Goal: Task Accomplishment & Management: Manage account settings

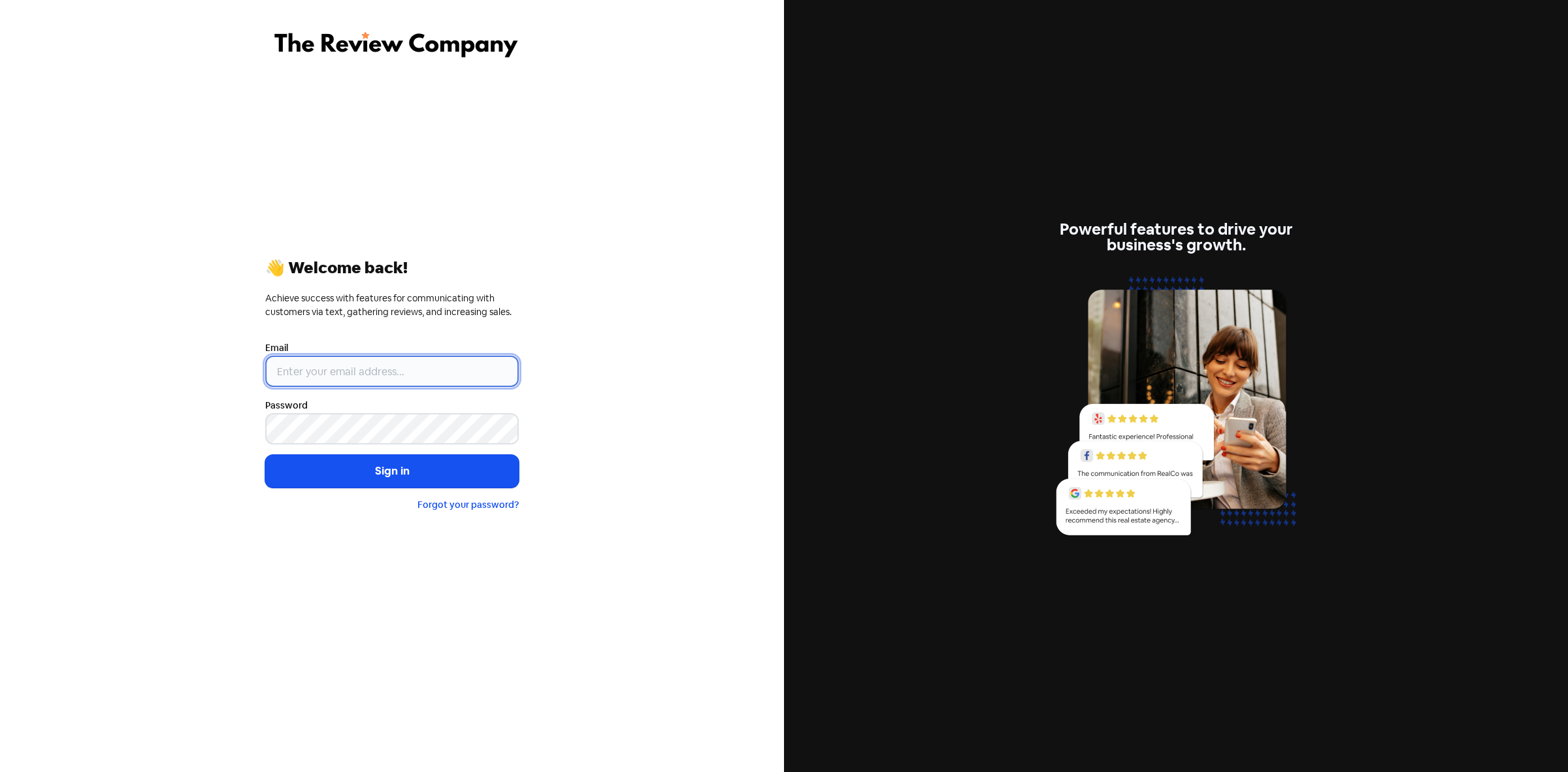
click at [321, 363] on input "email" at bounding box center [392, 371] width 254 height 32
type input "[PERSON_NAME][EMAIL_ADDRESS][DOMAIN_NAME]"
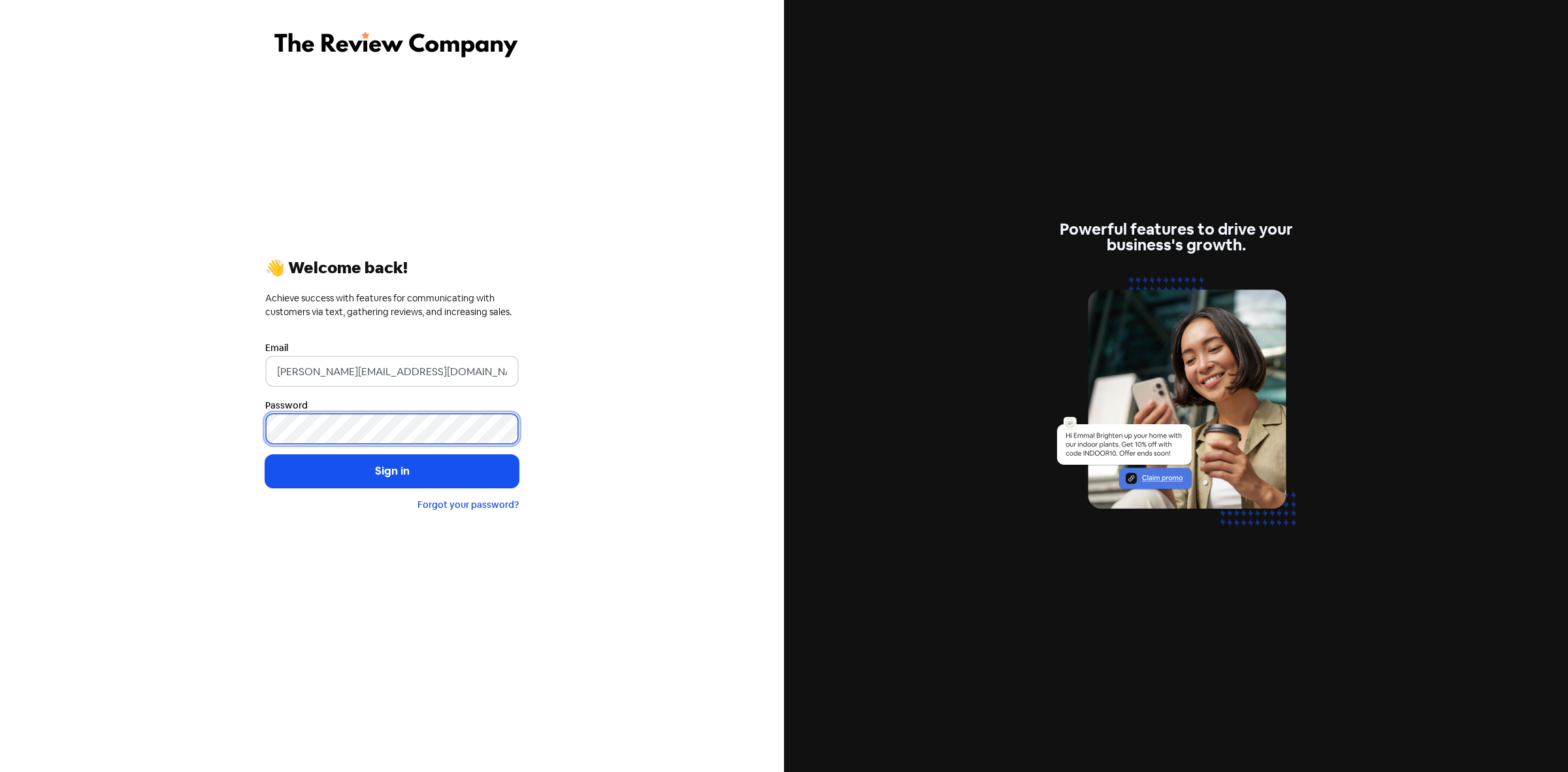
click at [265, 455] on button "Sign in" at bounding box center [392, 472] width 254 height 33
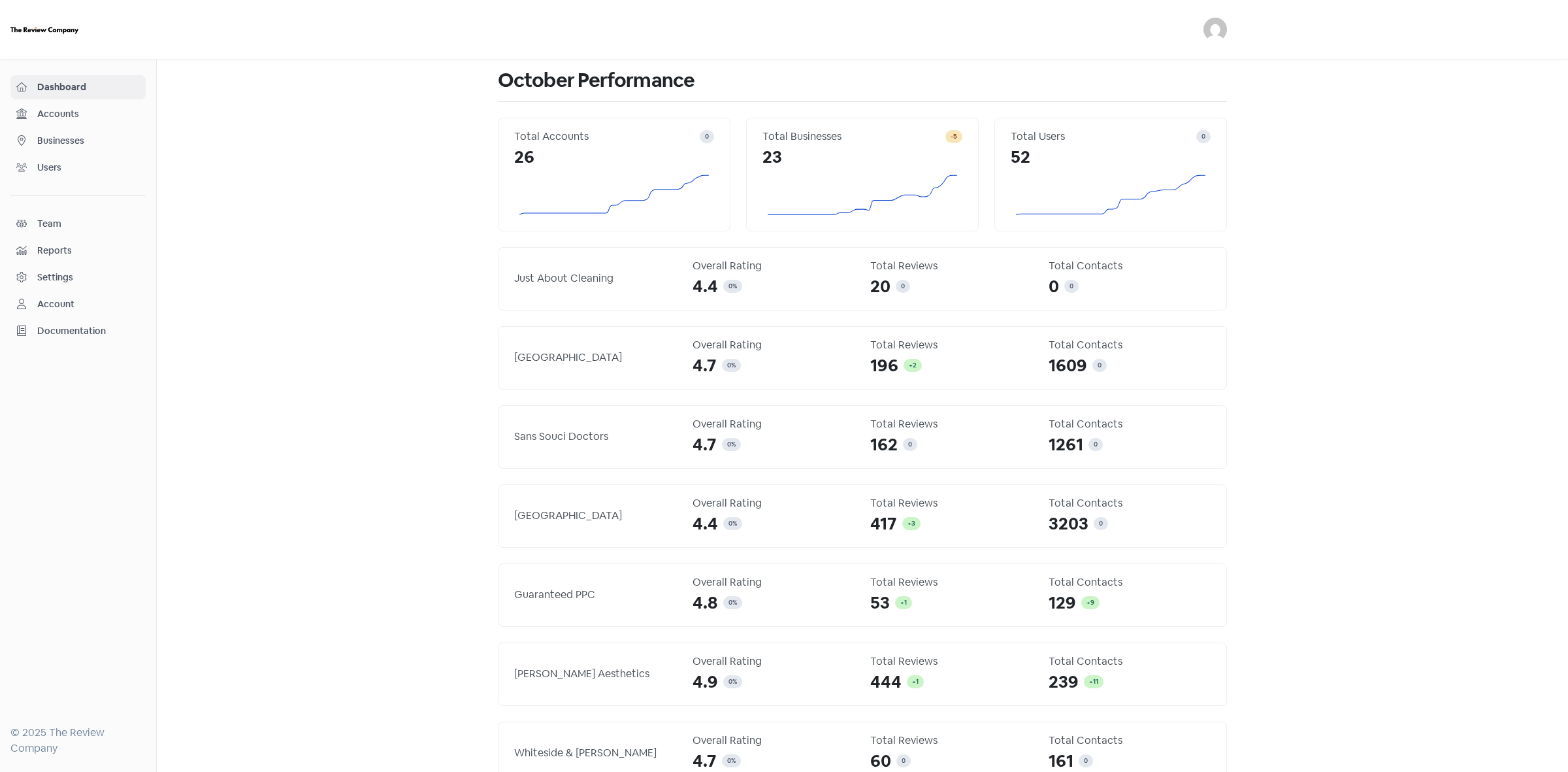
click at [62, 100] on div "Dashboard Accounts Businesses Users Team Reports Settings Account Documentation" at bounding box center [78, 209] width 135 height 268
click at [62, 95] on link "Dashboard" at bounding box center [78, 87] width 135 height 24
click at [73, 137] on span "Businesses" at bounding box center [88, 140] width 102 height 14
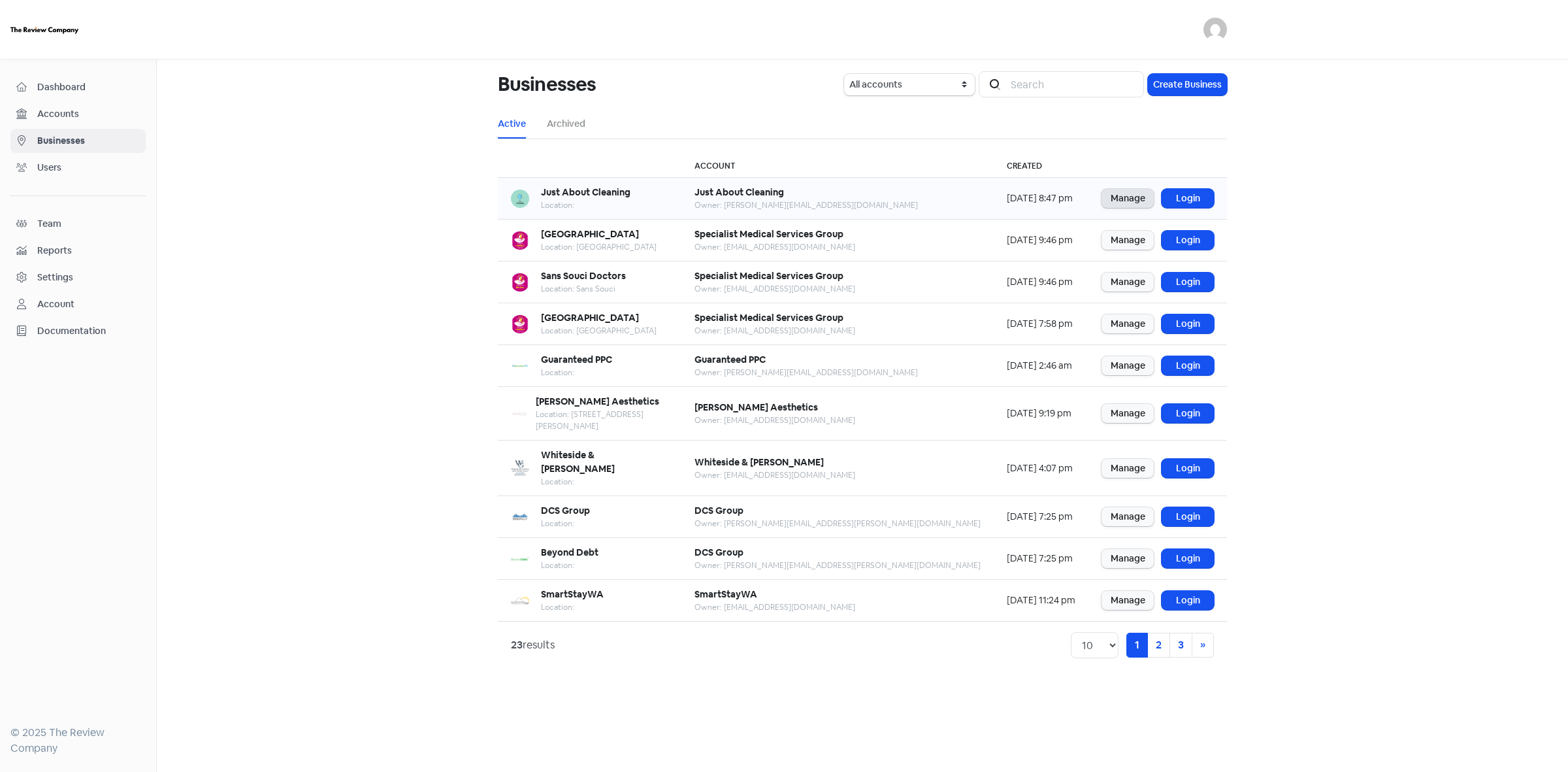
click at [1122, 204] on link "Manage" at bounding box center [1127, 199] width 52 height 19
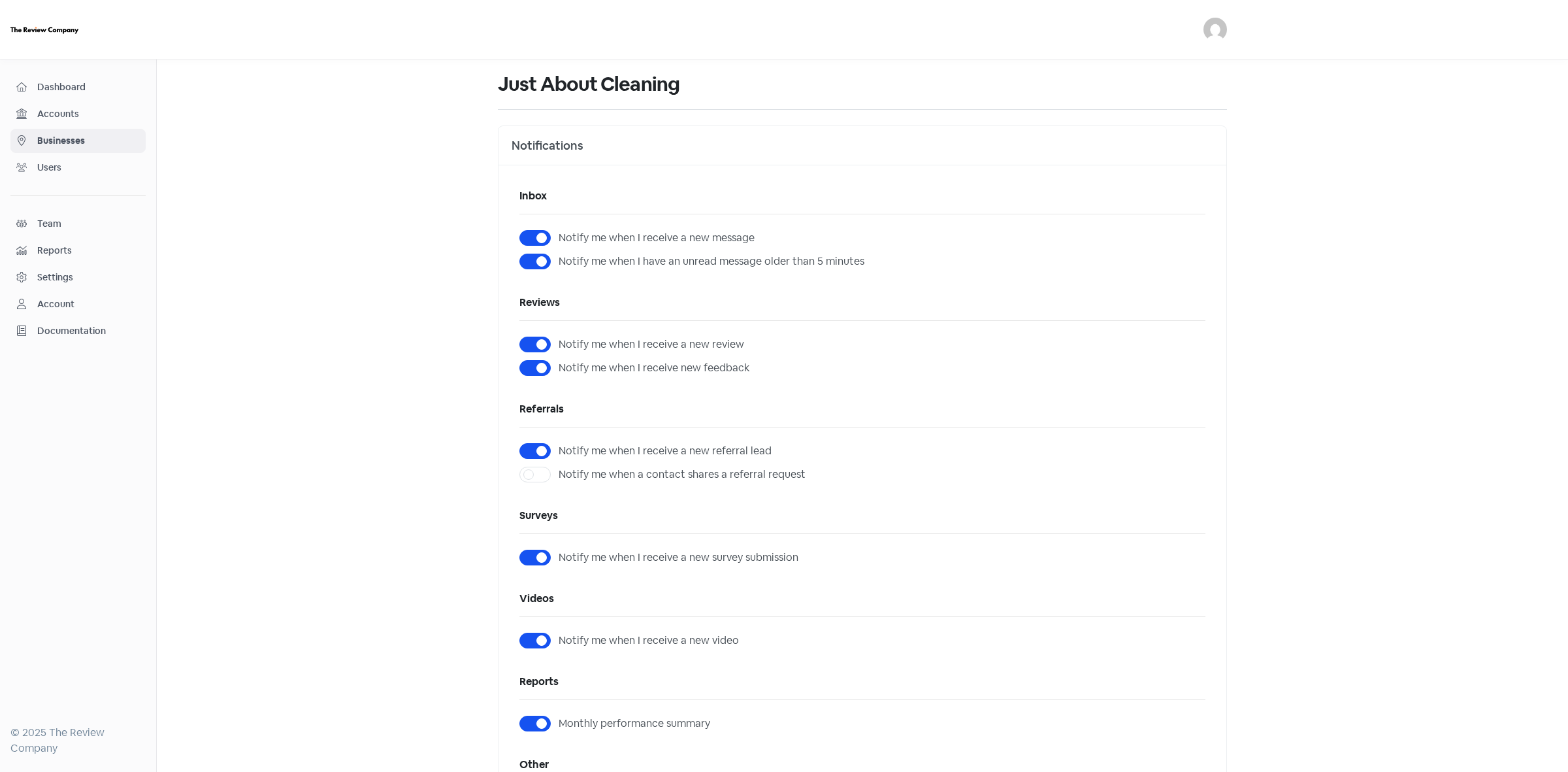
click at [64, 140] on span "Businesses" at bounding box center [88, 140] width 102 height 14
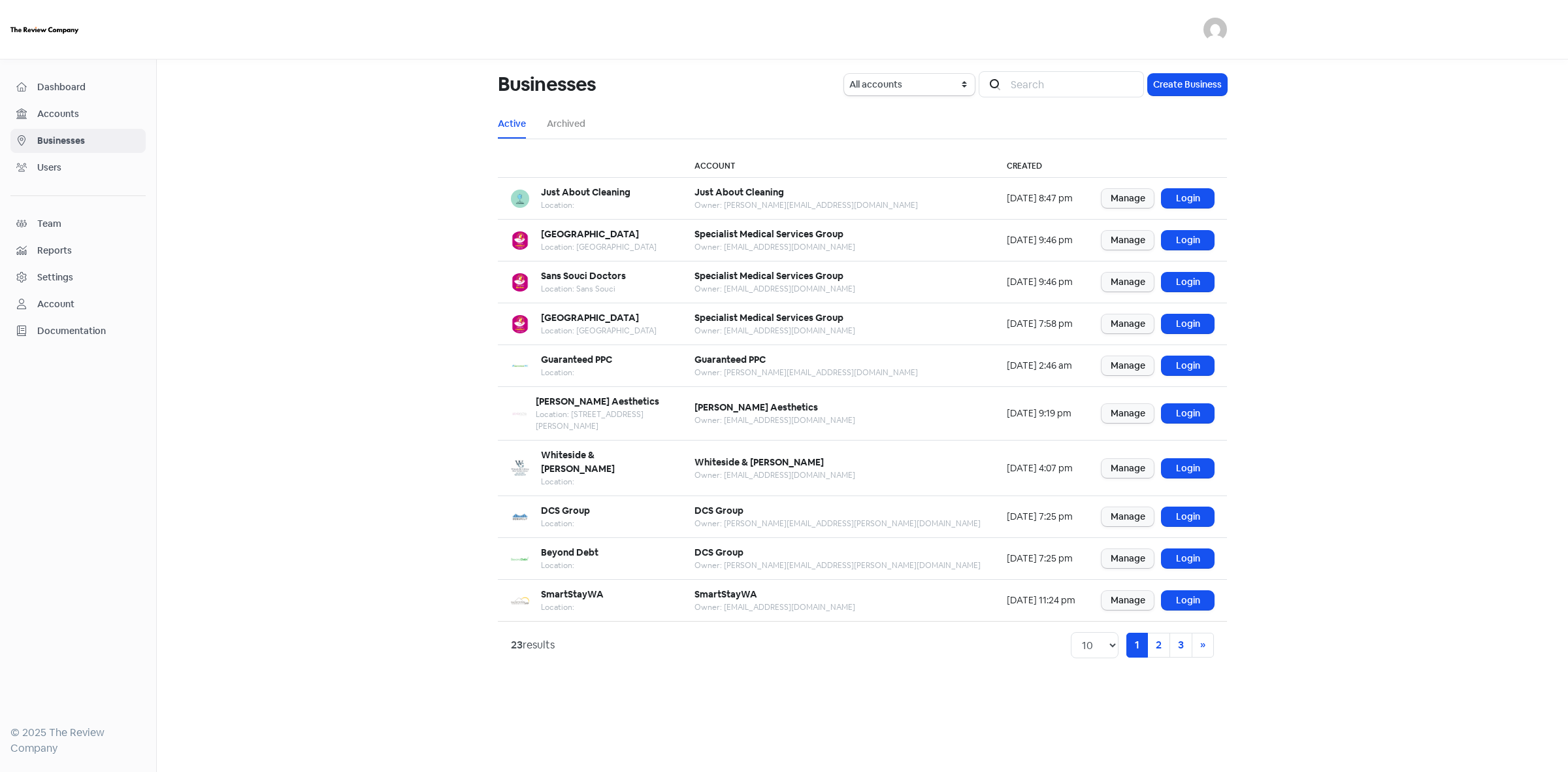
click at [59, 138] on span "Businesses" at bounding box center [88, 140] width 102 height 14
click at [1188, 195] on link "Login" at bounding box center [1187, 199] width 52 height 19
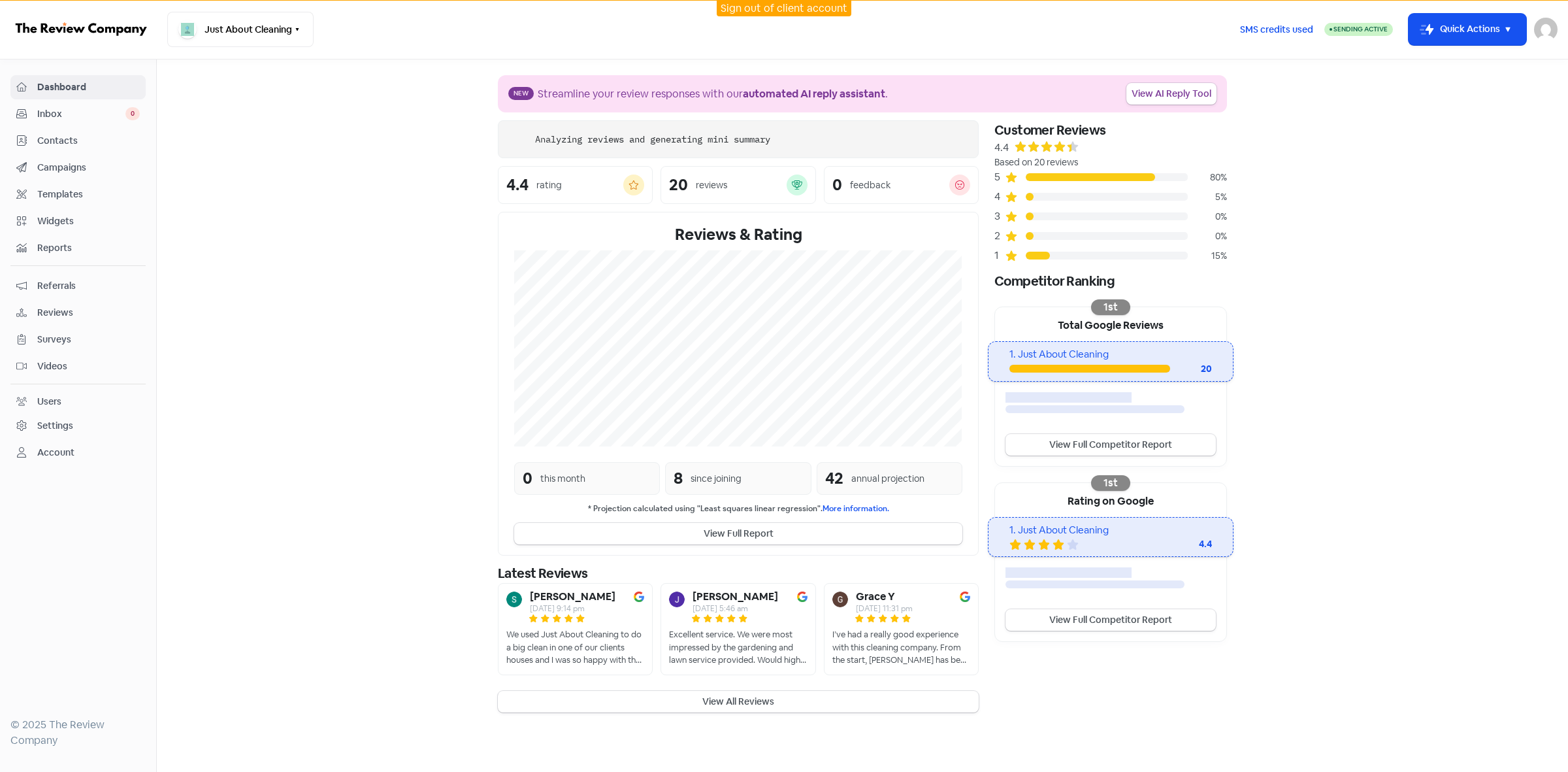
click at [63, 140] on span "Contacts" at bounding box center [88, 140] width 102 height 14
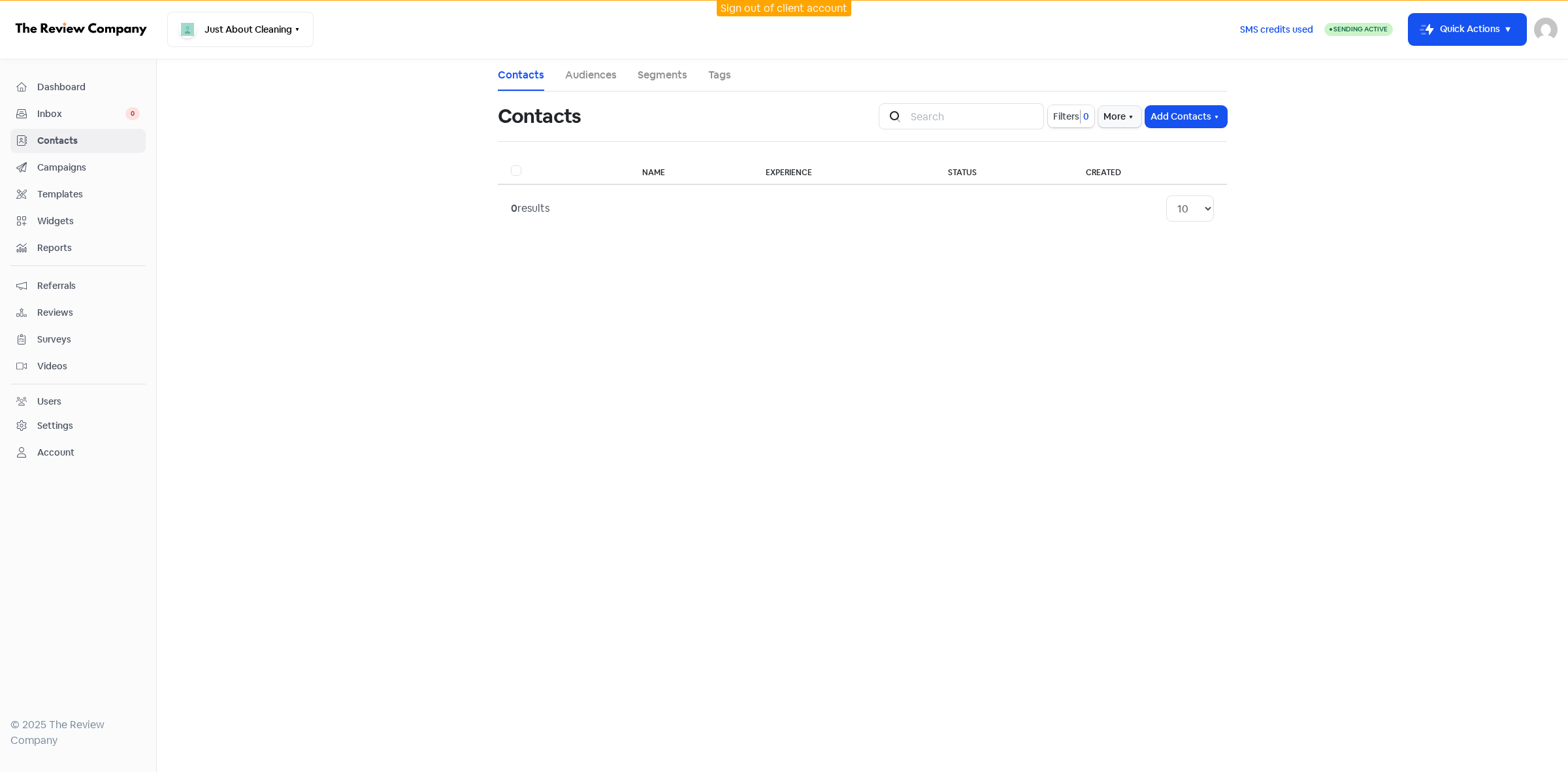
click at [1081, 118] on span "0" at bounding box center [1085, 116] width 9 height 14
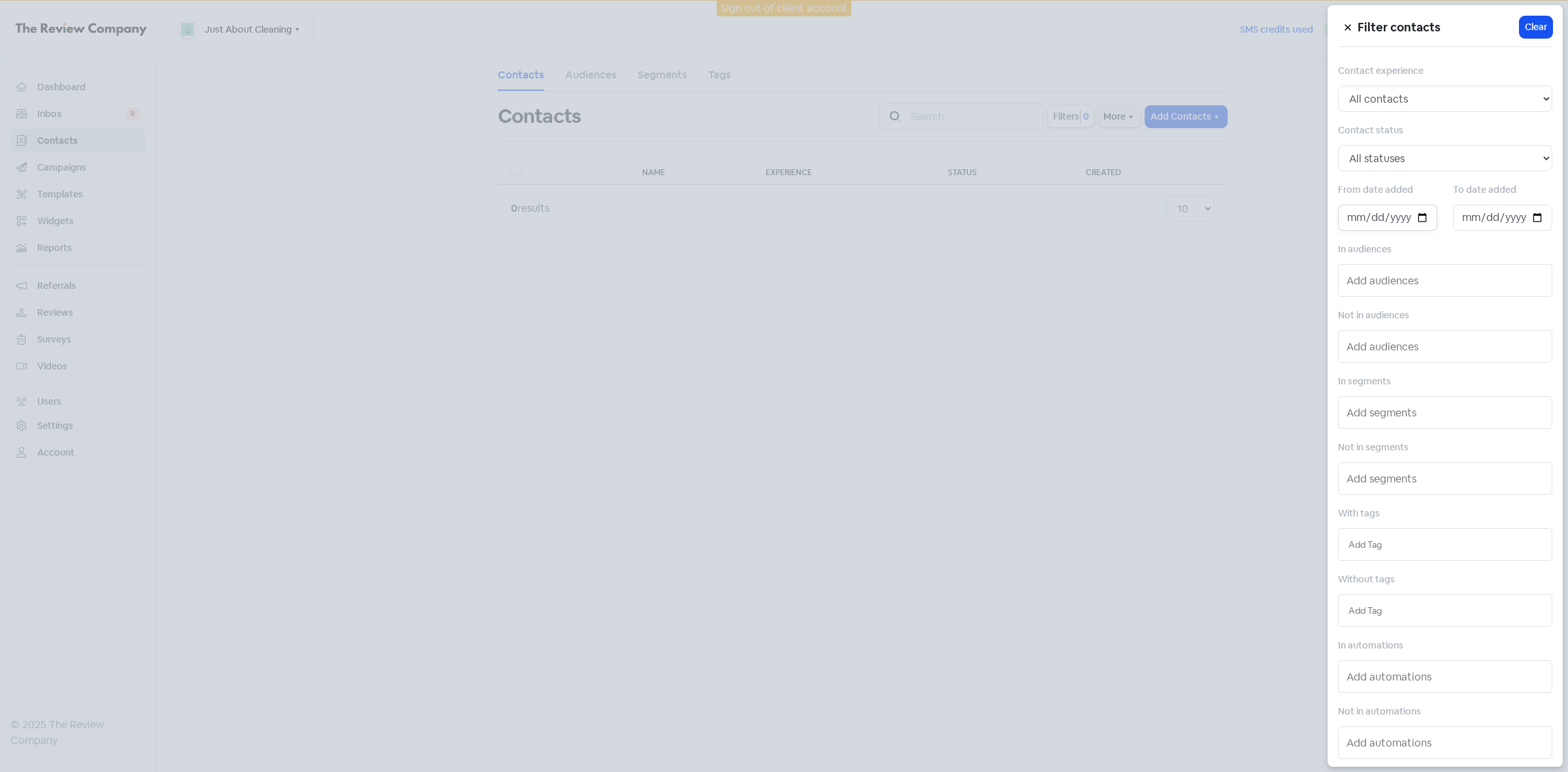
click at [1419, 218] on input "date" at bounding box center [1387, 217] width 100 height 26
click at [1105, 338] on div at bounding box center [784, 386] width 1568 height 772
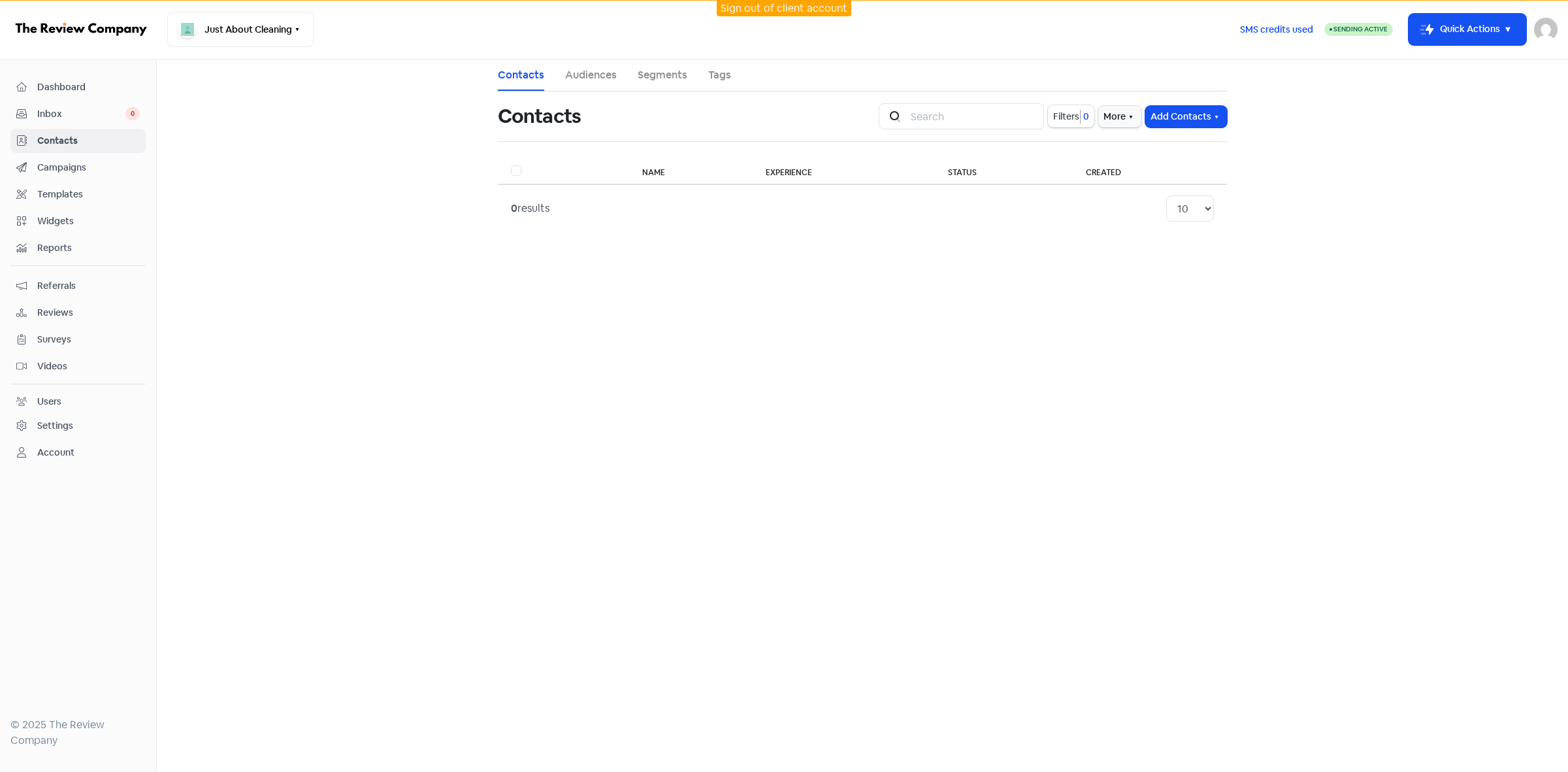
click at [770, 10] on link "Sign out of client account" at bounding box center [784, 8] width 127 height 14
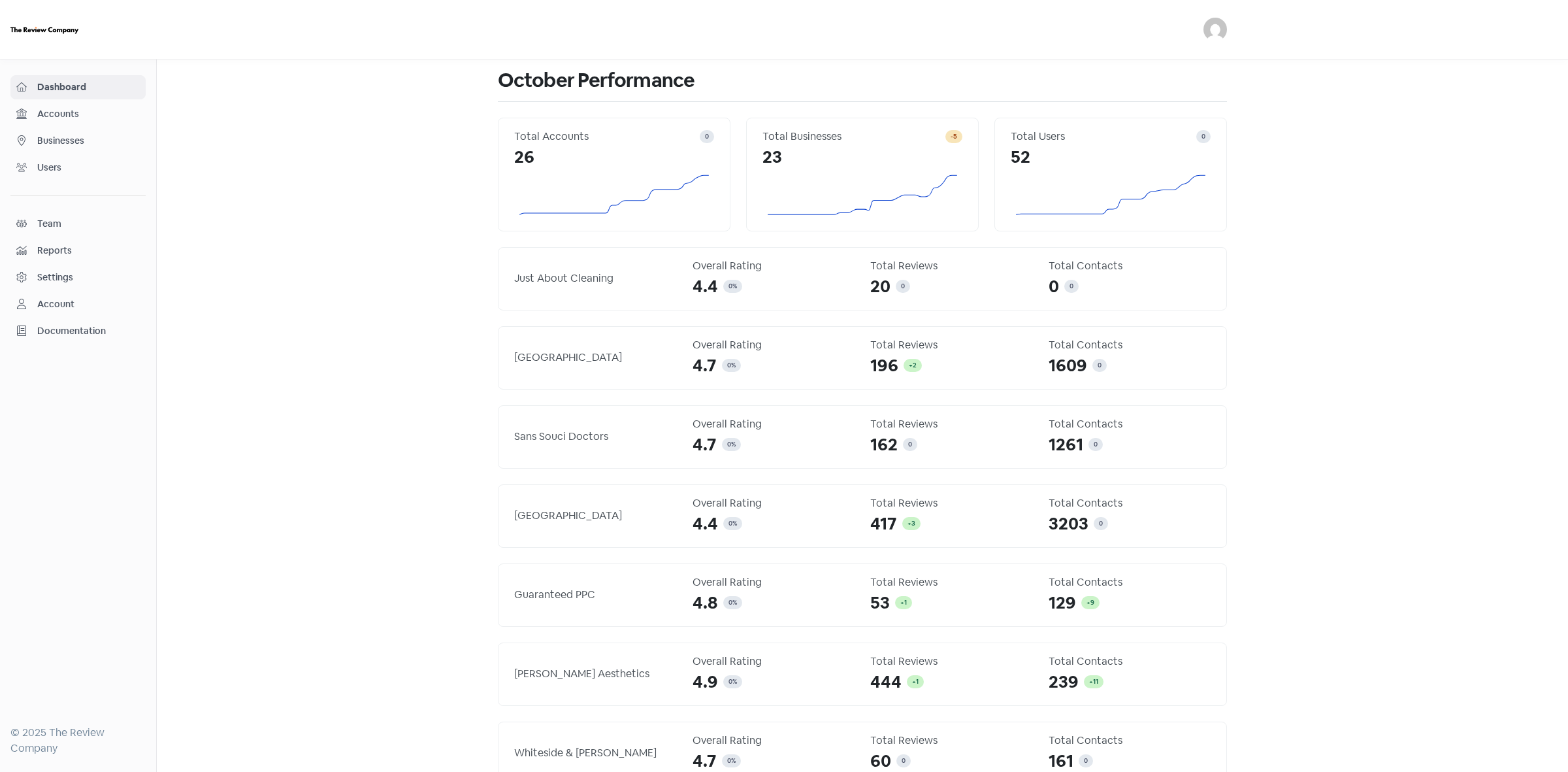
click at [82, 142] on span "Businesses" at bounding box center [88, 140] width 102 height 14
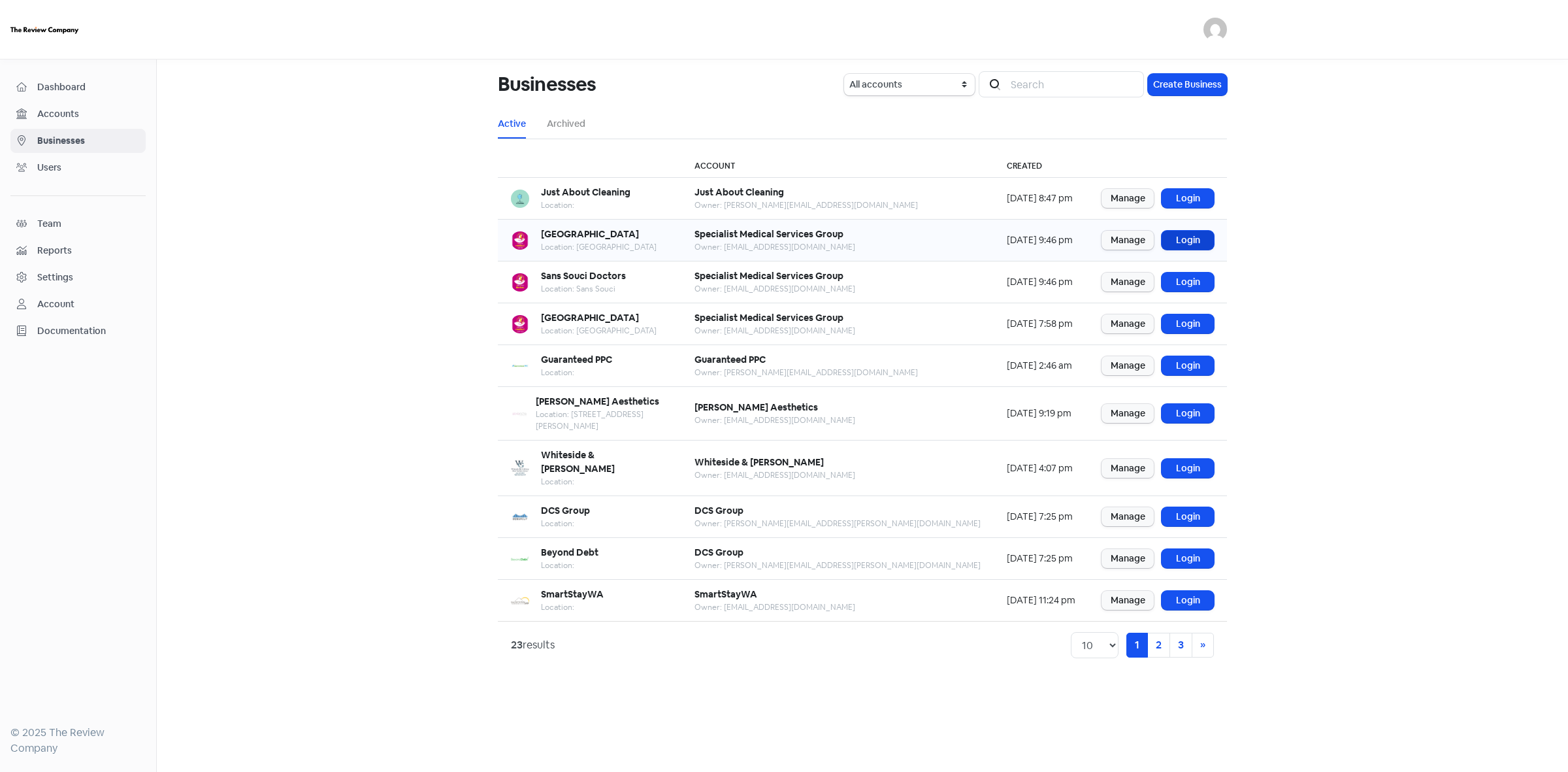
click at [1181, 237] on link "Login" at bounding box center [1187, 240] width 52 height 19
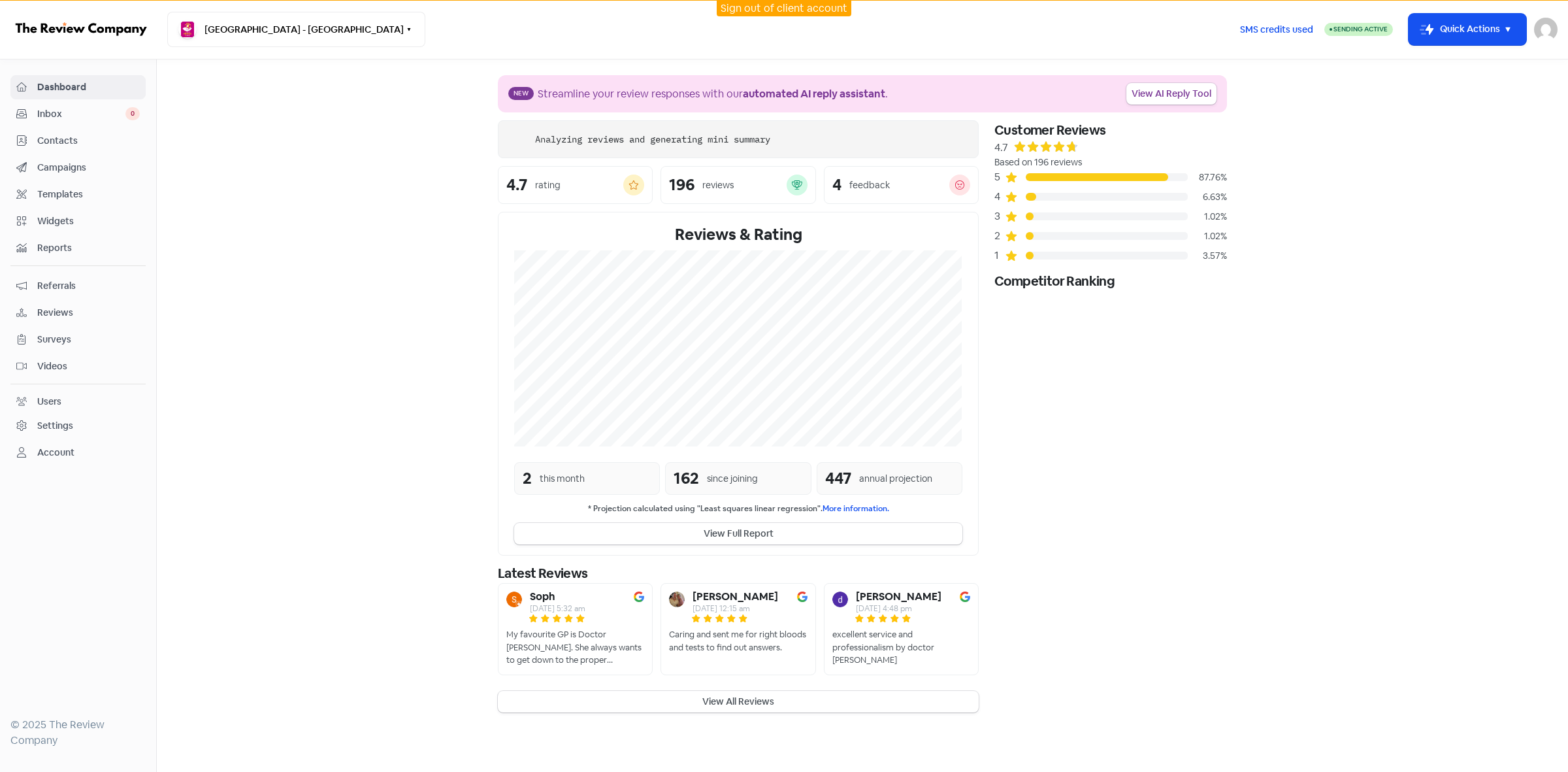
click at [47, 132] on link "Contacts" at bounding box center [78, 141] width 135 height 24
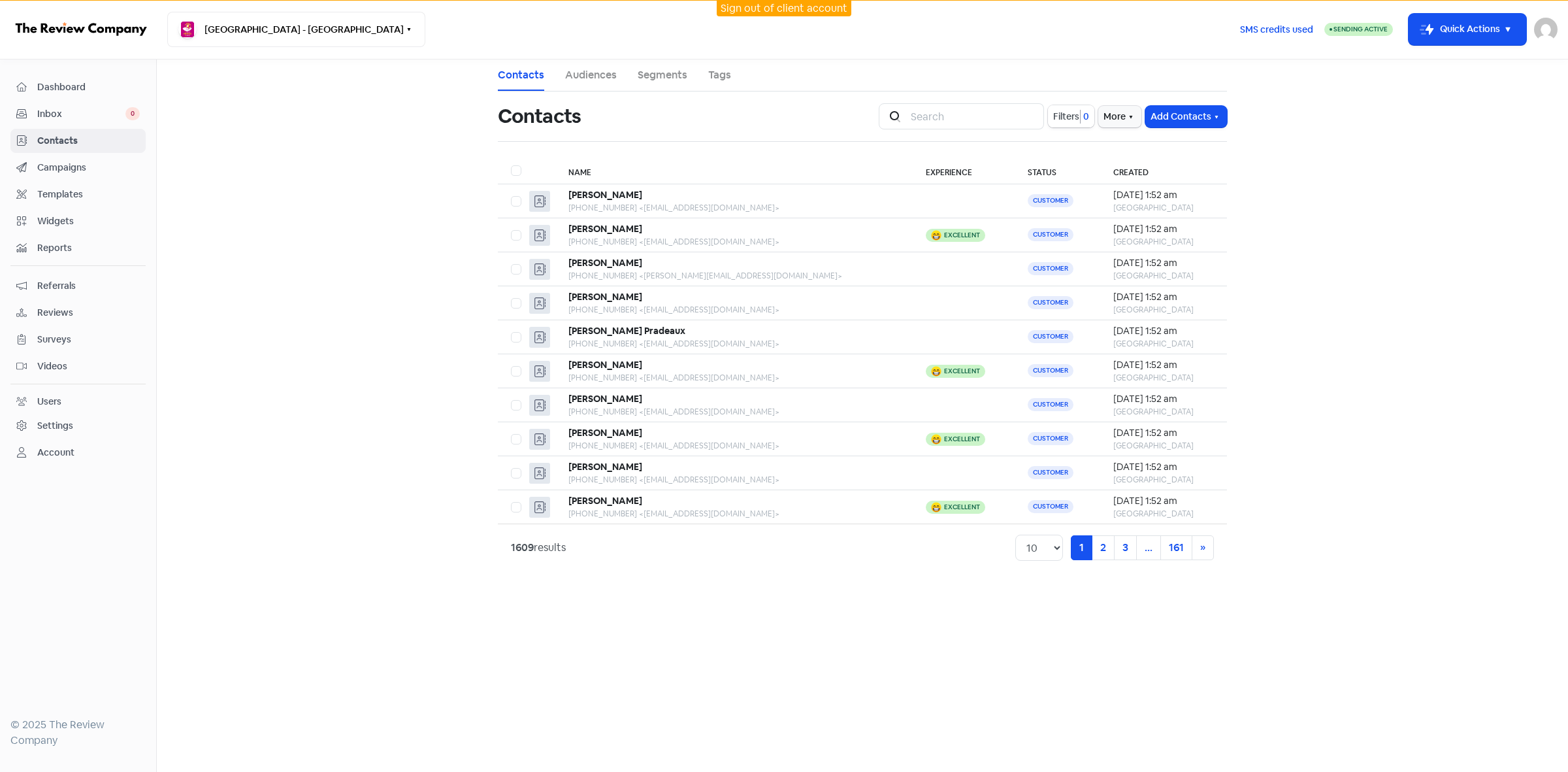
click at [1067, 123] on span "Filters" at bounding box center [1066, 116] width 26 height 14
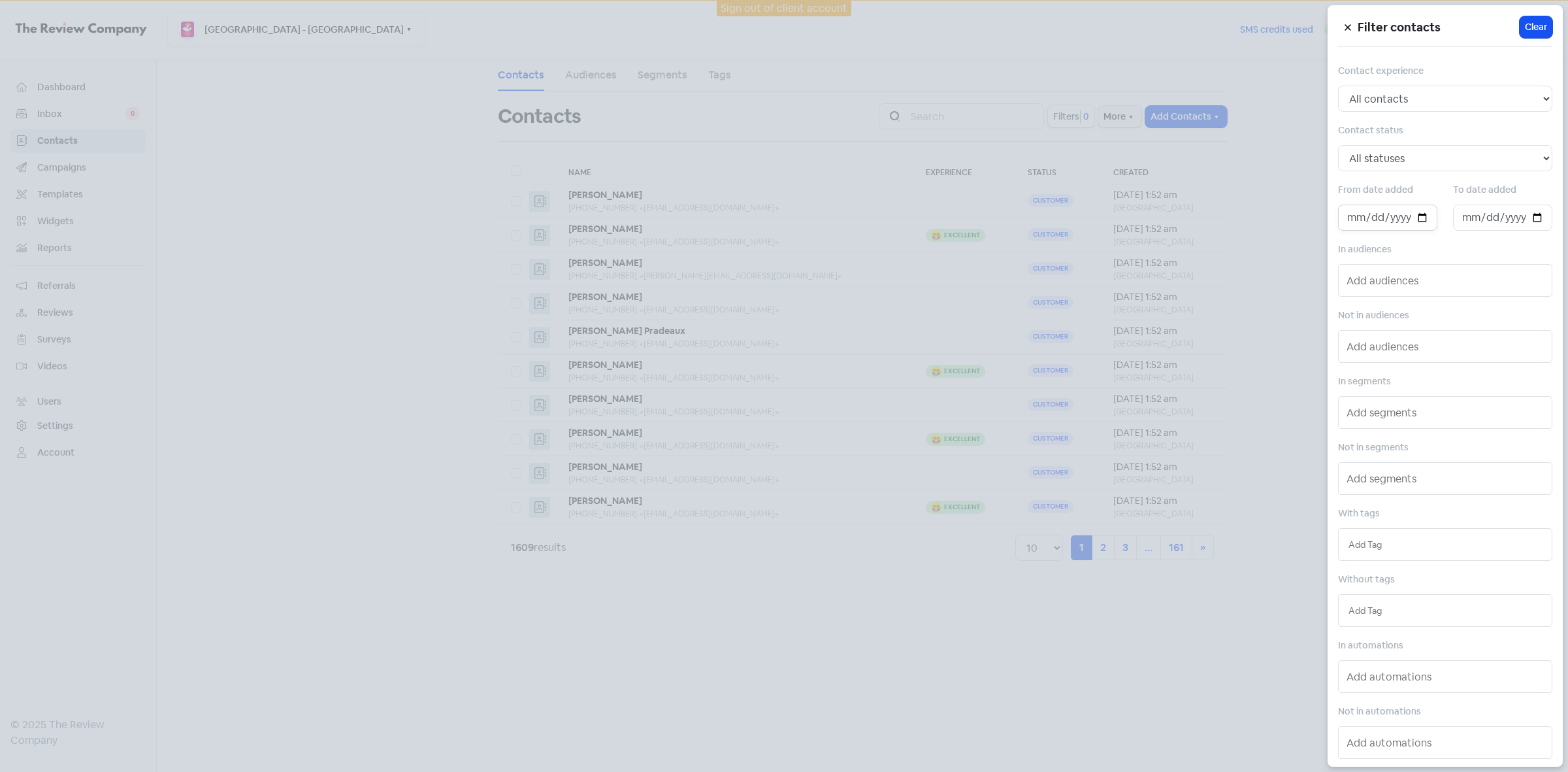
click at [1421, 220] on input "date" at bounding box center [1387, 217] width 100 height 26
type input "[DATE]"
click at [1529, 219] on input "date" at bounding box center [1503, 217] width 100 height 26
type input "2025-10-01"
click at [991, 656] on div at bounding box center [784, 386] width 1568 height 772
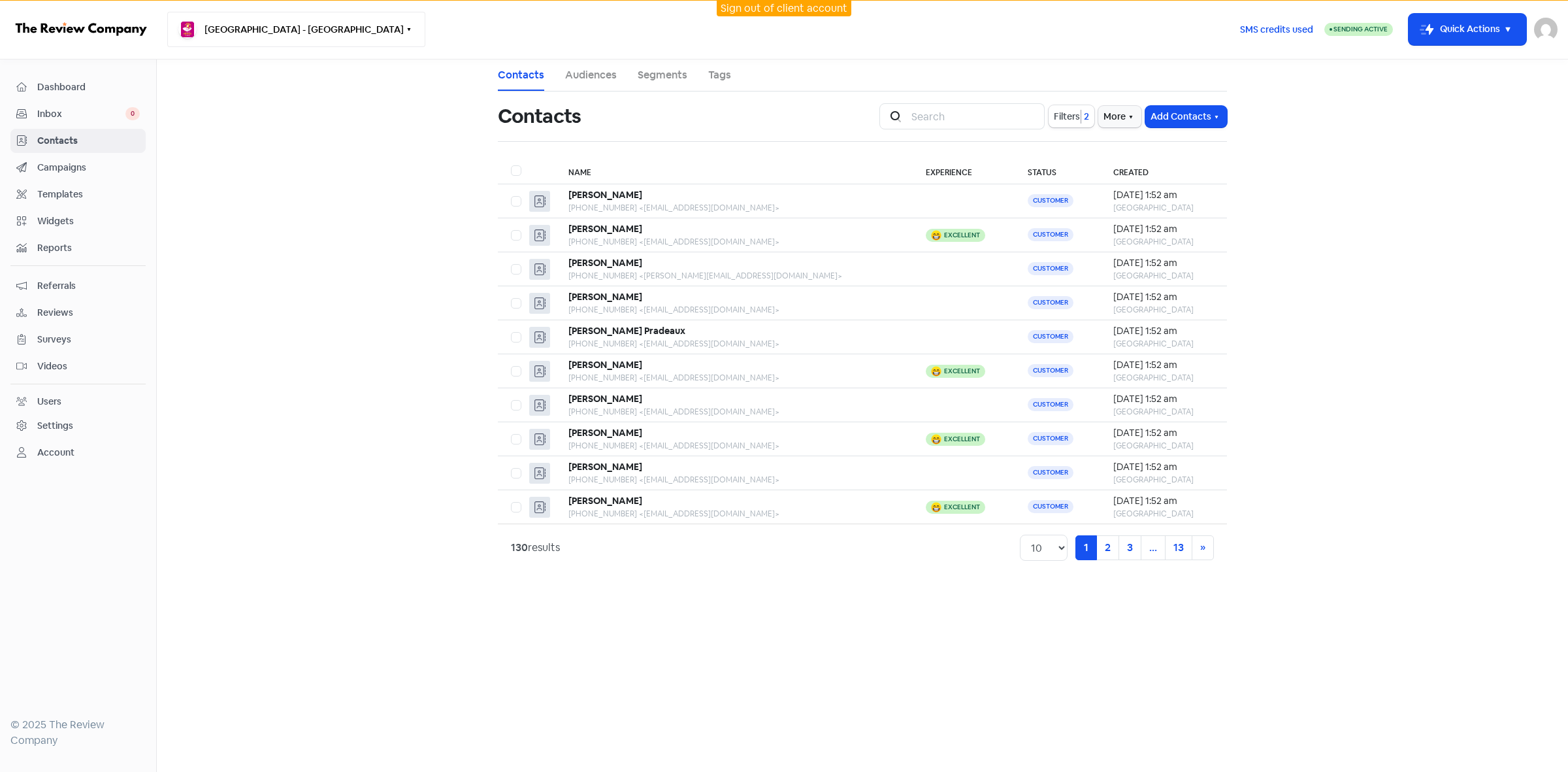
click at [403, 33] on icon "button" at bounding box center [408, 29] width 11 height 11
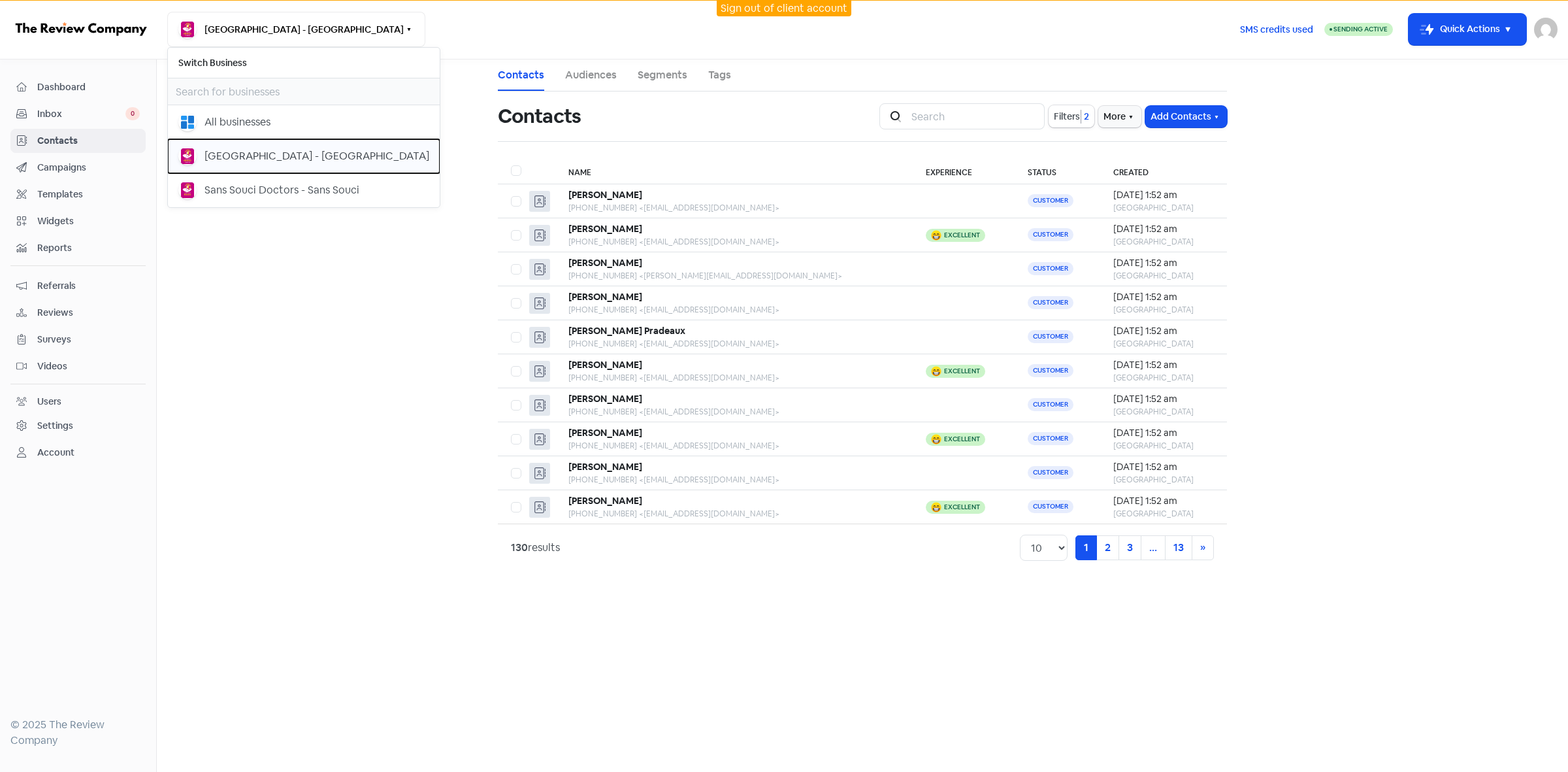
drag, startPoint x: 340, startPoint y: 151, endPoint x: 343, endPoint y: 157, distance: 6.7
click at [340, 151] on div "Earlwood Medical Centre - Earlwood" at bounding box center [317, 156] width 225 height 16
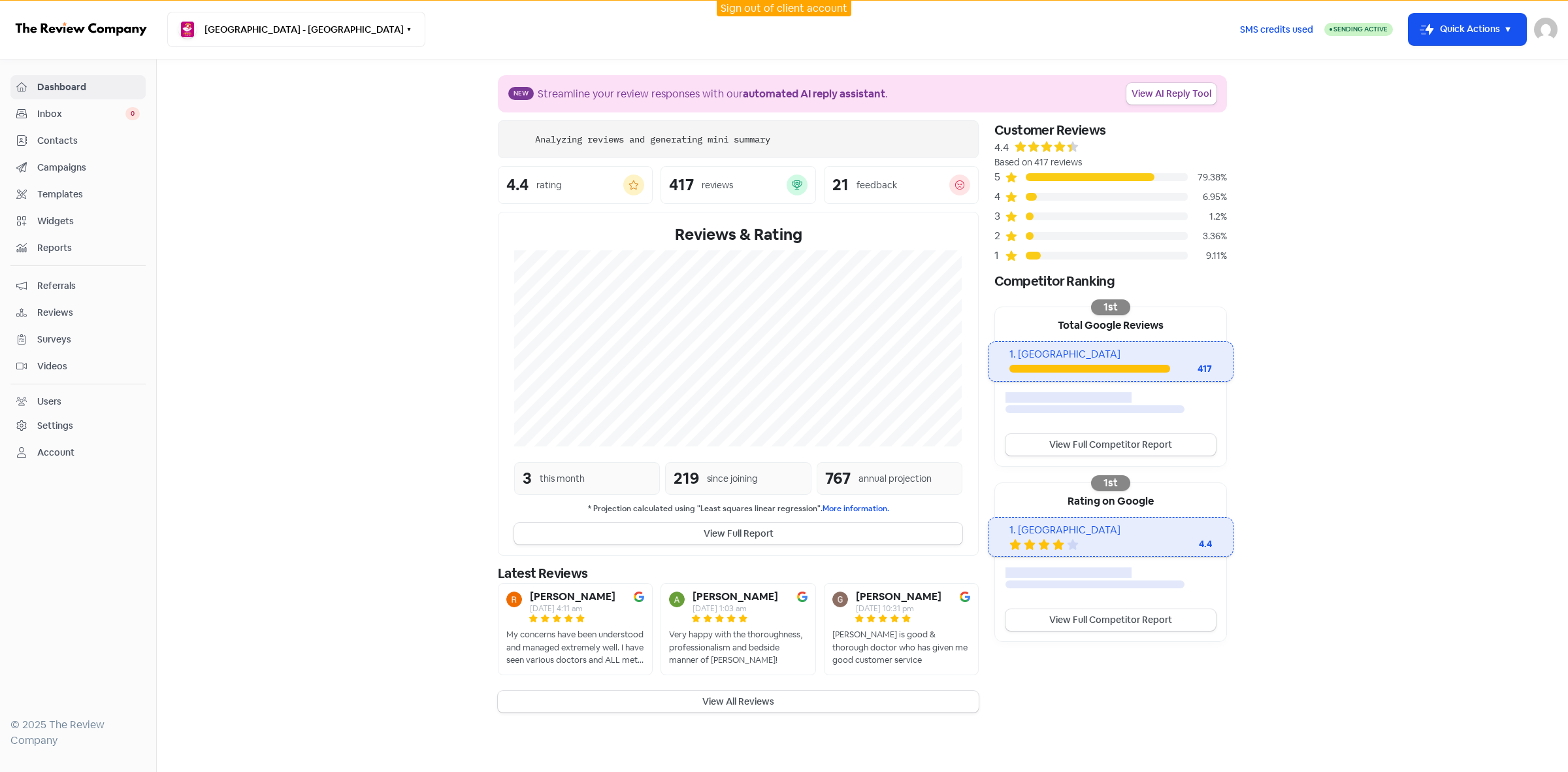
click at [62, 145] on span "Contacts" at bounding box center [88, 140] width 102 height 14
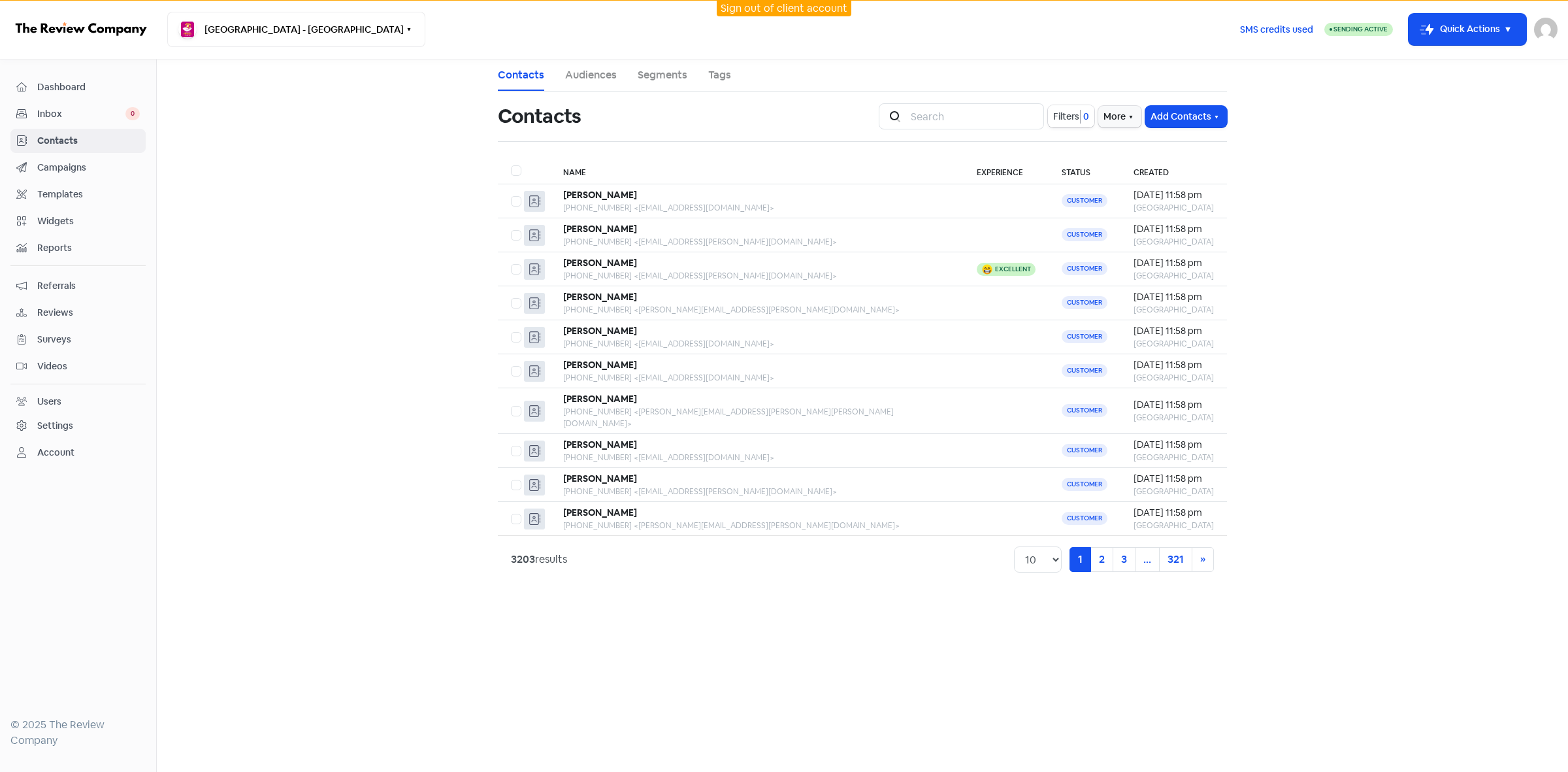
click at [1082, 118] on span "0" at bounding box center [1085, 116] width 9 height 14
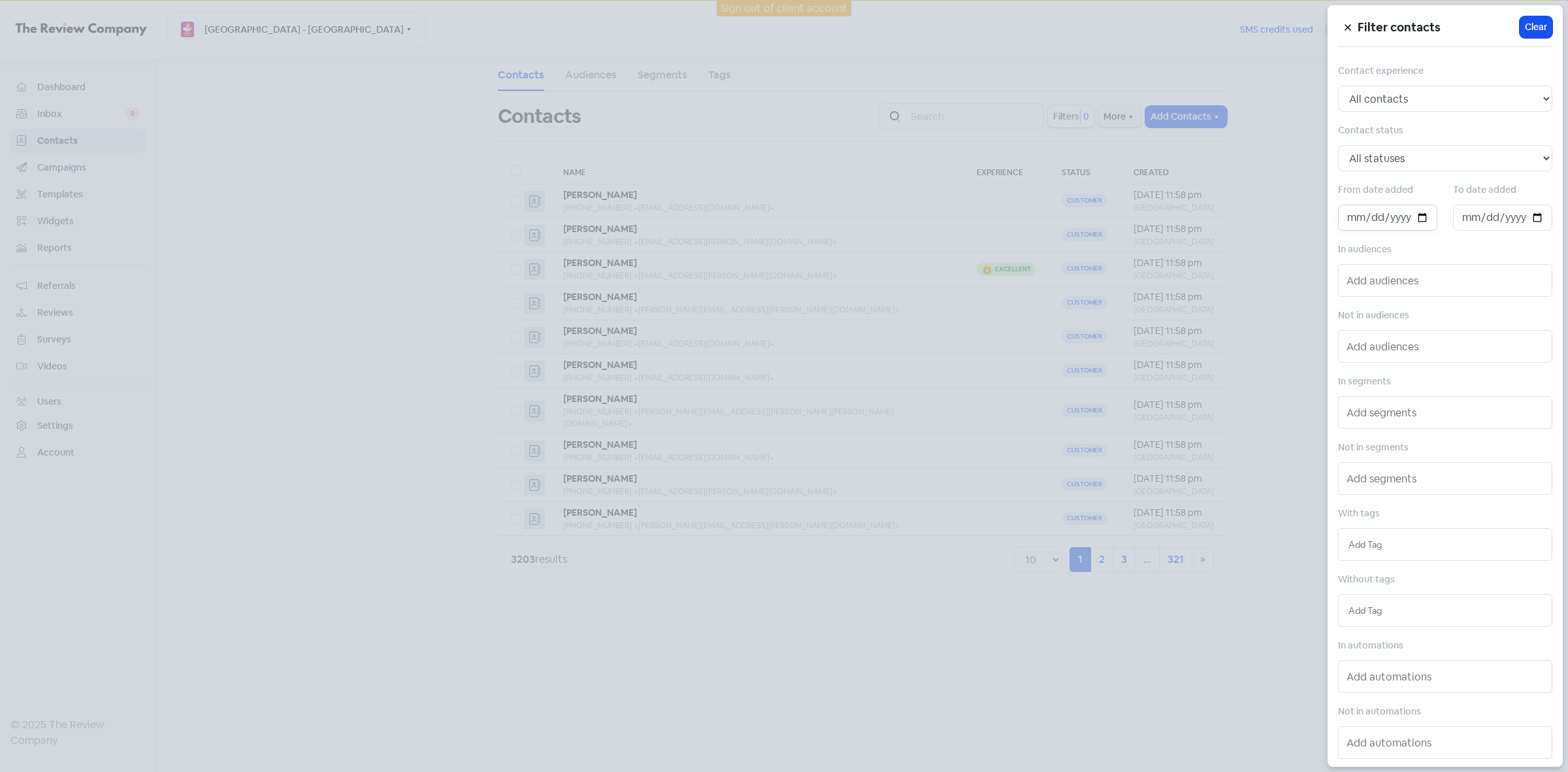
click at [1416, 218] on input "date" at bounding box center [1387, 217] width 100 height 26
click at [1534, 222] on input "date" at bounding box center [1503, 217] width 100 height 26
click at [1419, 217] on input "[DATE]" at bounding box center [1387, 217] width 100 height 26
type input "[DATE]"
click at [1531, 220] on input "date" at bounding box center [1503, 217] width 100 height 26
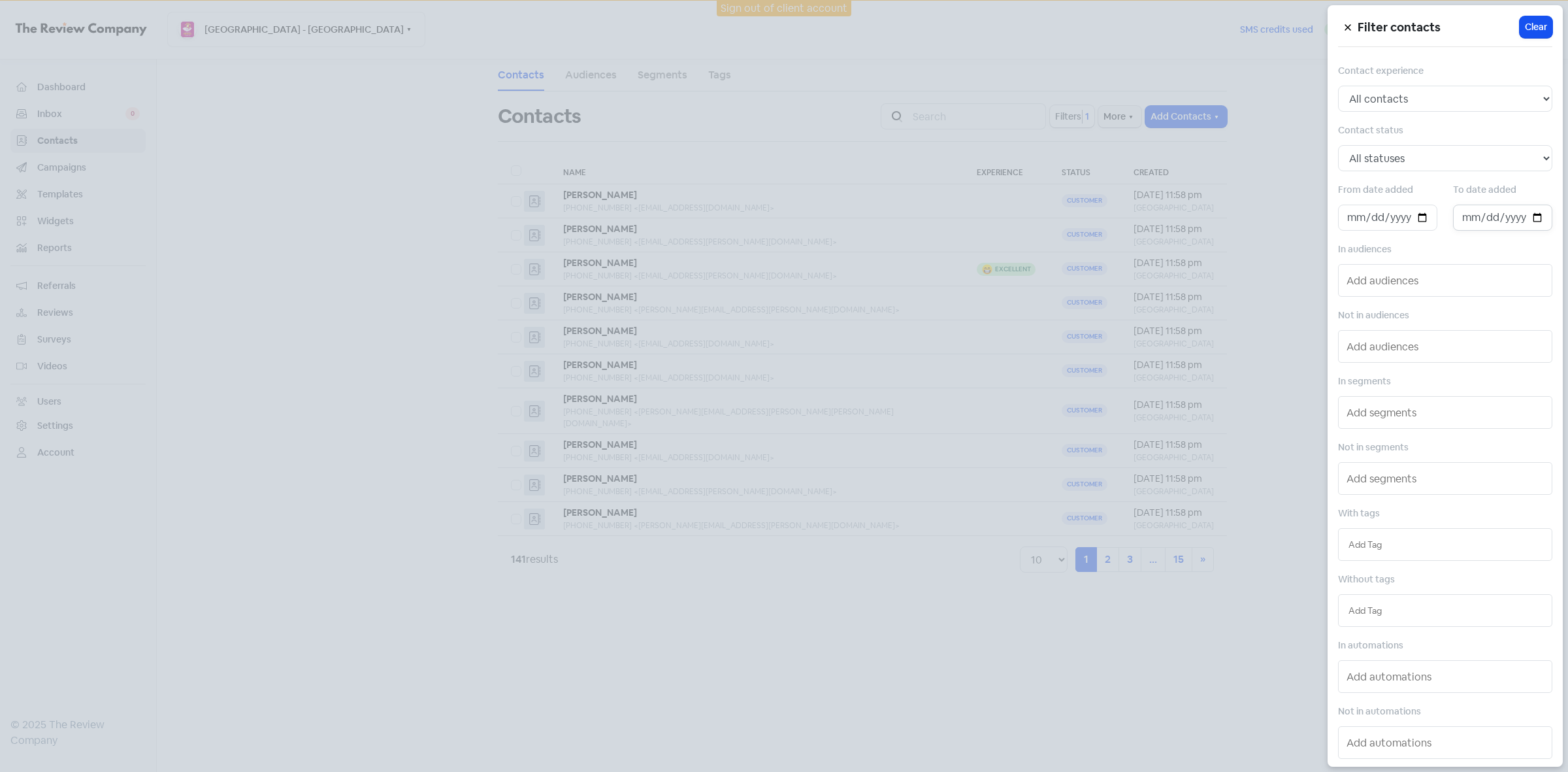
type input "[DATE]"
click at [791, 614] on div at bounding box center [784, 386] width 1568 height 772
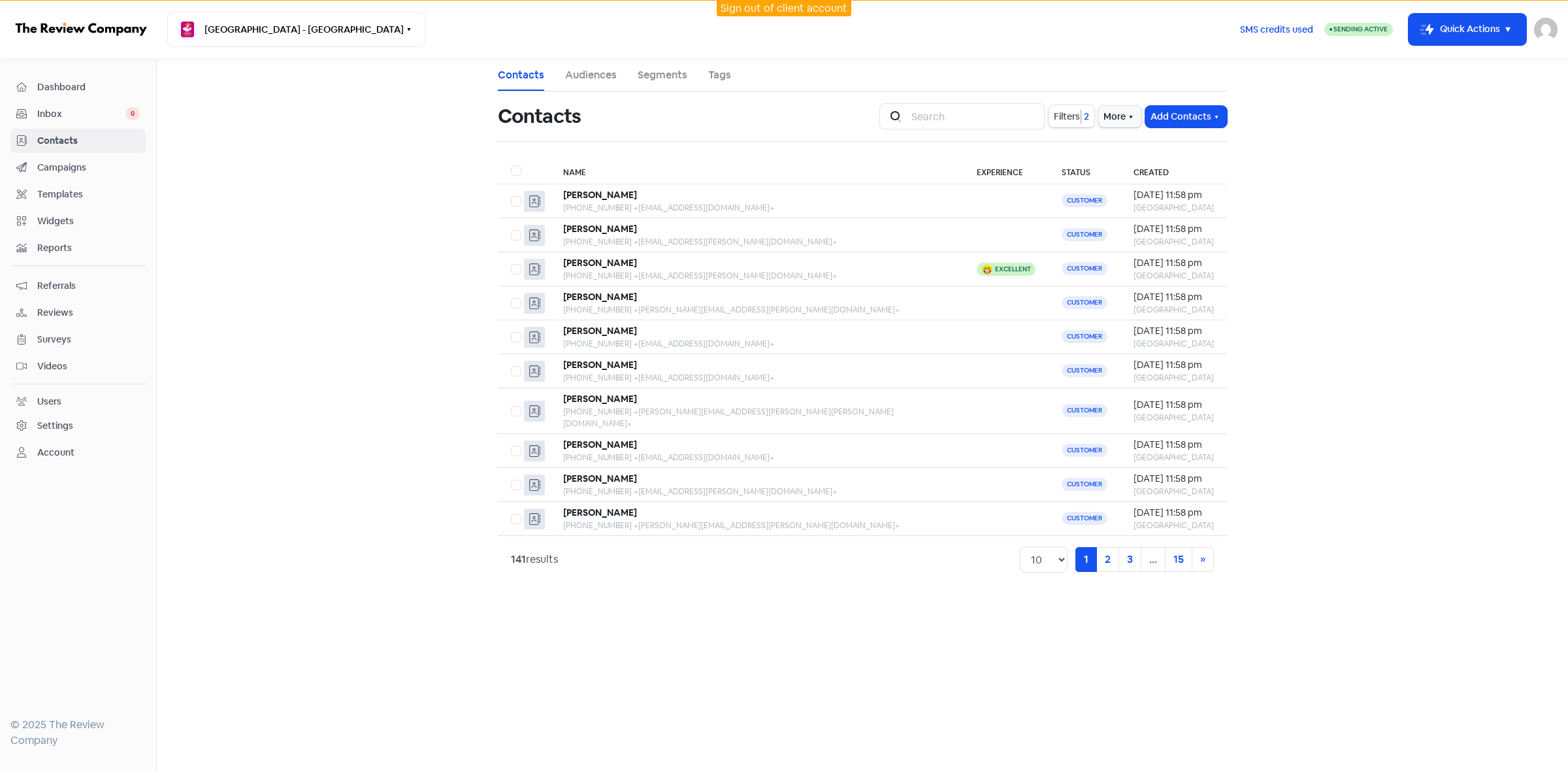
click at [1065, 115] on span "Filters" at bounding box center [1067, 116] width 26 height 14
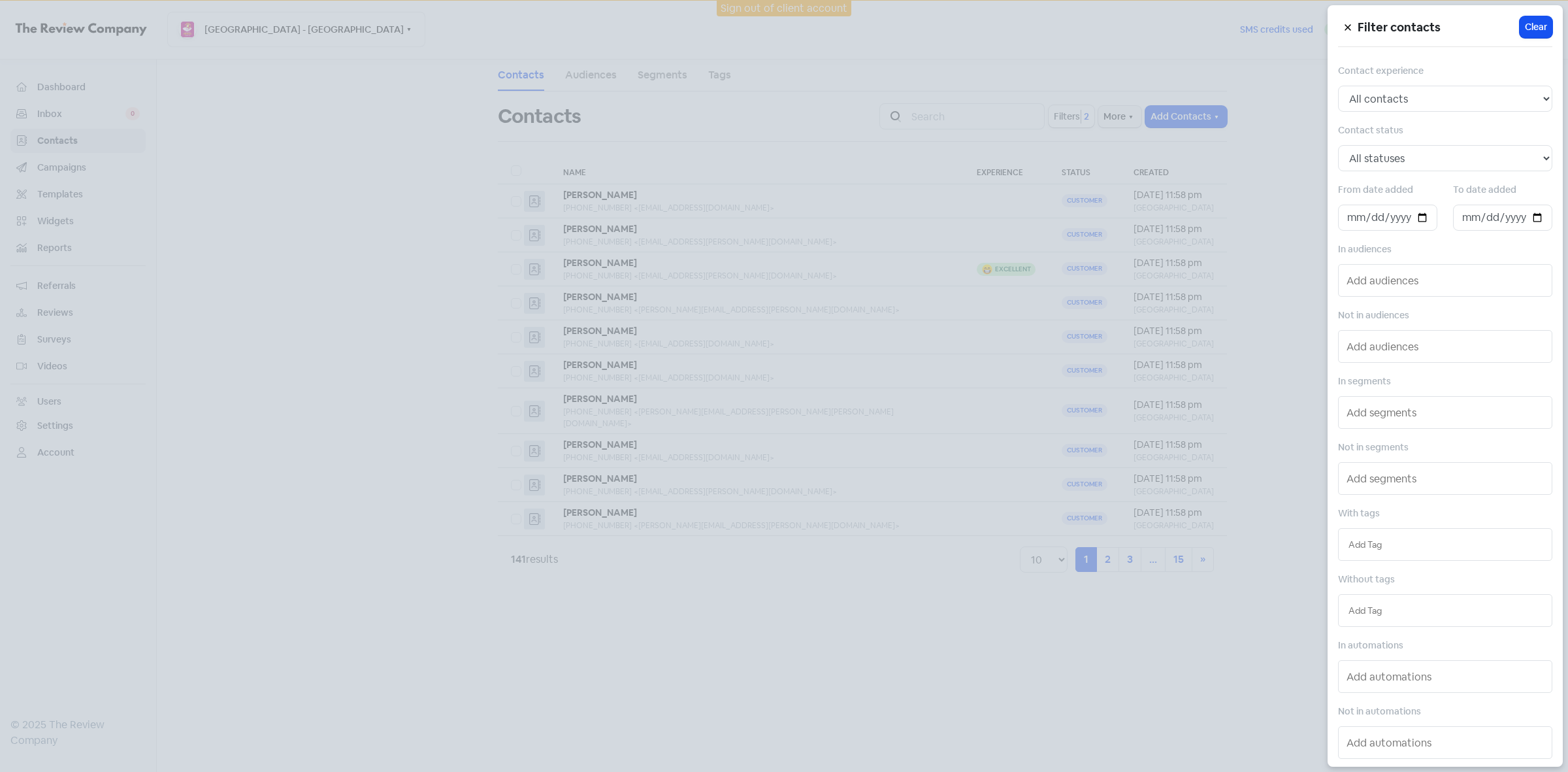
click at [307, 59] on div at bounding box center [784, 386] width 1568 height 772
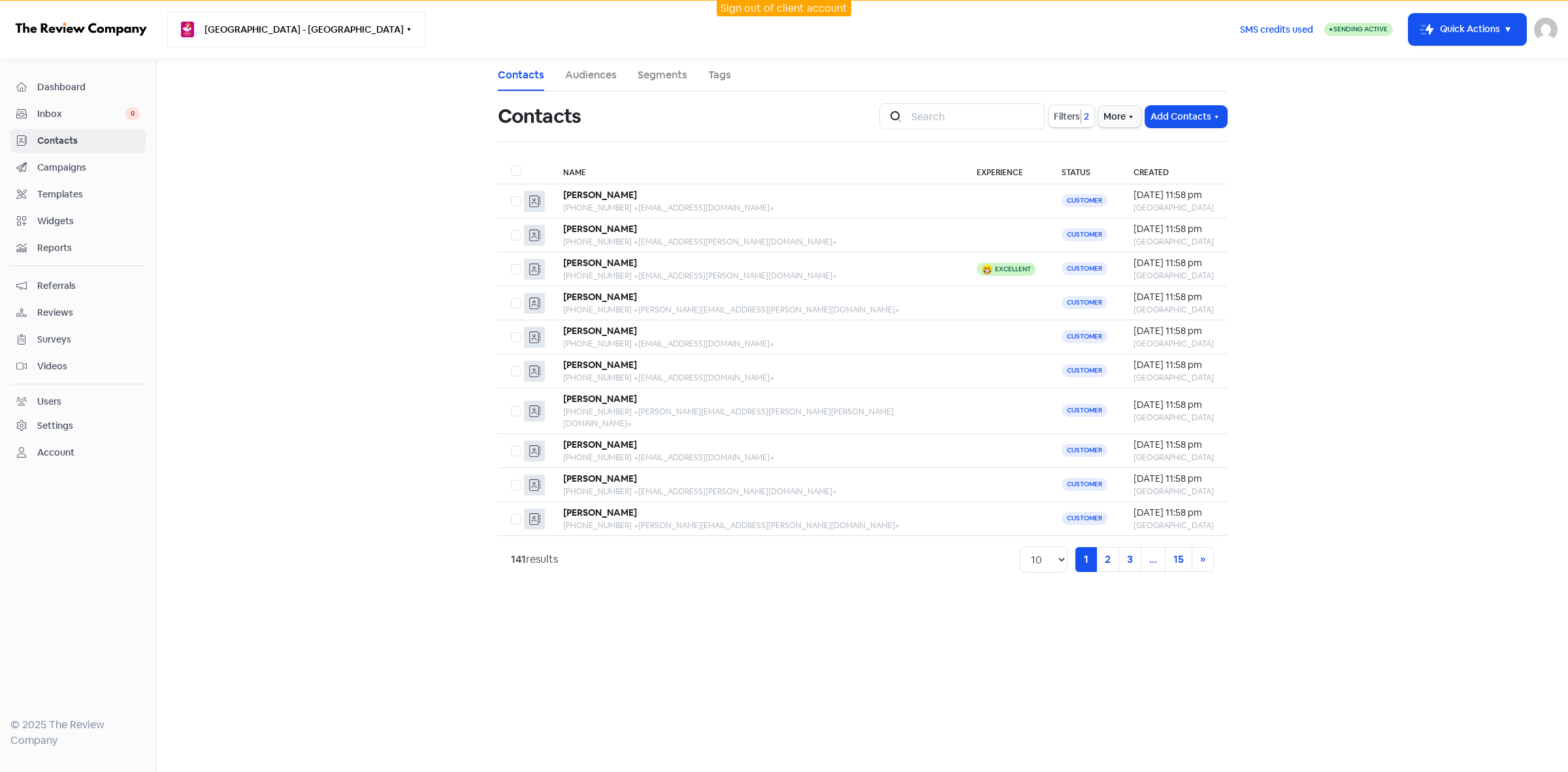
click at [403, 32] on icon "button" at bounding box center [408, 29] width 11 height 11
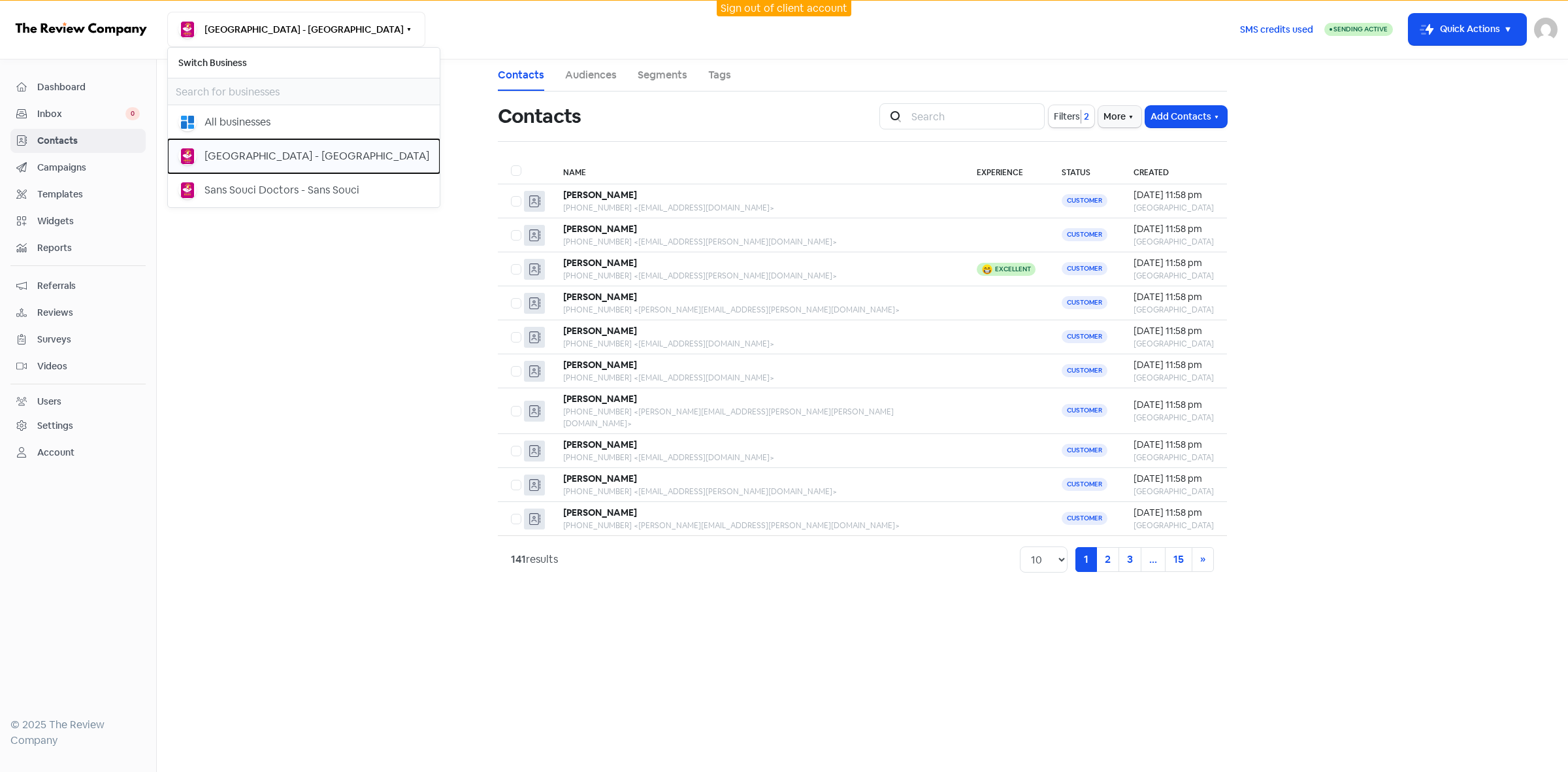
click at [345, 161] on div "Bangor Medical Centre - Bangor" at bounding box center [317, 156] width 225 height 16
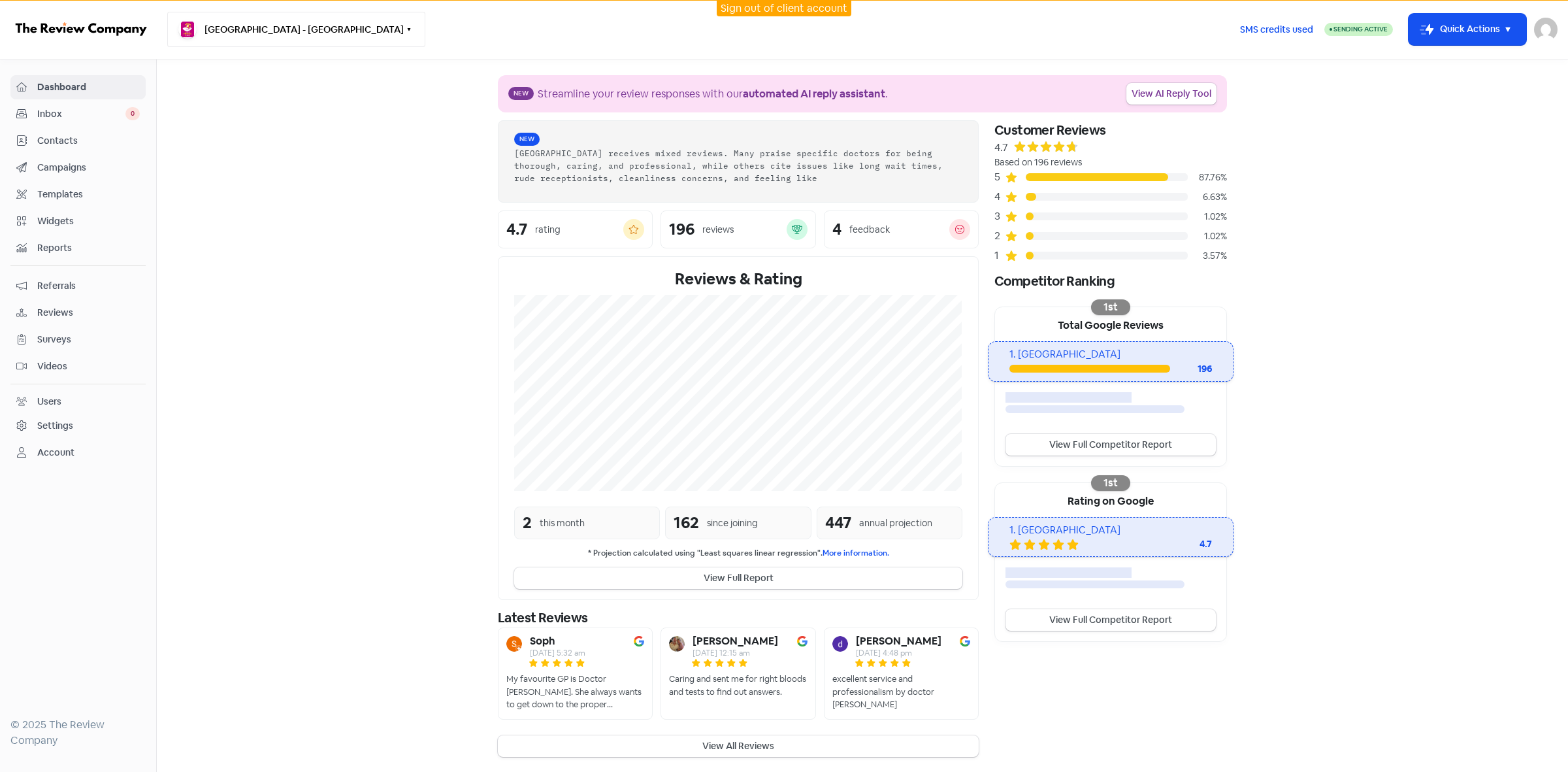
click at [403, 26] on icon "button" at bounding box center [408, 29] width 11 height 11
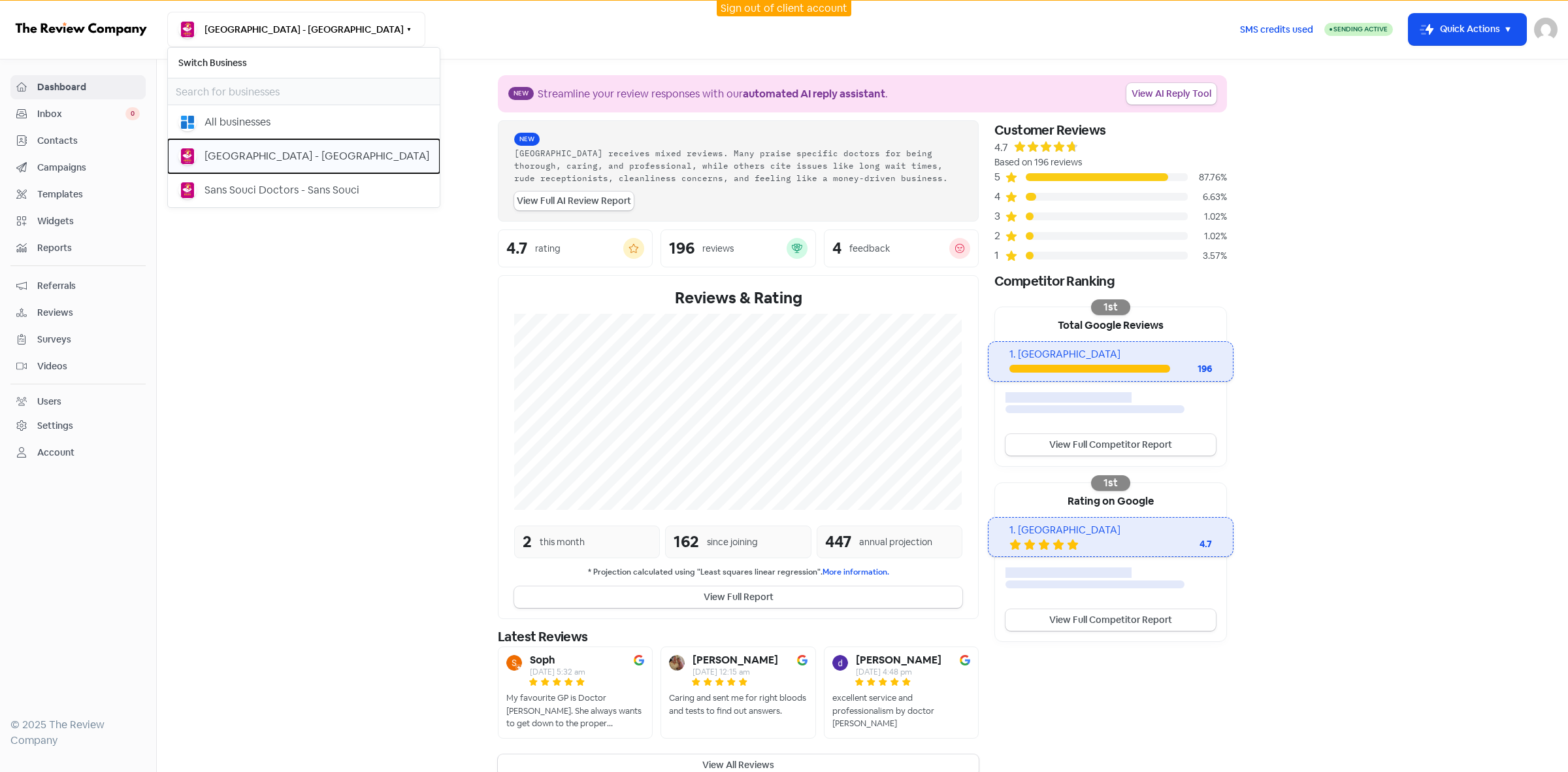
click at [304, 152] on div "[GEOGRAPHIC_DATA] - [GEOGRAPHIC_DATA]" at bounding box center [317, 156] width 225 height 16
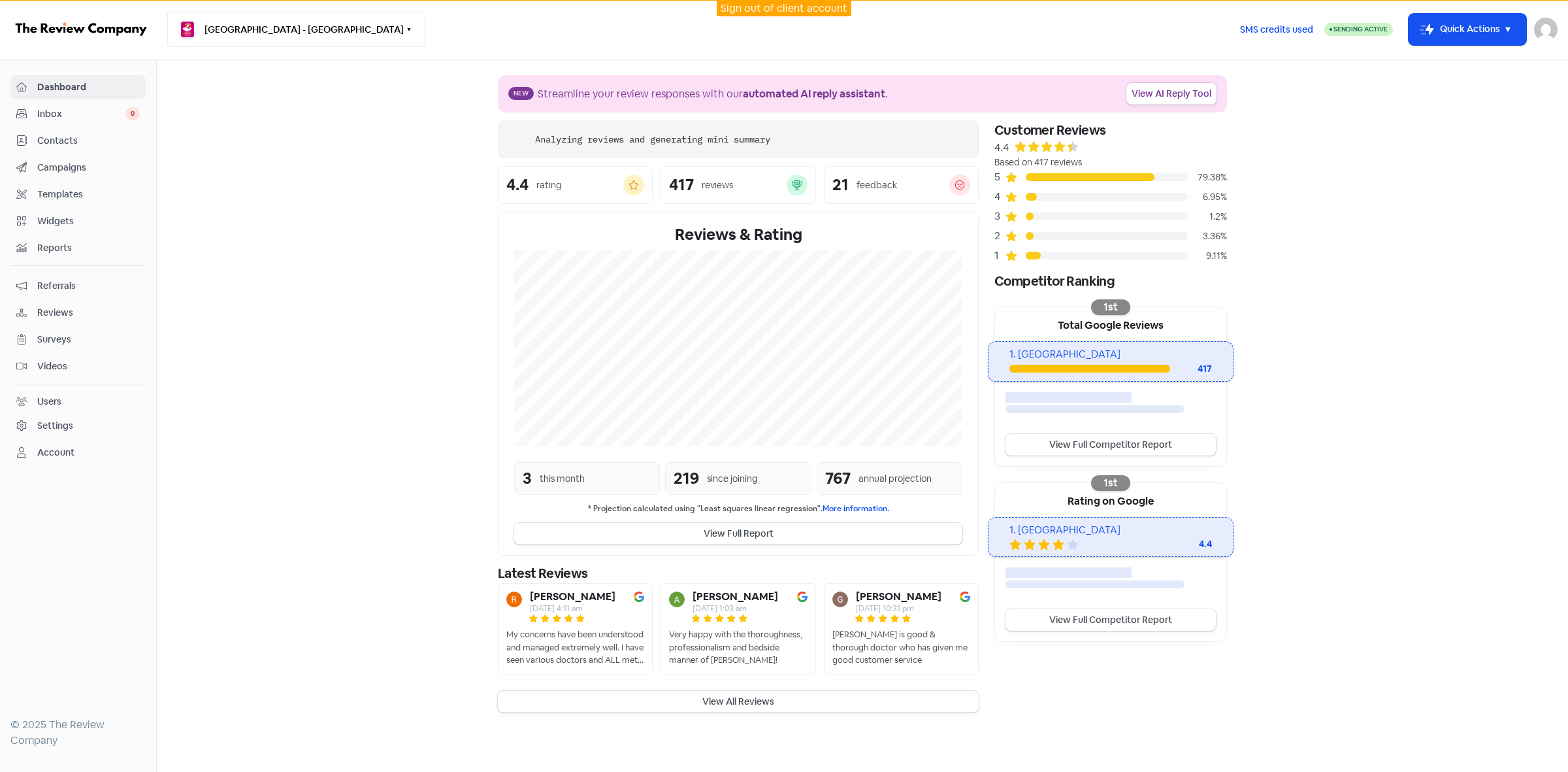
drag, startPoint x: 367, startPoint y: 34, endPoint x: 366, endPoint y: 41, distance: 7.1
click at [403, 34] on icon "button" at bounding box center [408, 29] width 11 height 11
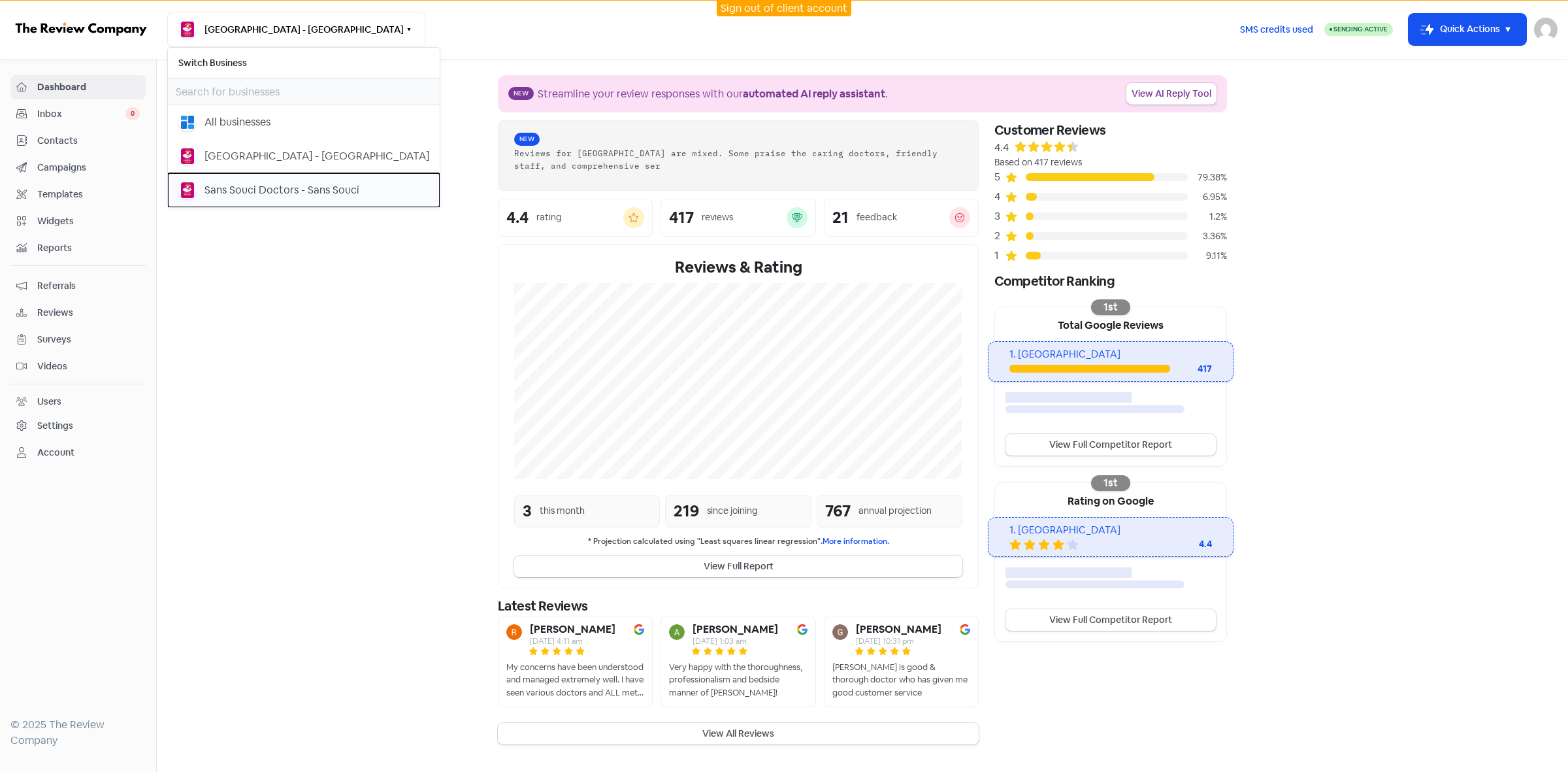
click at [330, 190] on div "Sans Souci Doctors - Sans Souci" at bounding box center [282, 190] width 155 height 16
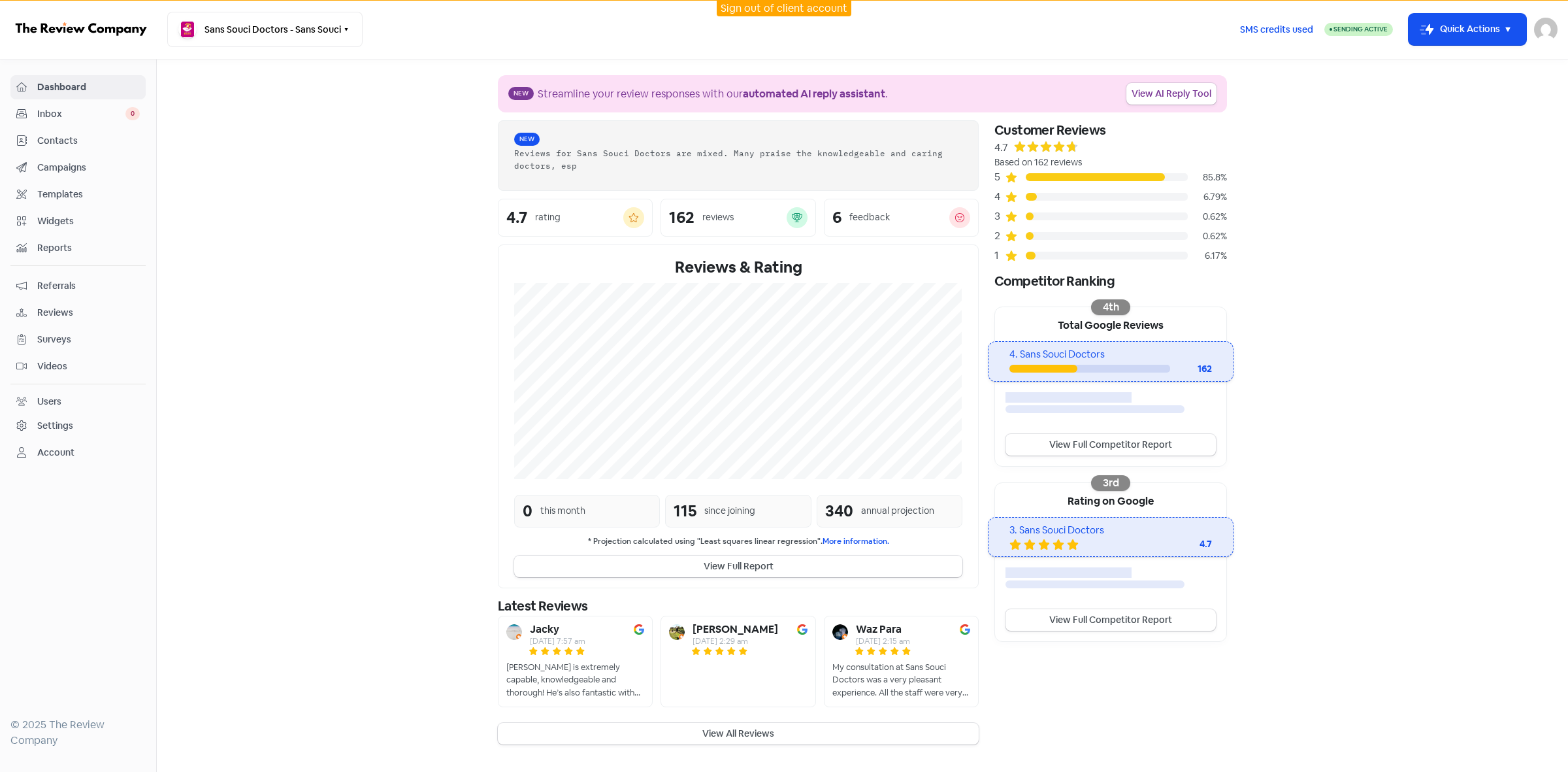
click at [59, 136] on span "Contacts" at bounding box center [88, 140] width 102 height 14
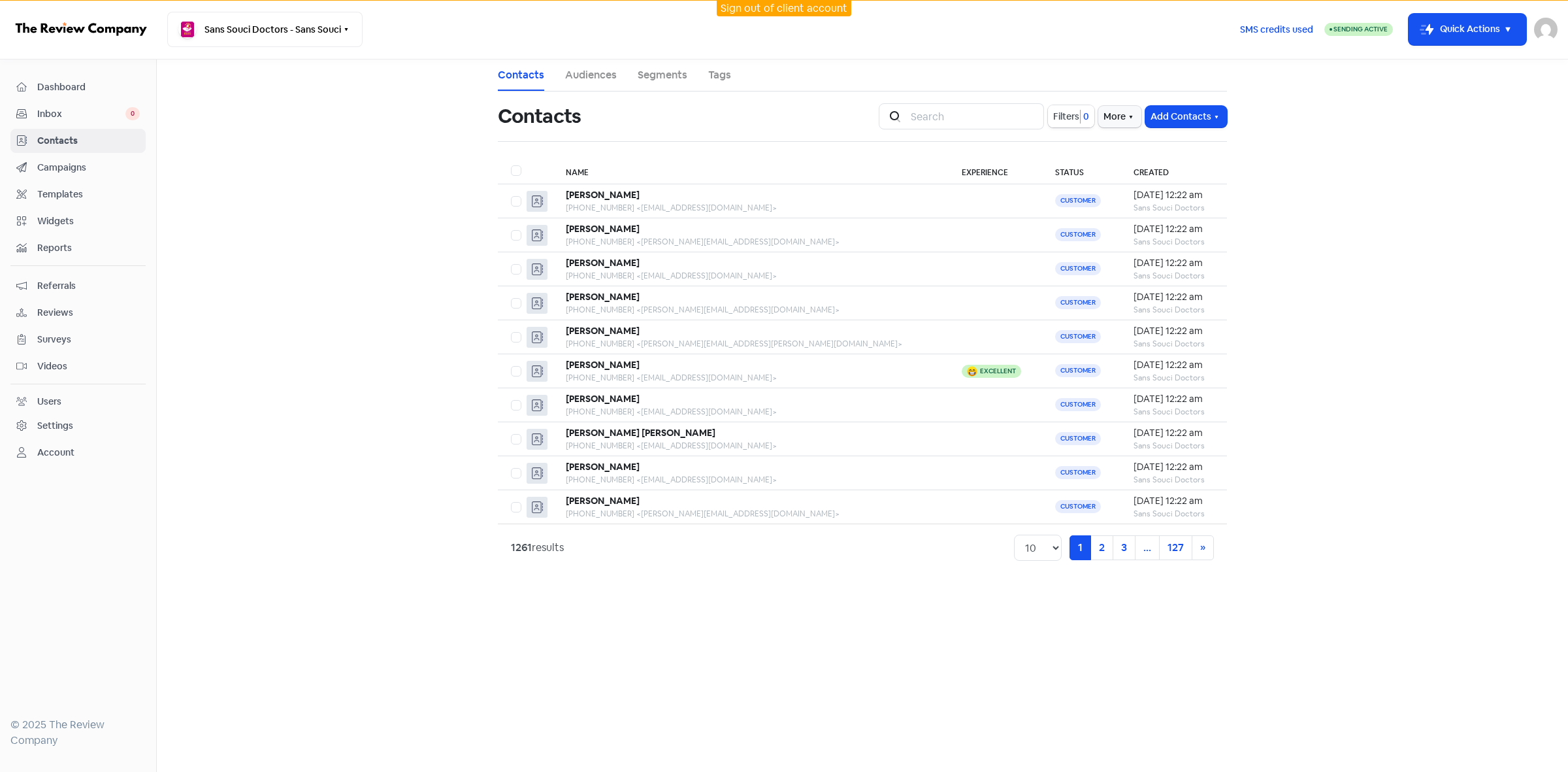
click at [1073, 123] on span "Filters" at bounding box center [1066, 116] width 26 height 14
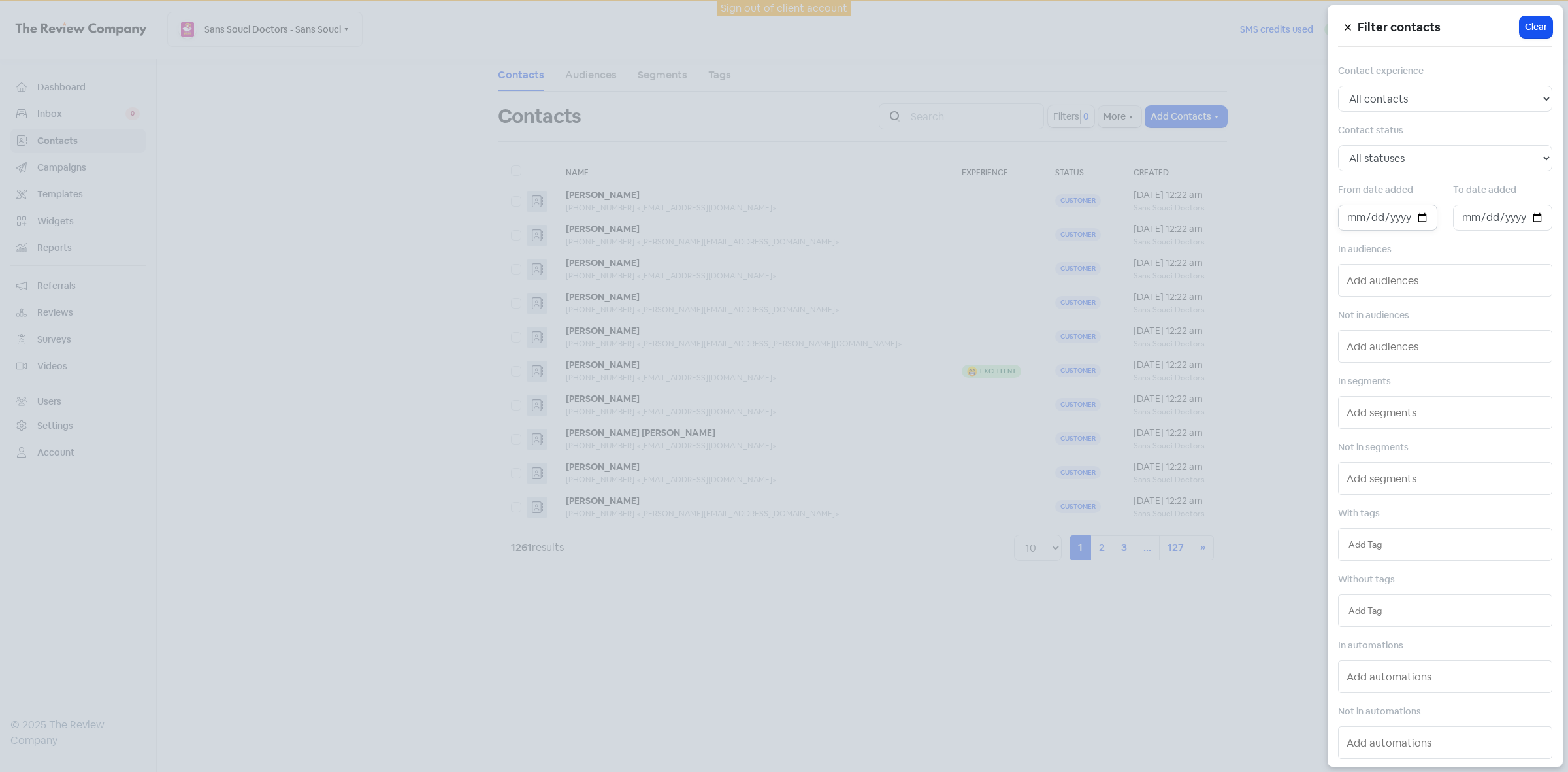
click at [1418, 219] on input "date" at bounding box center [1387, 217] width 100 height 26
type input "2025-09-24"
click at [1530, 224] on input "date" at bounding box center [1503, 217] width 100 height 26
type input "2025-10-01"
click at [814, 600] on div at bounding box center [784, 386] width 1568 height 772
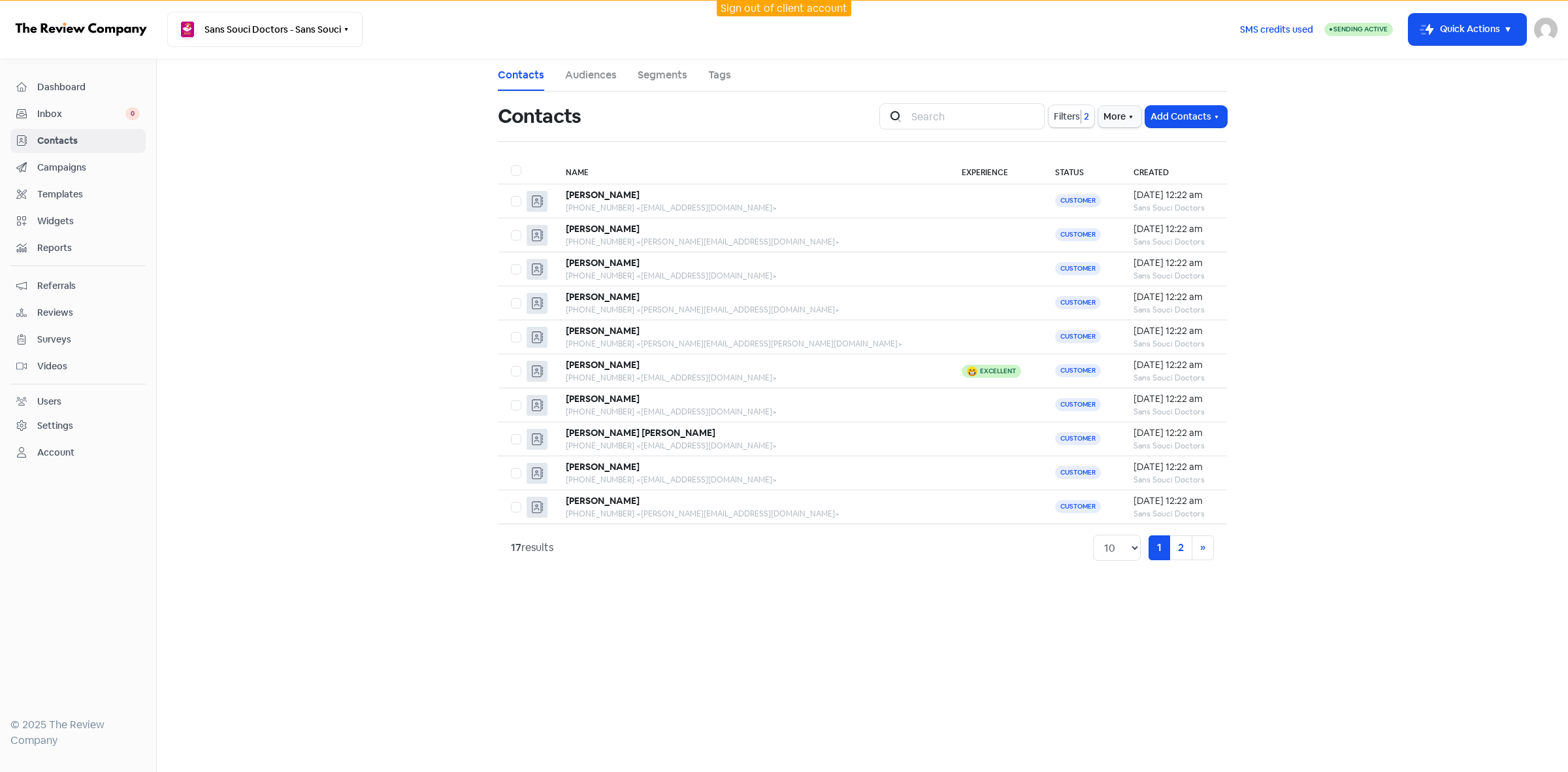
click at [796, 11] on link "Sign out of client account" at bounding box center [784, 8] width 127 height 14
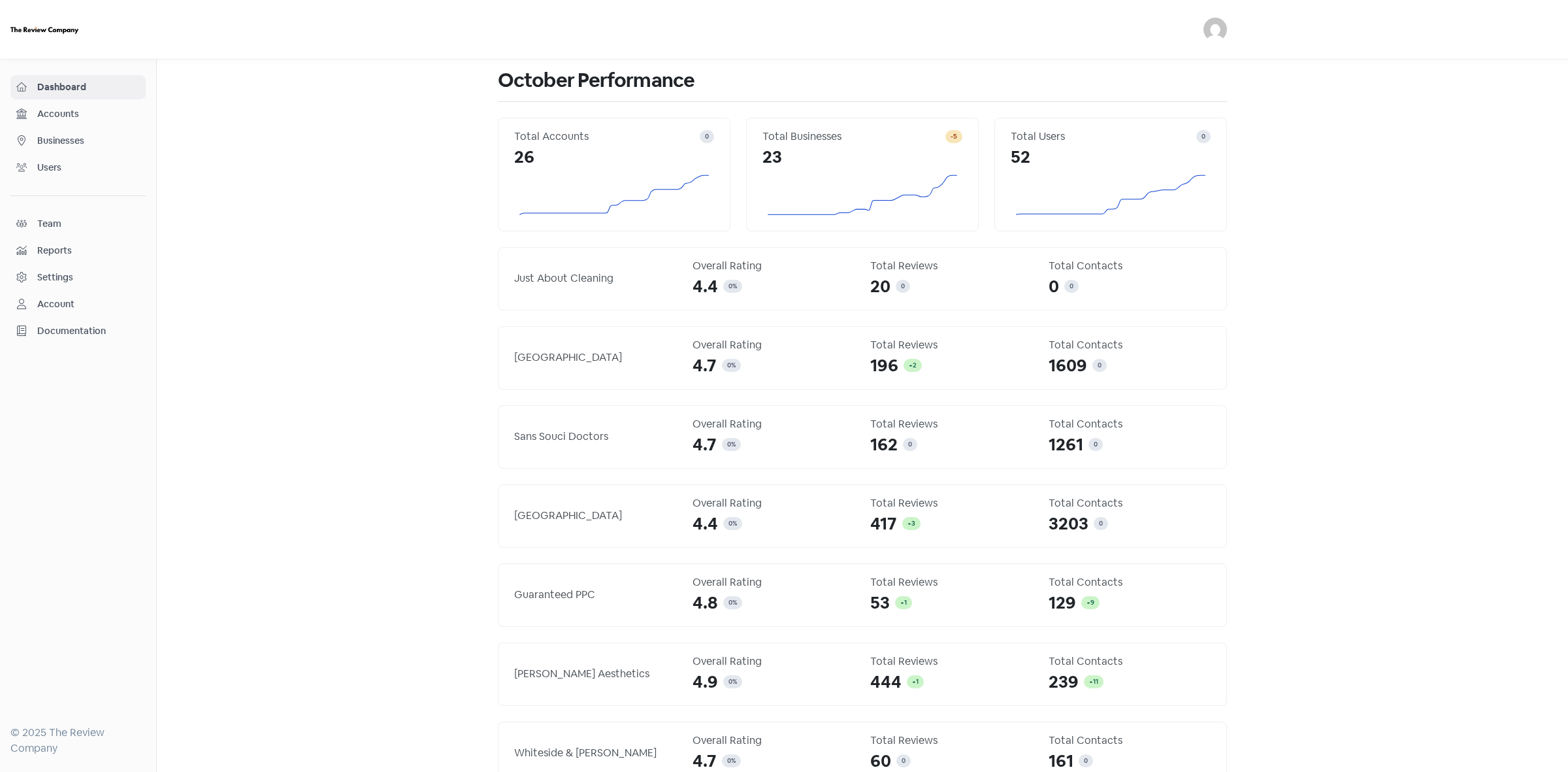
click at [56, 139] on span "Businesses" at bounding box center [88, 140] width 102 height 14
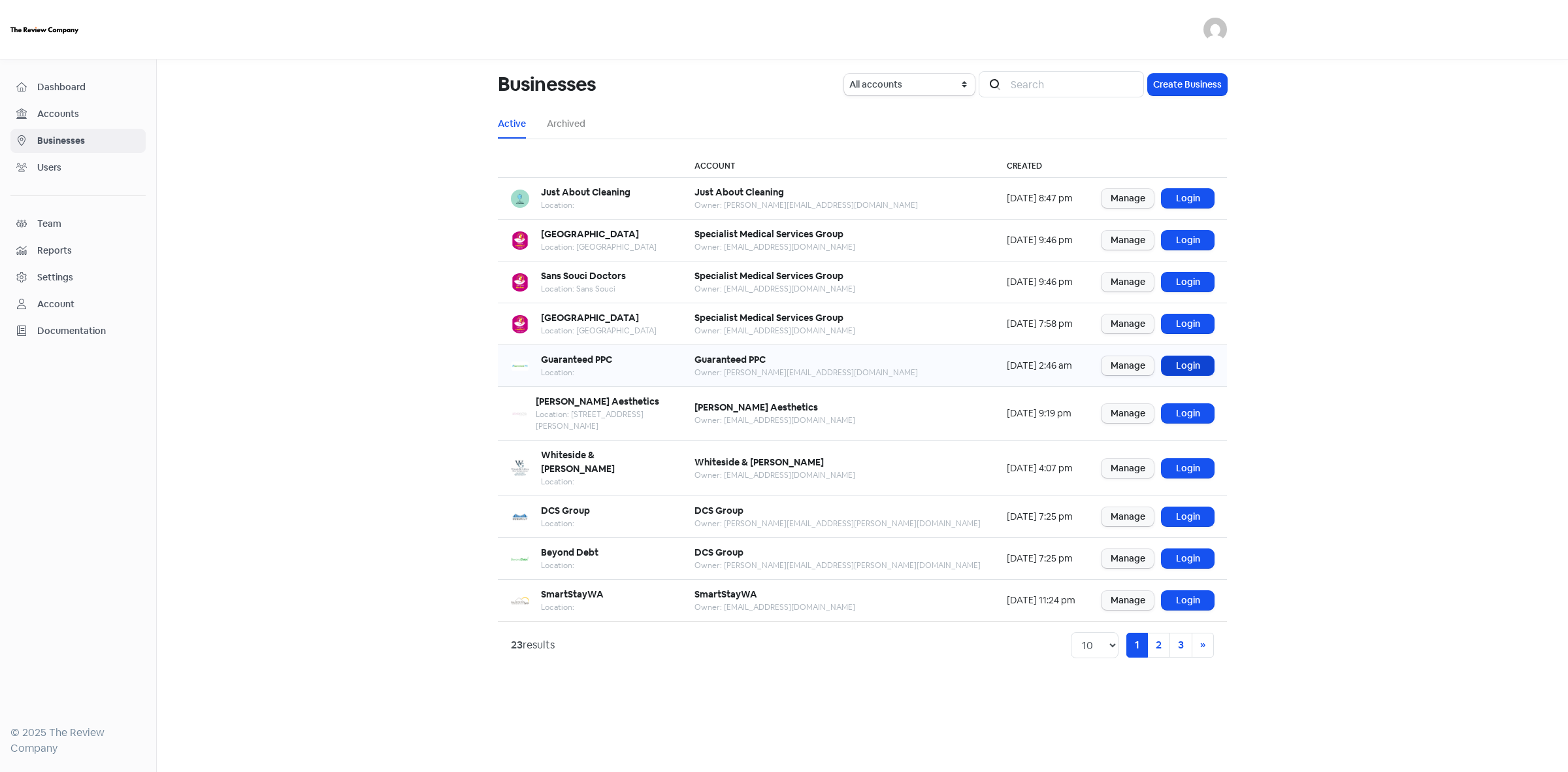
click at [1197, 366] on link "Login" at bounding box center [1187, 366] width 52 height 19
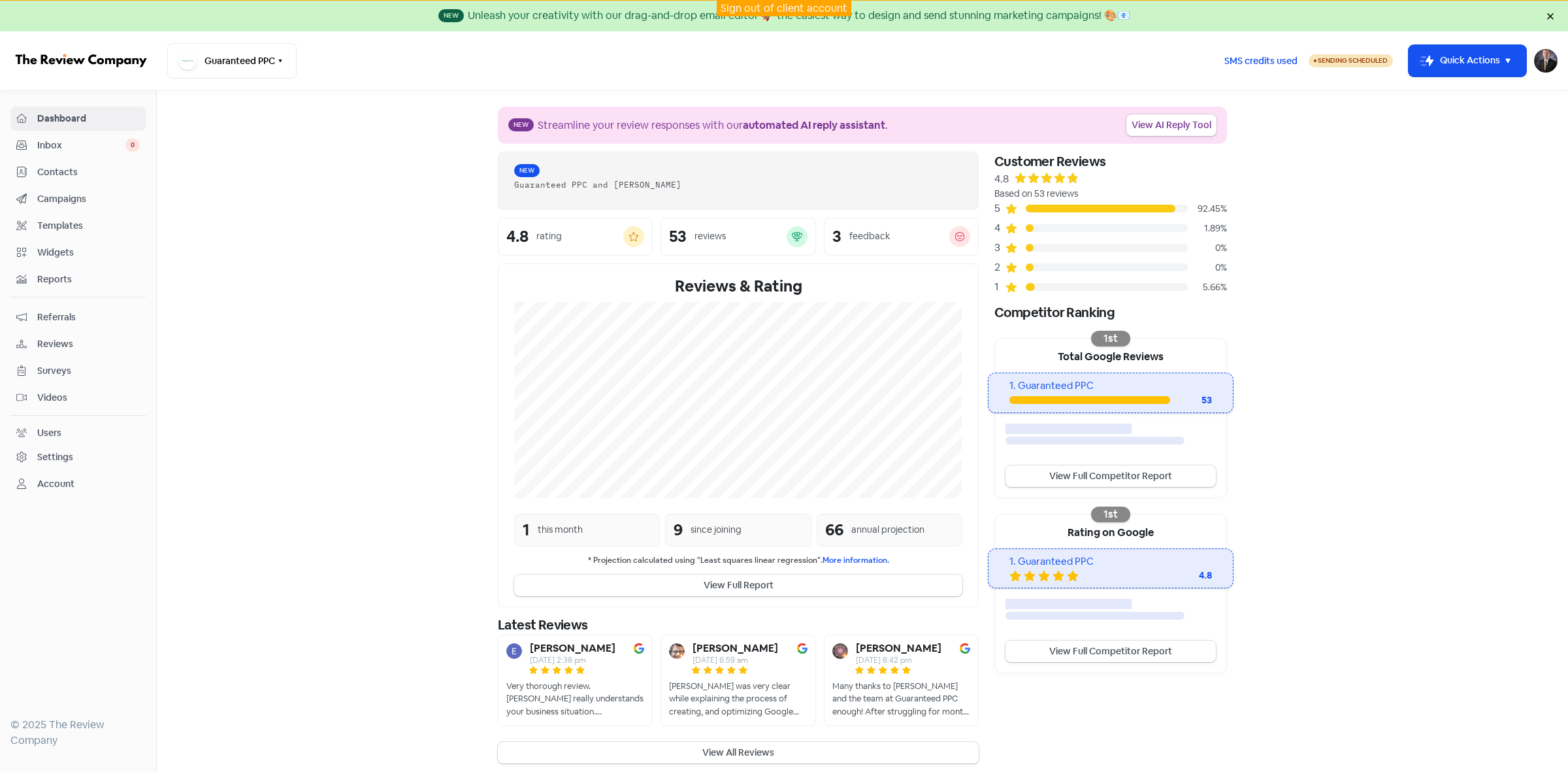
click at [70, 178] on span "Contacts" at bounding box center [88, 172] width 102 height 14
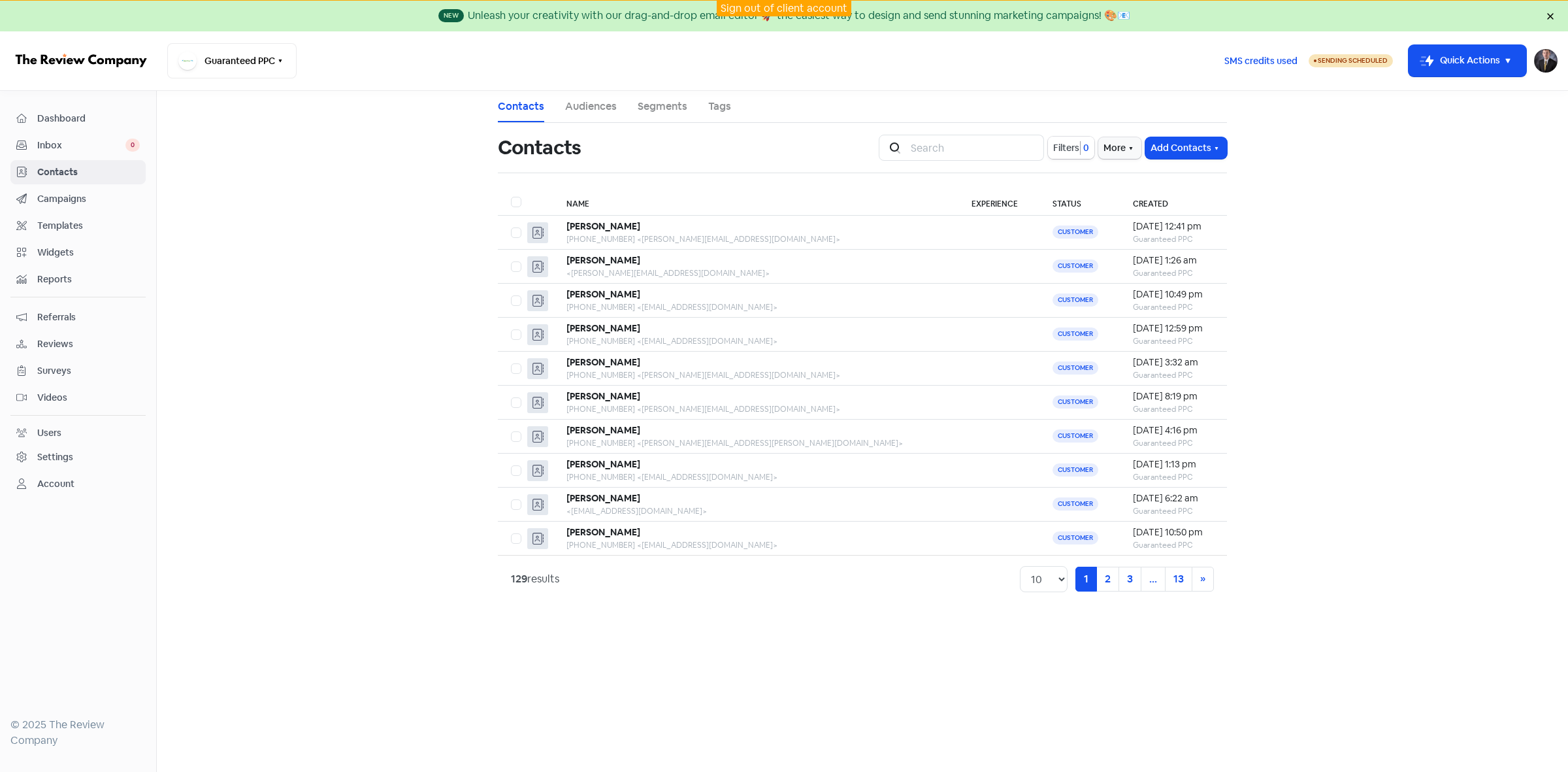
click at [1060, 152] on span "Filters" at bounding box center [1066, 148] width 26 height 14
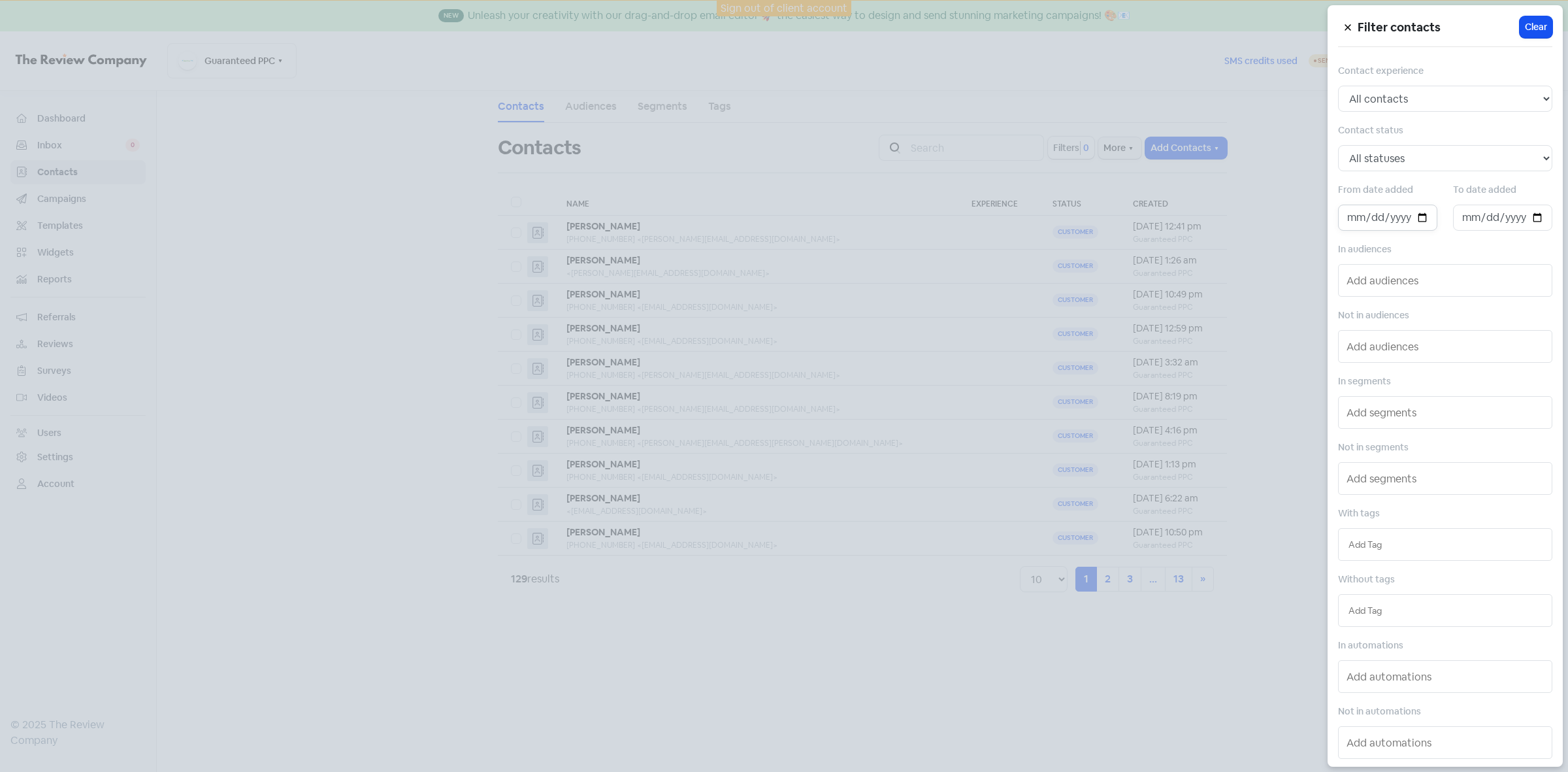
click at [1421, 223] on input "date" at bounding box center [1387, 217] width 100 height 26
type input "[DATE]"
click at [1526, 222] on input "date" at bounding box center [1503, 217] width 100 height 26
type input "[DATE]"
click at [380, 495] on div at bounding box center [784, 386] width 1568 height 772
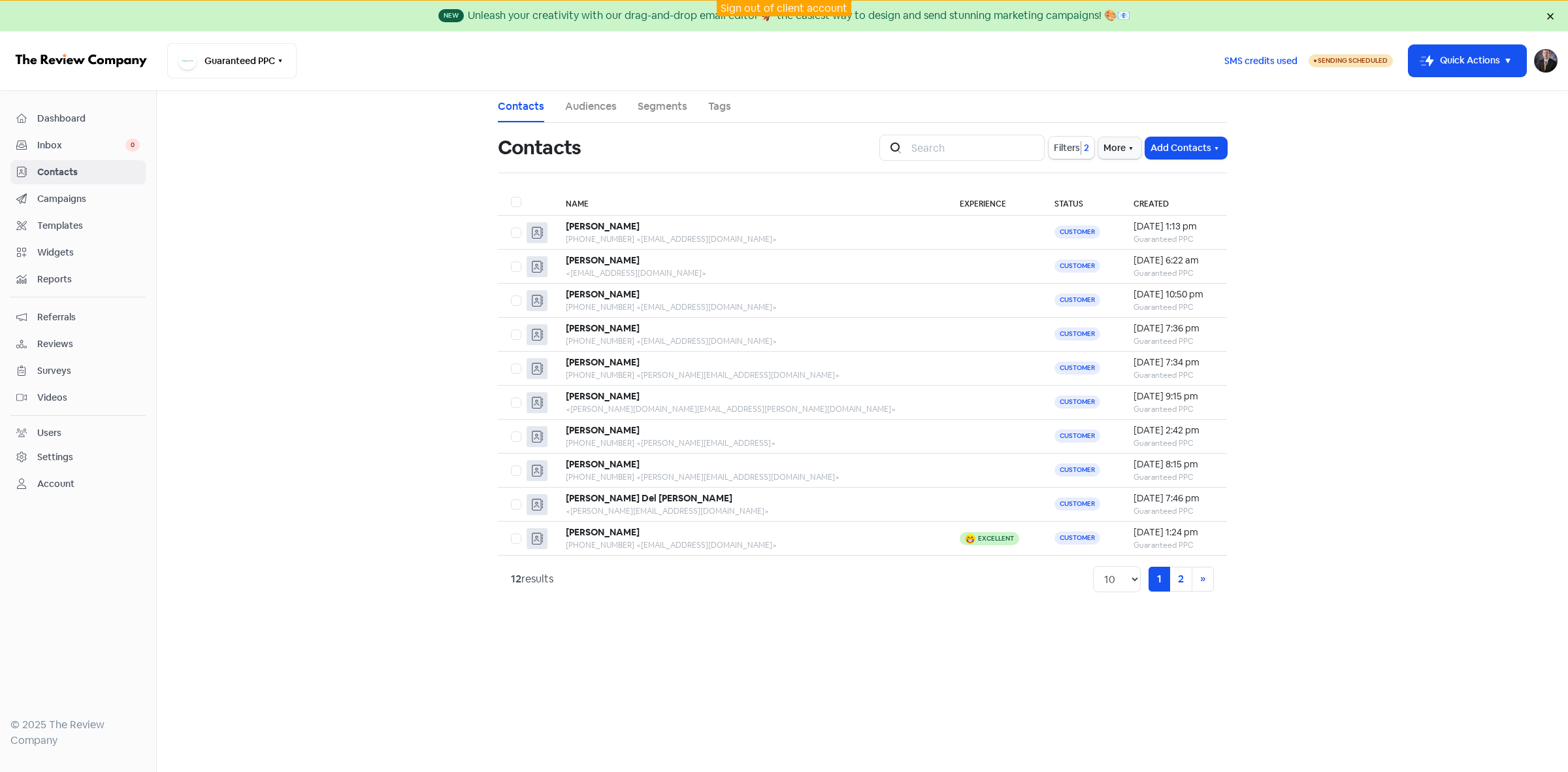
click at [808, 2] on link "Sign out of client account" at bounding box center [784, 8] width 127 height 14
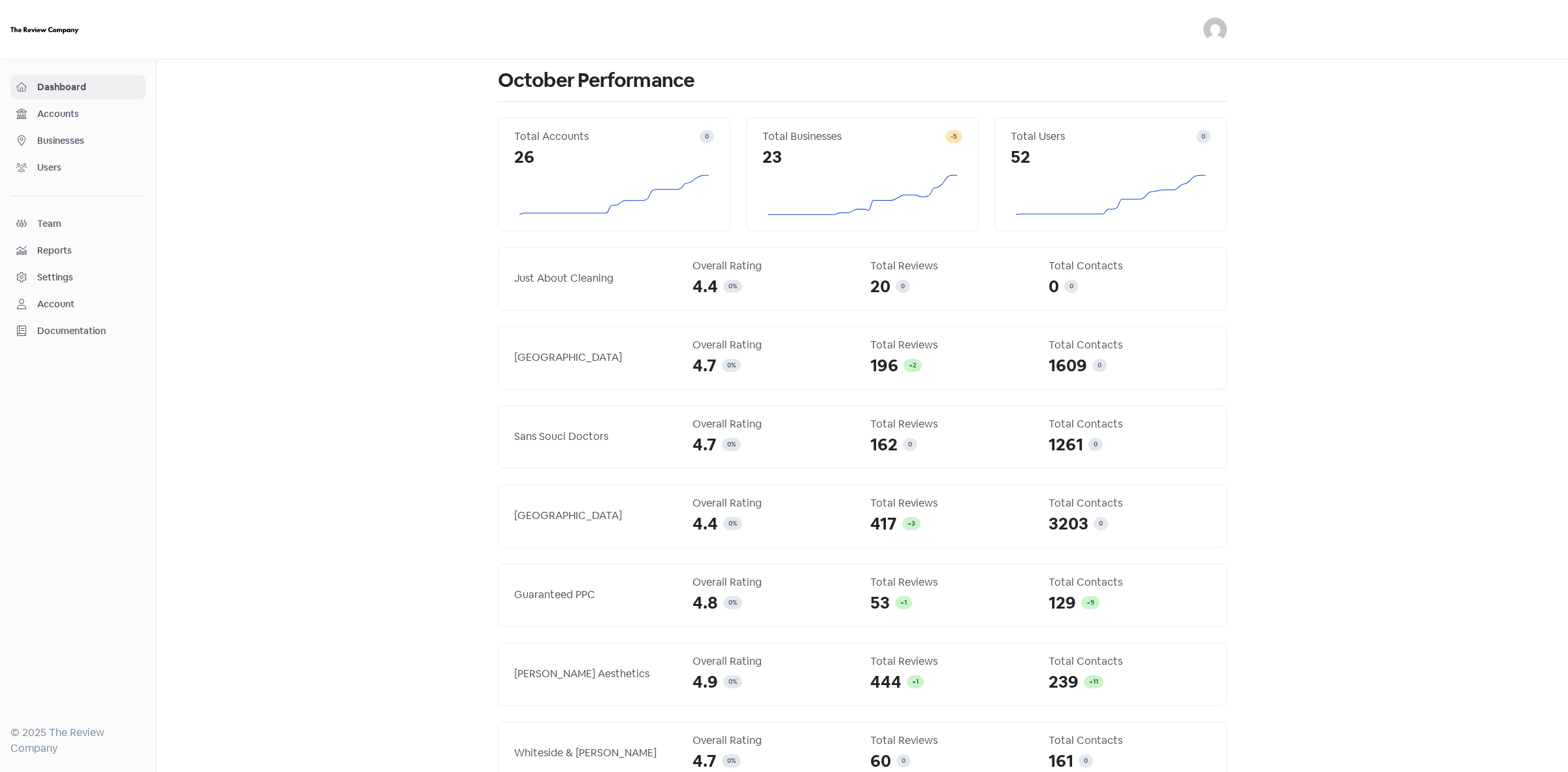
click at [52, 142] on span "Businesses" at bounding box center [88, 140] width 102 height 14
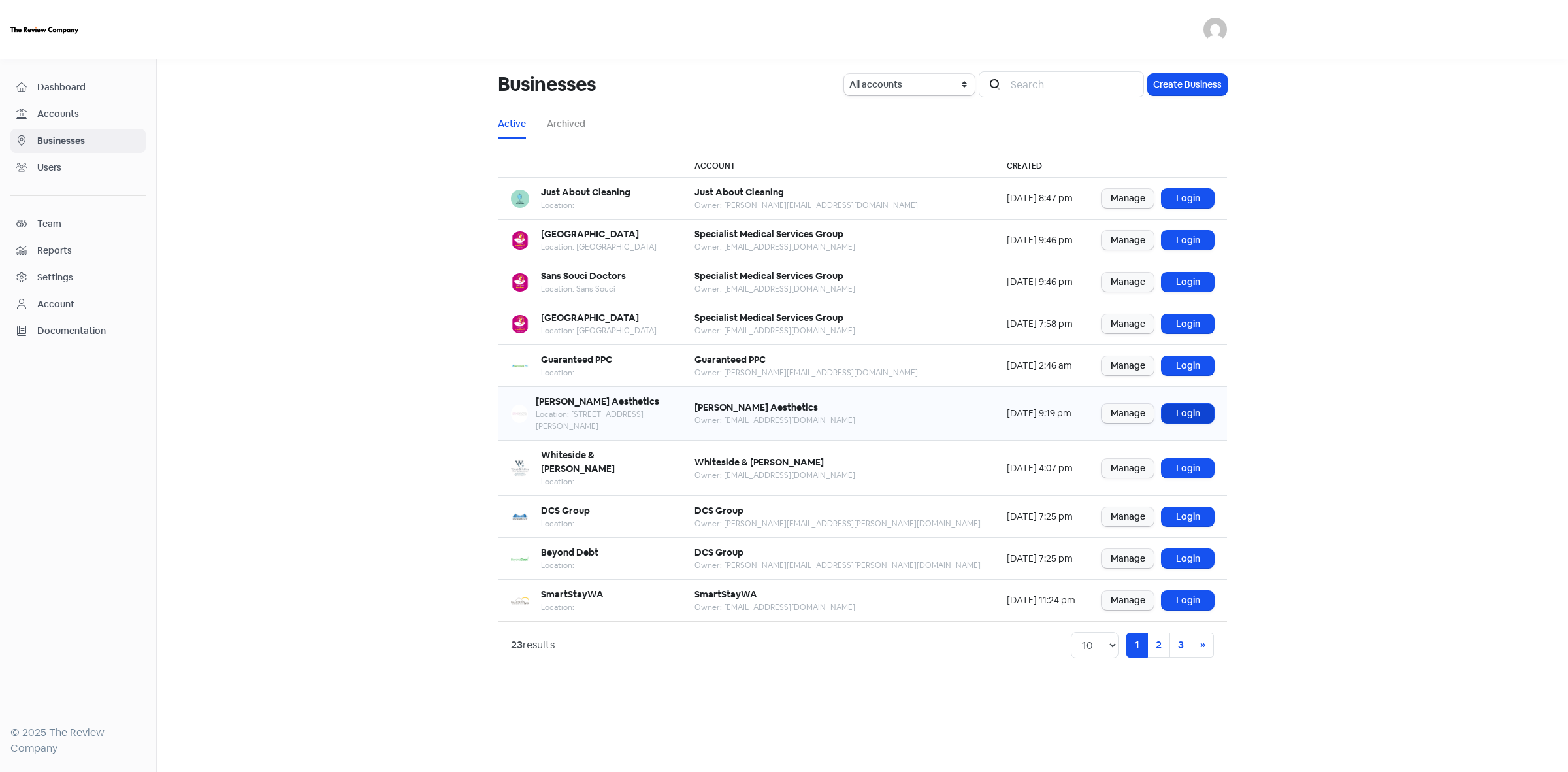
click at [1190, 404] on link "Login" at bounding box center [1187, 413] width 52 height 19
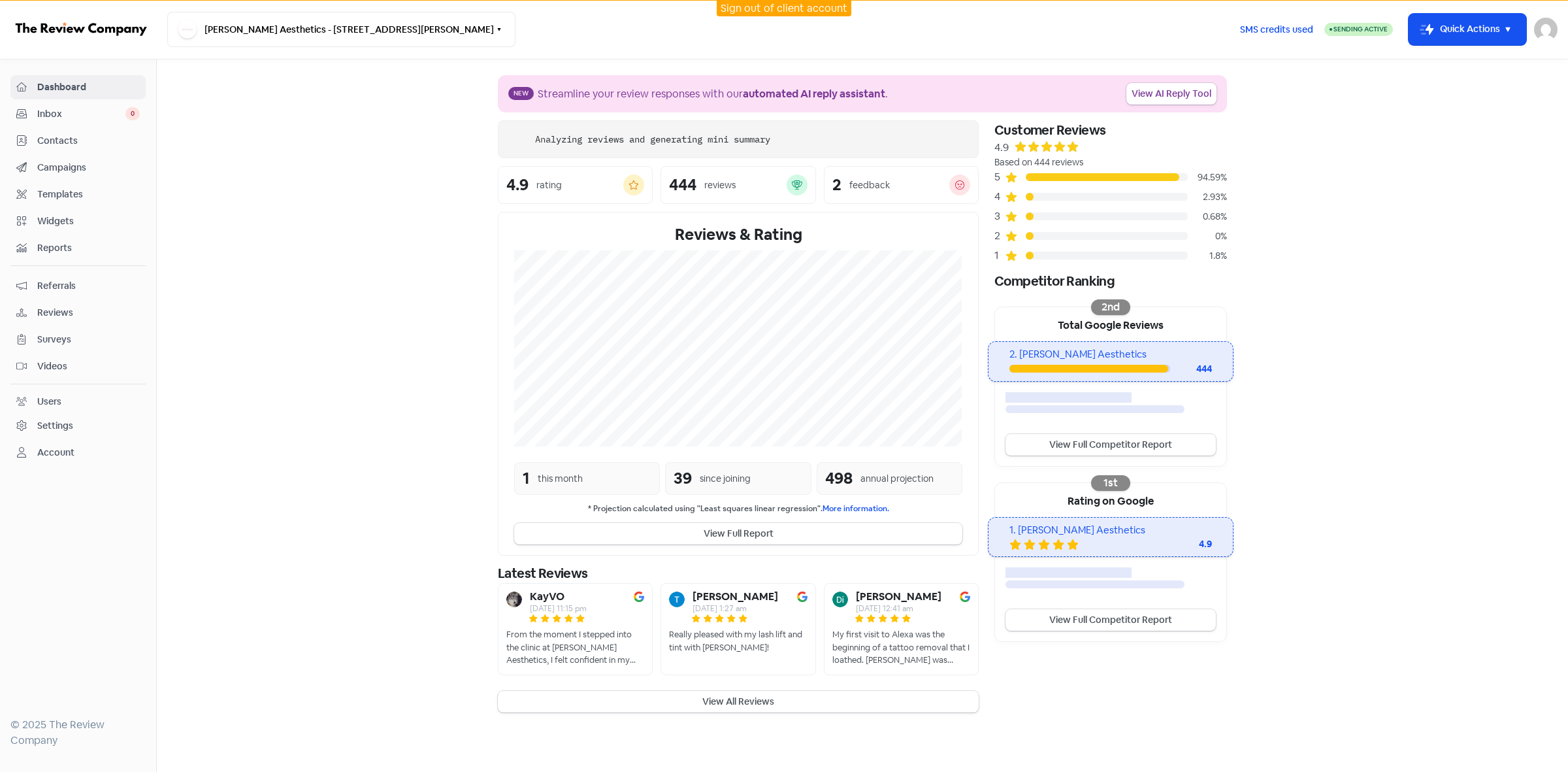
click at [44, 146] on span "Contacts" at bounding box center [88, 140] width 102 height 14
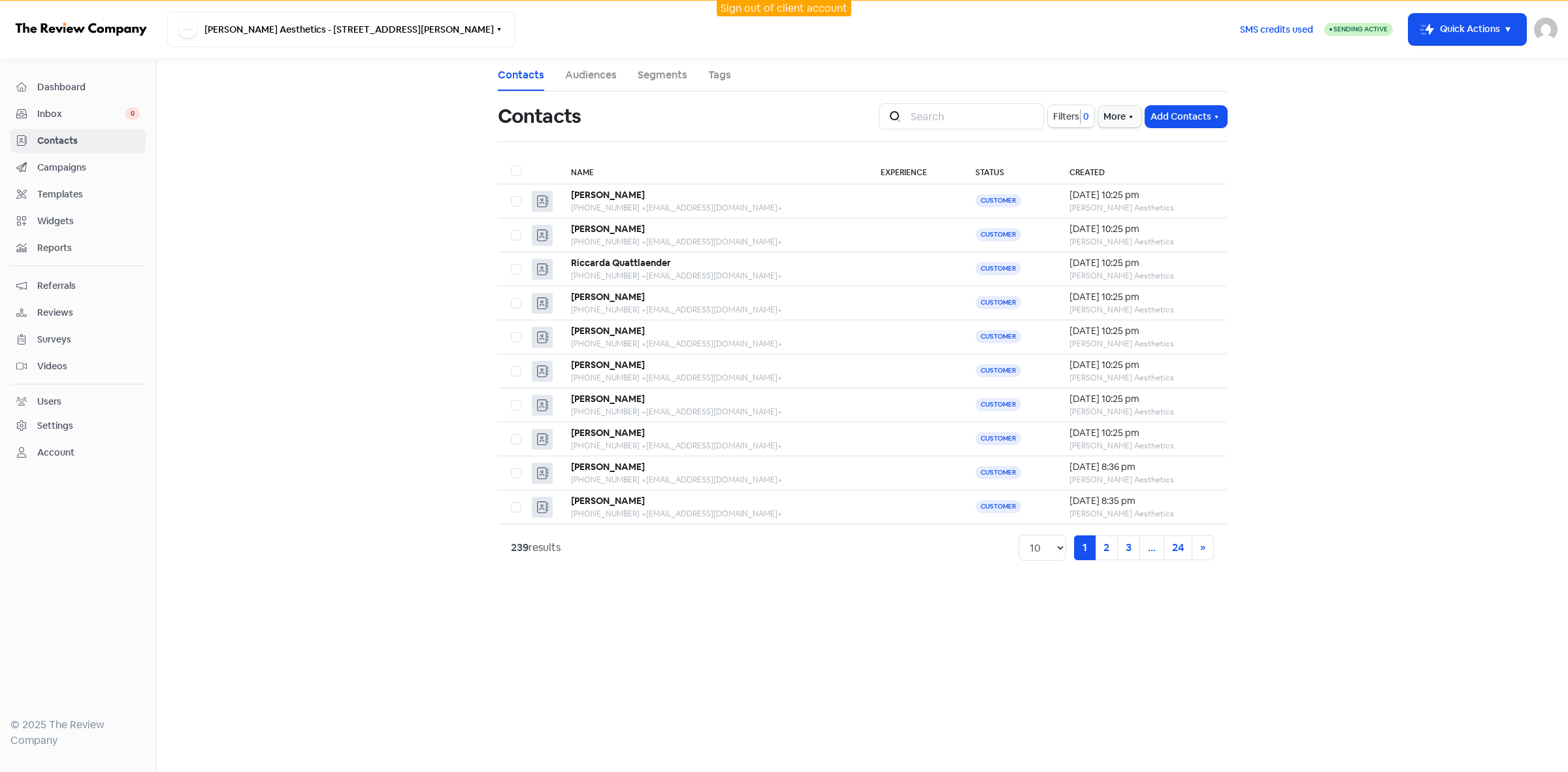
click at [1069, 115] on span "Filters" at bounding box center [1066, 116] width 26 height 14
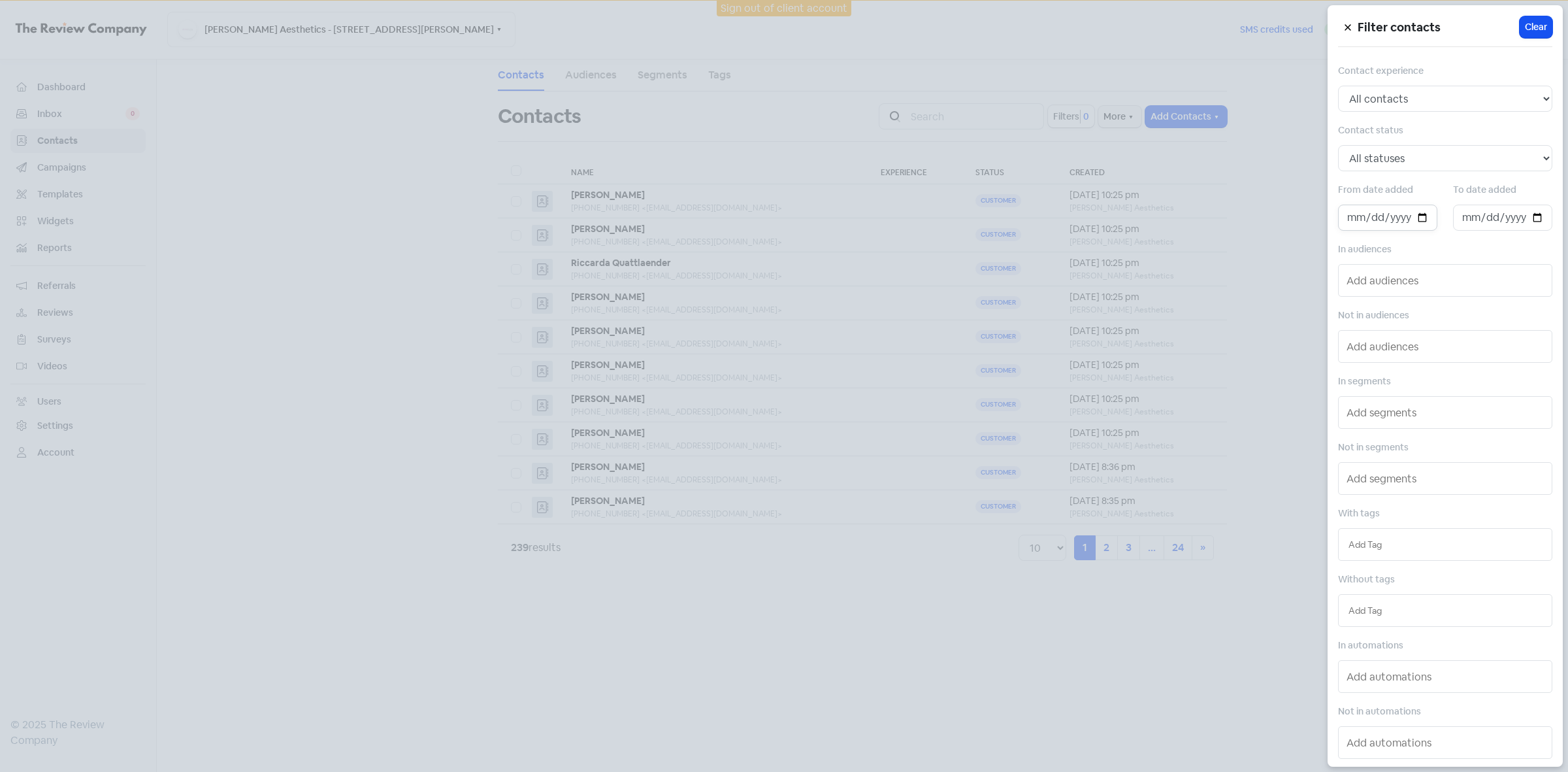
click at [1415, 219] on input "date" at bounding box center [1387, 217] width 100 height 26
type input "[DATE]"
click at [1524, 223] on input "date" at bounding box center [1503, 217] width 100 height 26
type input "[DATE]"
click at [815, 718] on div at bounding box center [784, 386] width 1568 height 772
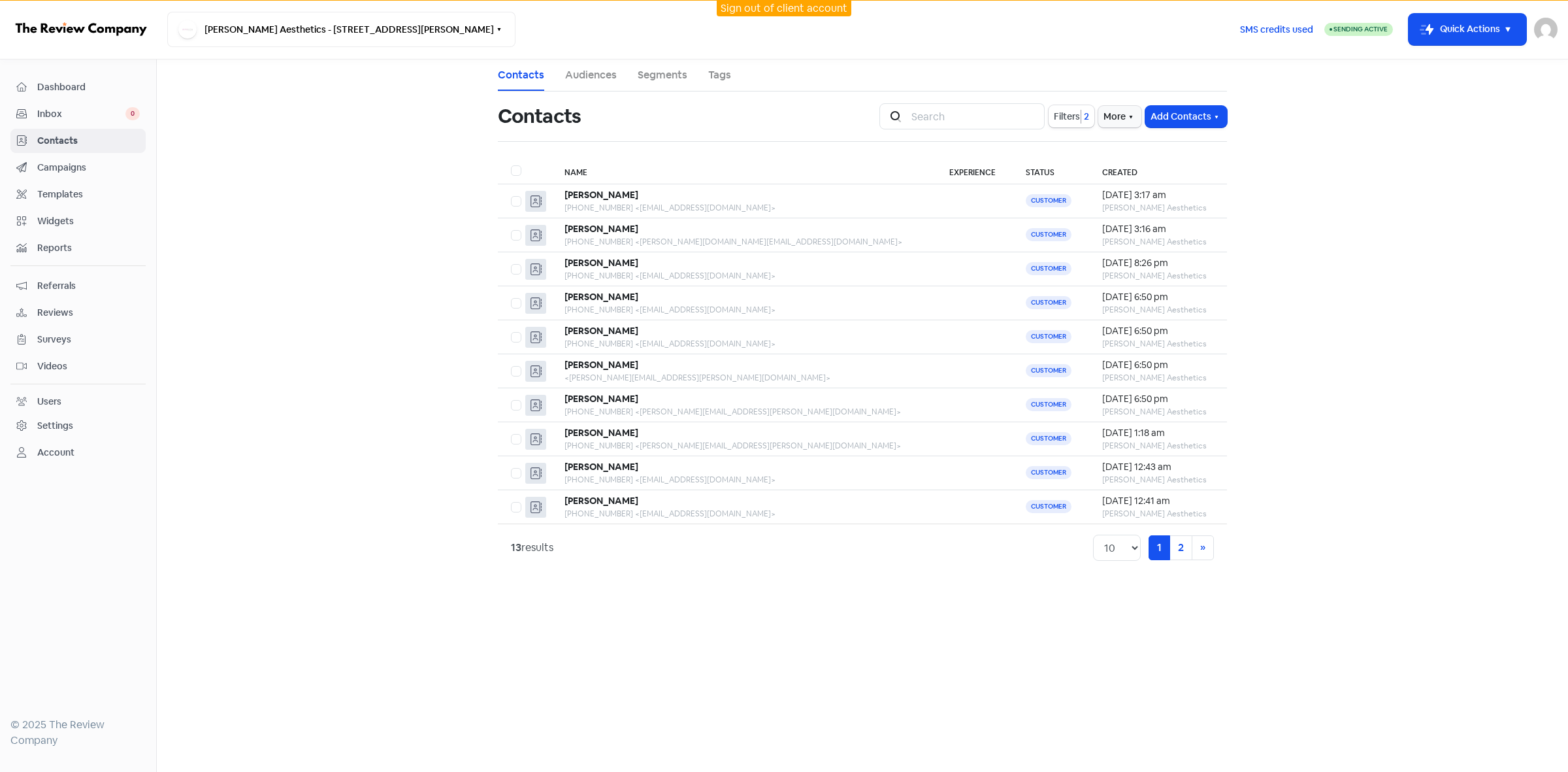
click at [786, 14] on link "Sign out of client account" at bounding box center [784, 8] width 127 height 14
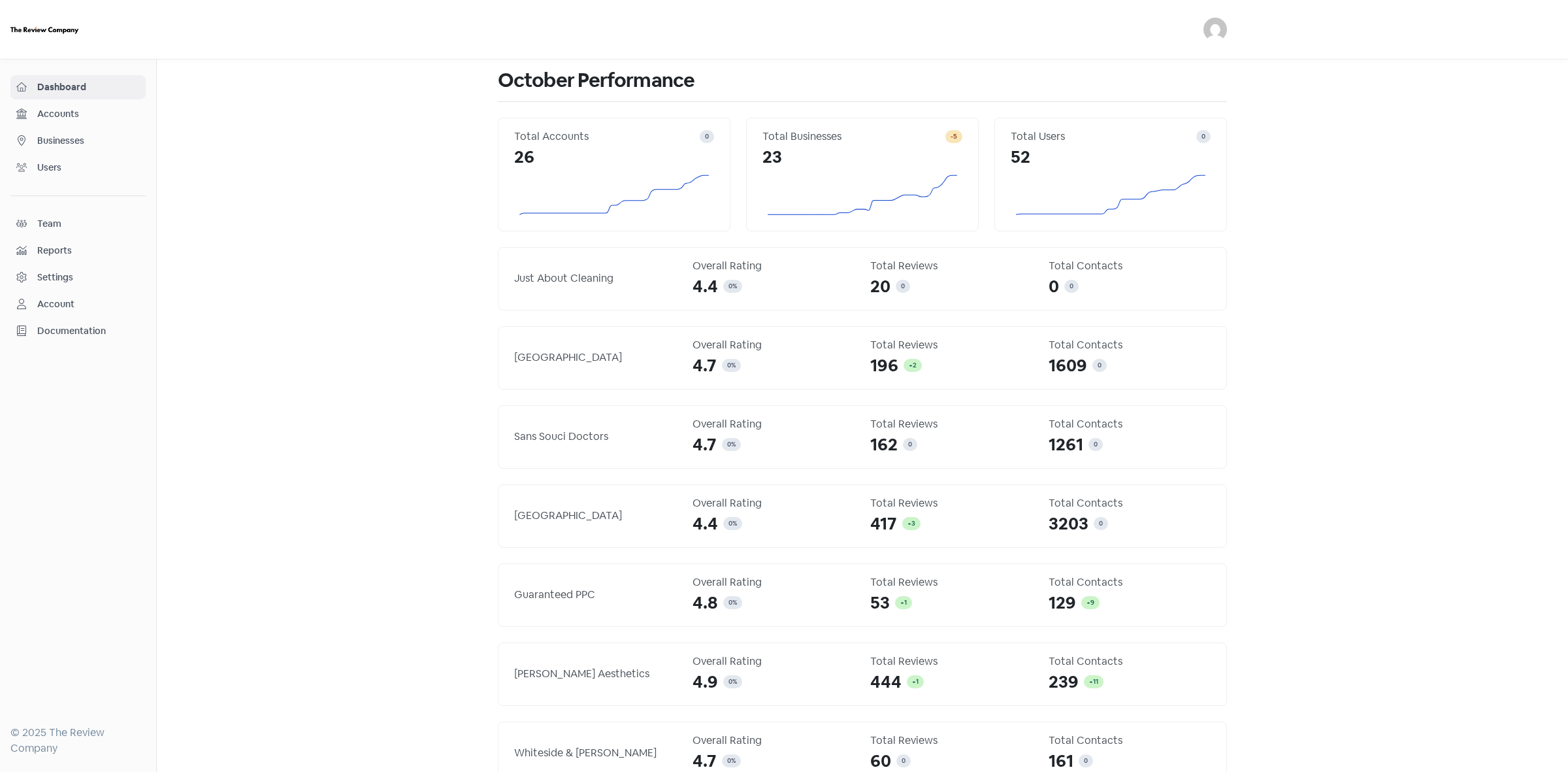
click at [59, 141] on span "Businesses" at bounding box center [88, 140] width 102 height 14
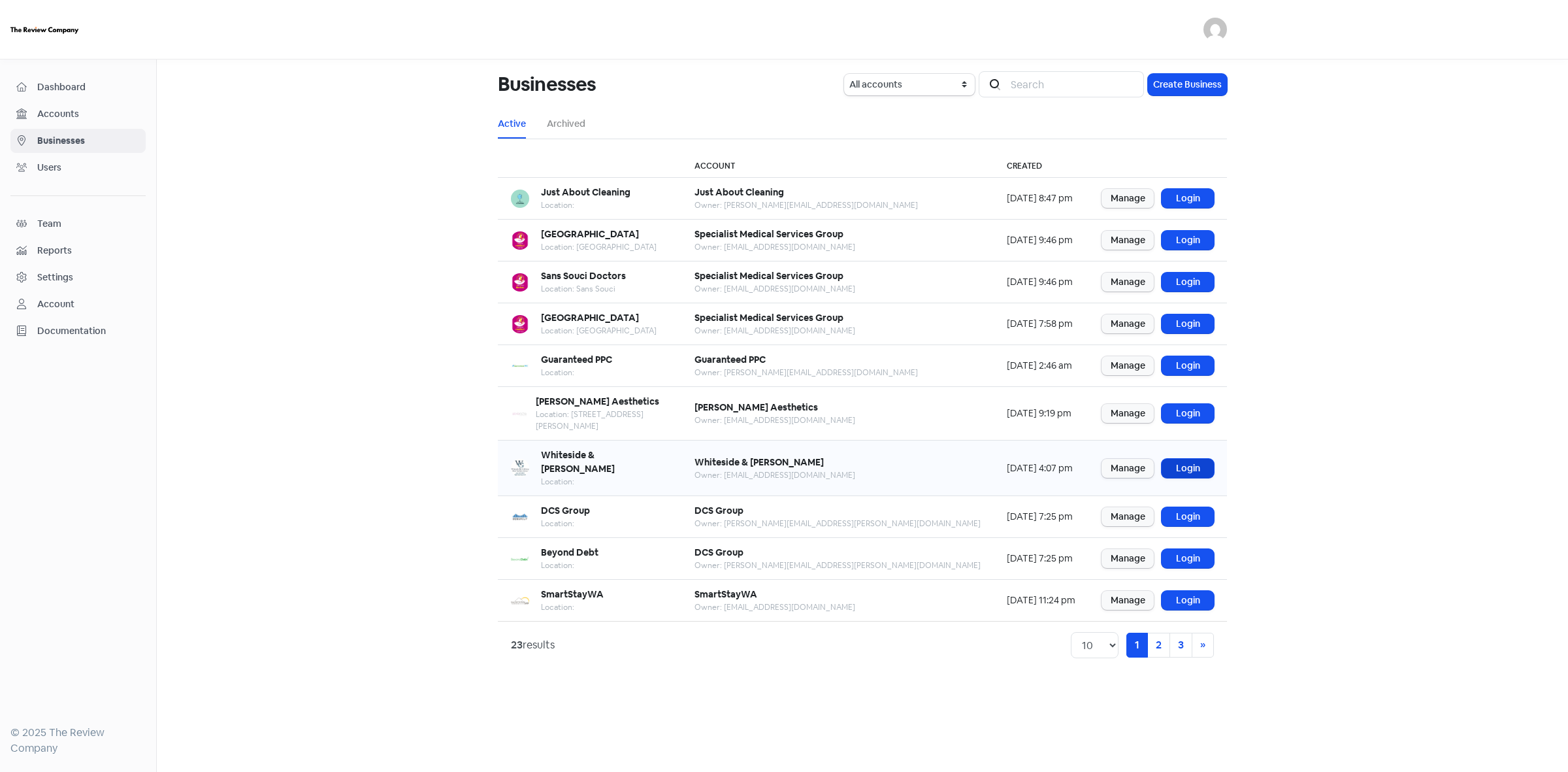
click at [1193, 459] on link "Login" at bounding box center [1187, 468] width 52 height 19
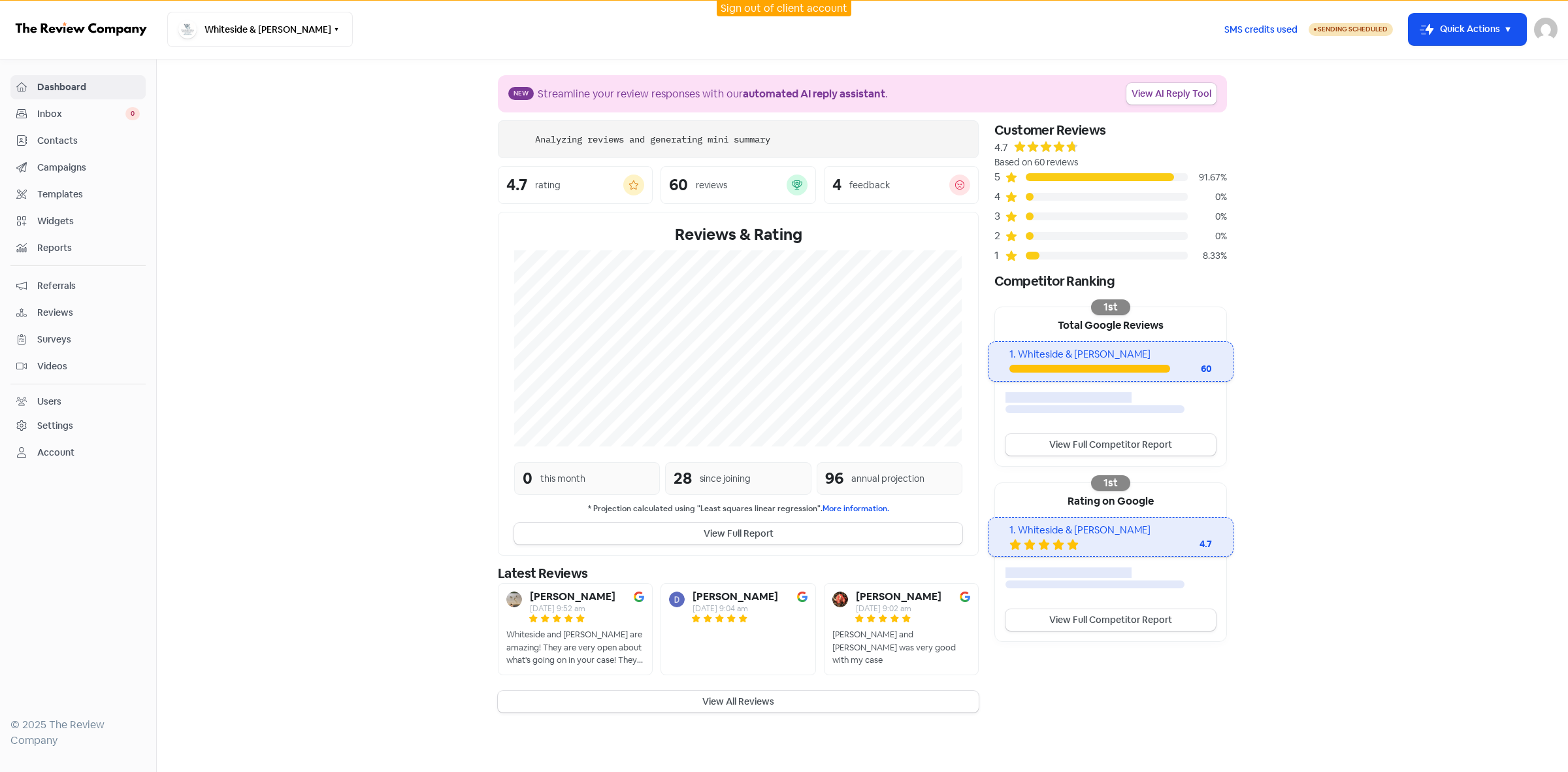
click at [63, 141] on span "Contacts" at bounding box center [88, 140] width 102 height 14
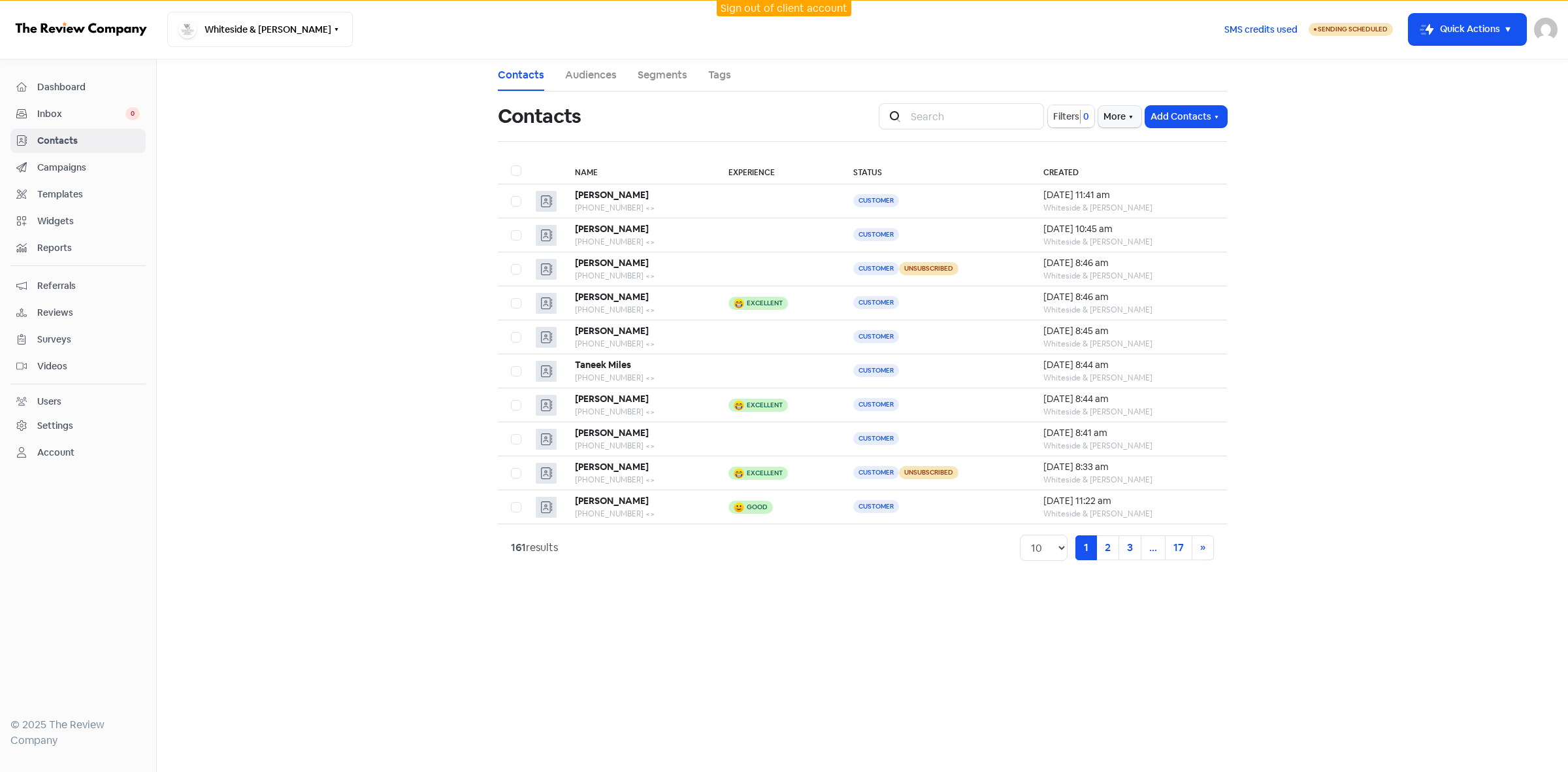
click at [1061, 124] on button "Filters 0" at bounding box center [1071, 116] width 47 height 22
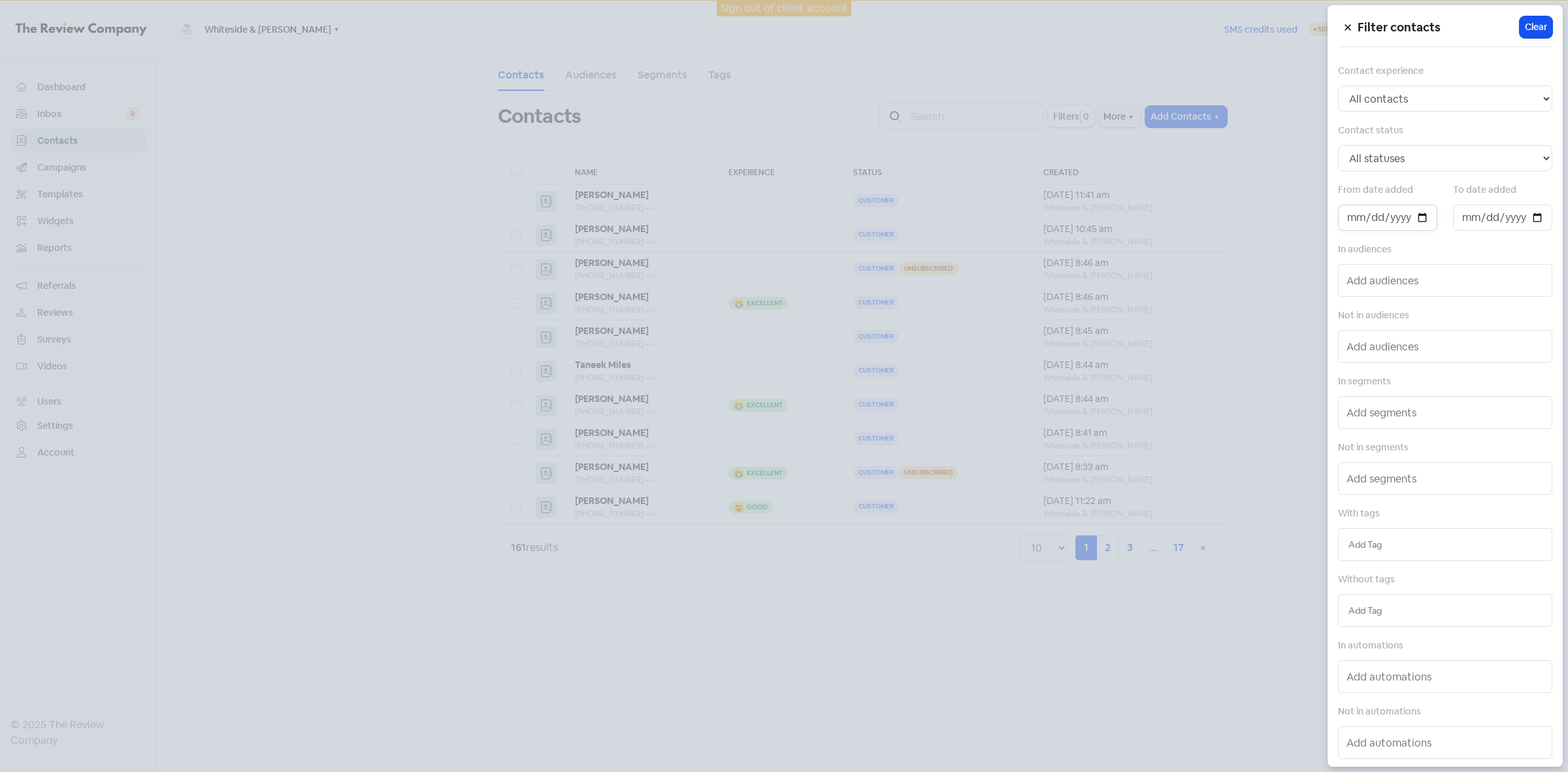
click at [1421, 216] on input "date" at bounding box center [1387, 217] width 100 height 26
type input "[DATE]"
click at [1528, 216] on input "date" at bounding box center [1503, 217] width 100 height 26
type input "[DATE]"
click at [1046, 700] on div at bounding box center [784, 386] width 1568 height 772
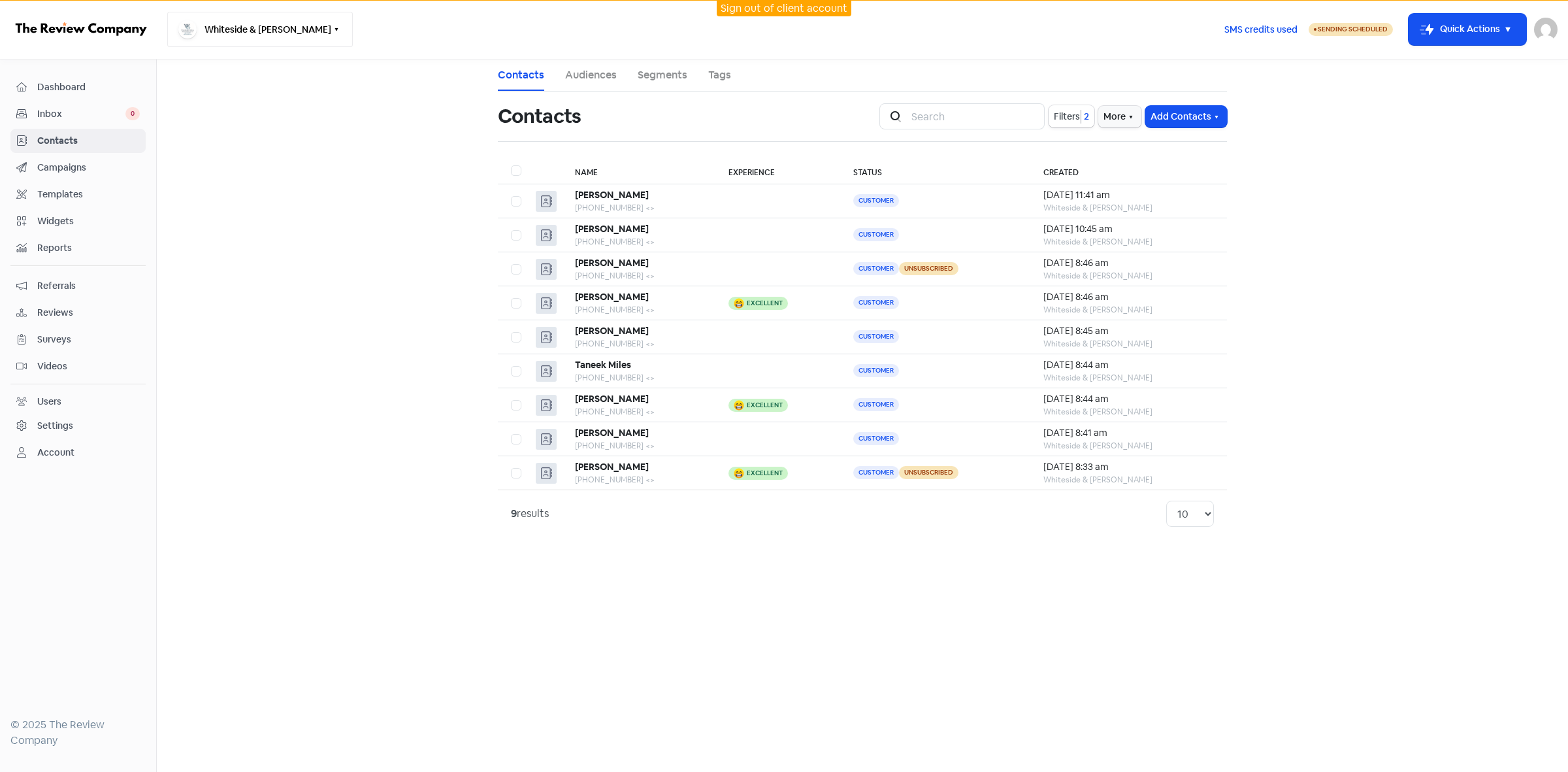
click at [298, 22] on button "Whiteside & [PERSON_NAME]" at bounding box center [259, 29] width 186 height 35
click at [462, 24] on div "Whiteside & [PERSON_NAME] Switch Business All businesses No other businesses fo…" at bounding box center [690, 29] width 1046 height 35
click at [760, 11] on link "Sign out of client account" at bounding box center [784, 8] width 127 height 14
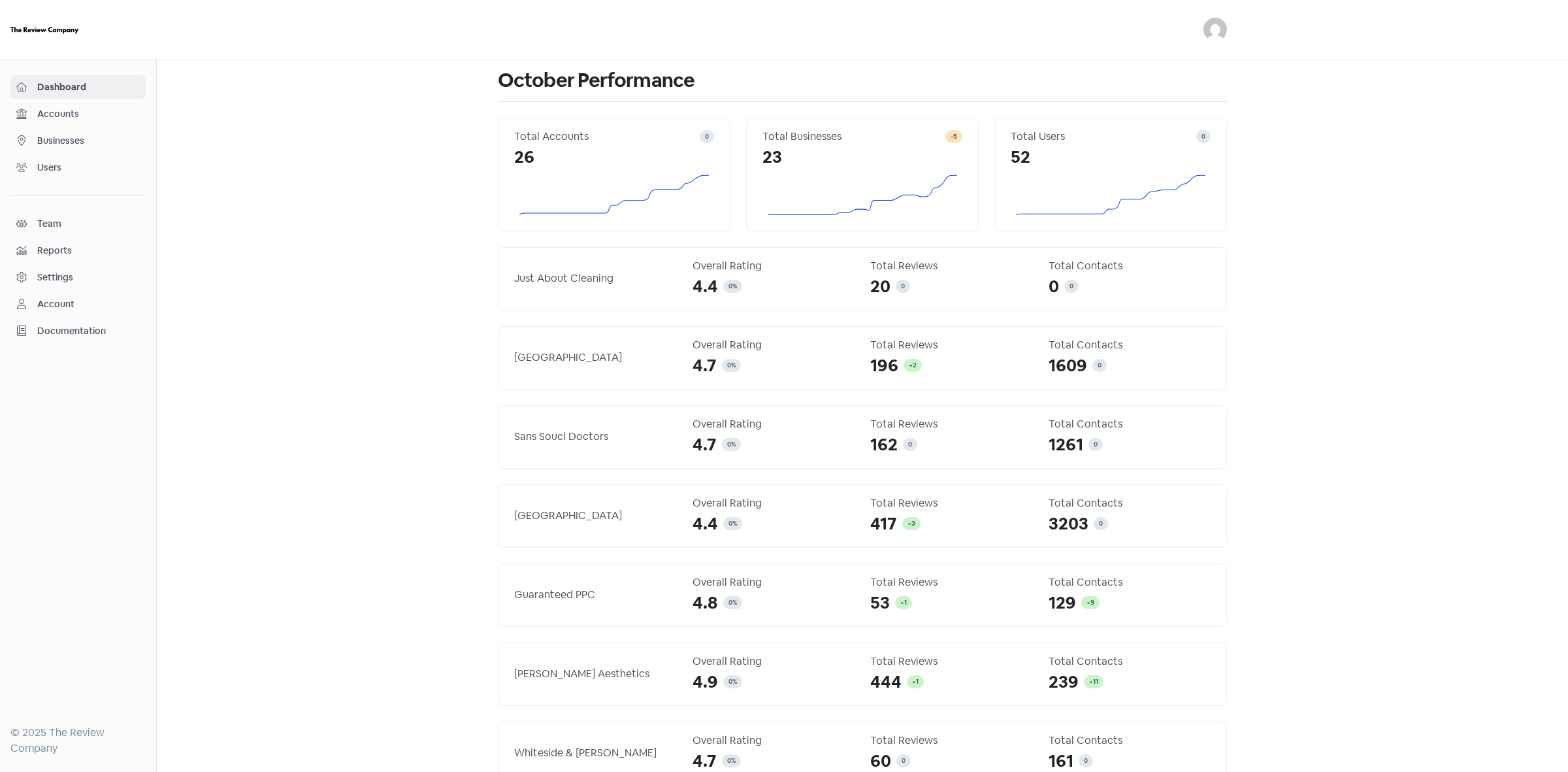
click at [79, 130] on link "Businesses" at bounding box center [78, 141] width 135 height 24
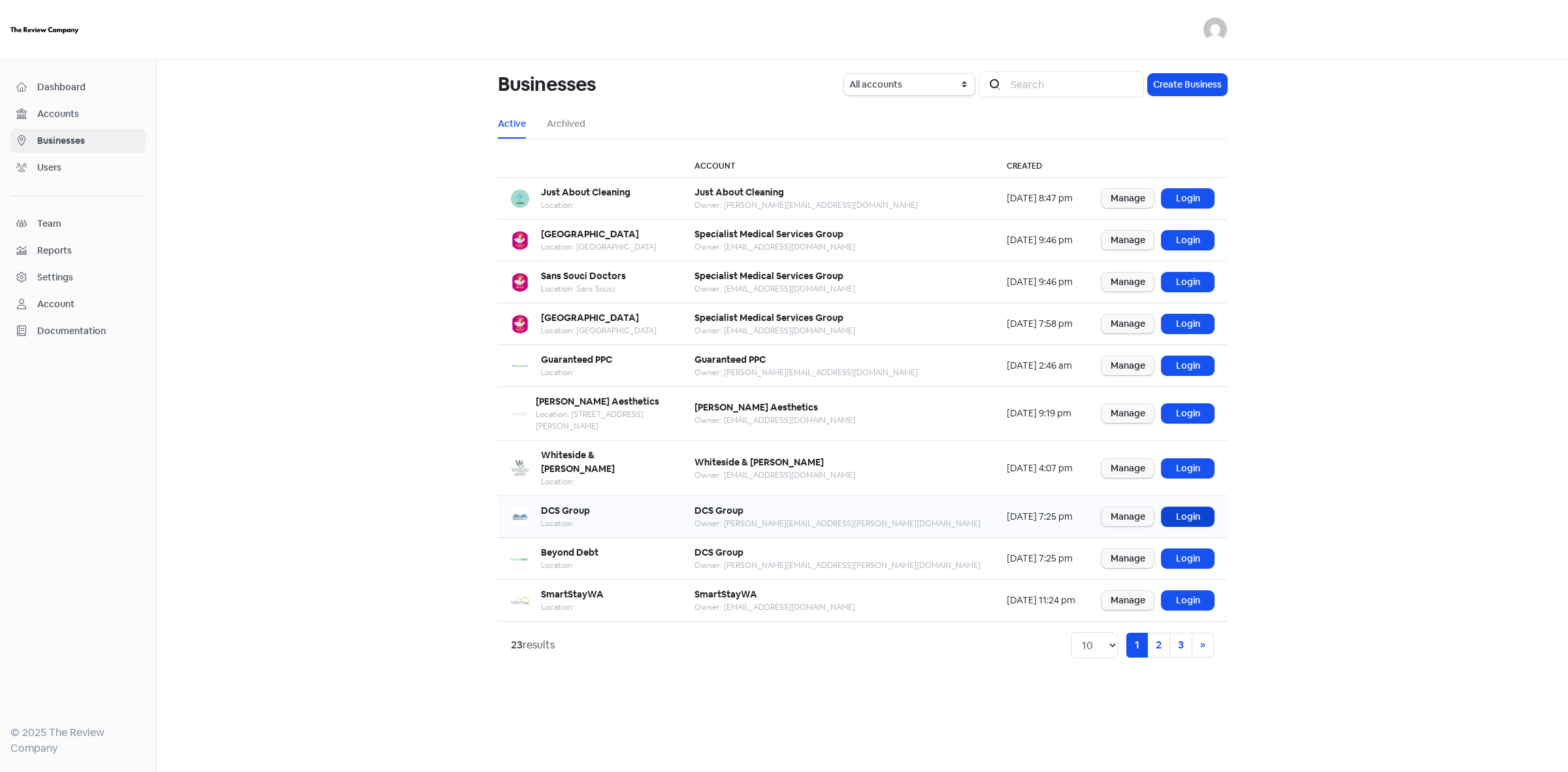
click at [1175, 507] on link "Login" at bounding box center [1187, 517] width 52 height 19
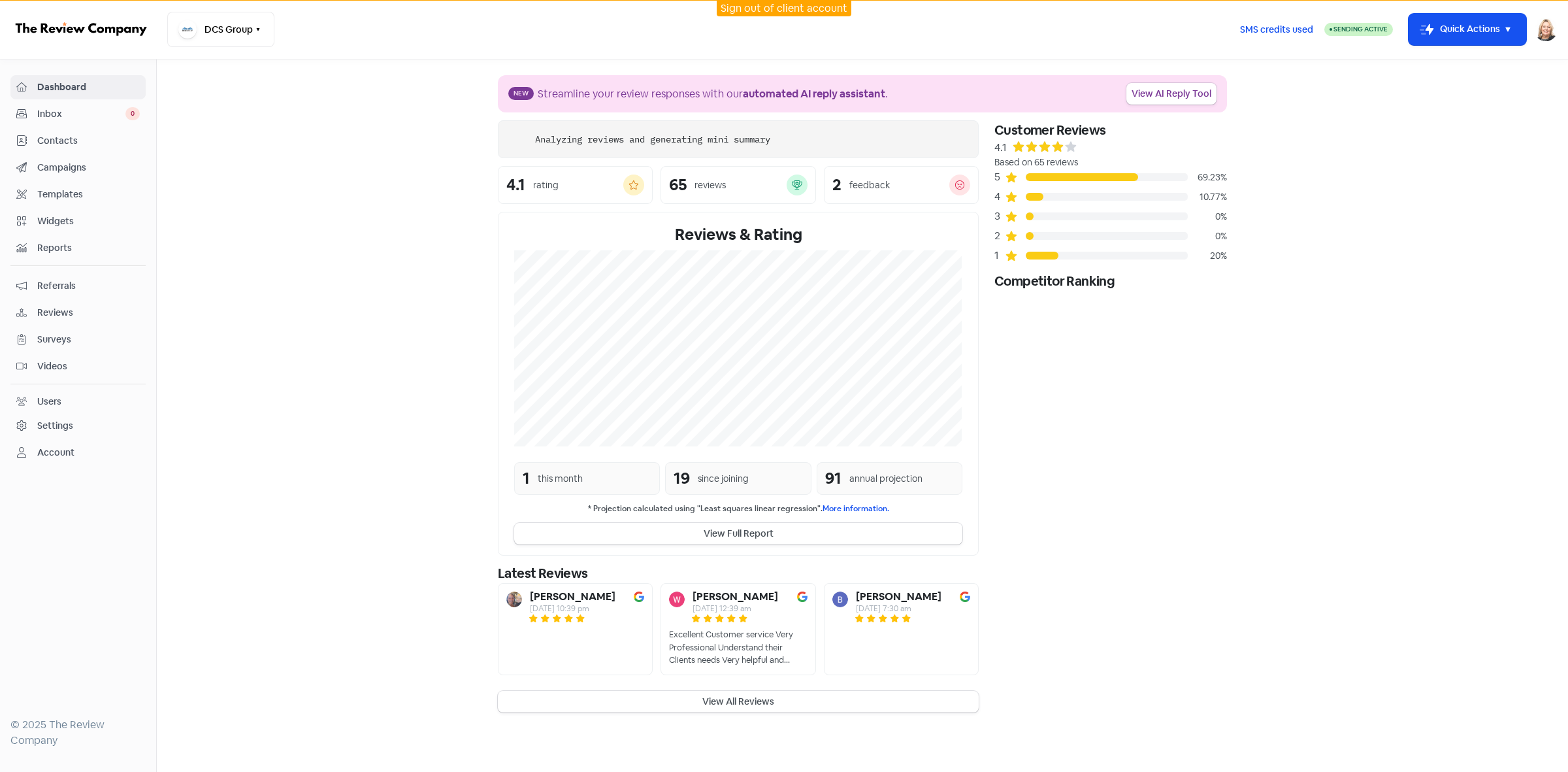
click at [72, 144] on span "Contacts" at bounding box center [88, 140] width 102 height 14
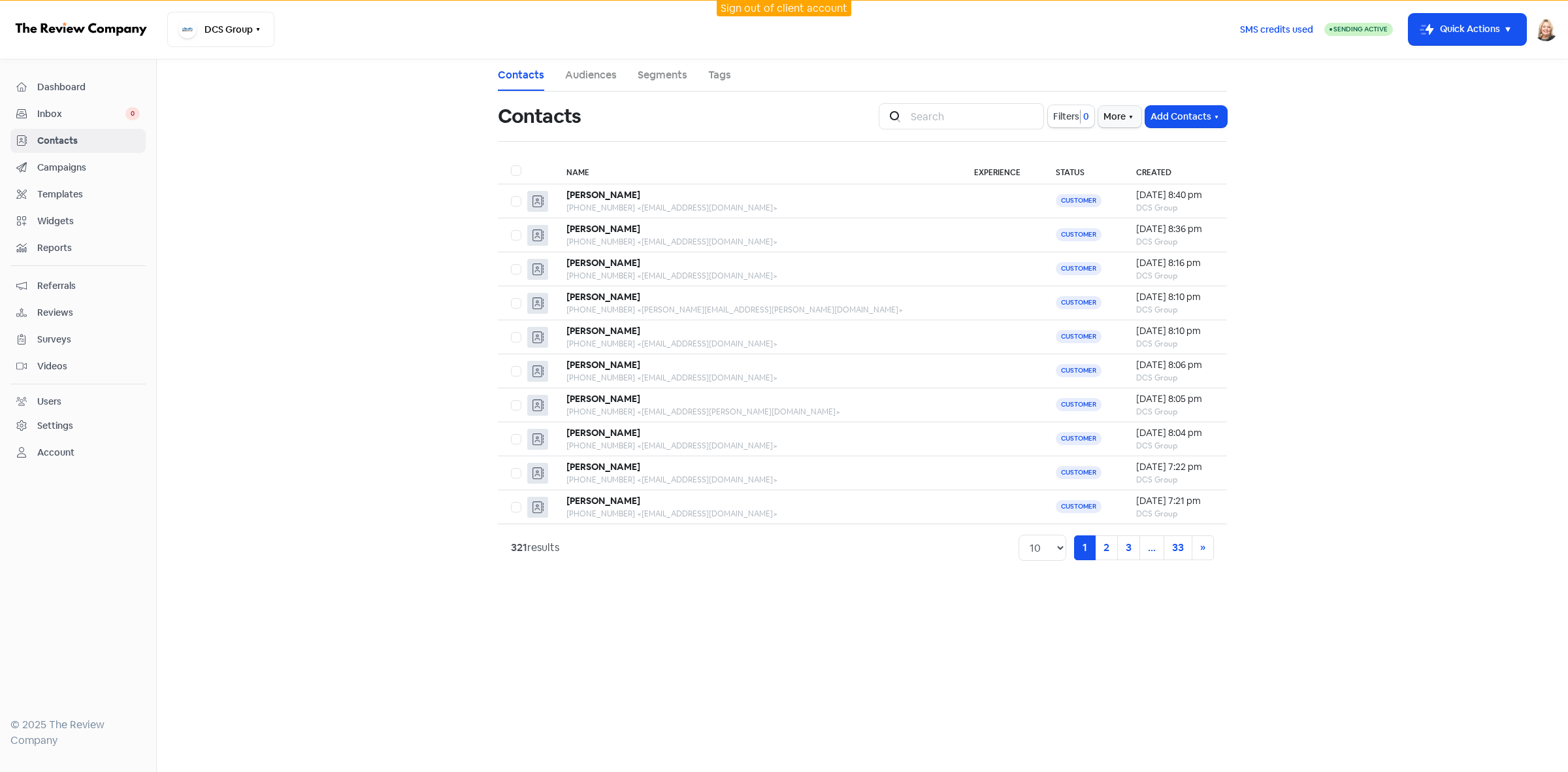
click at [1048, 109] on div "Filters 0" at bounding box center [1071, 116] width 47 height 22
click at [1058, 108] on button "Filters 0" at bounding box center [1071, 116] width 47 height 22
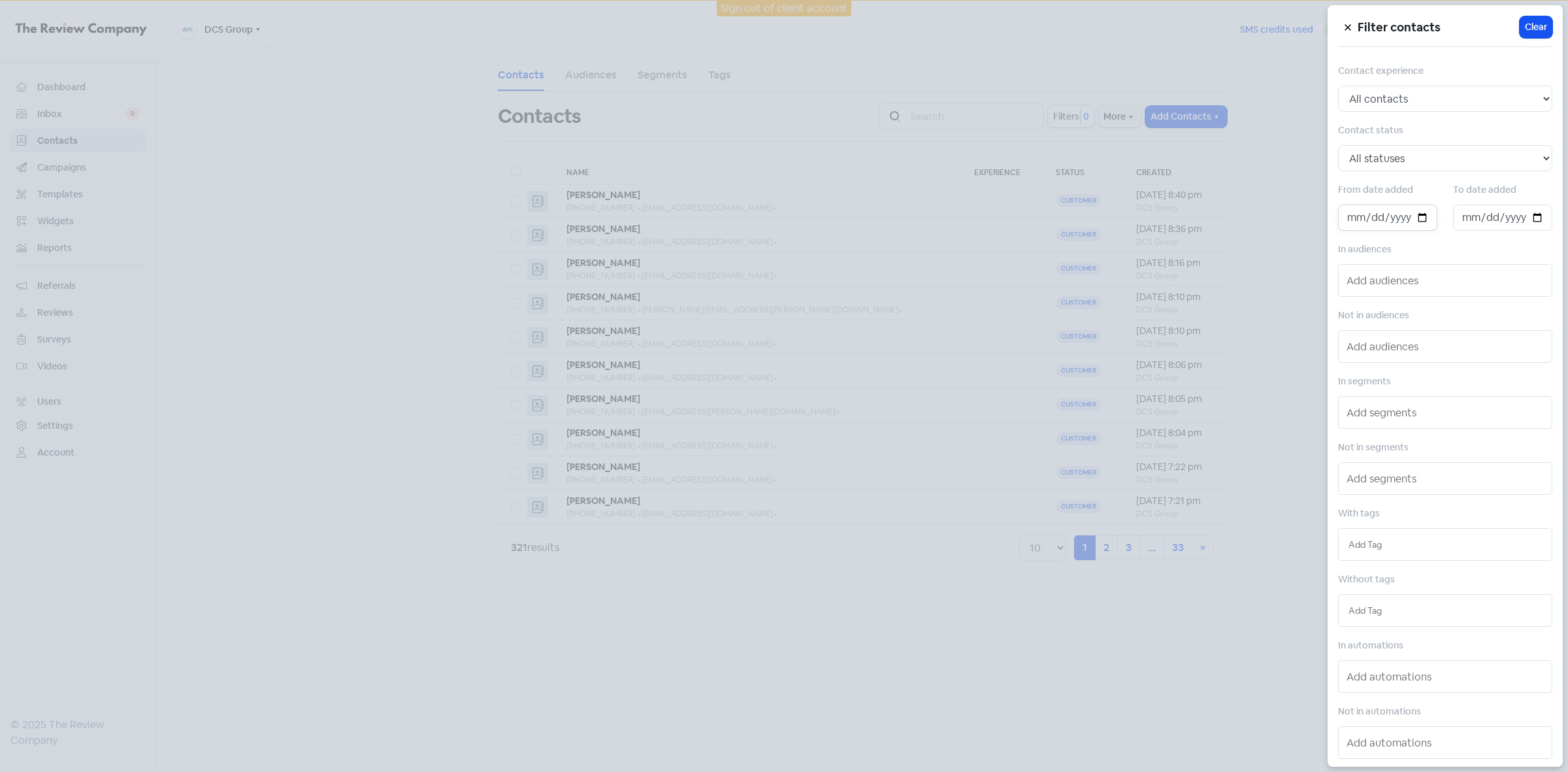
click at [1419, 219] on input "date" at bounding box center [1387, 217] width 100 height 26
type input "[DATE]"
click at [1533, 220] on input "date" at bounding box center [1503, 217] width 100 height 26
type input "2025-10-01"
click at [1004, 621] on div at bounding box center [784, 386] width 1568 height 772
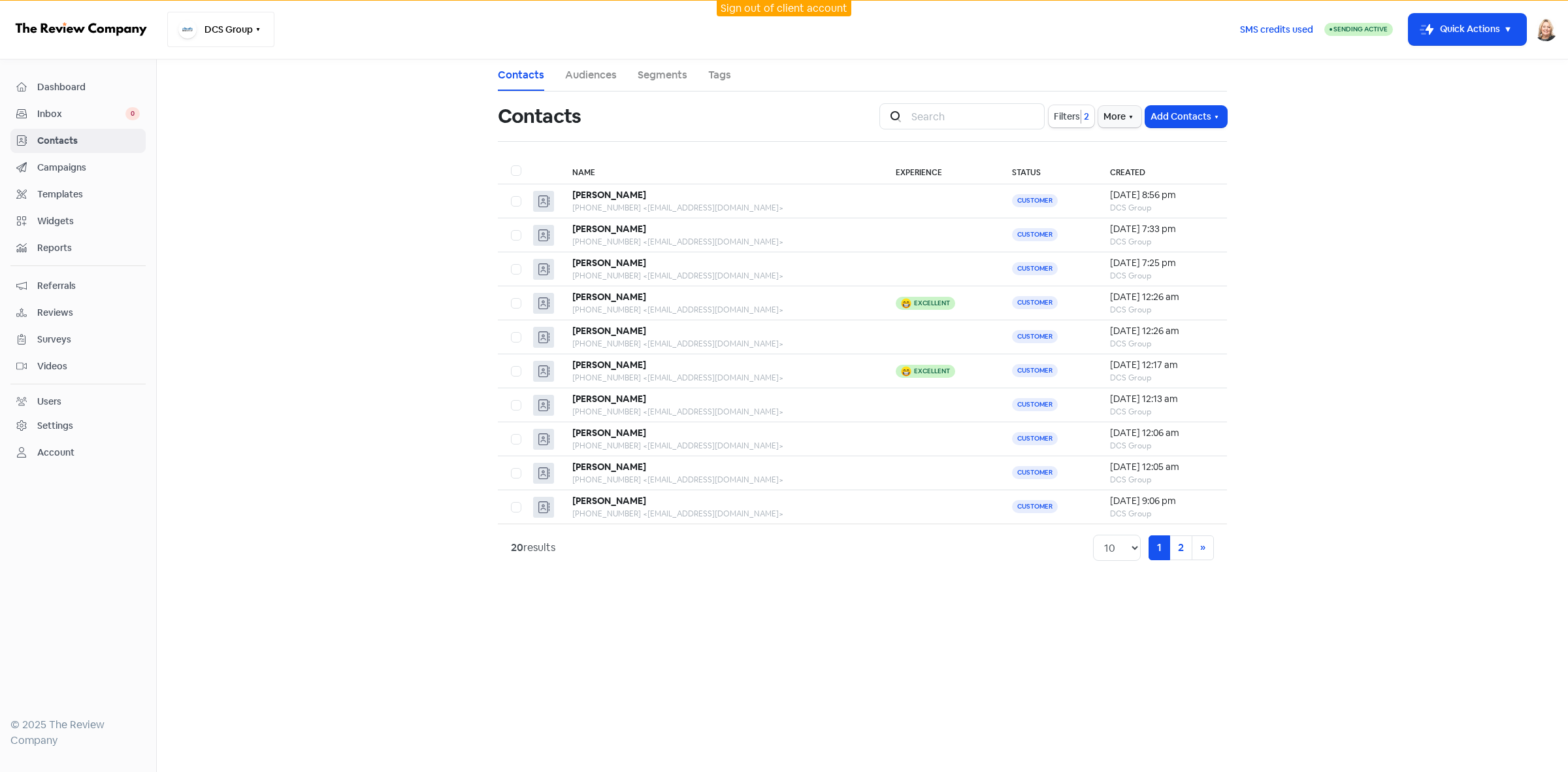
click at [248, 27] on button "DCS Group" at bounding box center [221, 29] width 107 height 35
click at [259, 157] on div "Beyond Debt" at bounding box center [236, 156] width 64 height 16
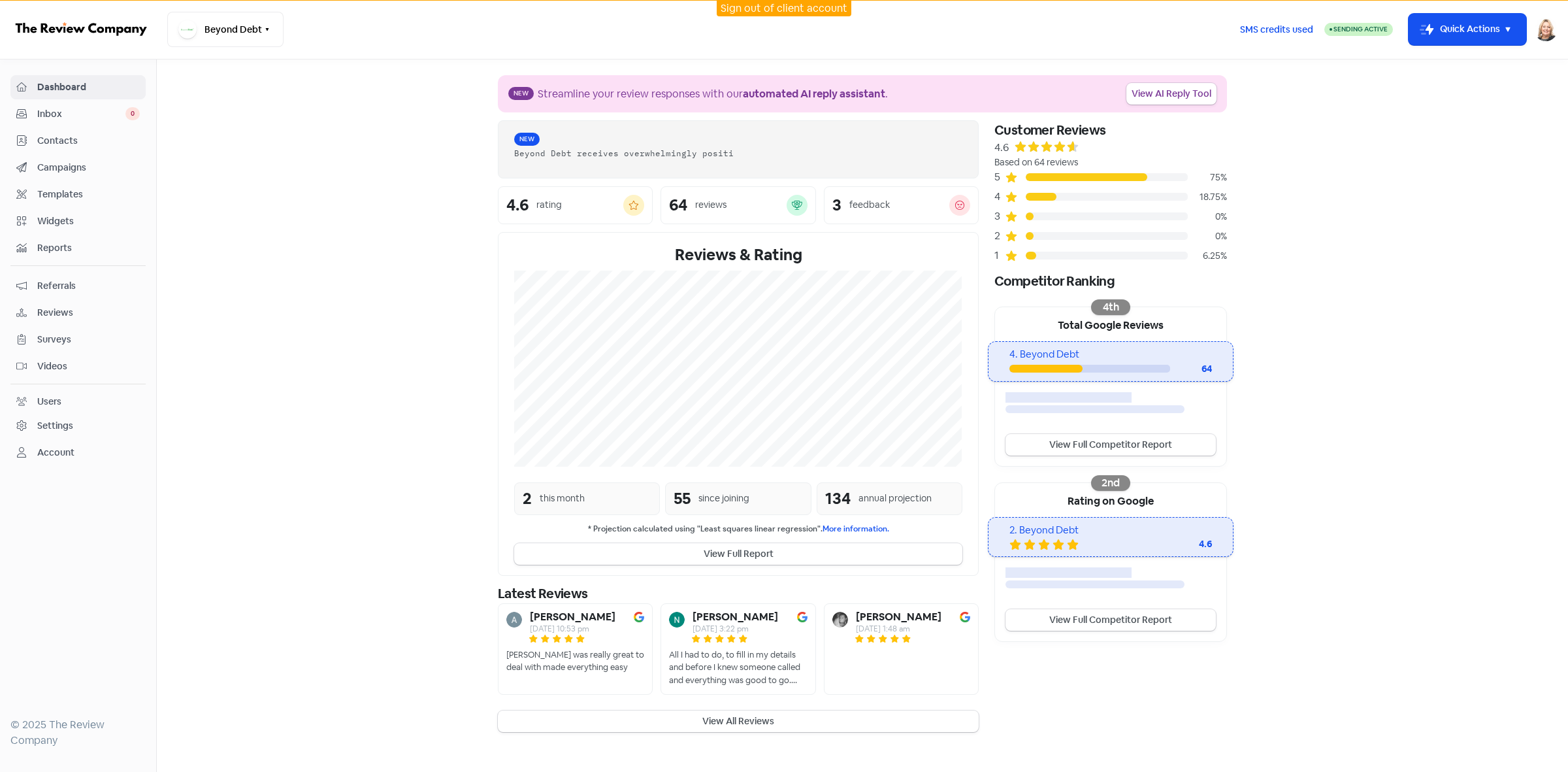
click at [57, 140] on span "Contacts" at bounding box center [88, 140] width 102 height 14
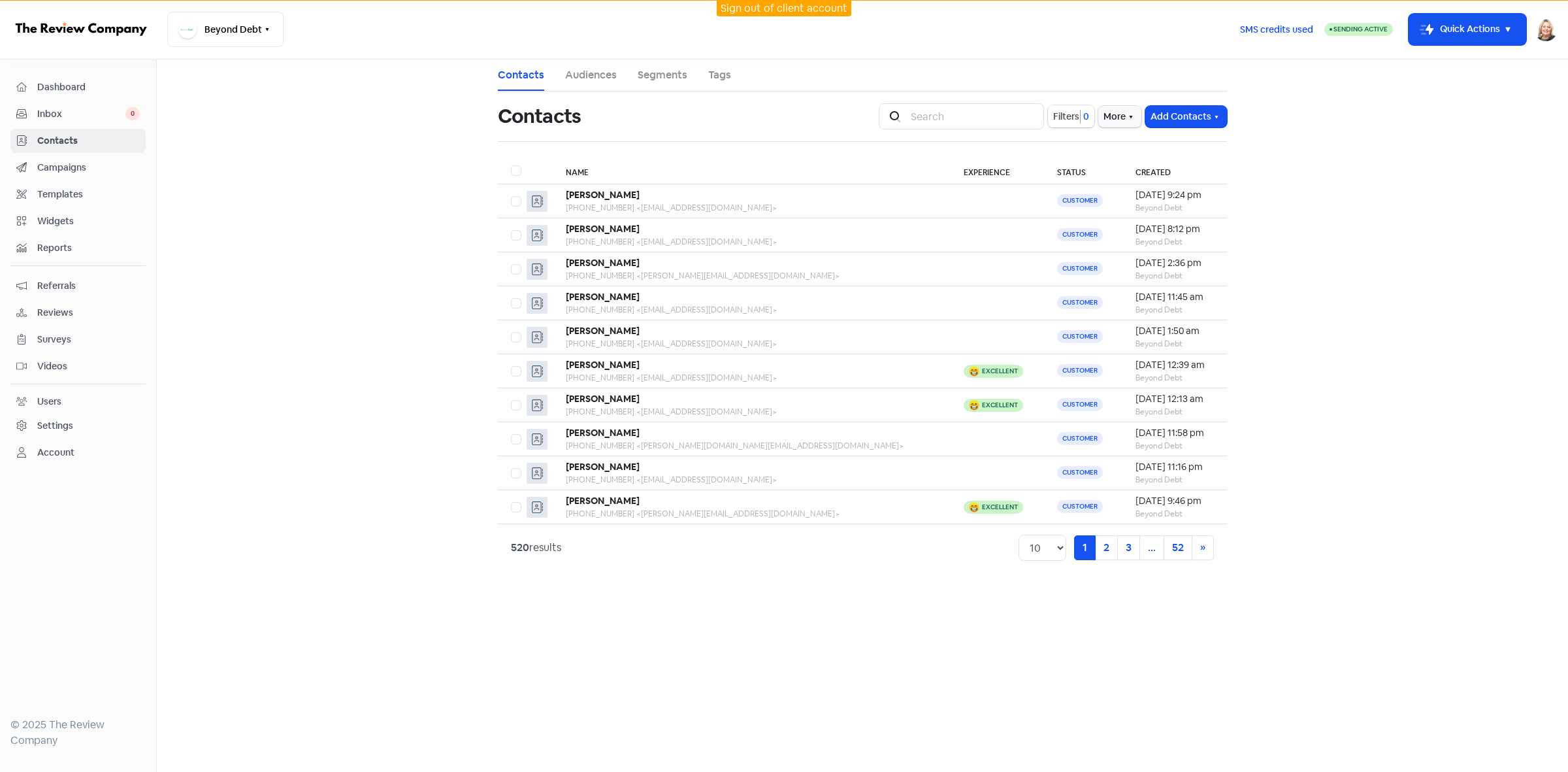
click at [1061, 105] on button "Filters 0" at bounding box center [1071, 116] width 47 height 22
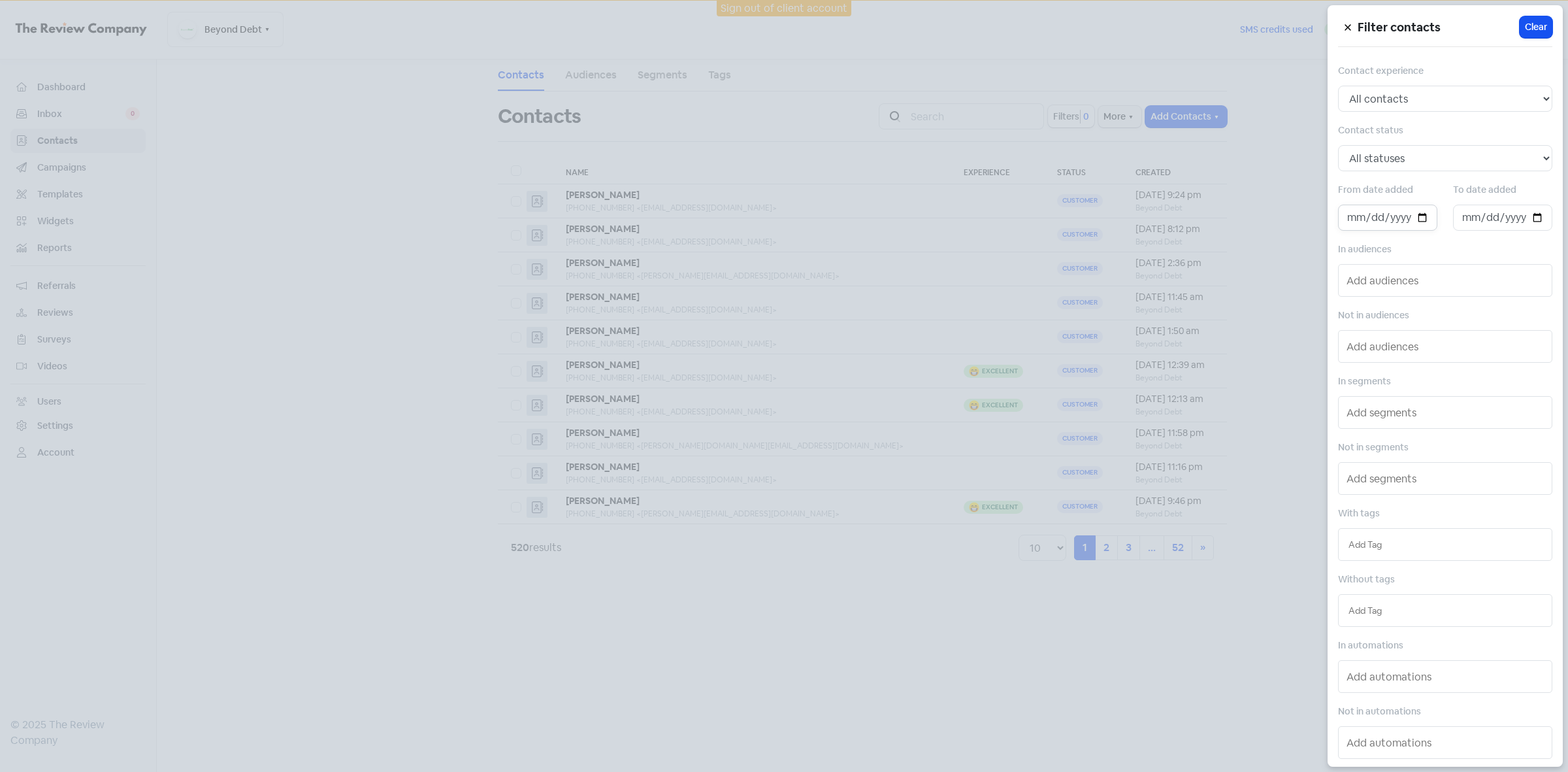
click at [1423, 219] on input "date" at bounding box center [1387, 217] width 100 height 26
type input "[DATE]"
click at [1530, 216] on input "date" at bounding box center [1503, 217] width 100 height 26
type input "[DATE]"
drag, startPoint x: 909, startPoint y: 631, endPoint x: 918, endPoint y: 608, distance: 24.7
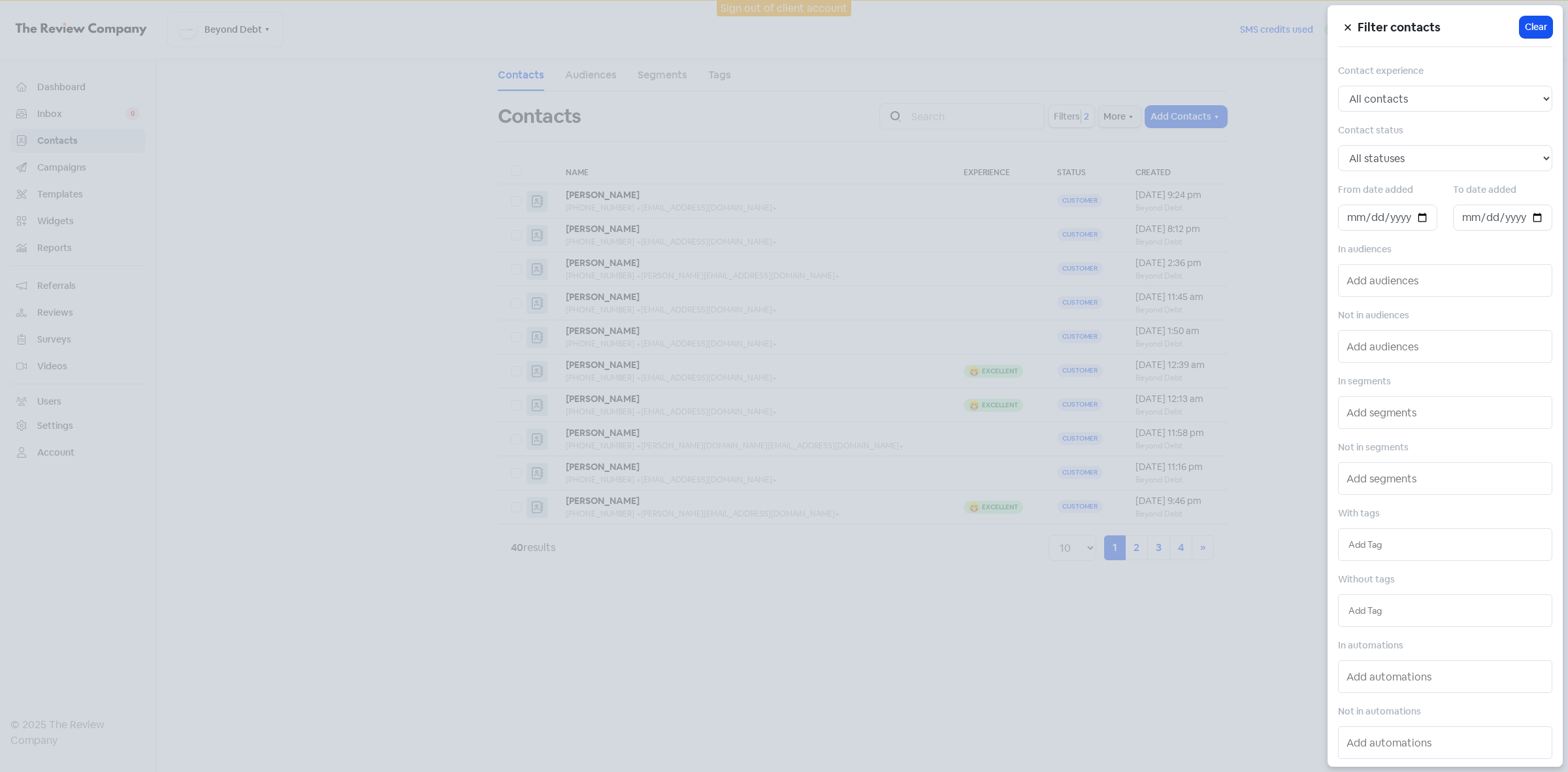
click at [910, 631] on div at bounding box center [784, 386] width 1568 height 772
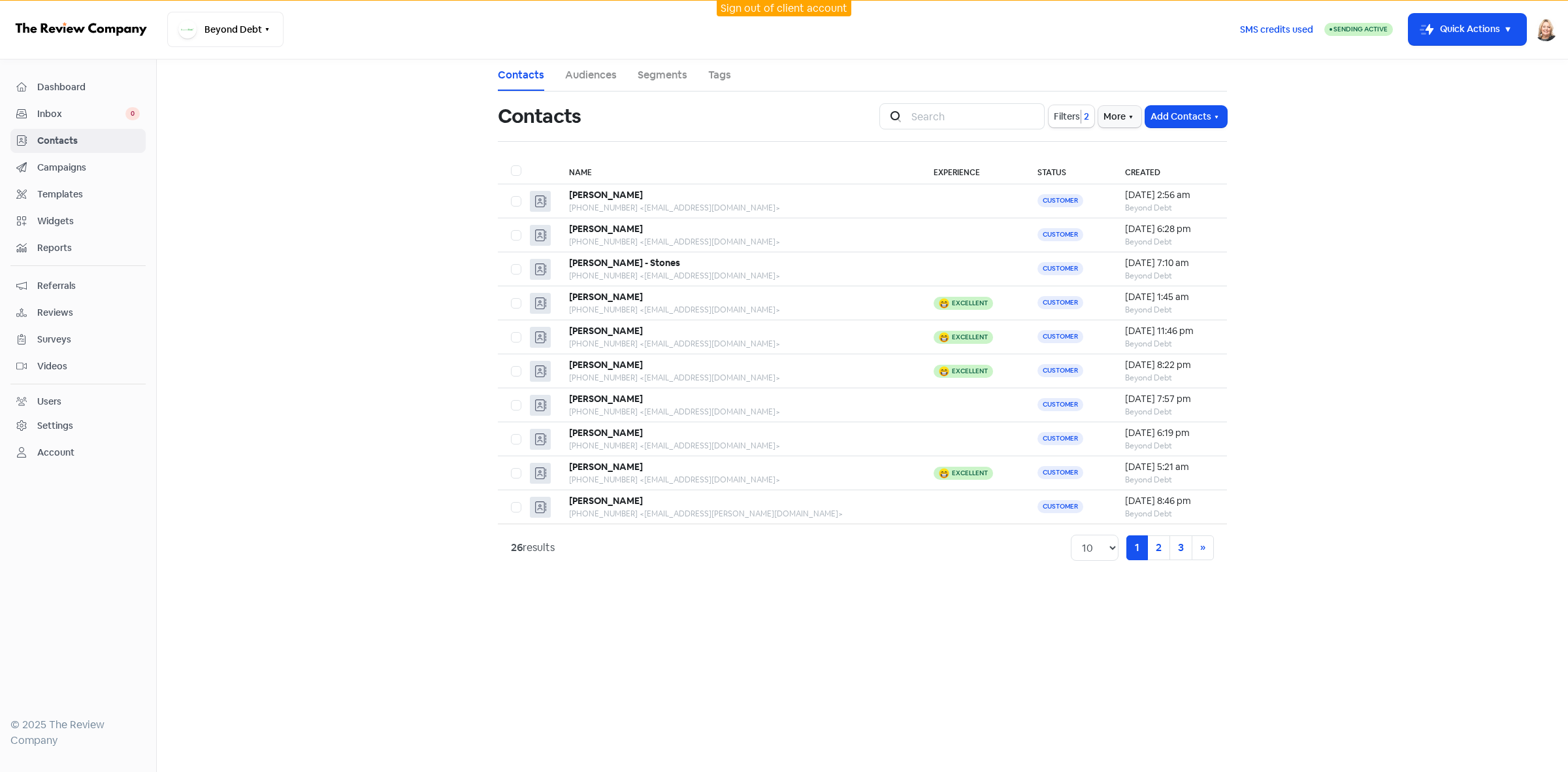
click at [747, 6] on link "Sign out of client account" at bounding box center [784, 8] width 127 height 14
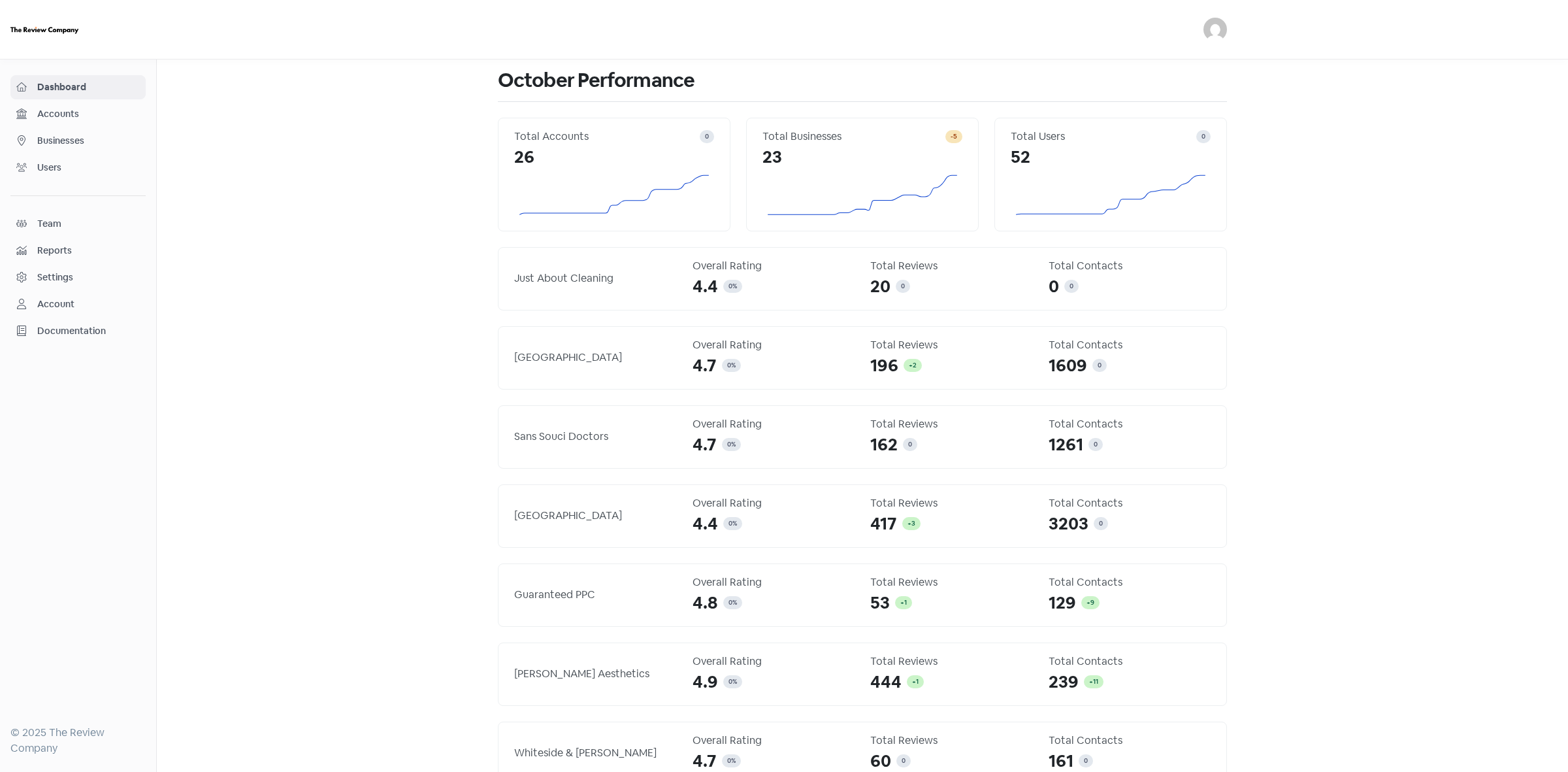
click at [64, 141] on span "Businesses" at bounding box center [88, 140] width 102 height 14
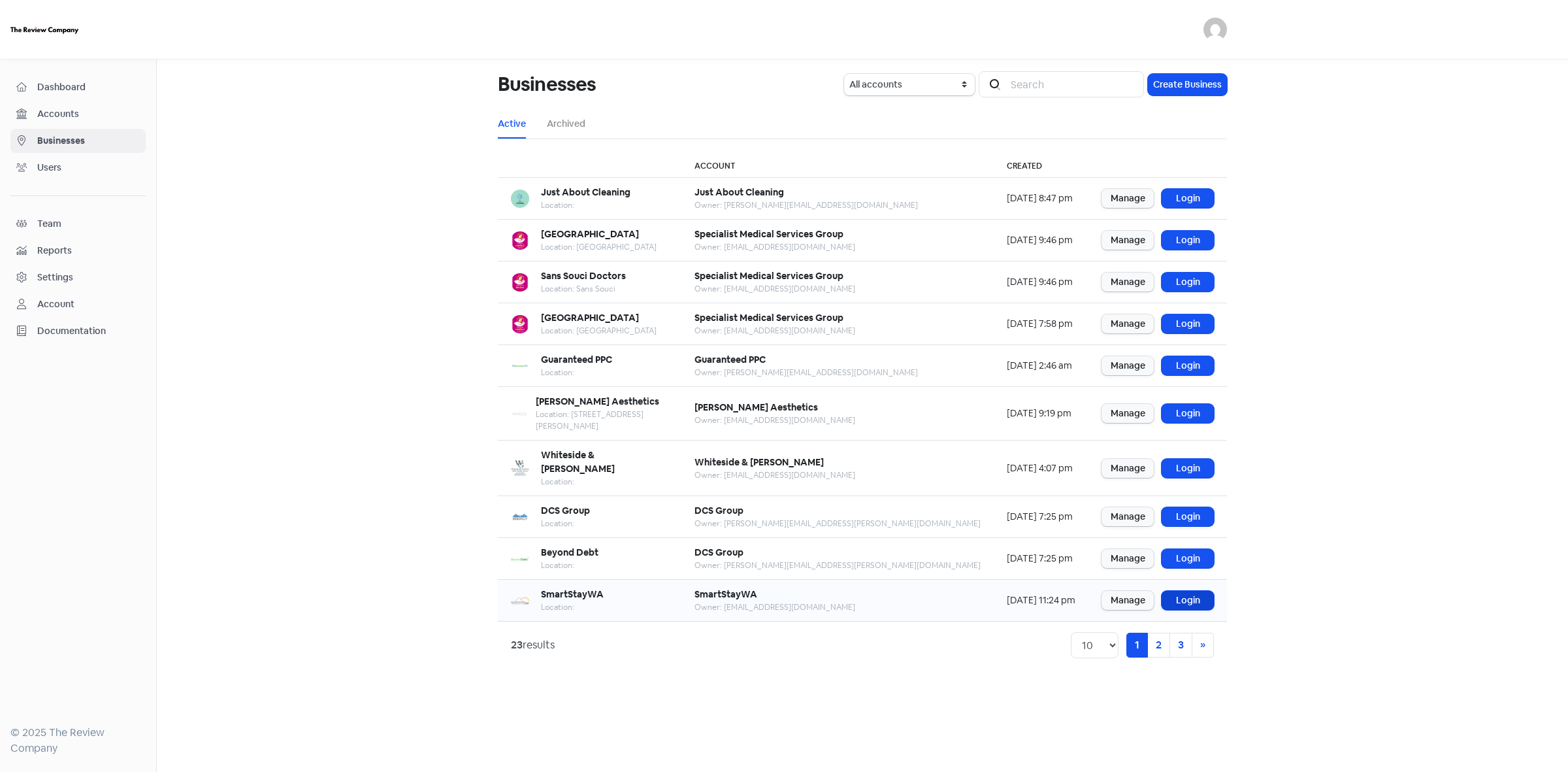
click at [1197, 591] on link "Login" at bounding box center [1187, 600] width 52 height 19
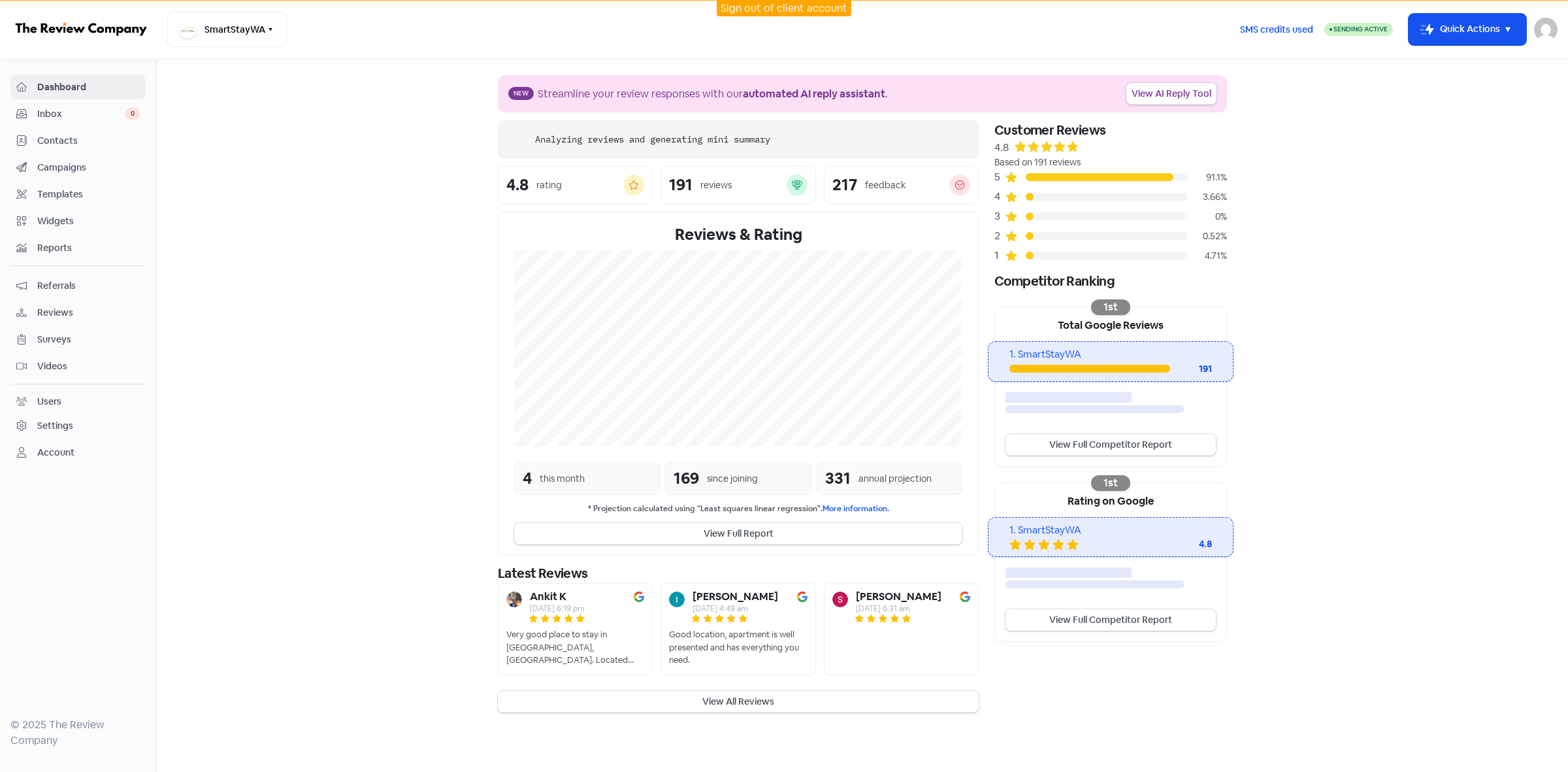
click at [77, 144] on span "Contacts" at bounding box center [88, 140] width 102 height 14
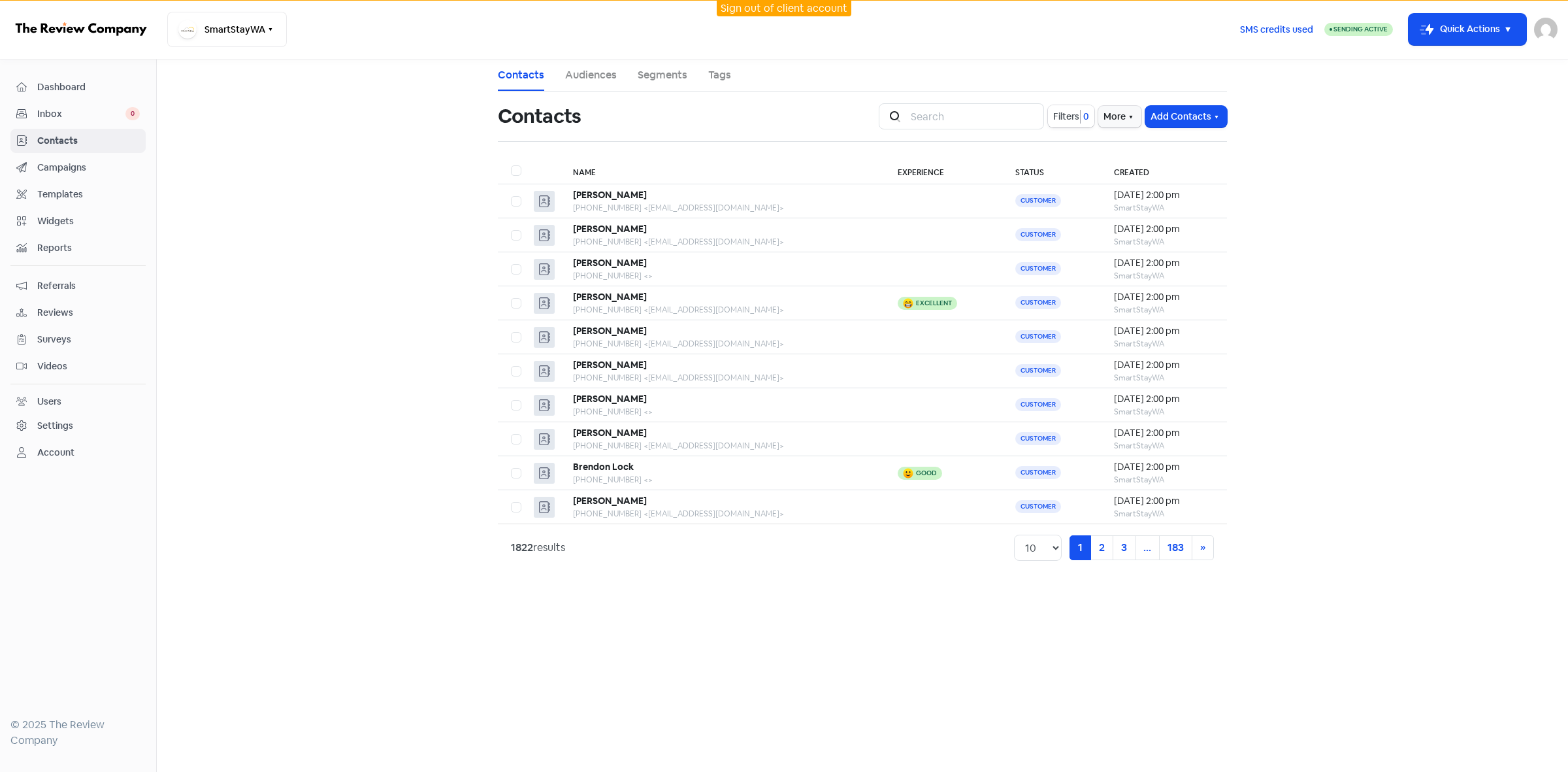
click at [1073, 126] on button "Filters 0" at bounding box center [1071, 116] width 47 height 22
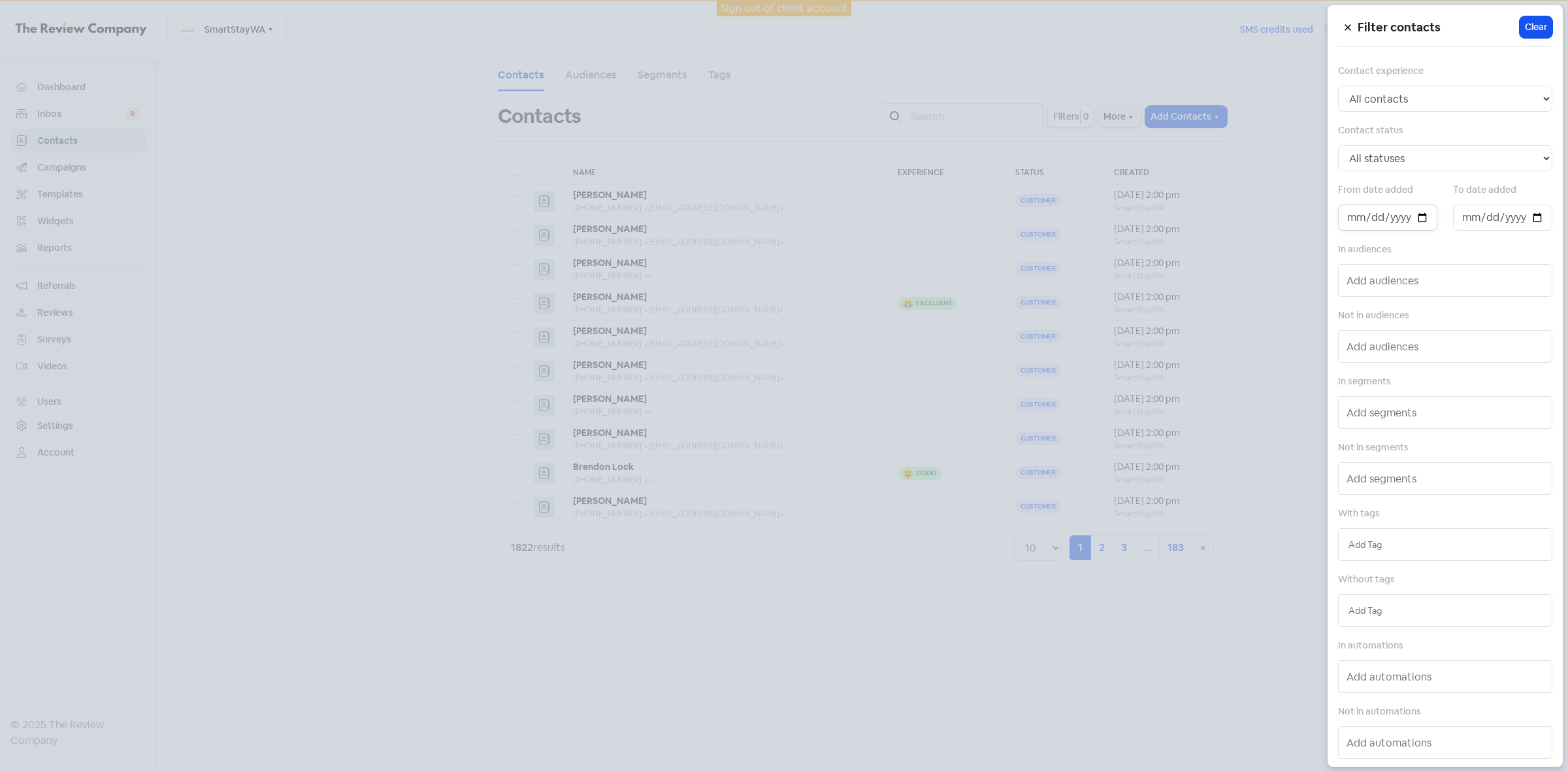
click at [1415, 218] on input "date" at bounding box center [1387, 217] width 100 height 26
type input "2025-09-24"
click at [1528, 216] on input "date" at bounding box center [1503, 217] width 100 height 26
type input "2025-10-01"
click at [843, 675] on div at bounding box center [784, 386] width 1568 height 772
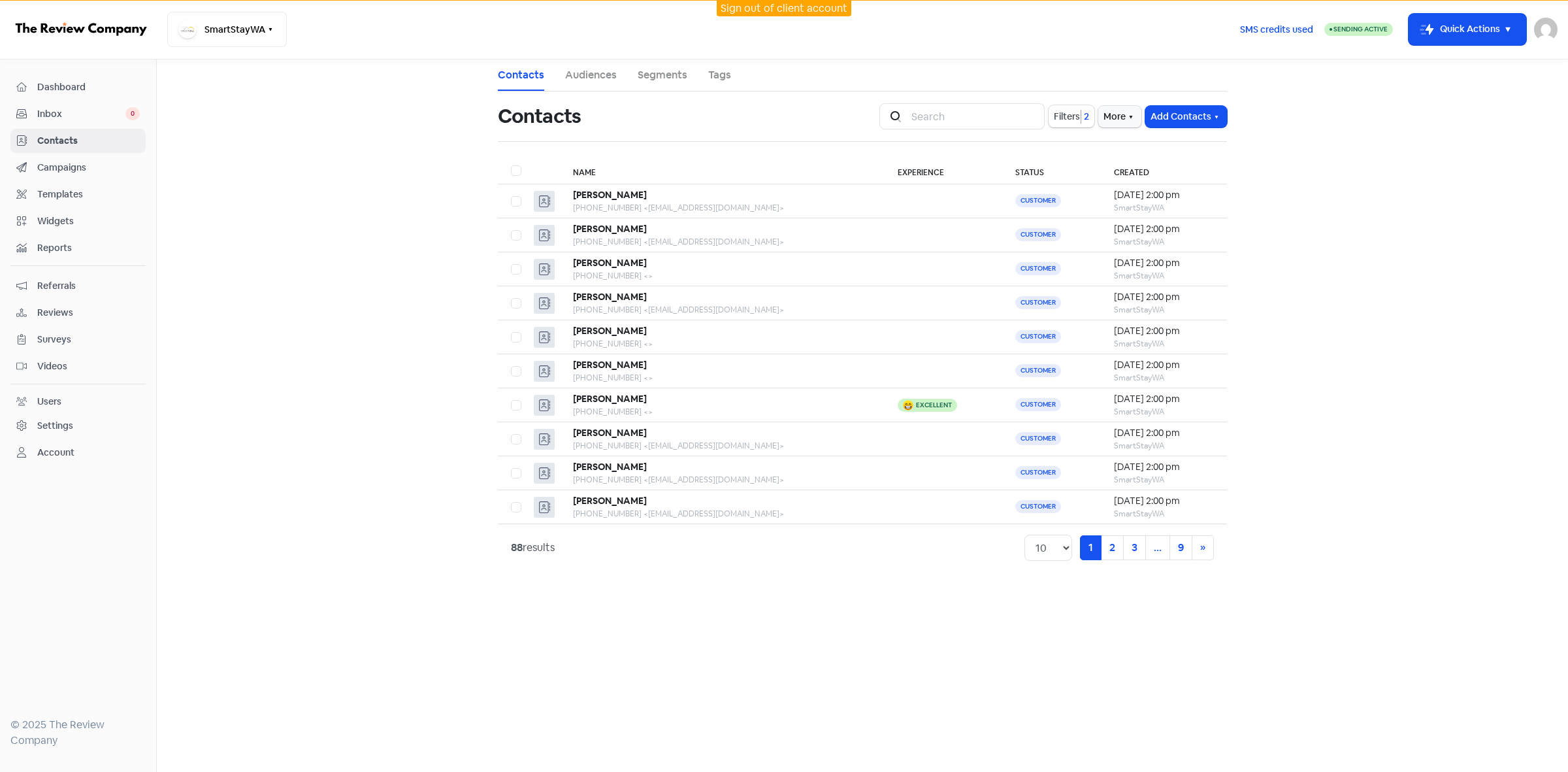
click at [755, 14] on link "Sign out of client account" at bounding box center [784, 8] width 127 height 14
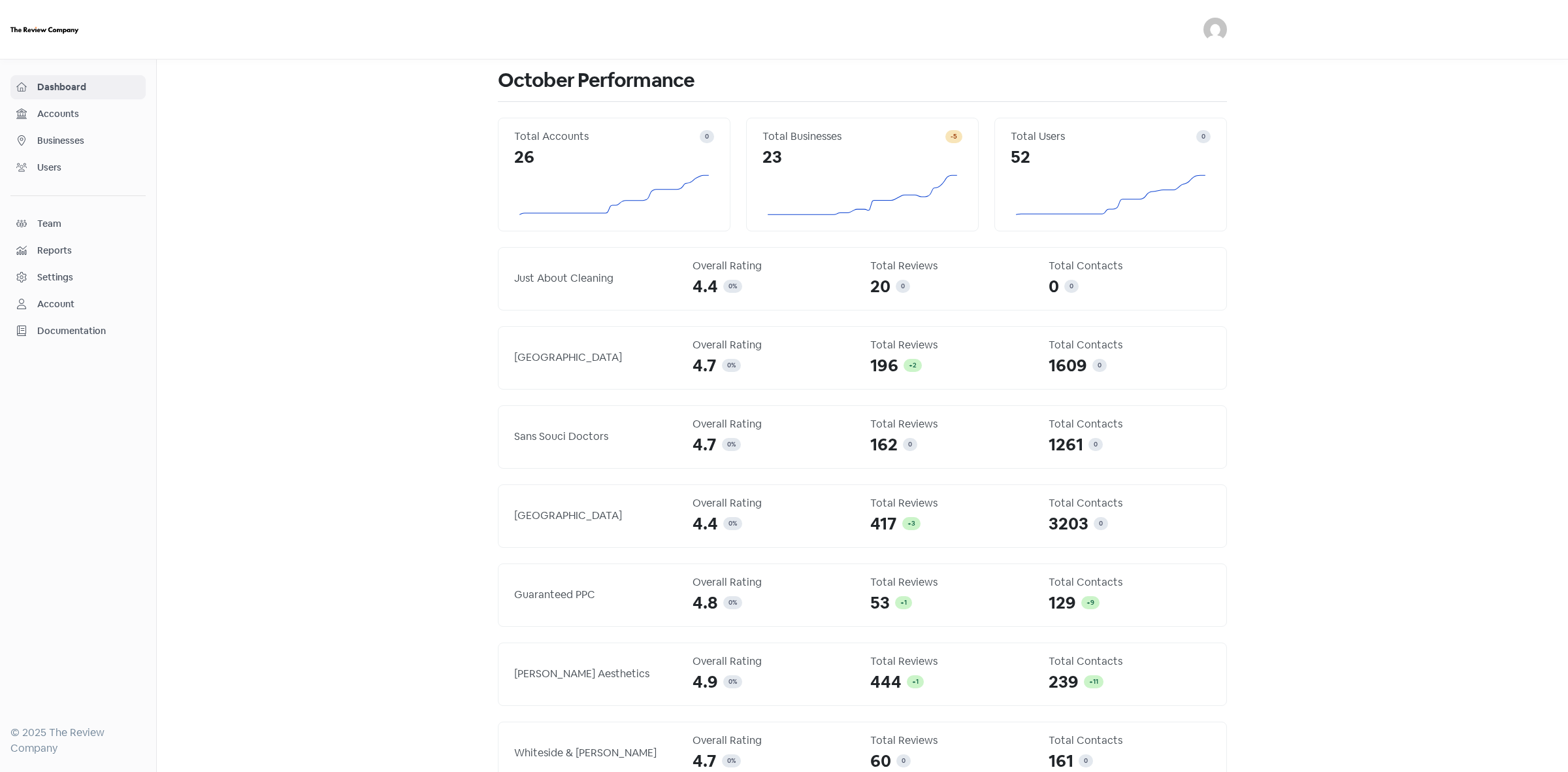
click at [74, 151] on link "Businesses" at bounding box center [78, 141] width 135 height 24
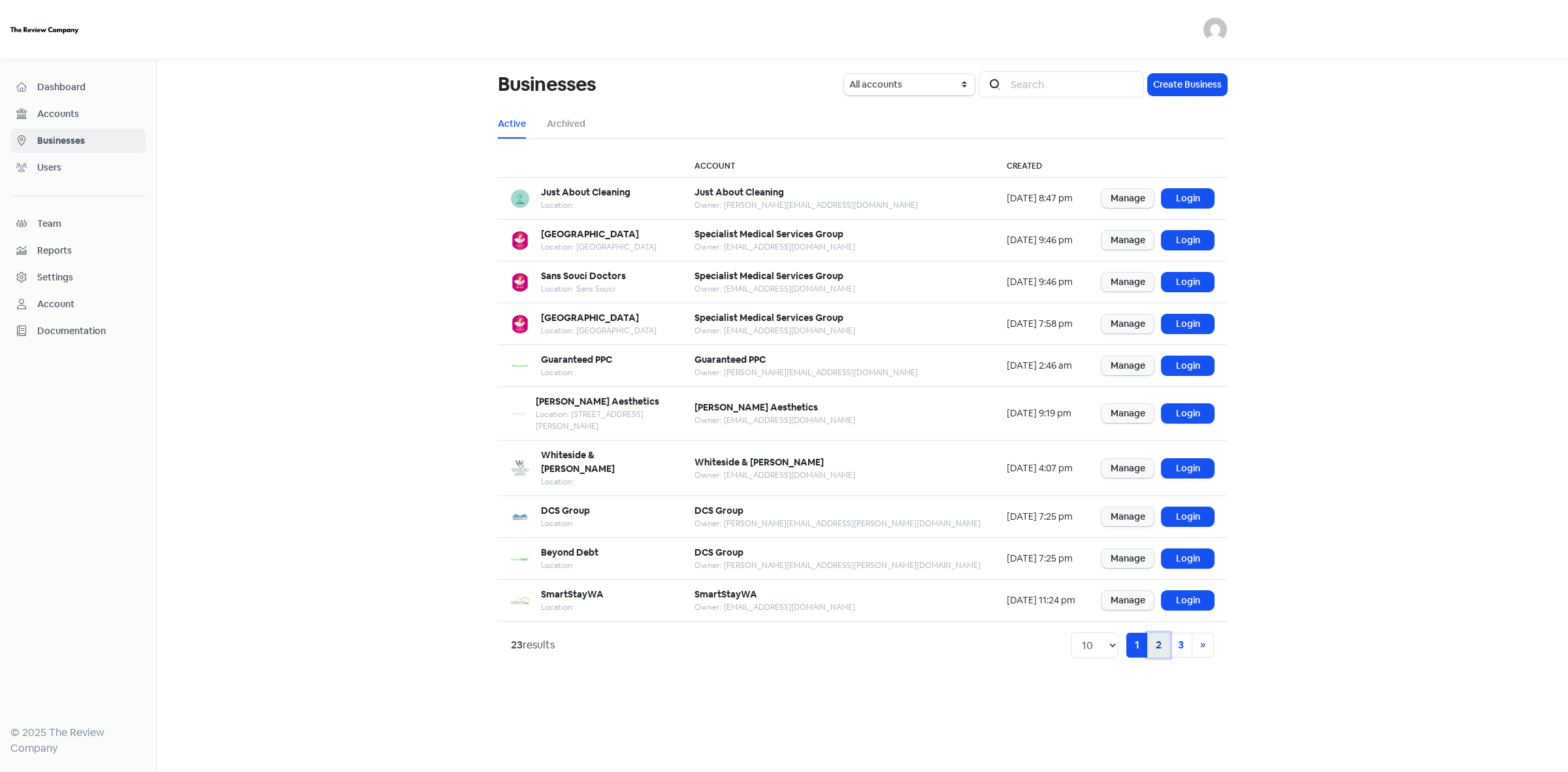
click at [1167, 633] on link "2" at bounding box center [1159, 645] width 23 height 25
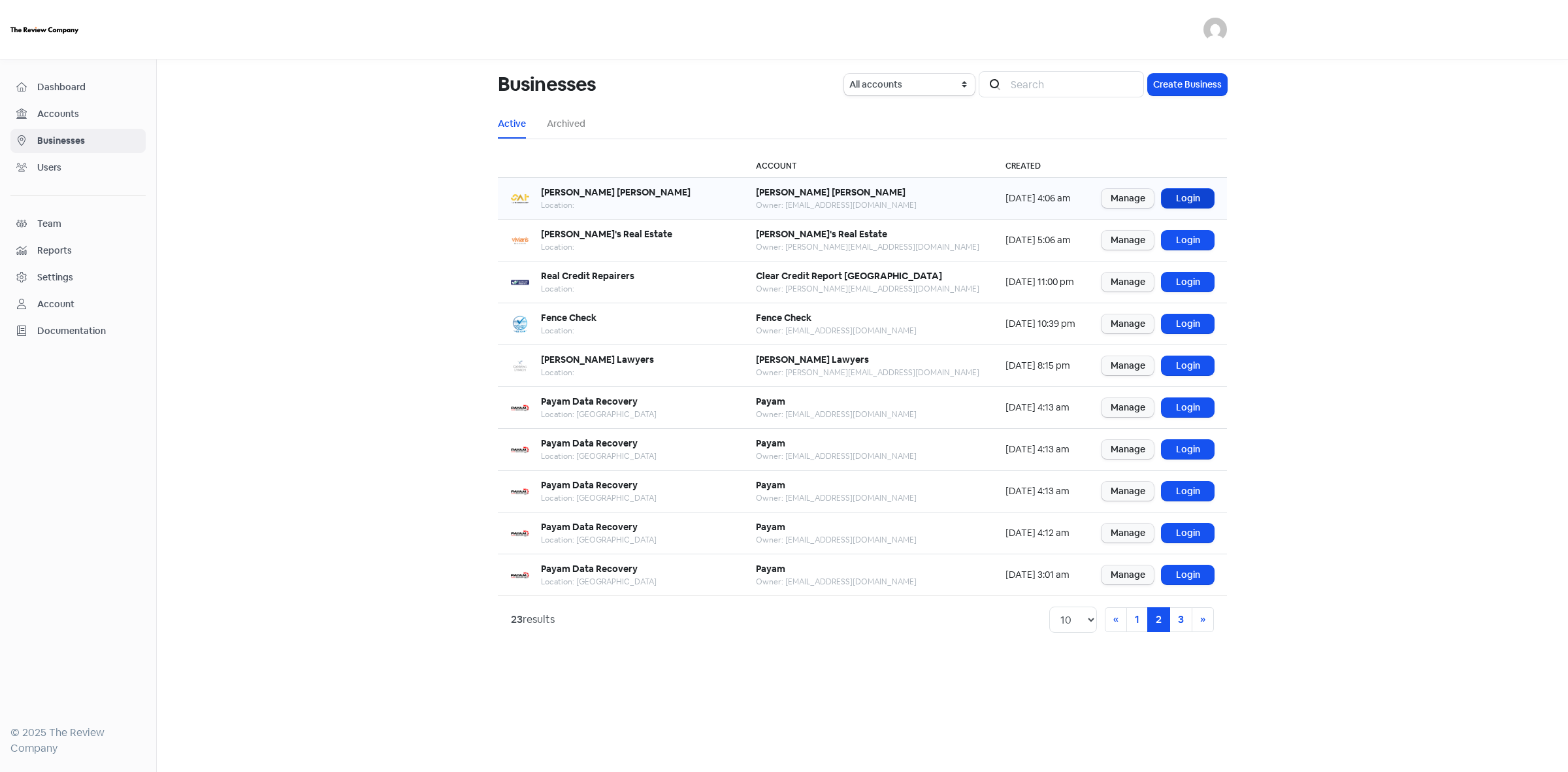
click at [1186, 203] on link "Login" at bounding box center [1187, 199] width 52 height 19
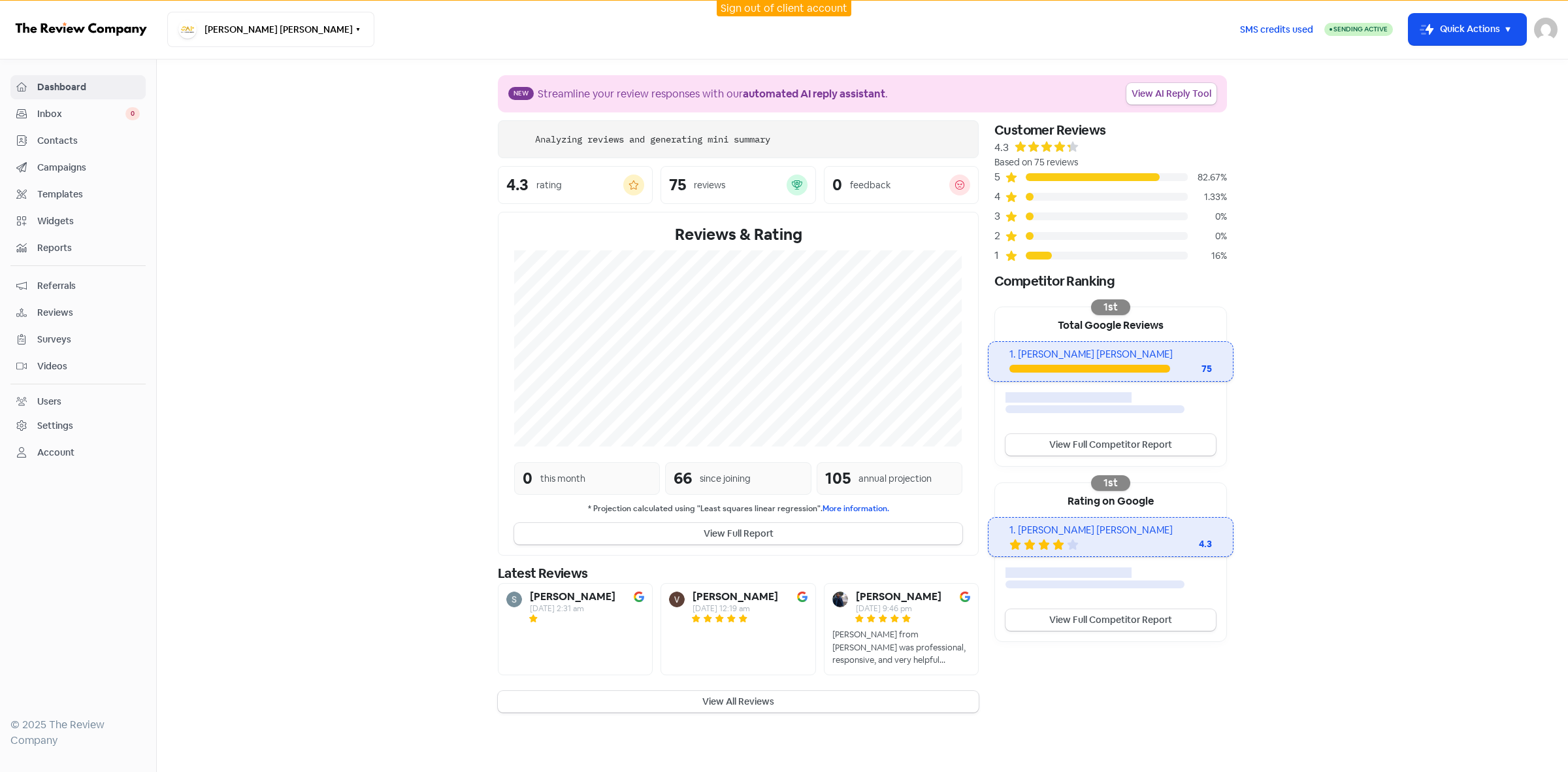
click at [80, 130] on link "Contacts" at bounding box center [78, 141] width 135 height 24
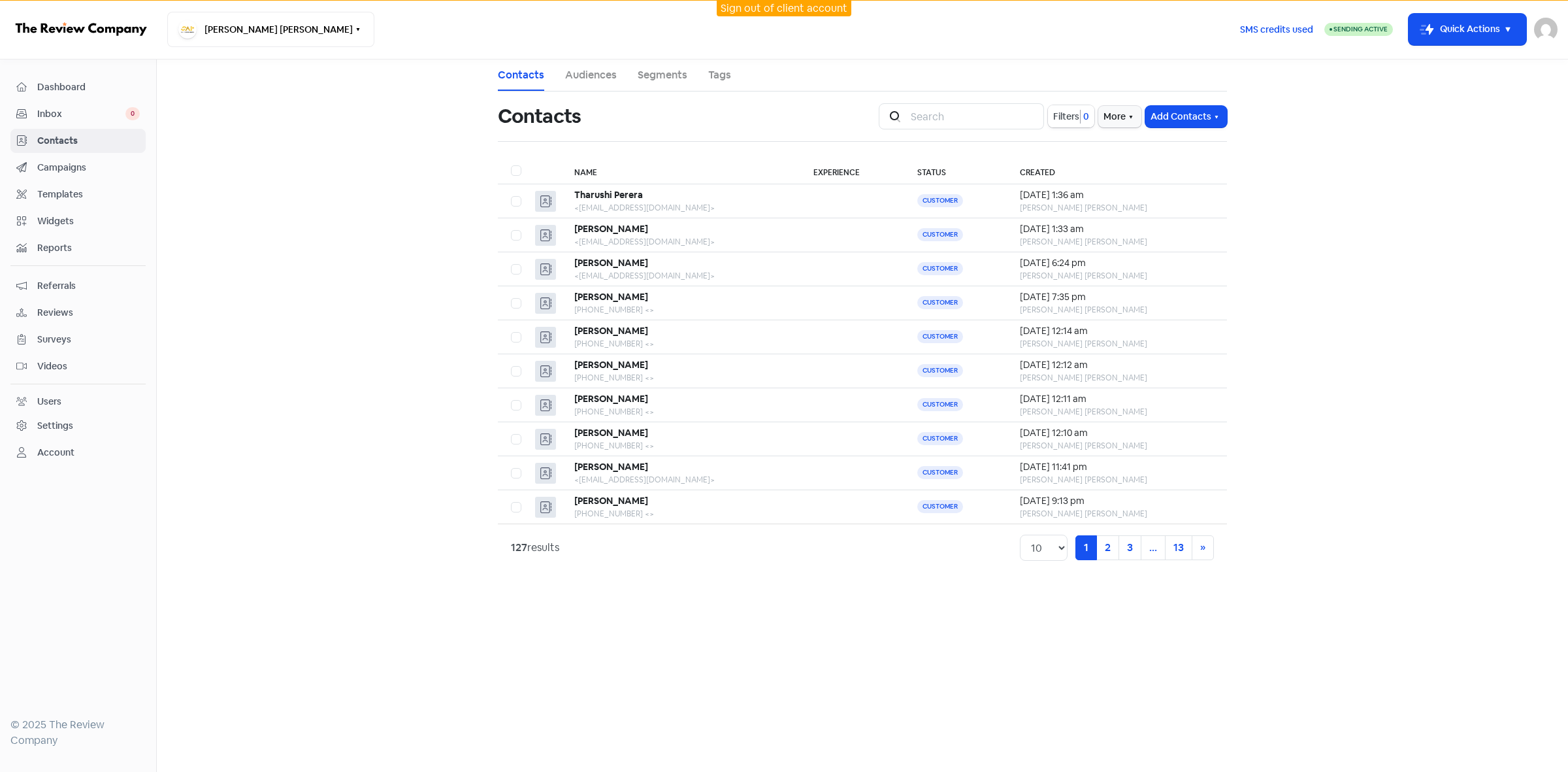
click at [1070, 118] on span "Filters" at bounding box center [1066, 116] width 26 height 14
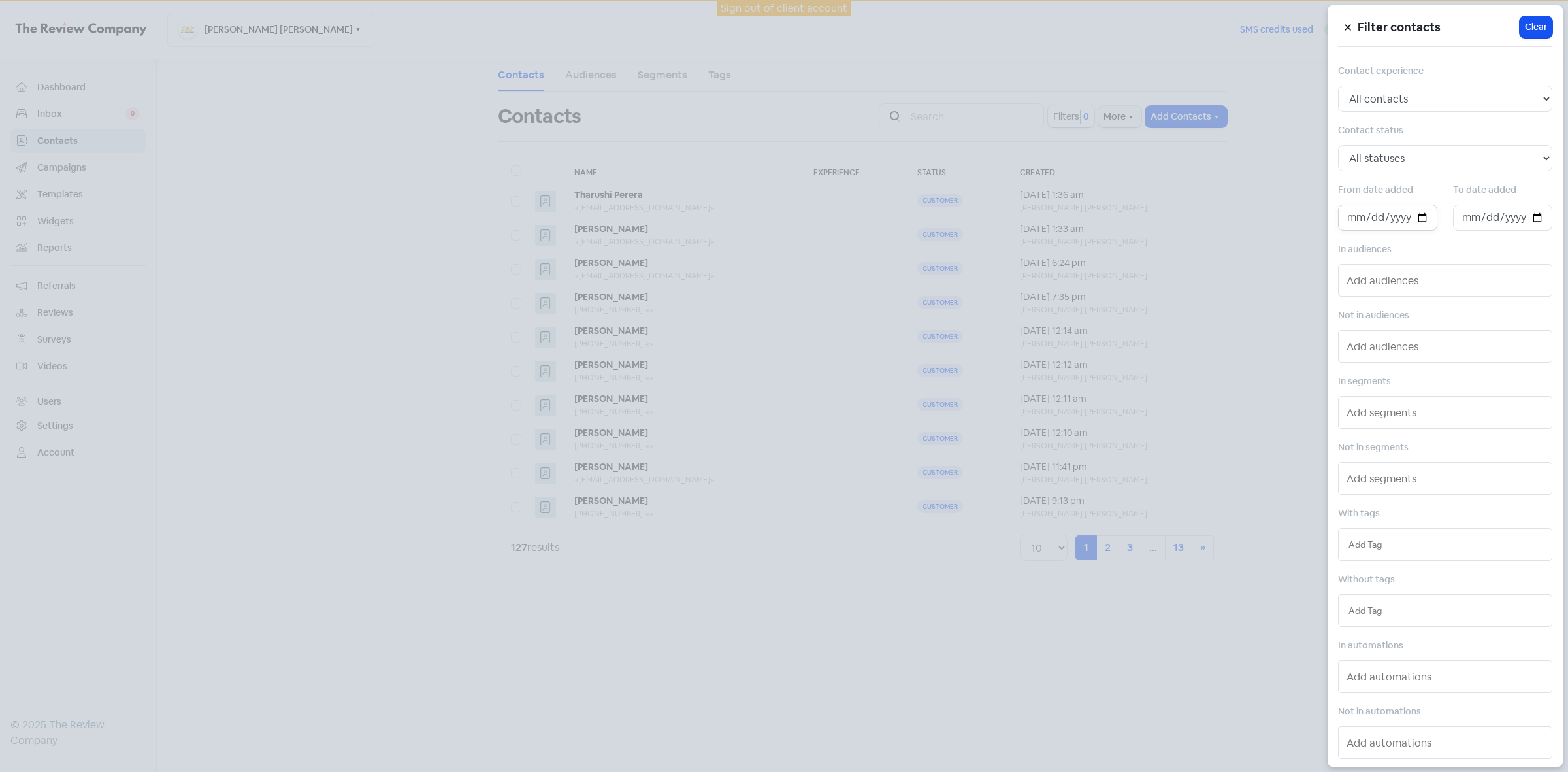
click at [1418, 220] on input "date" at bounding box center [1387, 217] width 100 height 26
type input "[DATE]"
drag, startPoint x: 1529, startPoint y: 217, endPoint x: 1521, endPoint y: 231, distance: 16.1
click at [1529, 219] on input "date" at bounding box center [1503, 217] width 100 height 26
type input "[DATE]"
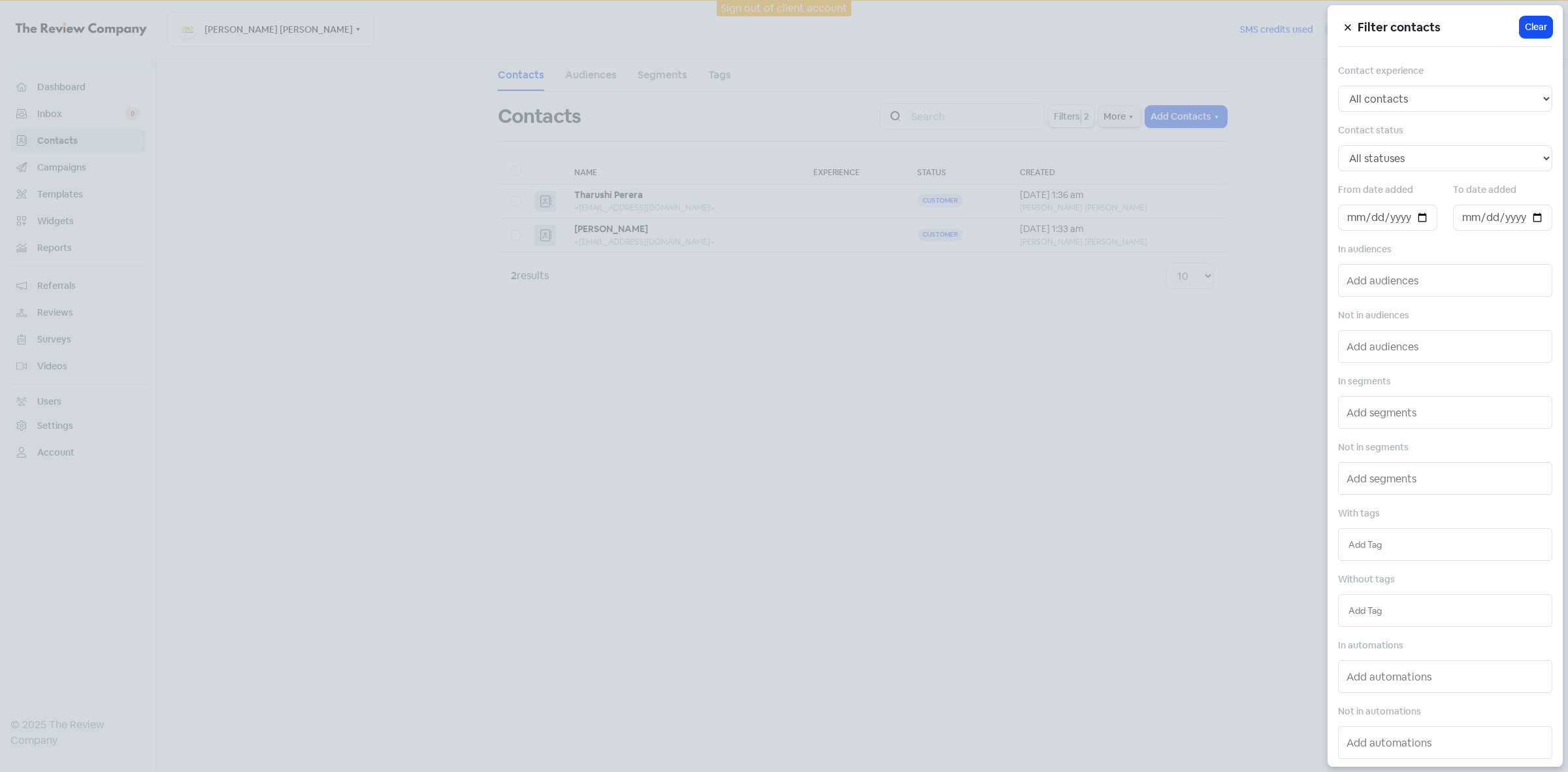
click at [1160, 353] on div at bounding box center [784, 386] width 1568 height 772
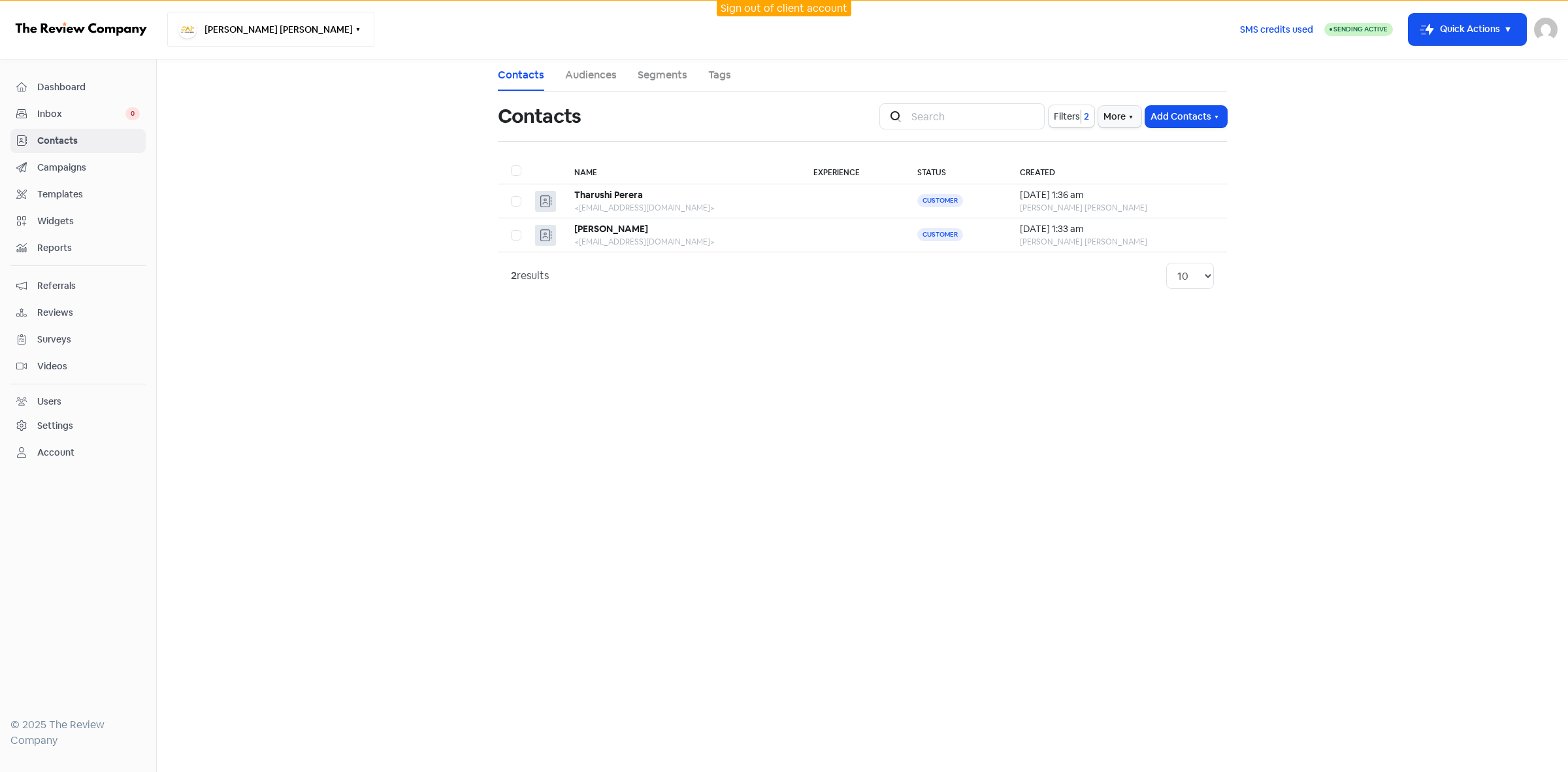
click at [274, 26] on button "[PERSON_NAME] [PERSON_NAME]" at bounding box center [270, 29] width 207 height 35
click at [813, 6] on link "Sign out of client account" at bounding box center [784, 8] width 127 height 14
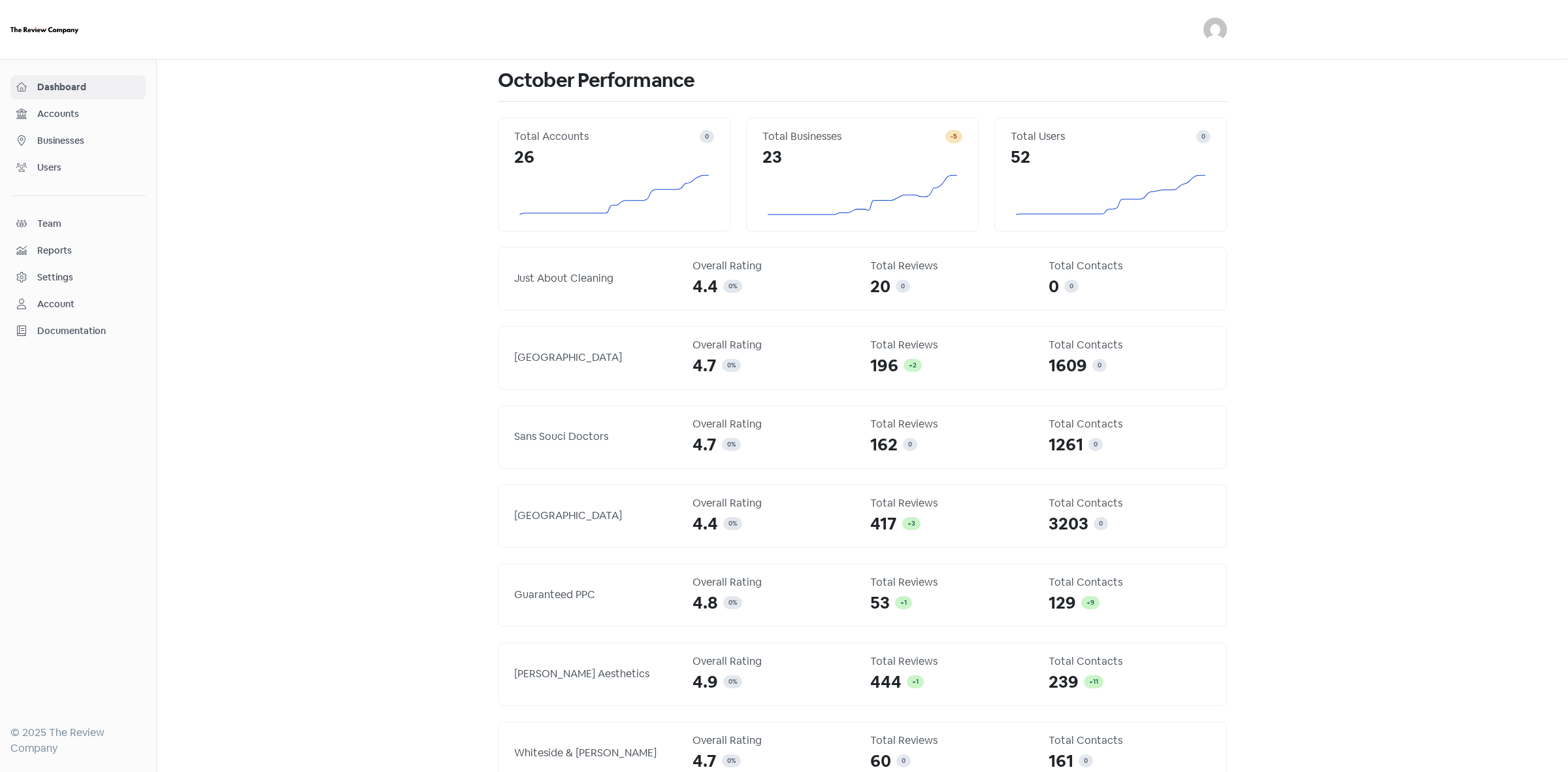
click at [73, 142] on span "Businesses" at bounding box center [88, 140] width 102 height 14
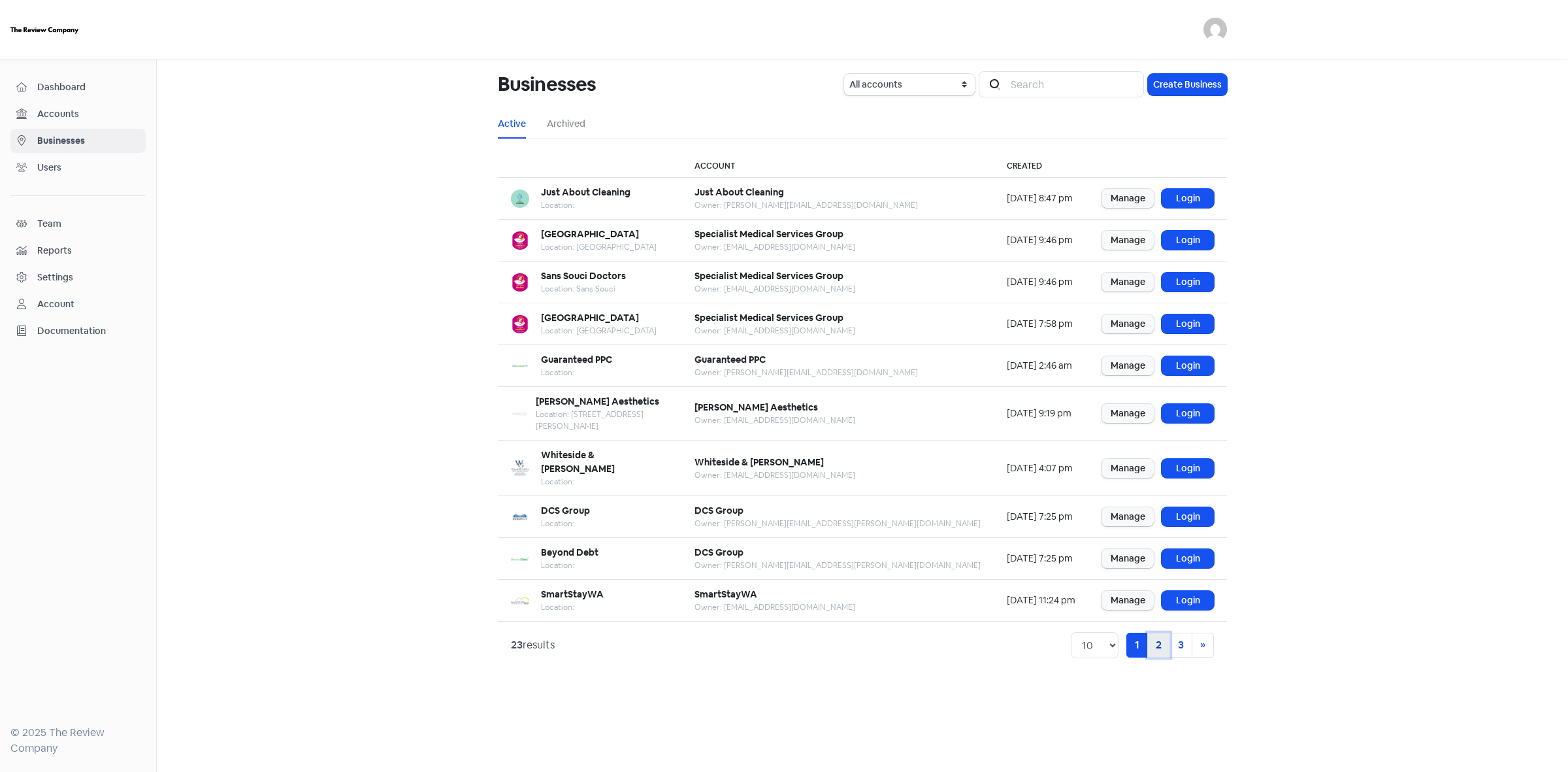
click at [1161, 633] on link "2" at bounding box center [1159, 645] width 23 height 25
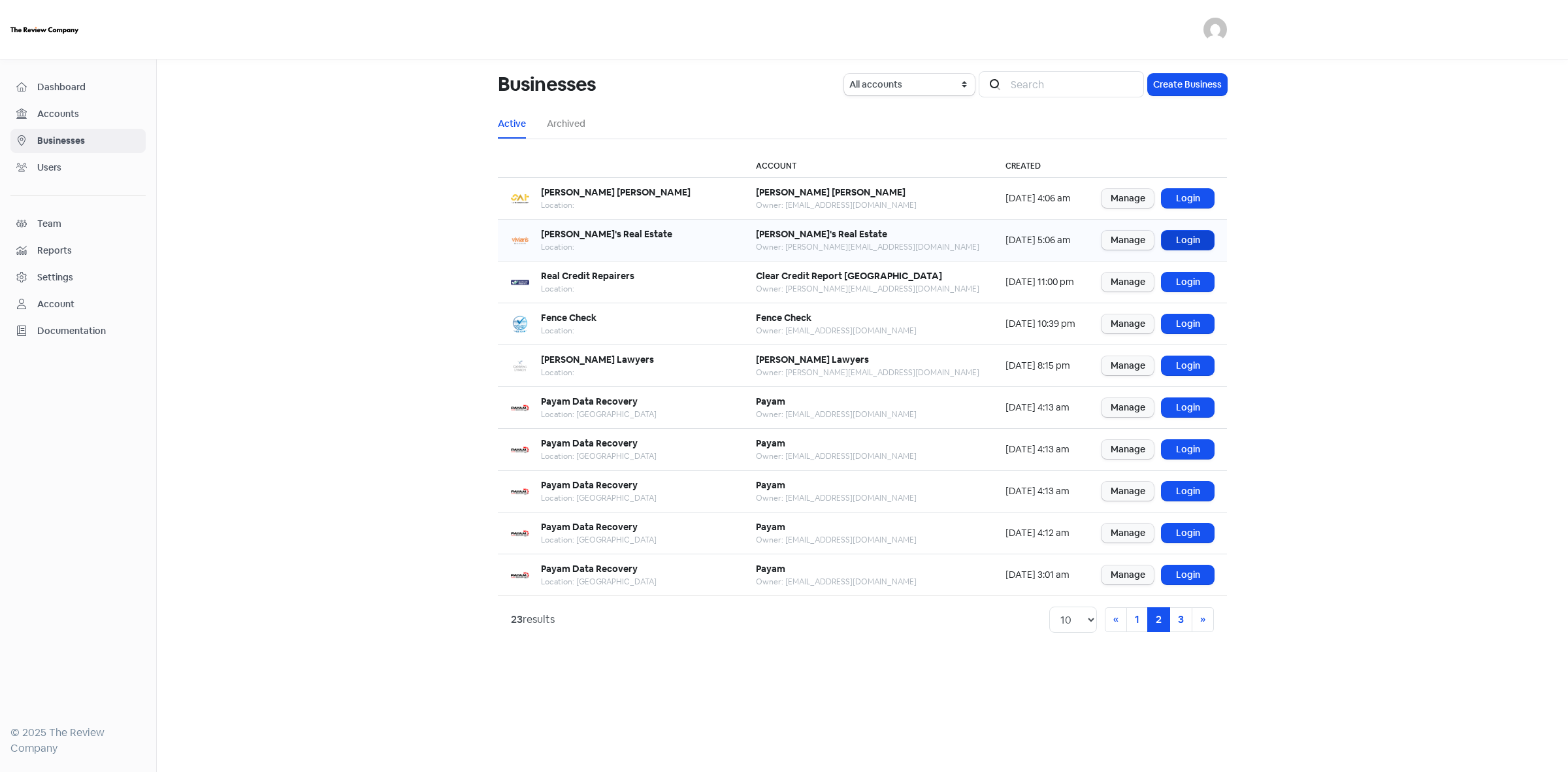
click at [1186, 241] on link "Login" at bounding box center [1187, 240] width 52 height 19
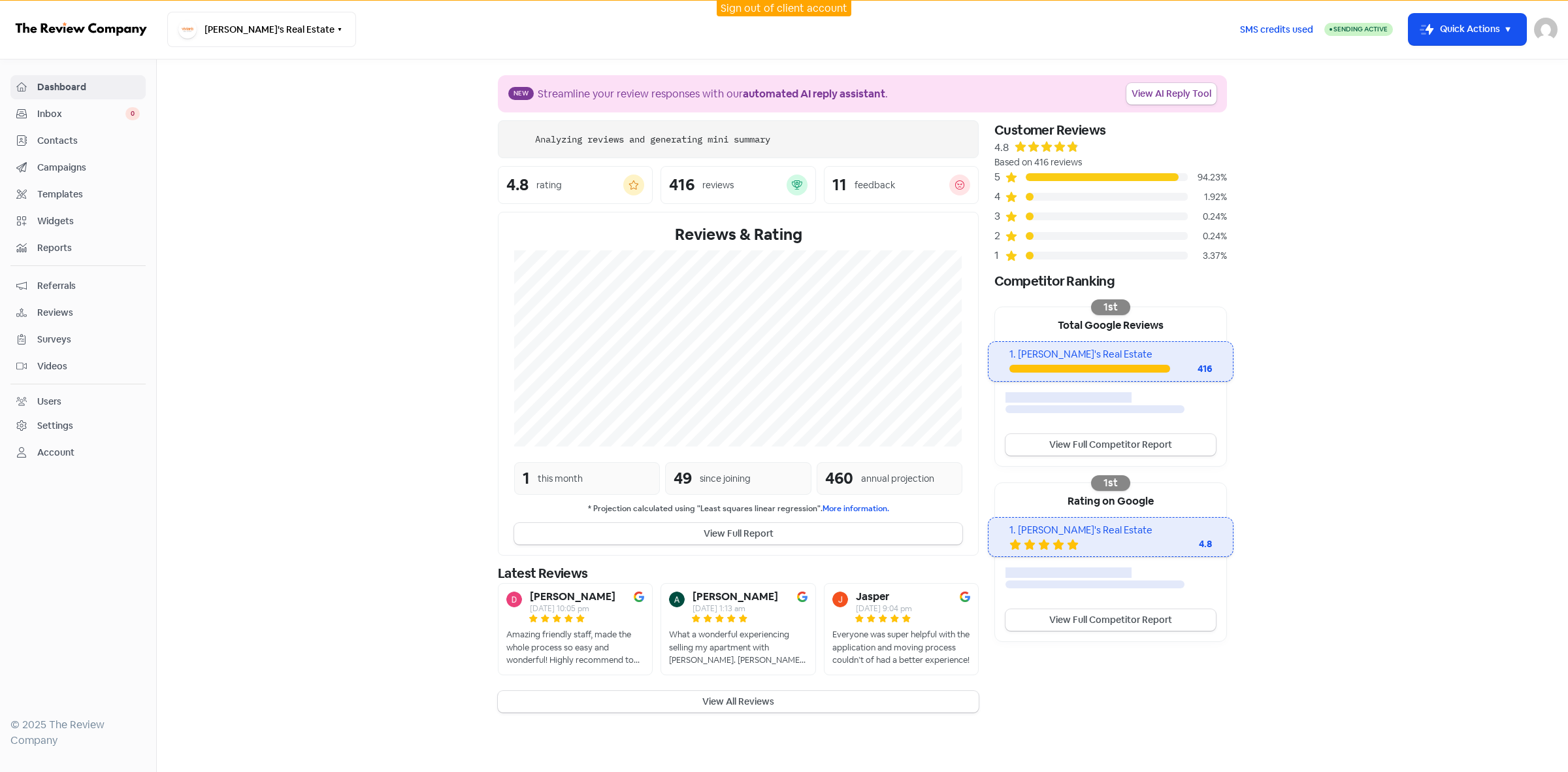
click at [53, 140] on span "Contacts" at bounding box center [88, 140] width 102 height 14
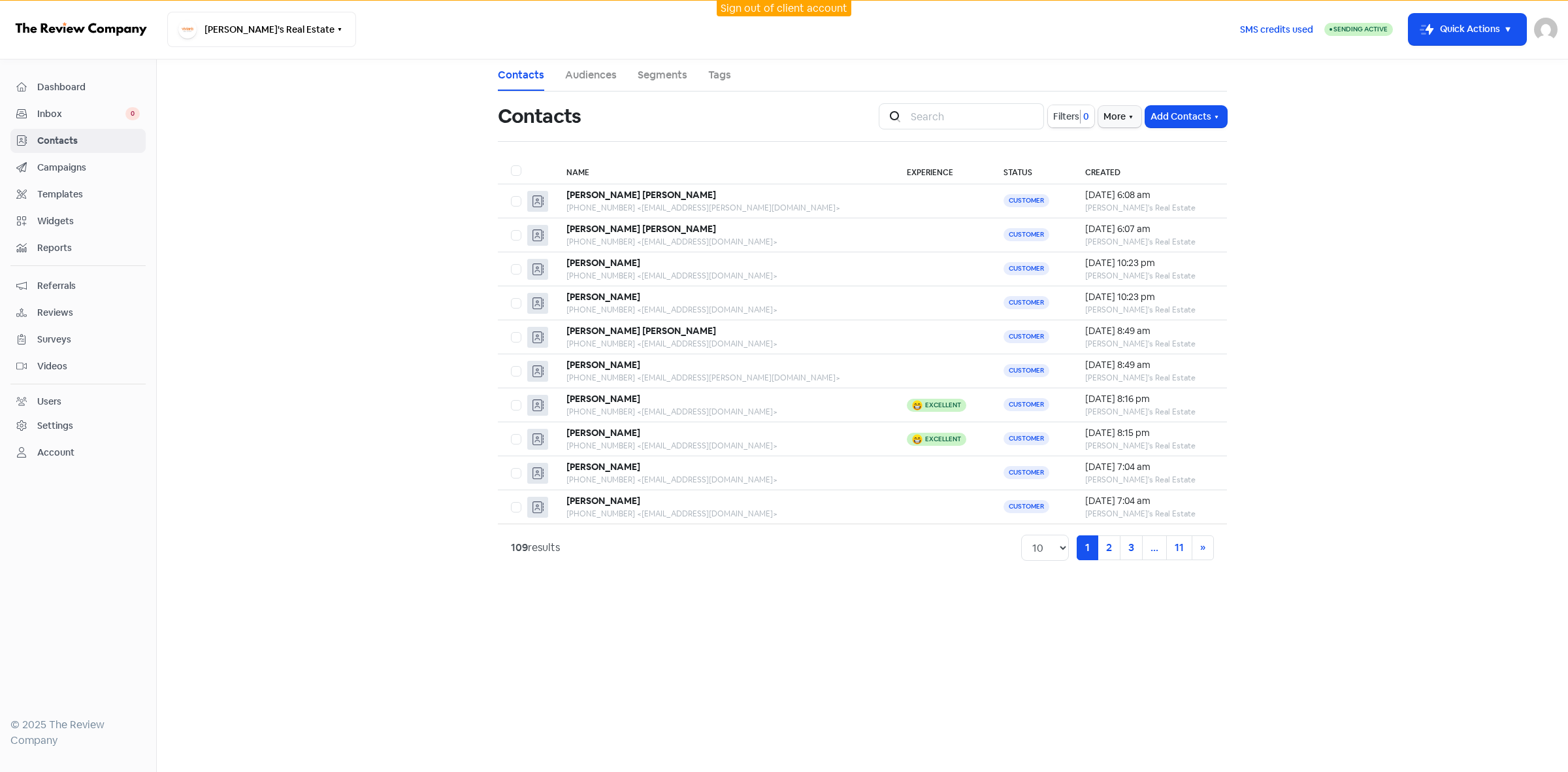
click at [1066, 120] on span "Filters" at bounding box center [1066, 116] width 26 height 14
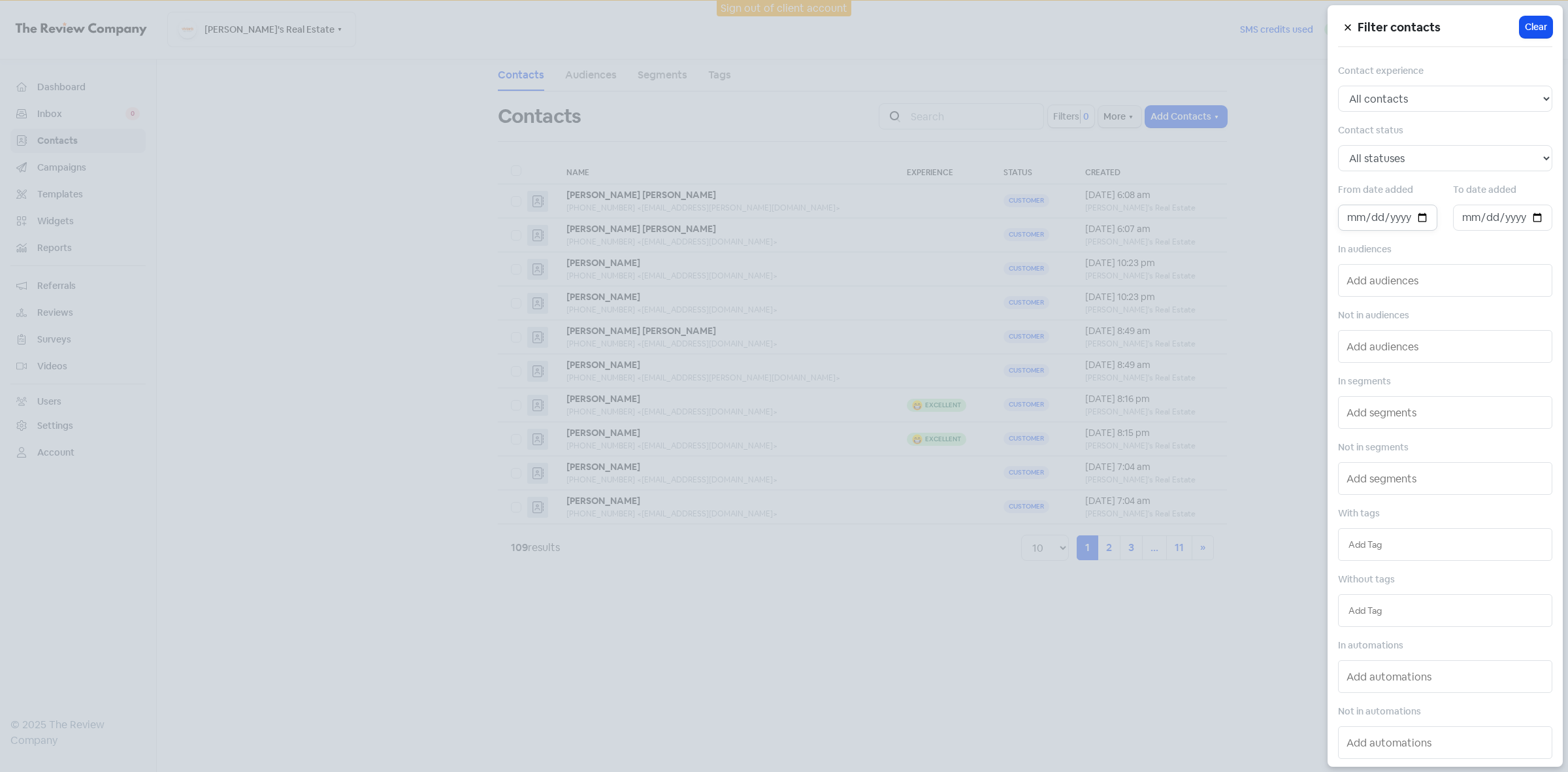
click at [1417, 214] on input "date" at bounding box center [1387, 217] width 100 height 26
type input "[DATE]"
click at [1526, 219] on input "date" at bounding box center [1503, 217] width 100 height 26
type input "2025-10-01"
click at [1071, 569] on div at bounding box center [784, 386] width 1568 height 772
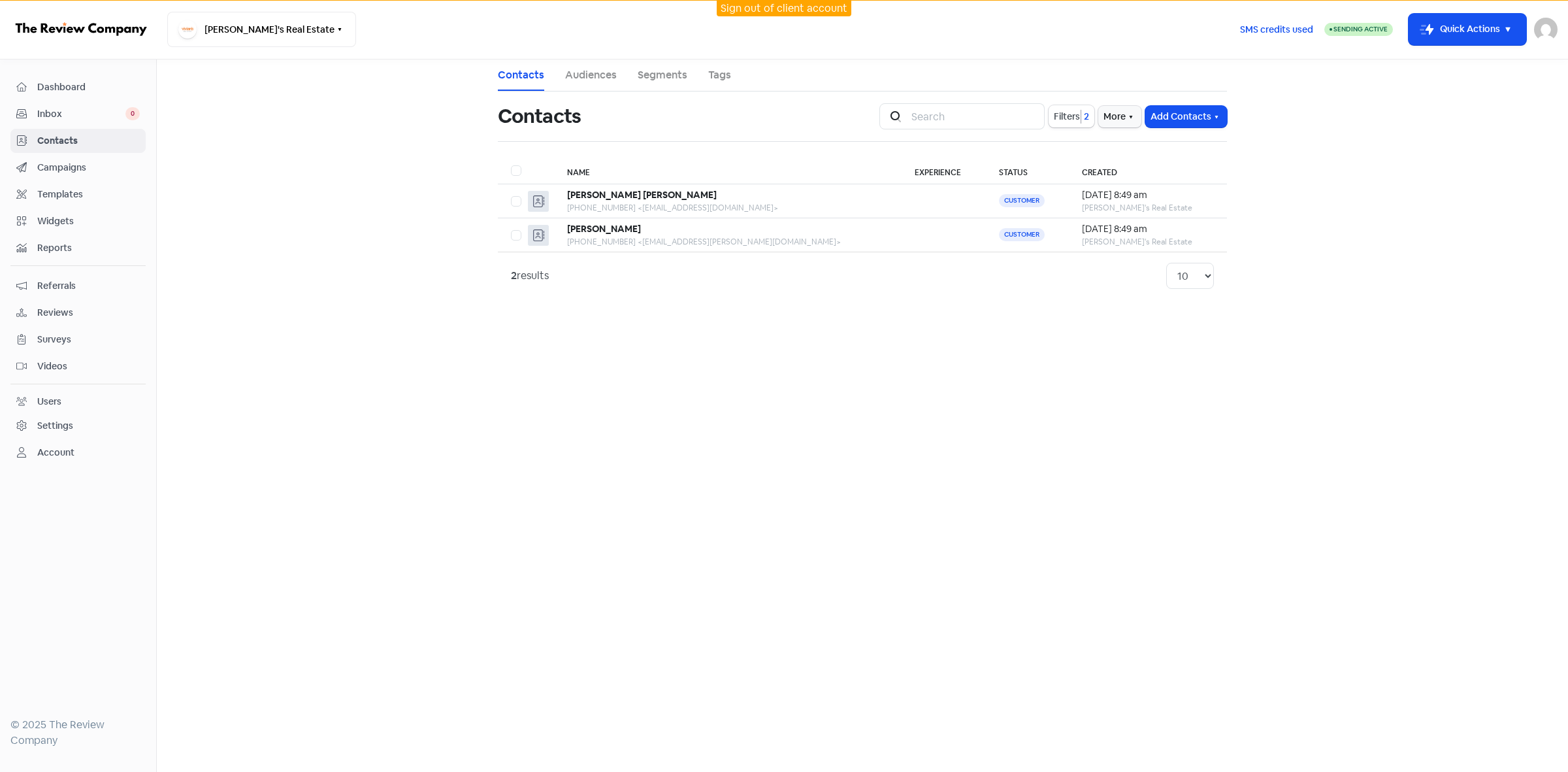
click at [746, 9] on link "Sign out of client account" at bounding box center [784, 8] width 127 height 14
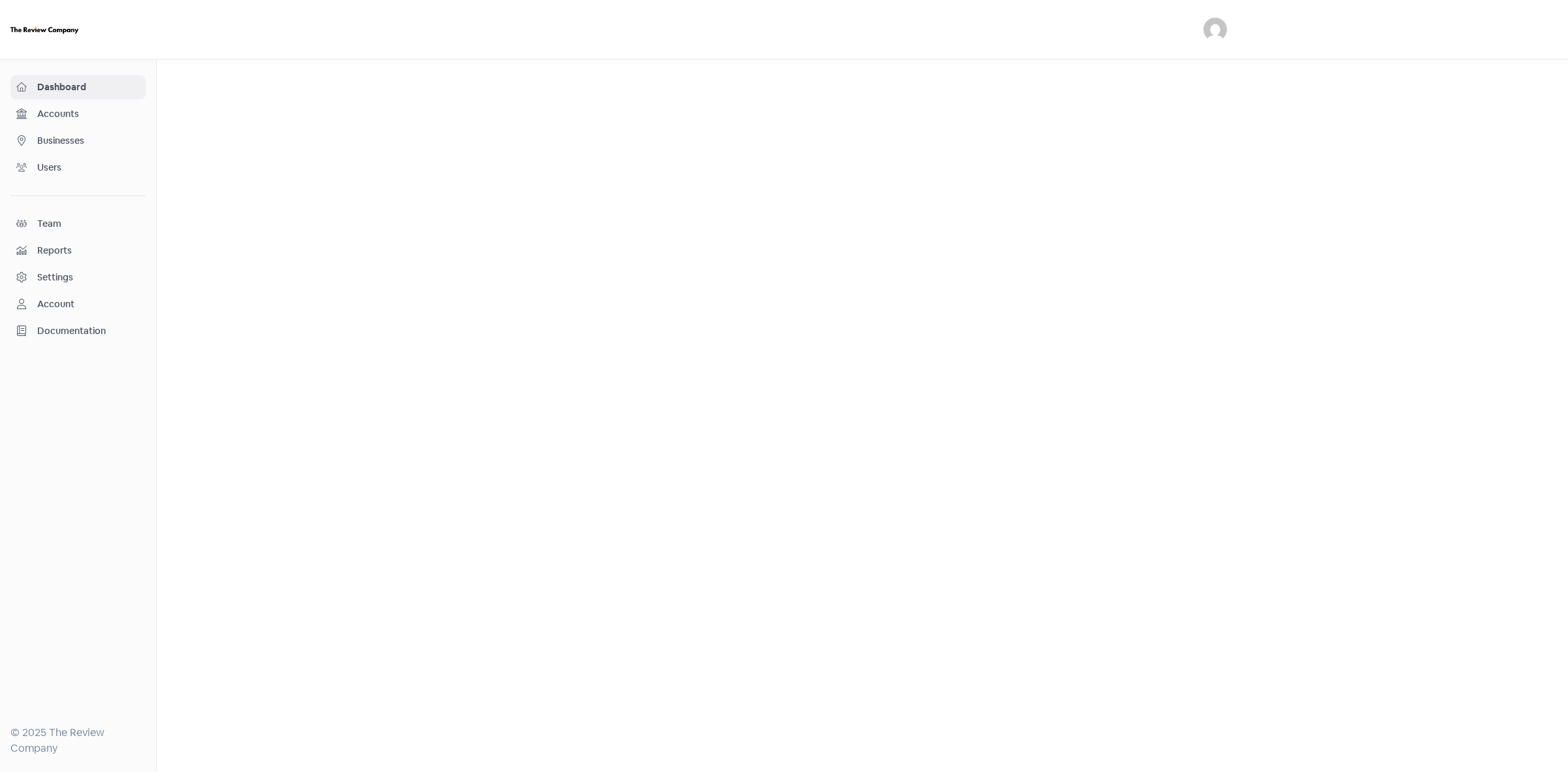
click at [67, 146] on span "Businesses" at bounding box center [88, 140] width 102 height 14
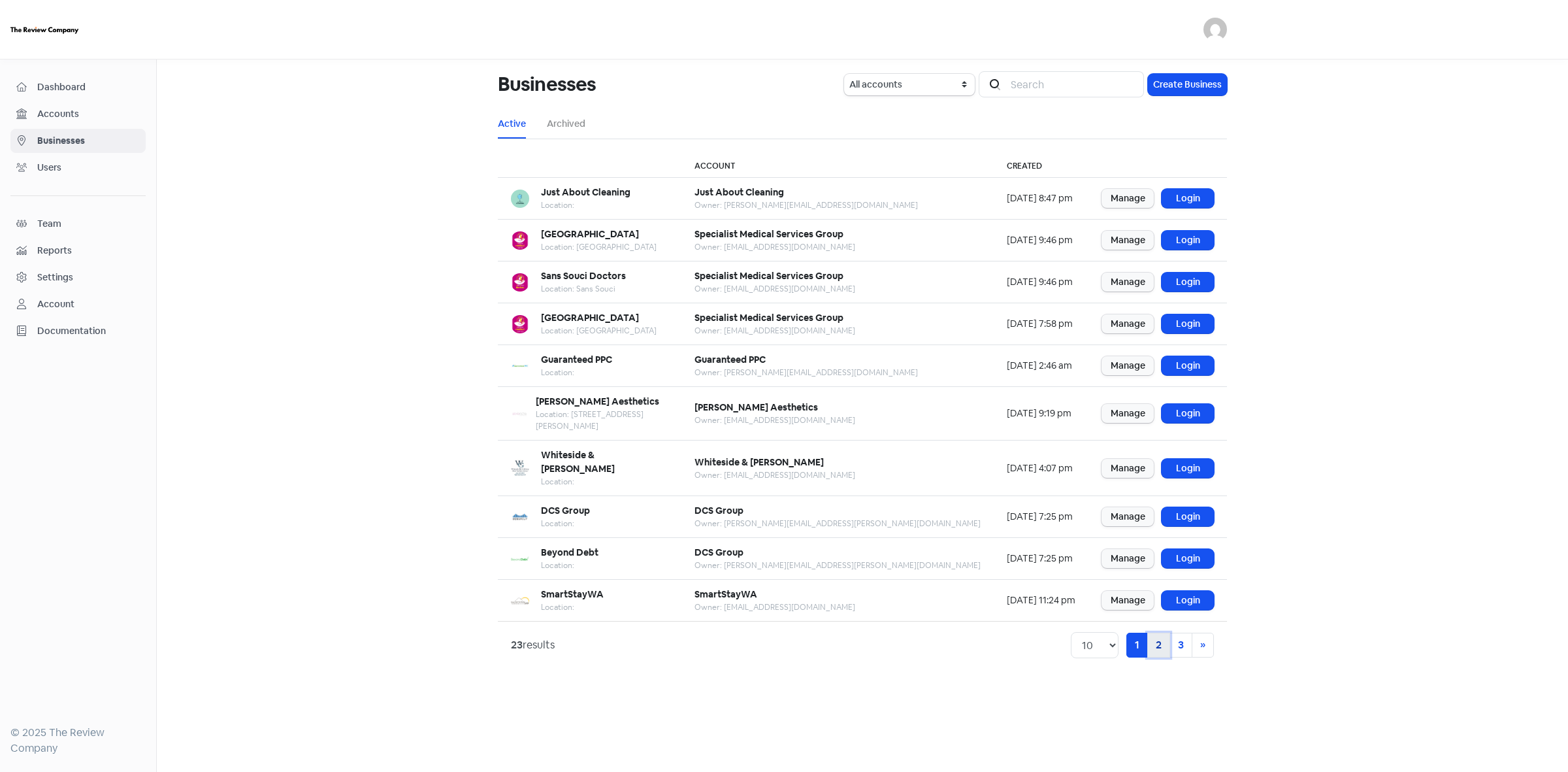
click at [1160, 633] on link "2" at bounding box center [1159, 645] width 23 height 25
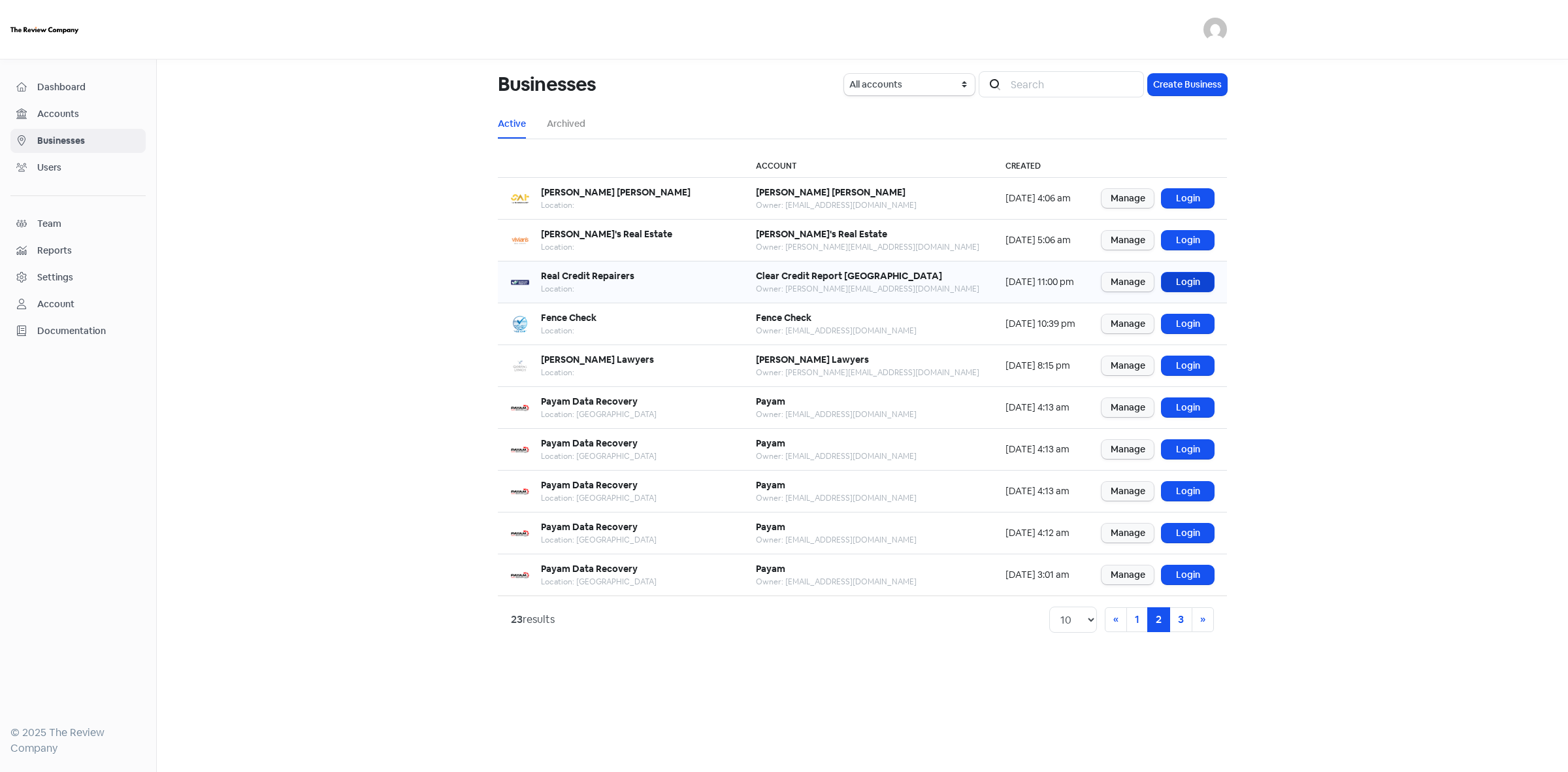
click at [1182, 280] on link "Login" at bounding box center [1187, 282] width 52 height 19
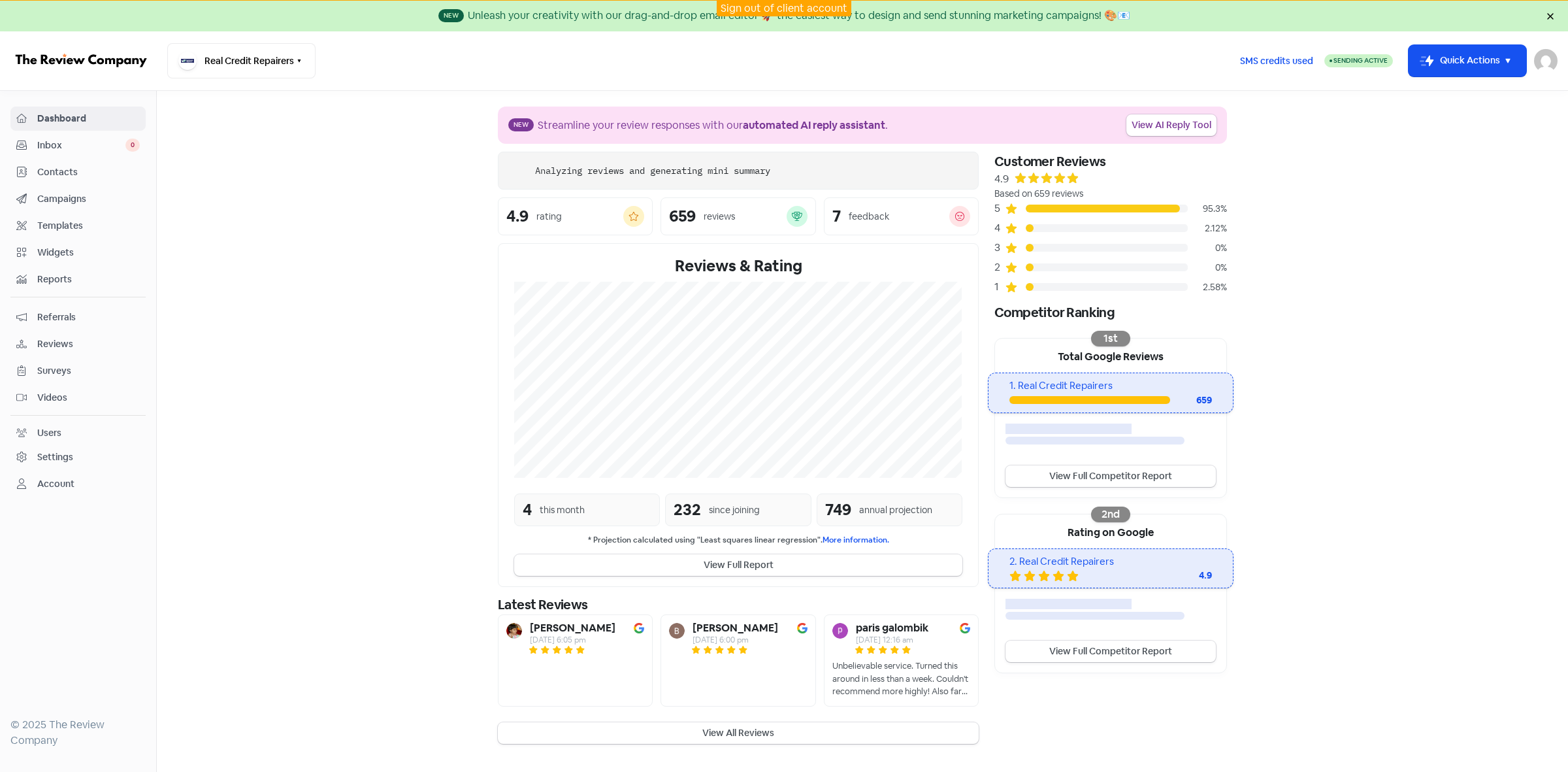
click at [63, 176] on span "Contacts" at bounding box center [88, 172] width 102 height 14
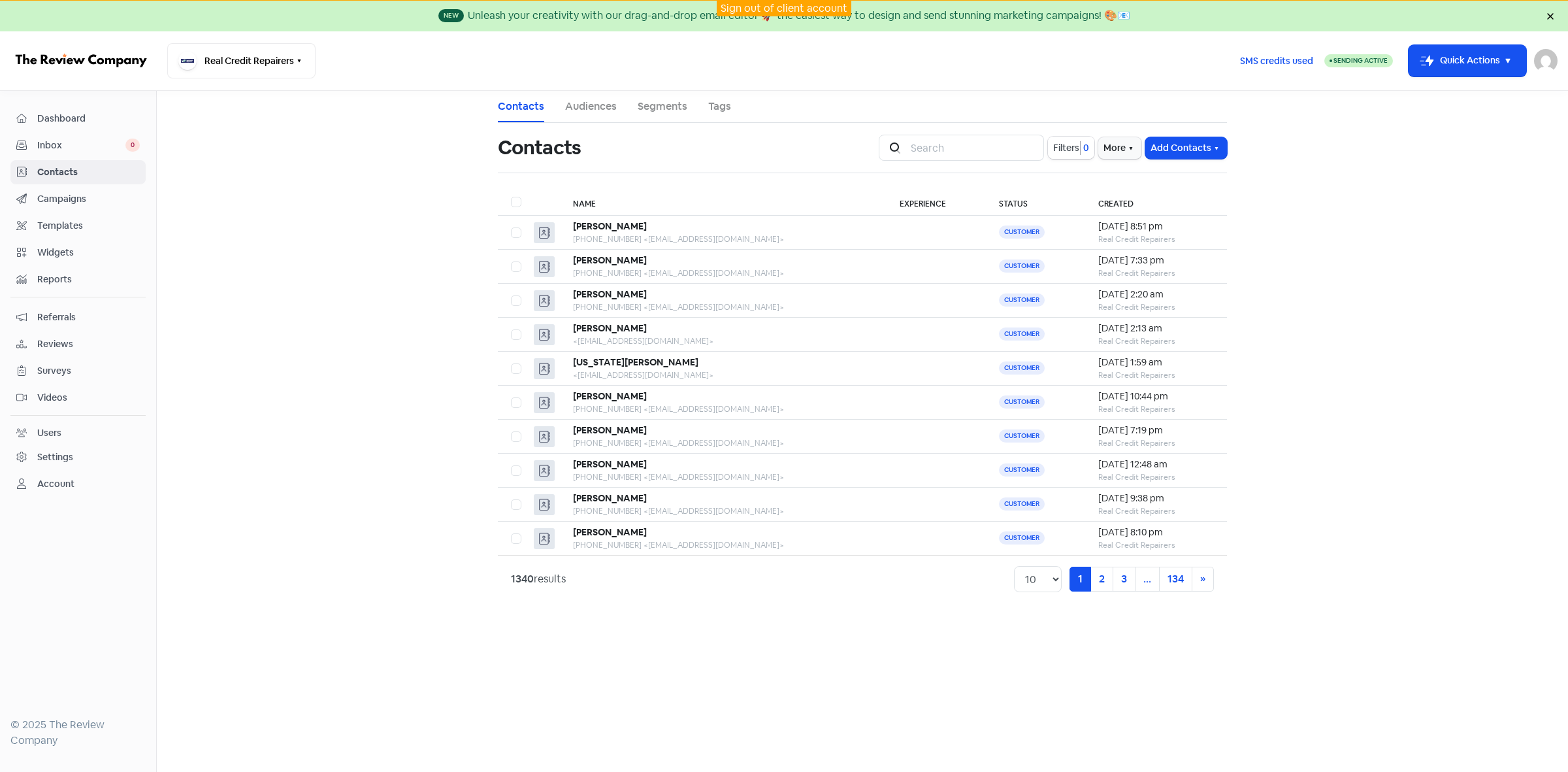
click at [1060, 158] on button "Filters 0" at bounding box center [1071, 148] width 47 height 22
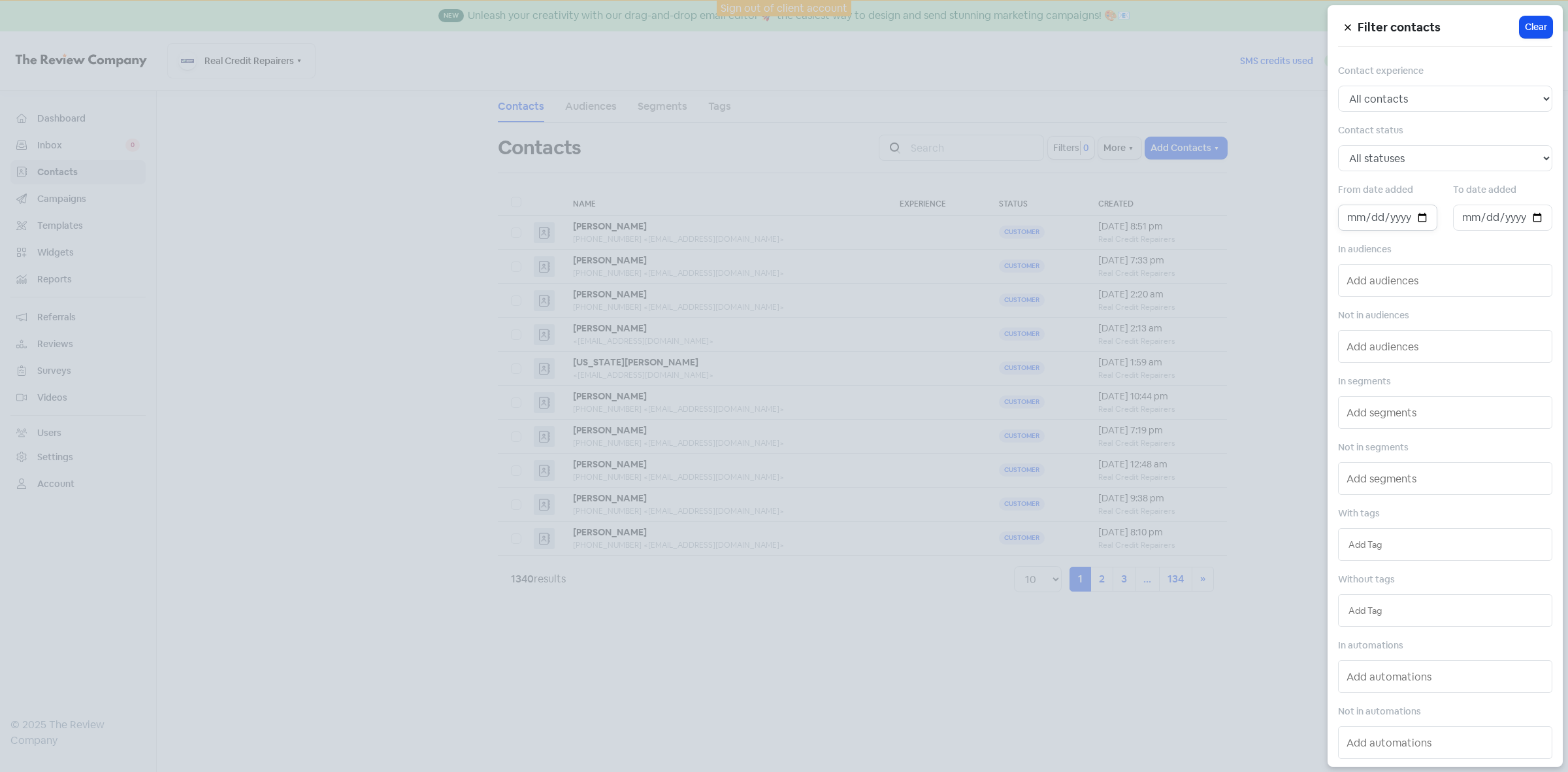
click at [1425, 214] on input "date" at bounding box center [1387, 217] width 100 height 26
type input "[DATE]"
click at [1529, 219] on input "date" at bounding box center [1503, 217] width 100 height 26
type input "[DATE]"
click at [1108, 686] on div at bounding box center [784, 386] width 1568 height 772
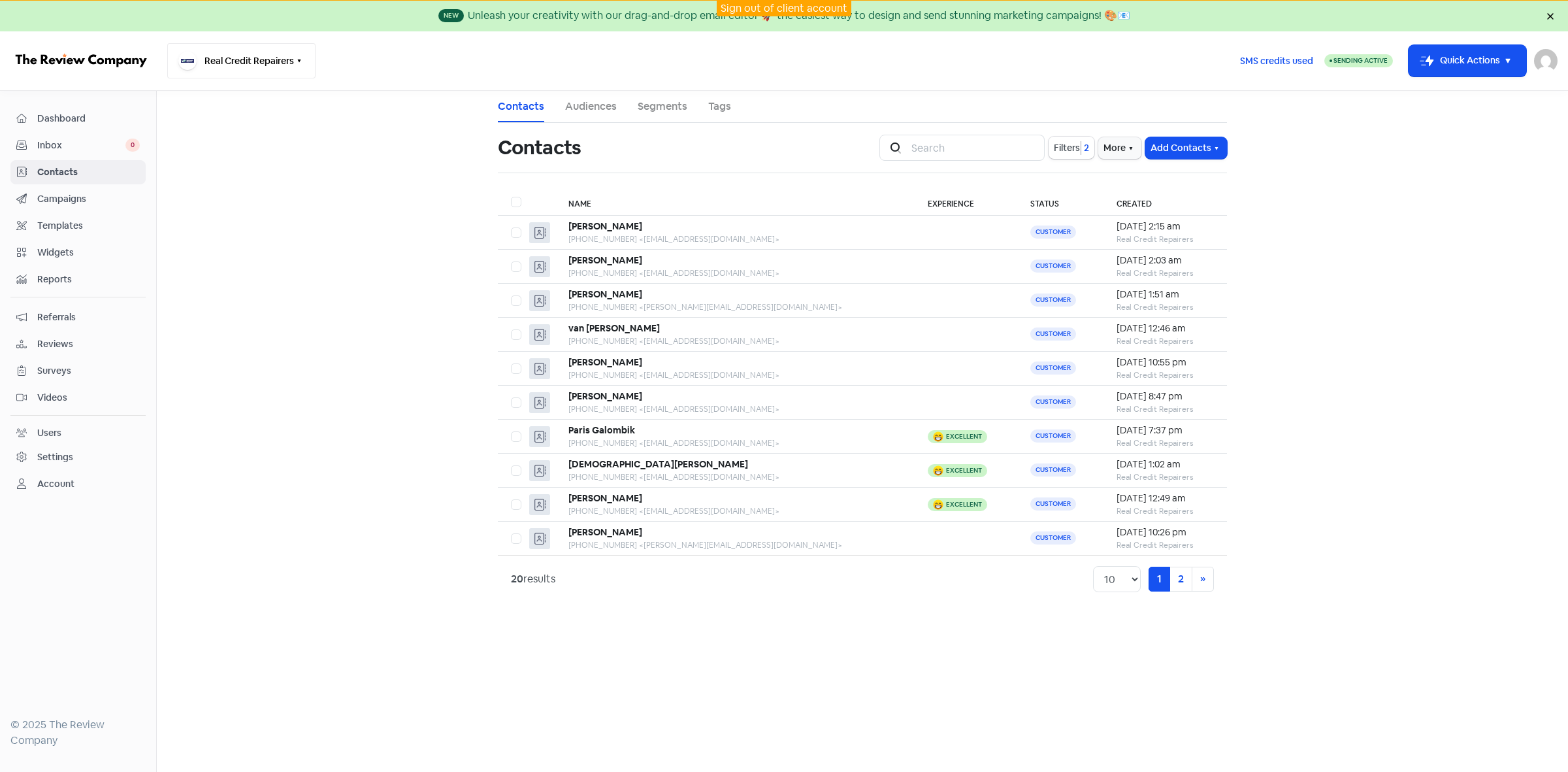
click at [286, 54] on button "Real Credit Repairers" at bounding box center [241, 60] width 148 height 35
click at [827, 7] on link "Sign out of client account" at bounding box center [784, 8] width 127 height 14
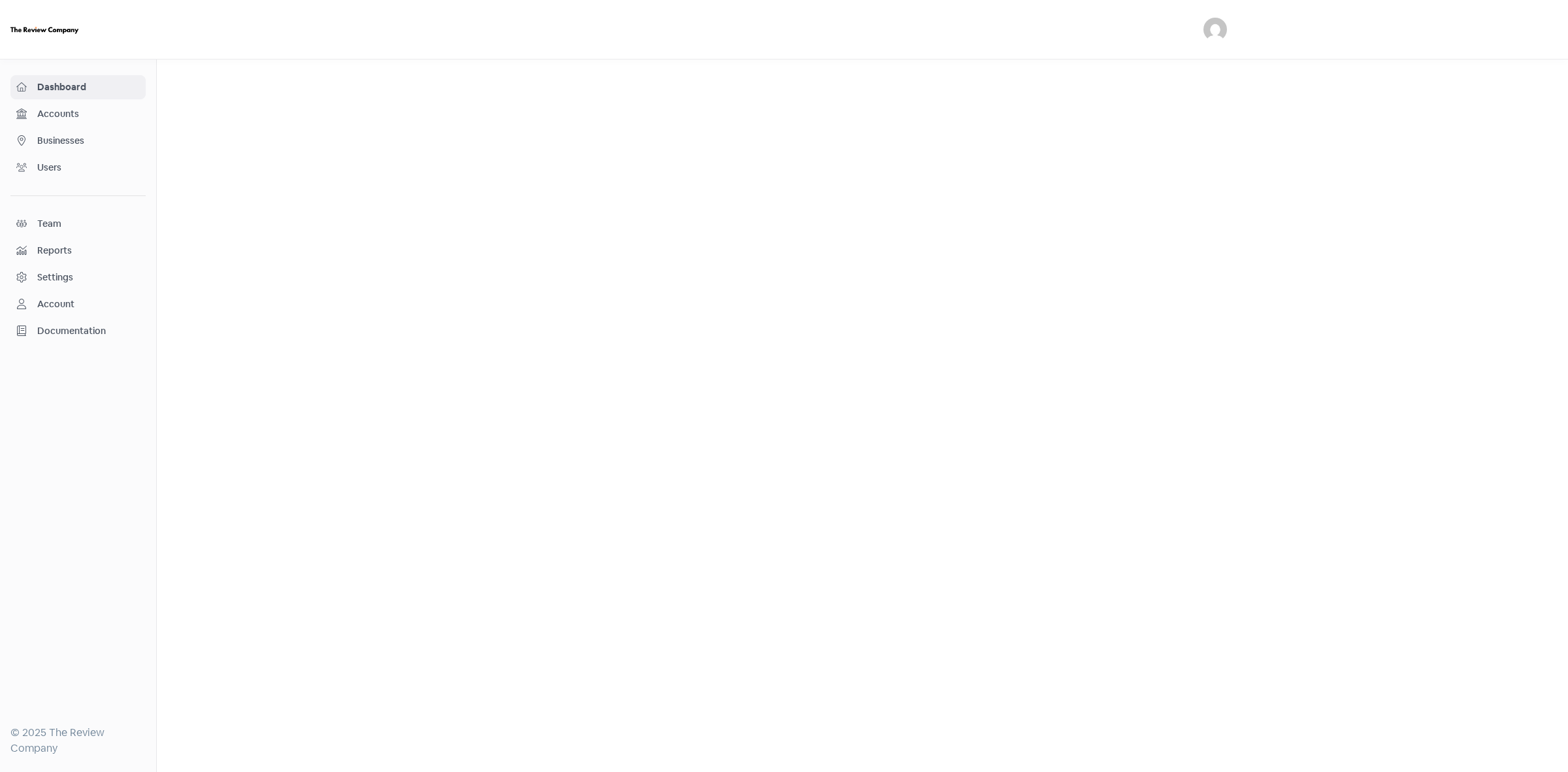
click at [70, 141] on span "Businesses" at bounding box center [88, 140] width 102 height 14
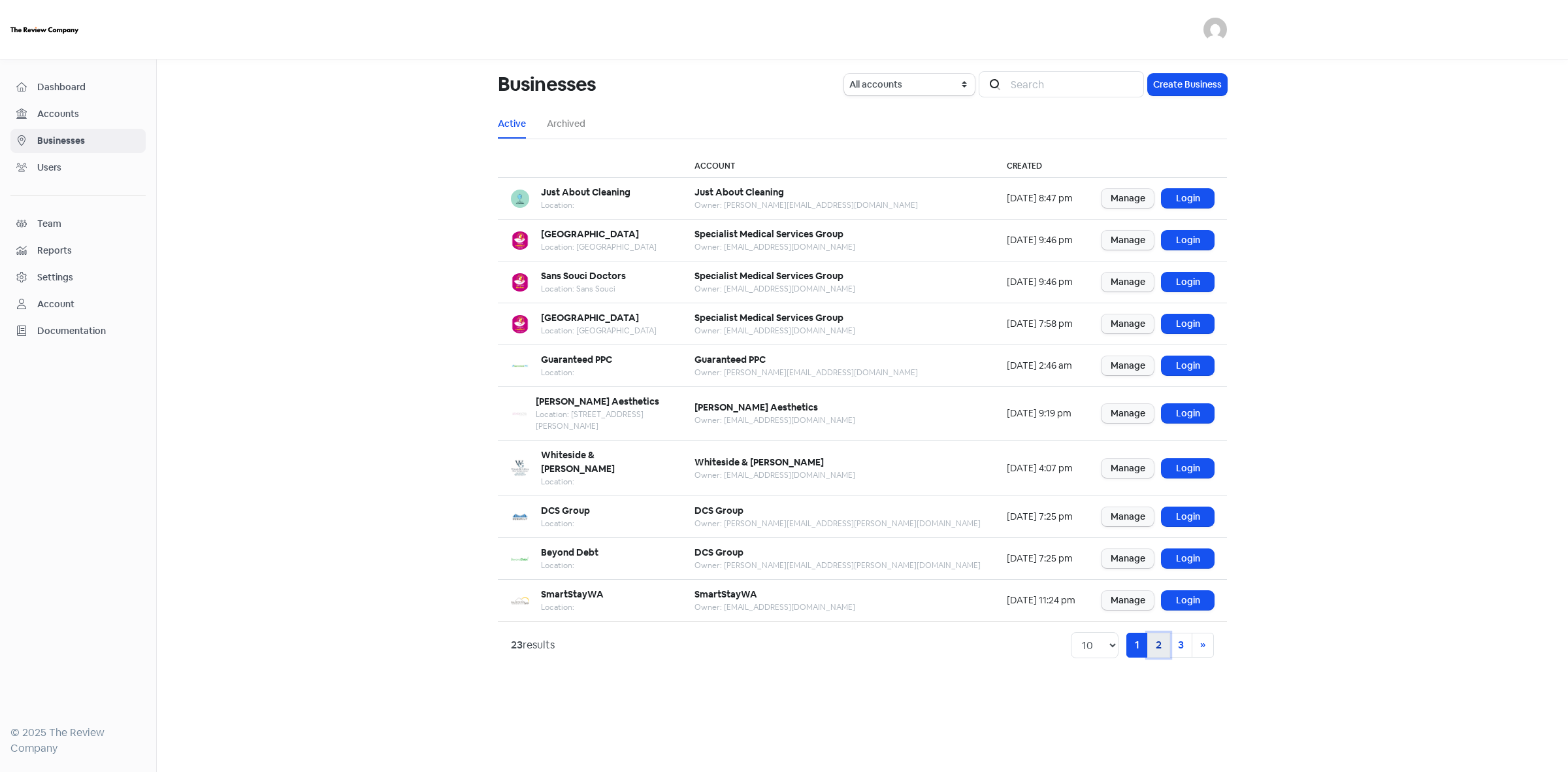
click at [1153, 633] on link "2" at bounding box center [1159, 645] width 23 height 25
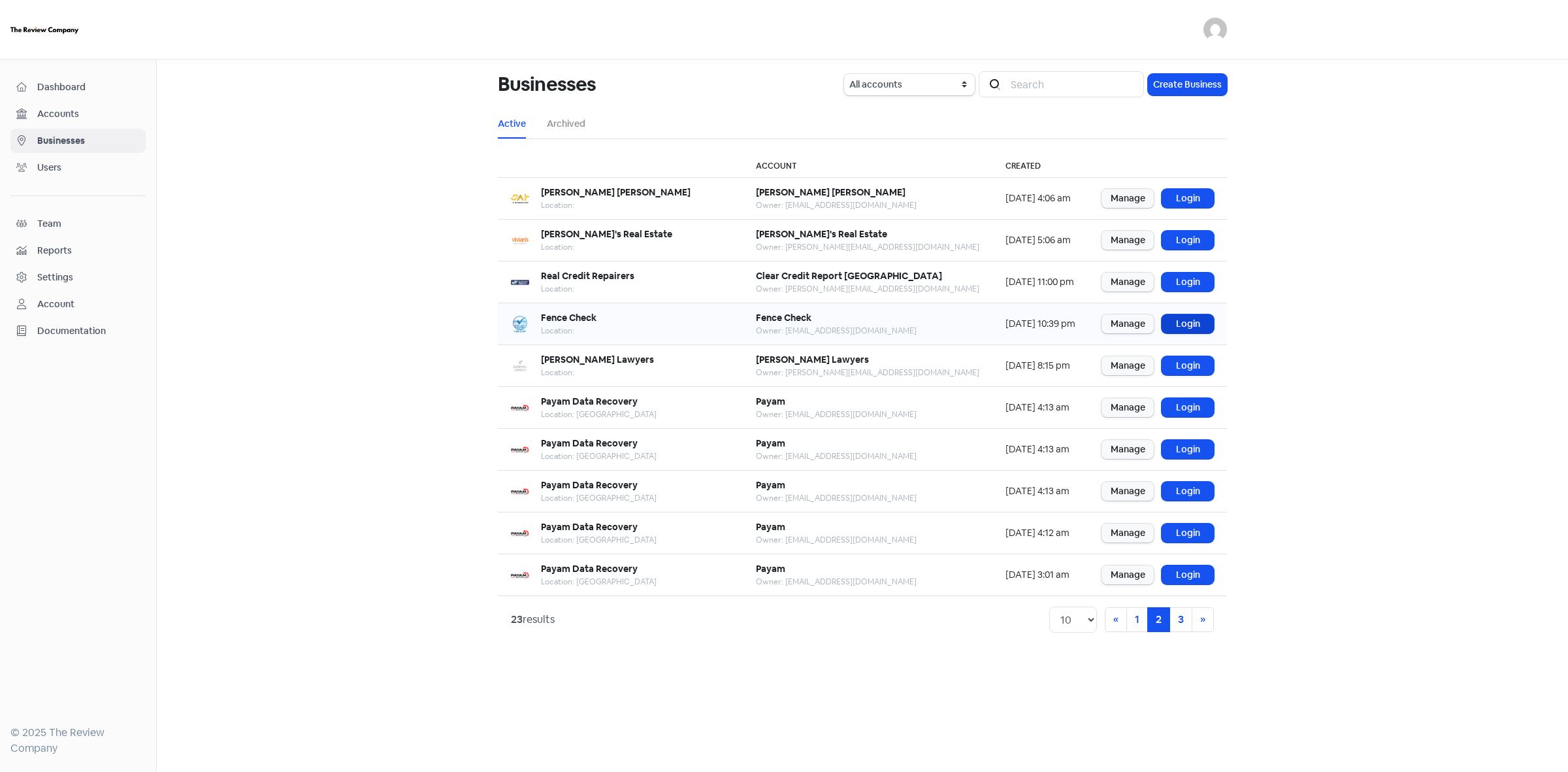
click at [1197, 324] on link "Login" at bounding box center [1187, 324] width 52 height 19
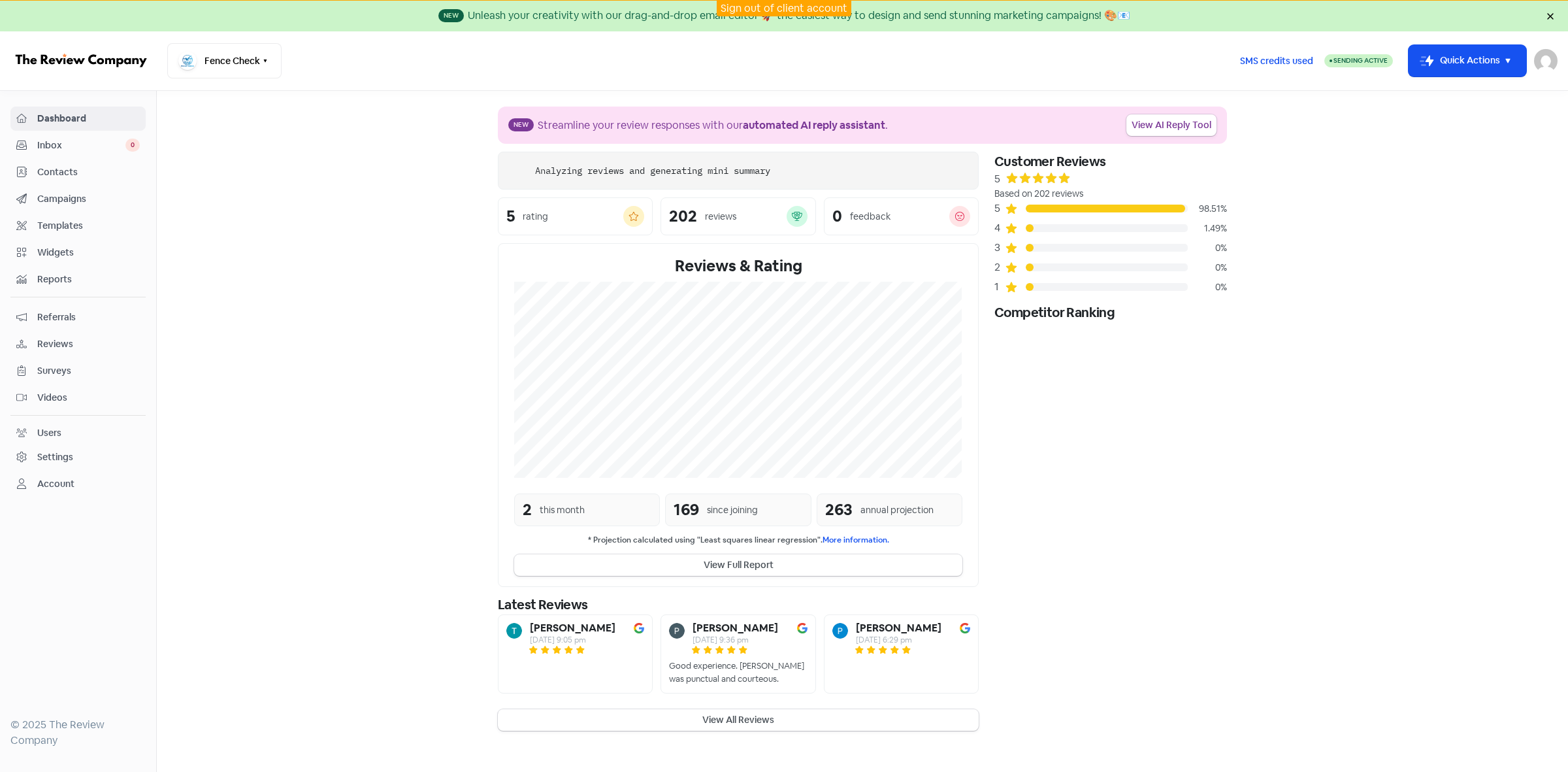
click at [57, 181] on link "Contacts" at bounding box center [78, 172] width 135 height 24
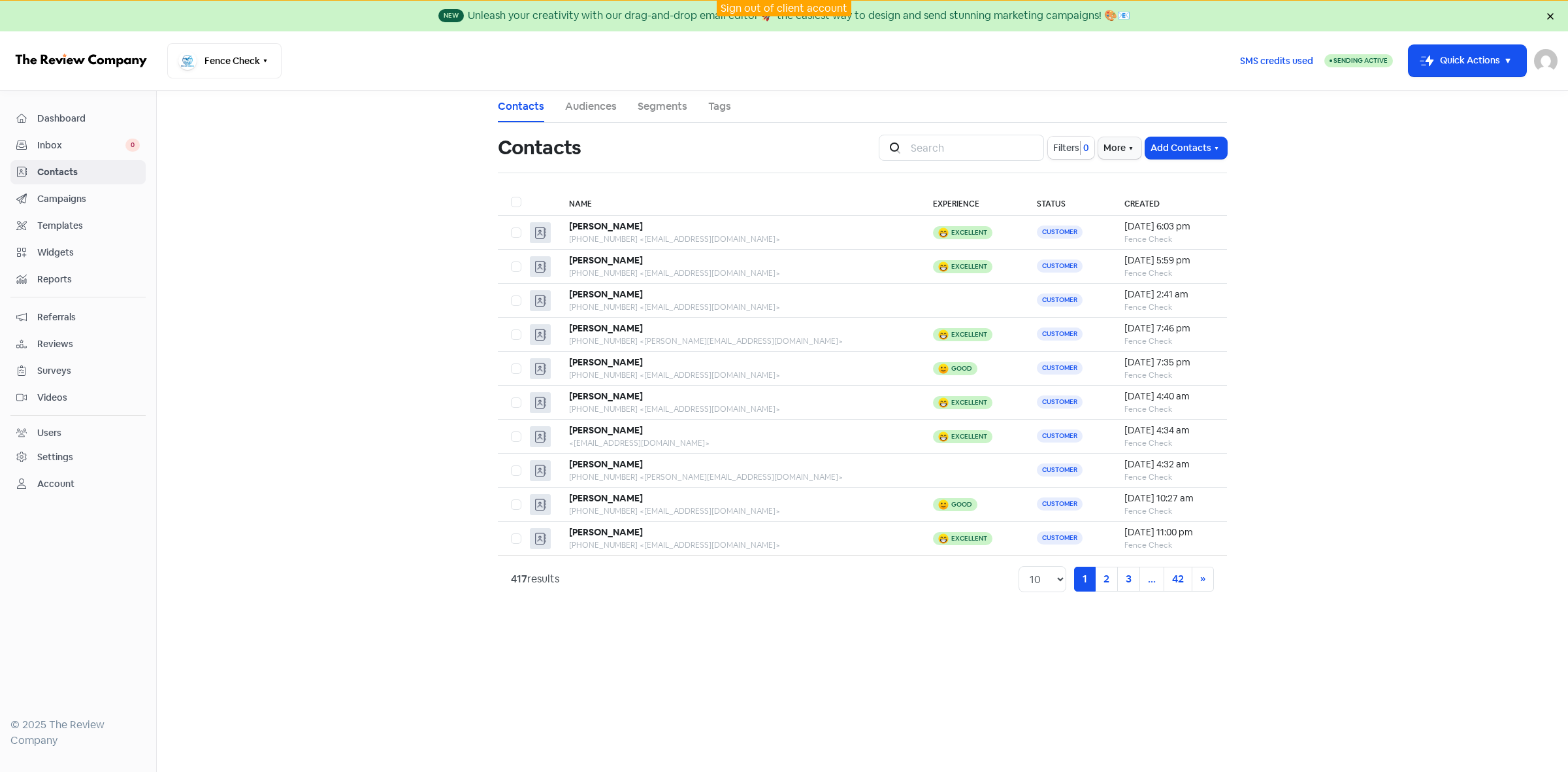
click at [1054, 156] on button "Filters 0" at bounding box center [1071, 148] width 47 height 22
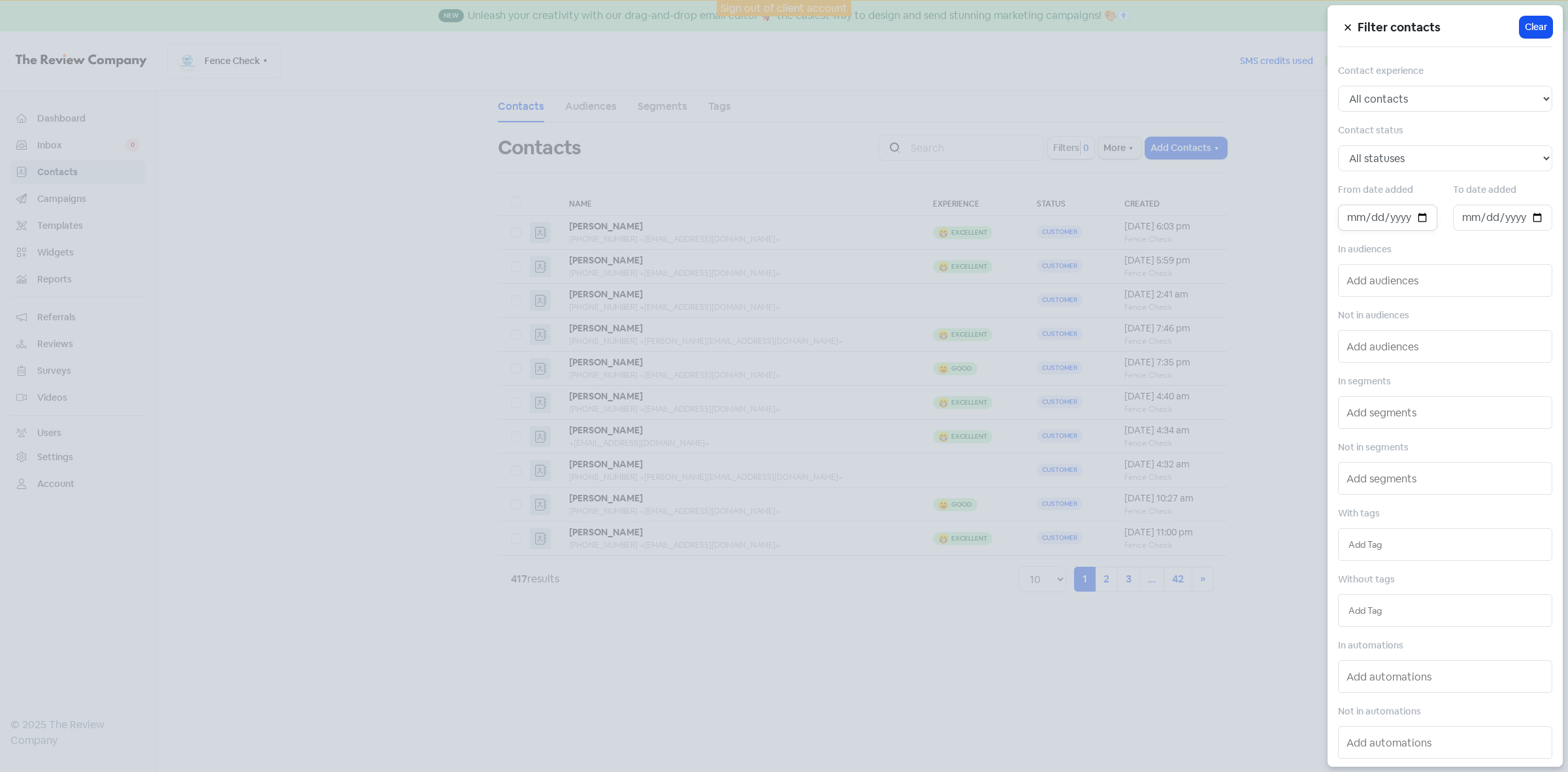
click at [1412, 218] on input "date" at bounding box center [1387, 217] width 100 height 26
type input "[DATE]"
click at [1530, 218] on input "date" at bounding box center [1503, 217] width 100 height 26
type input "[DATE]"
click at [992, 618] on div at bounding box center [784, 386] width 1568 height 772
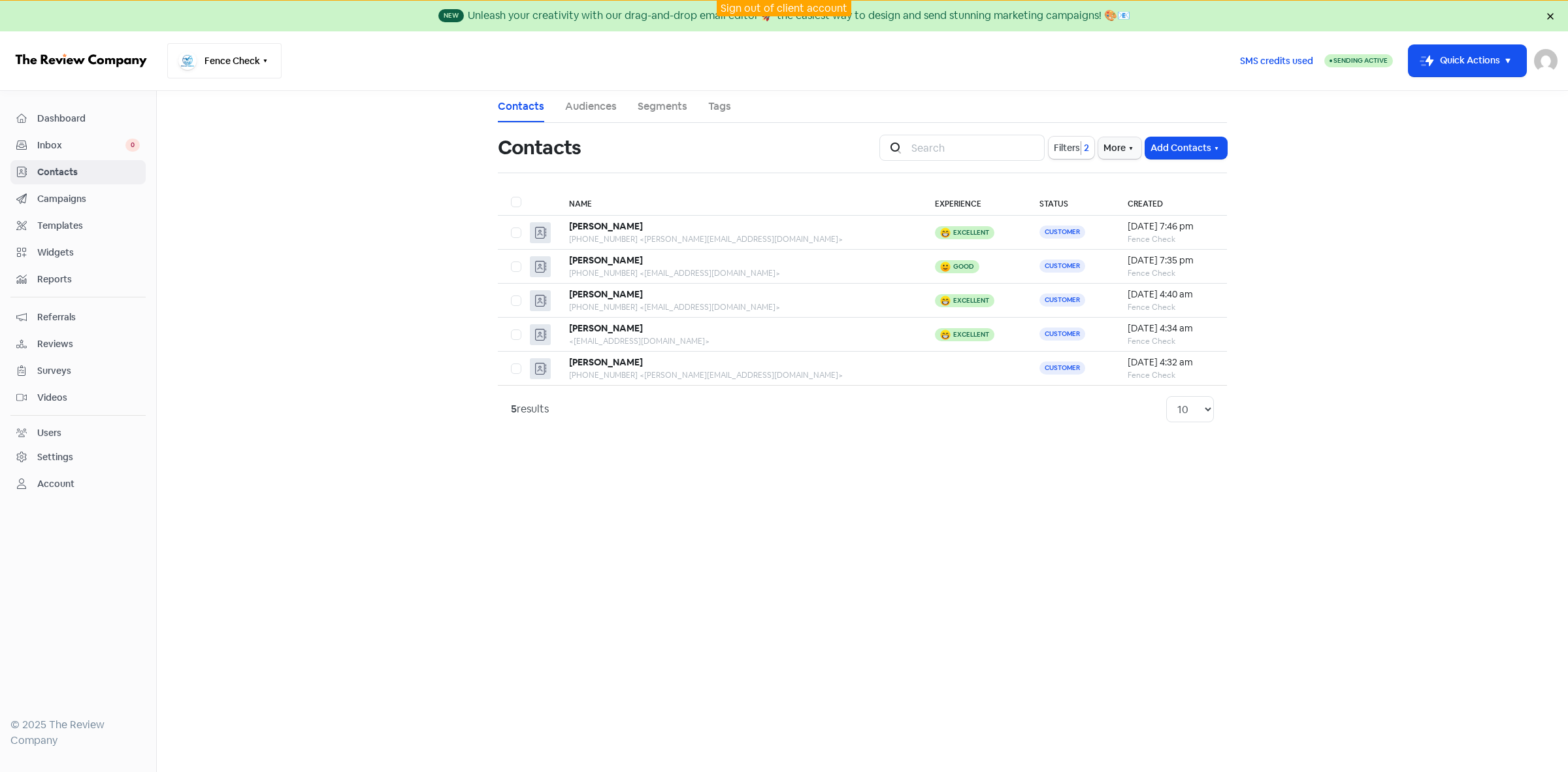
click at [256, 63] on button "Fence Check" at bounding box center [224, 60] width 115 height 35
click at [836, 10] on link "Sign out of client account" at bounding box center [784, 8] width 127 height 14
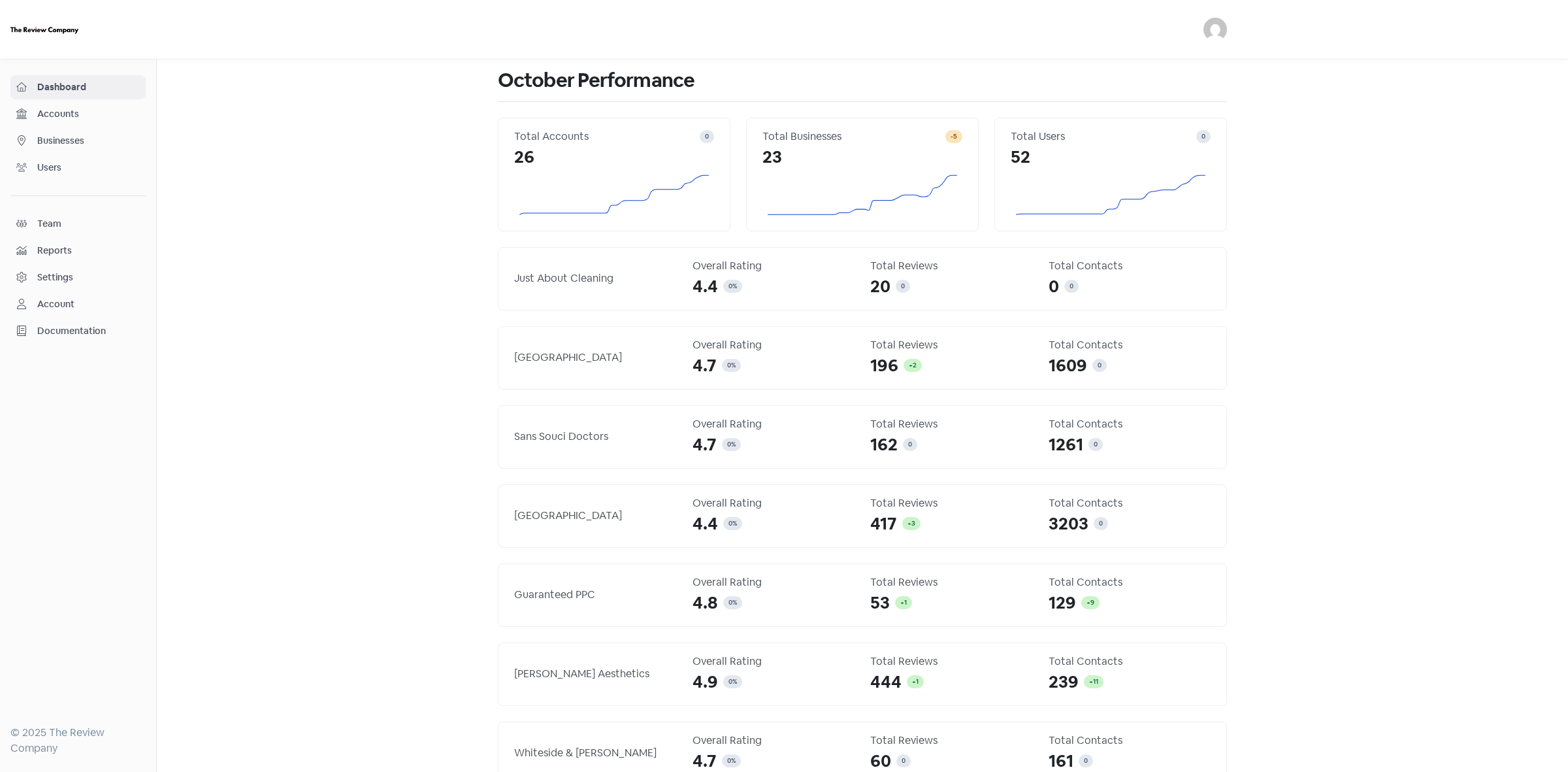
click at [67, 144] on span "Businesses" at bounding box center [88, 140] width 102 height 14
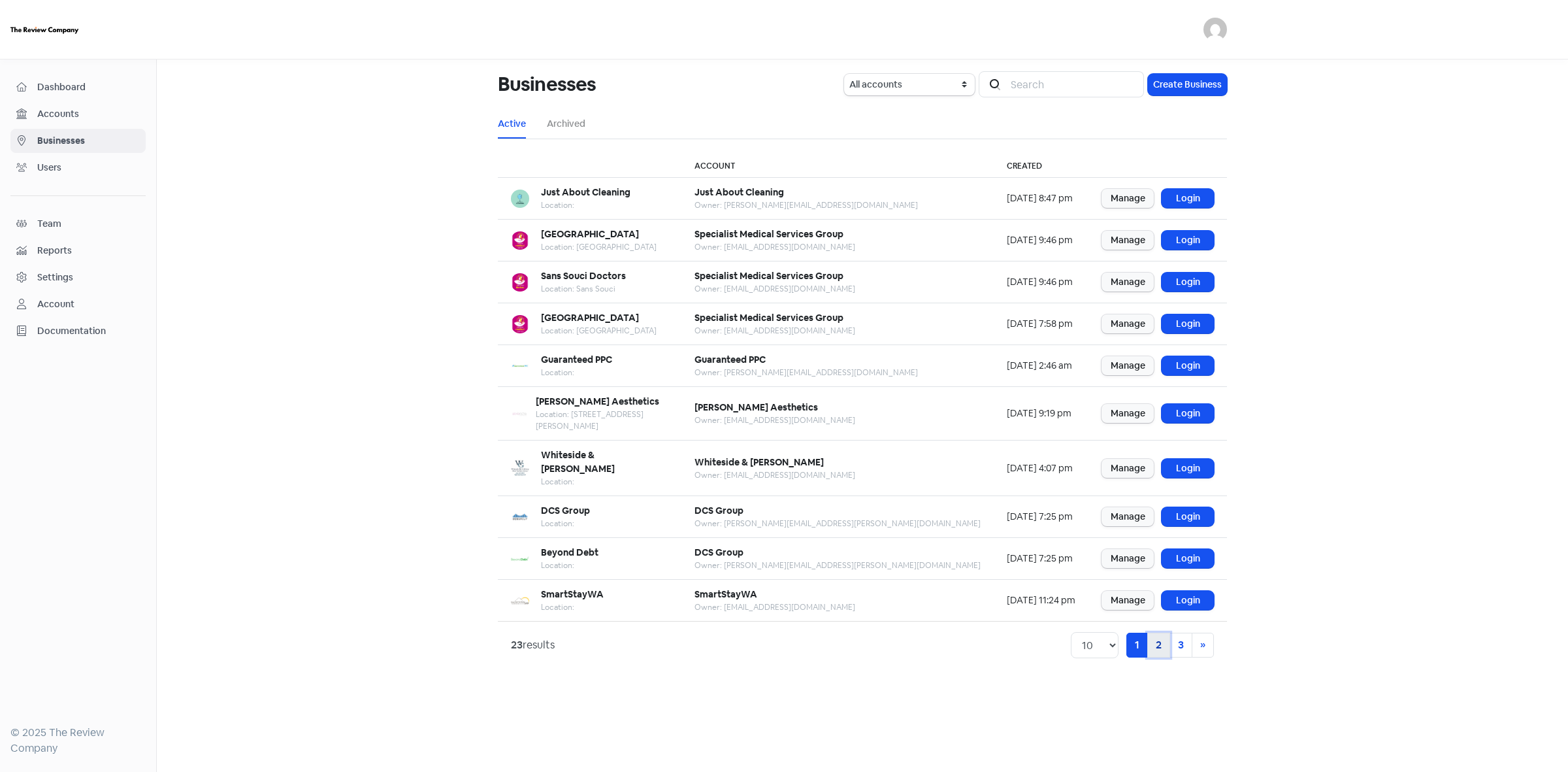
click at [1165, 633] on link "2" at bounding box center [1159, 645] width 23 height 25
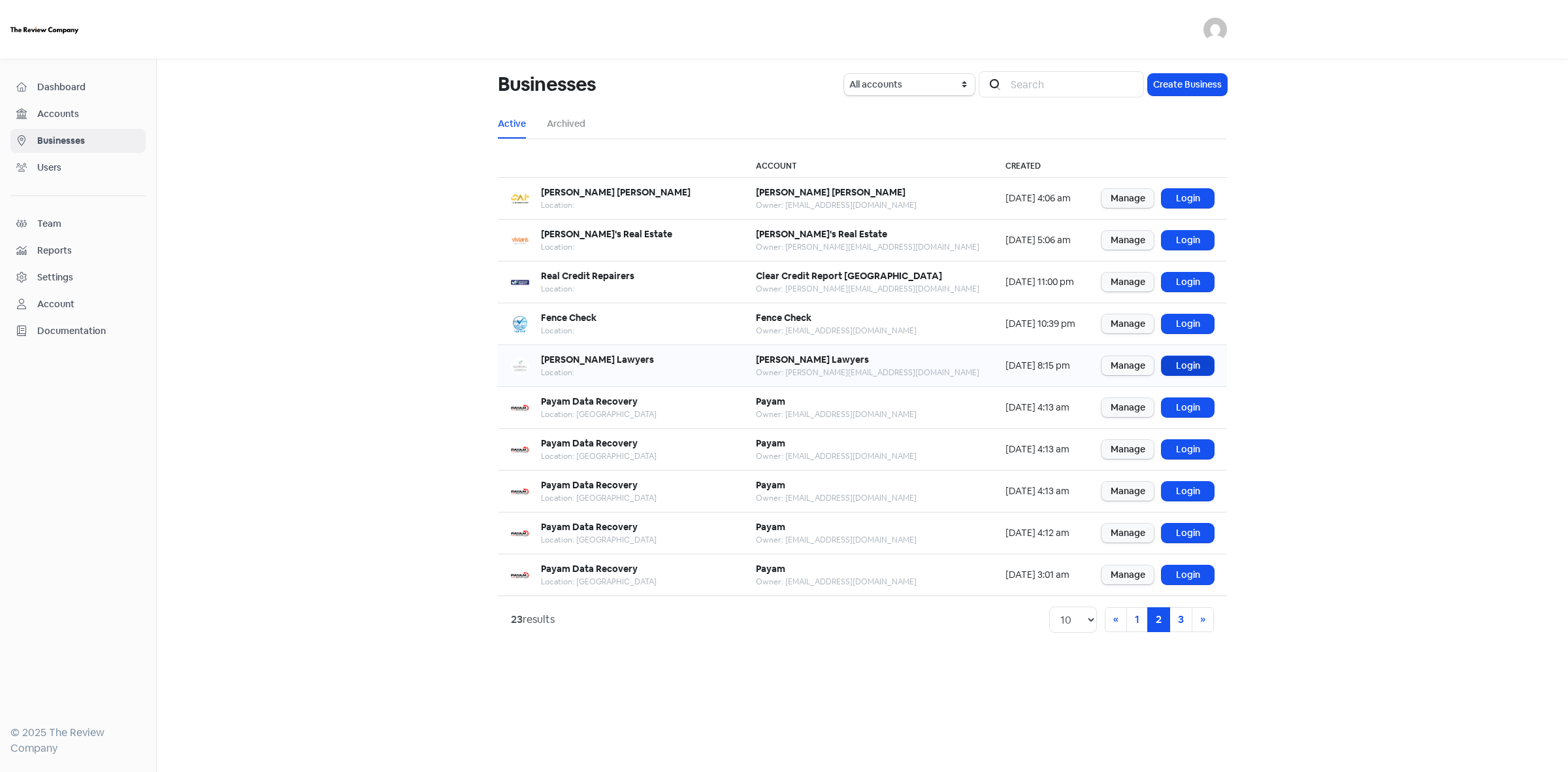
click at [1197, 361] on link "Login" at bounding box center [1187, 366] width 52 height 19
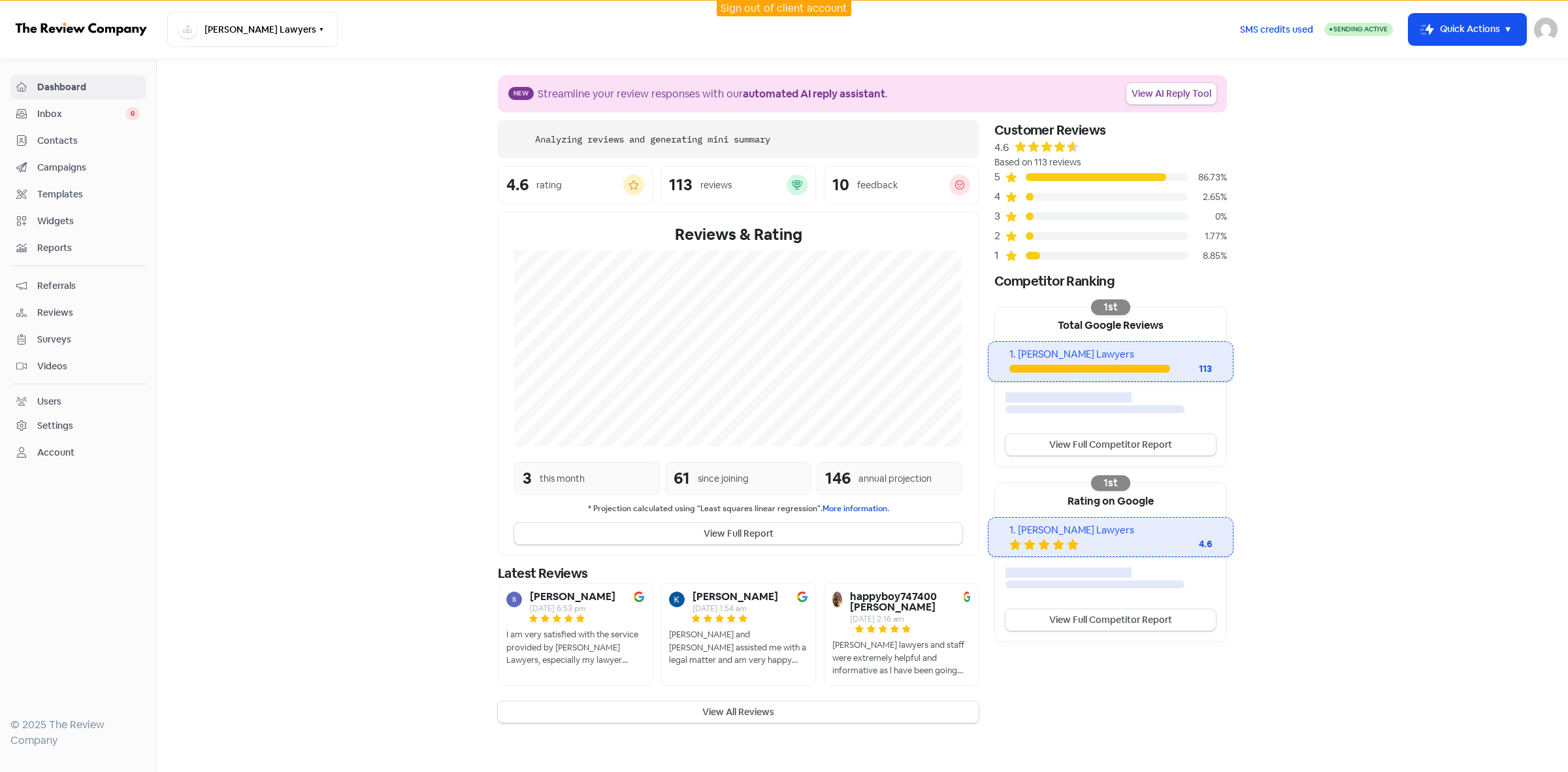
click at [20, 163] on icon at bounding box center [21, 167] width 11 height 11
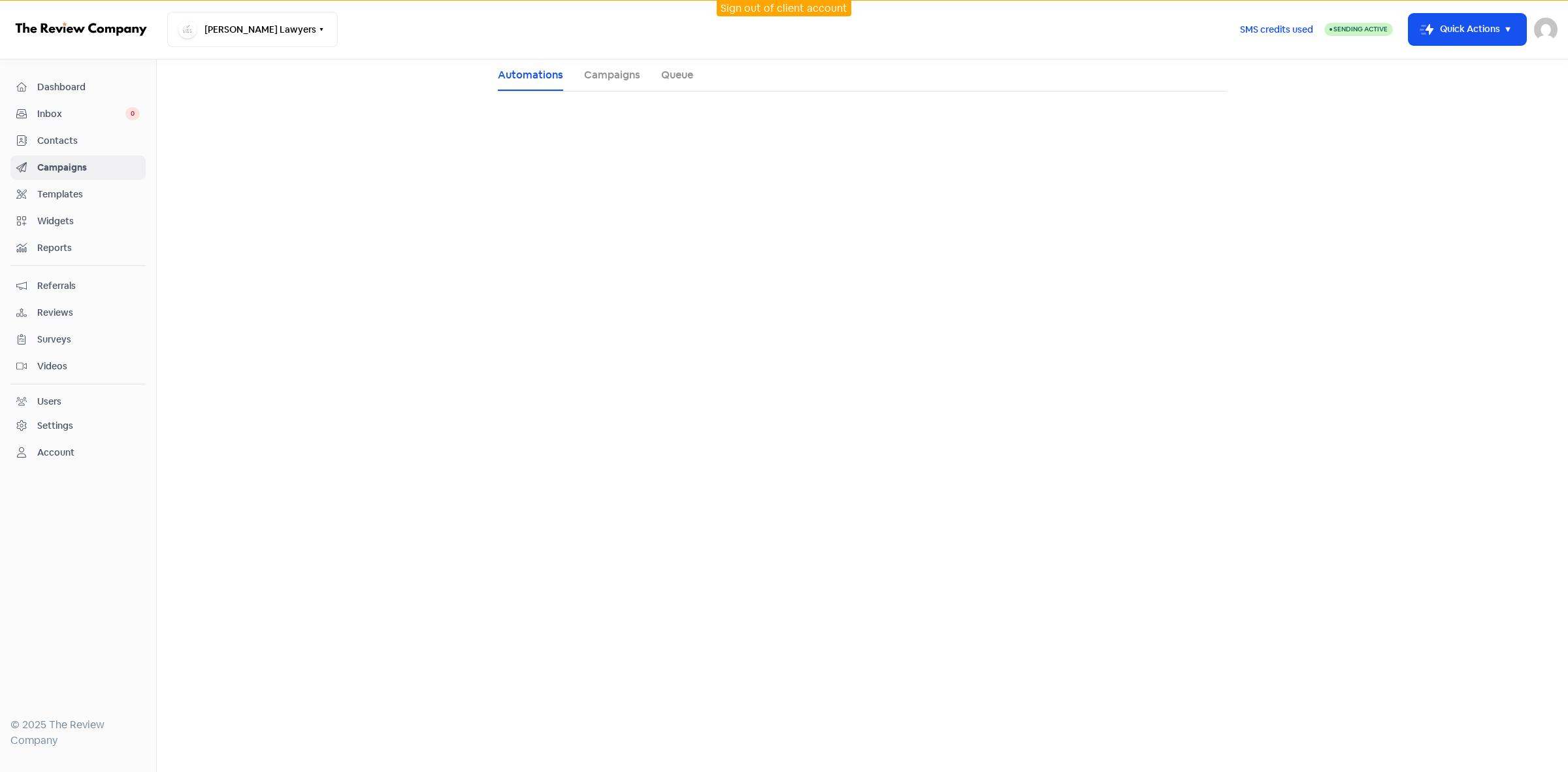
click at [48, 141] on span "Contacts" at bounding box center [88, 140] width 102 height 14
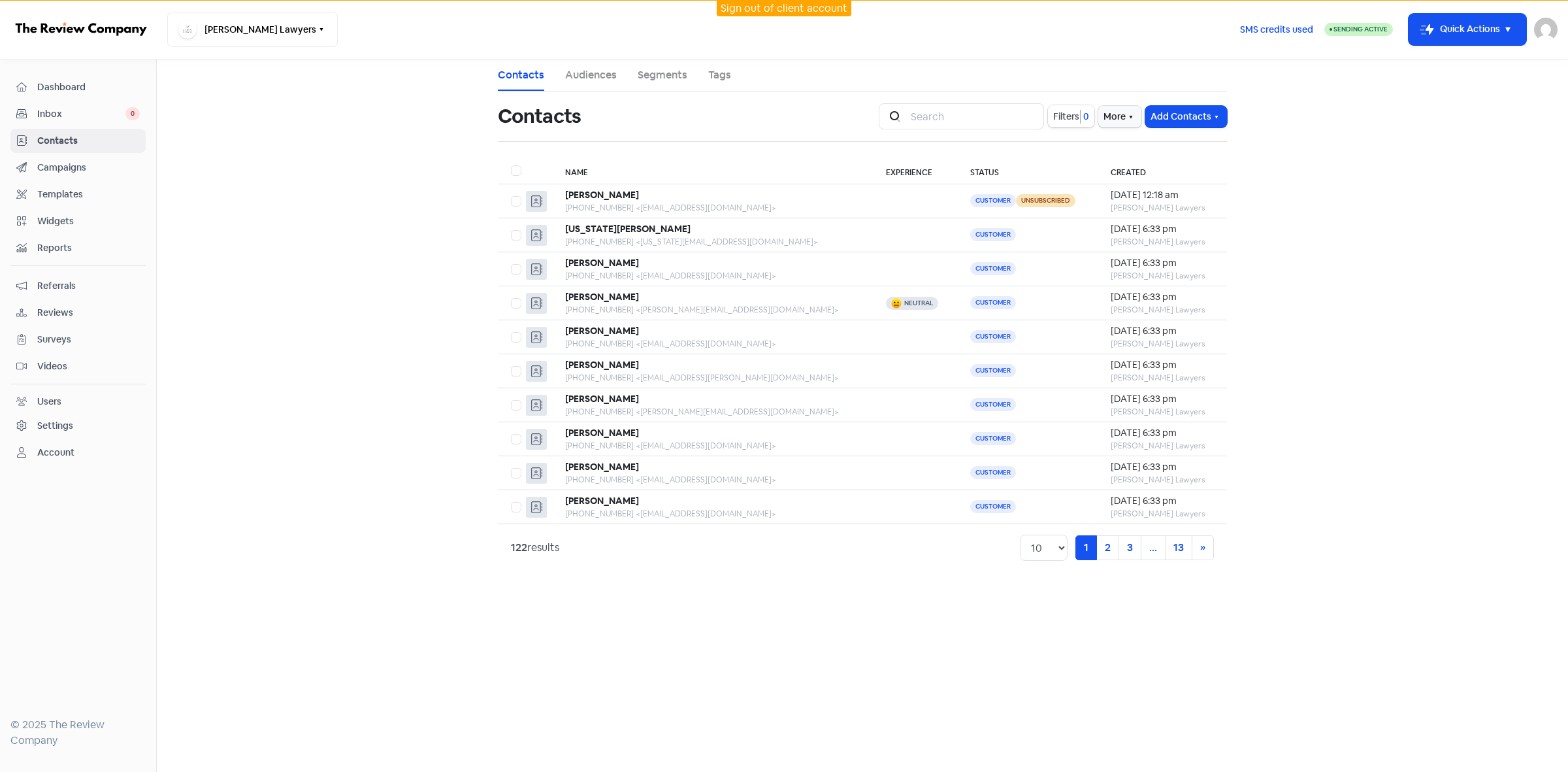
click at [1081, 119] on span "0" at bounding box center [1085, 116] width 9 height 14
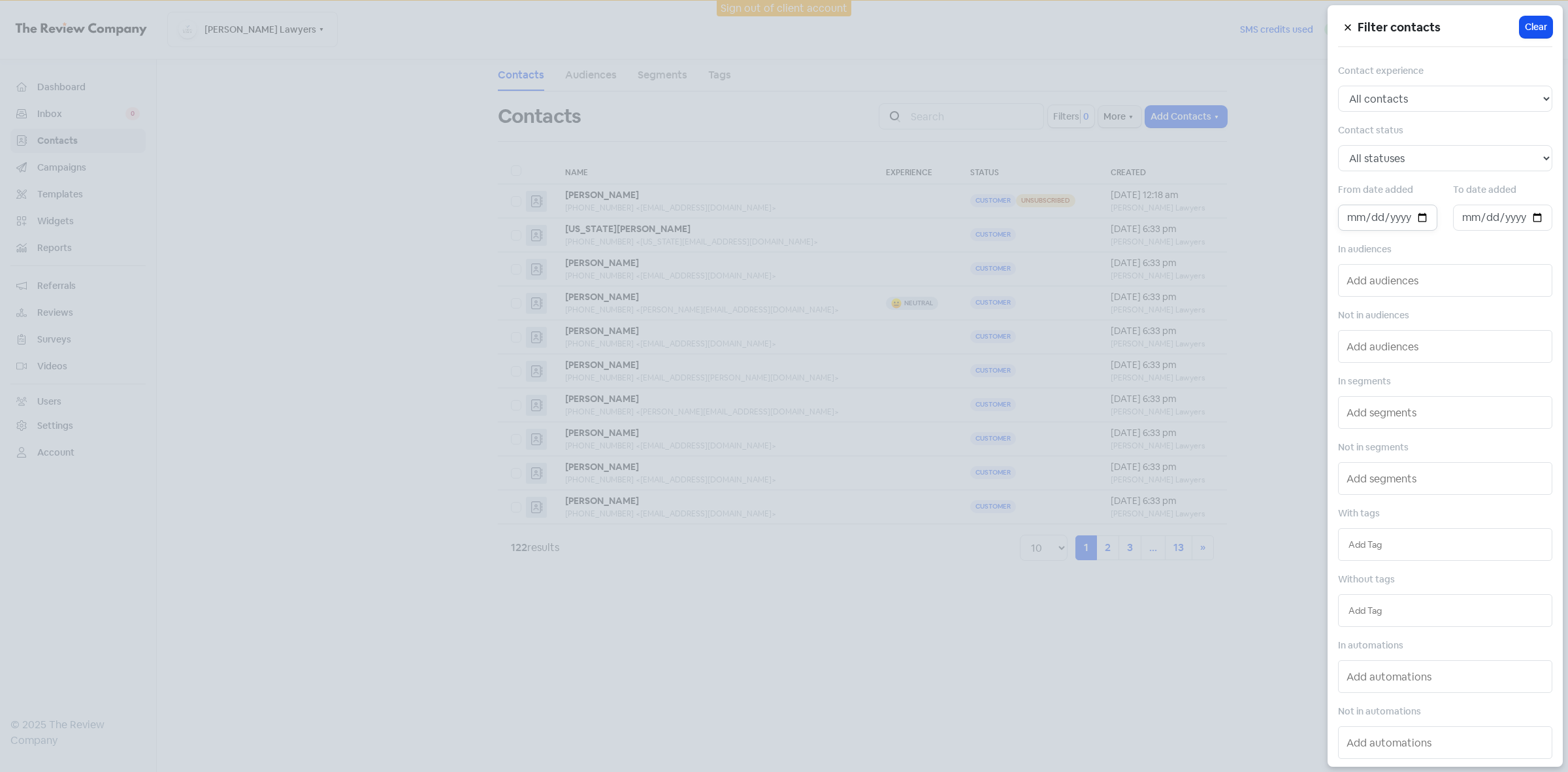
click at [1415, 219] on input "date" at bounding box center [1387, 217] width 100 height 26
type input "[DATE]"
click at [1528, 222] on input "date" at bounding box center [1503, 217] width 100 height 26
type input "[DATE]"
click at [1023, 439] on div at bounding box center [784, 386] width 1568 height 772
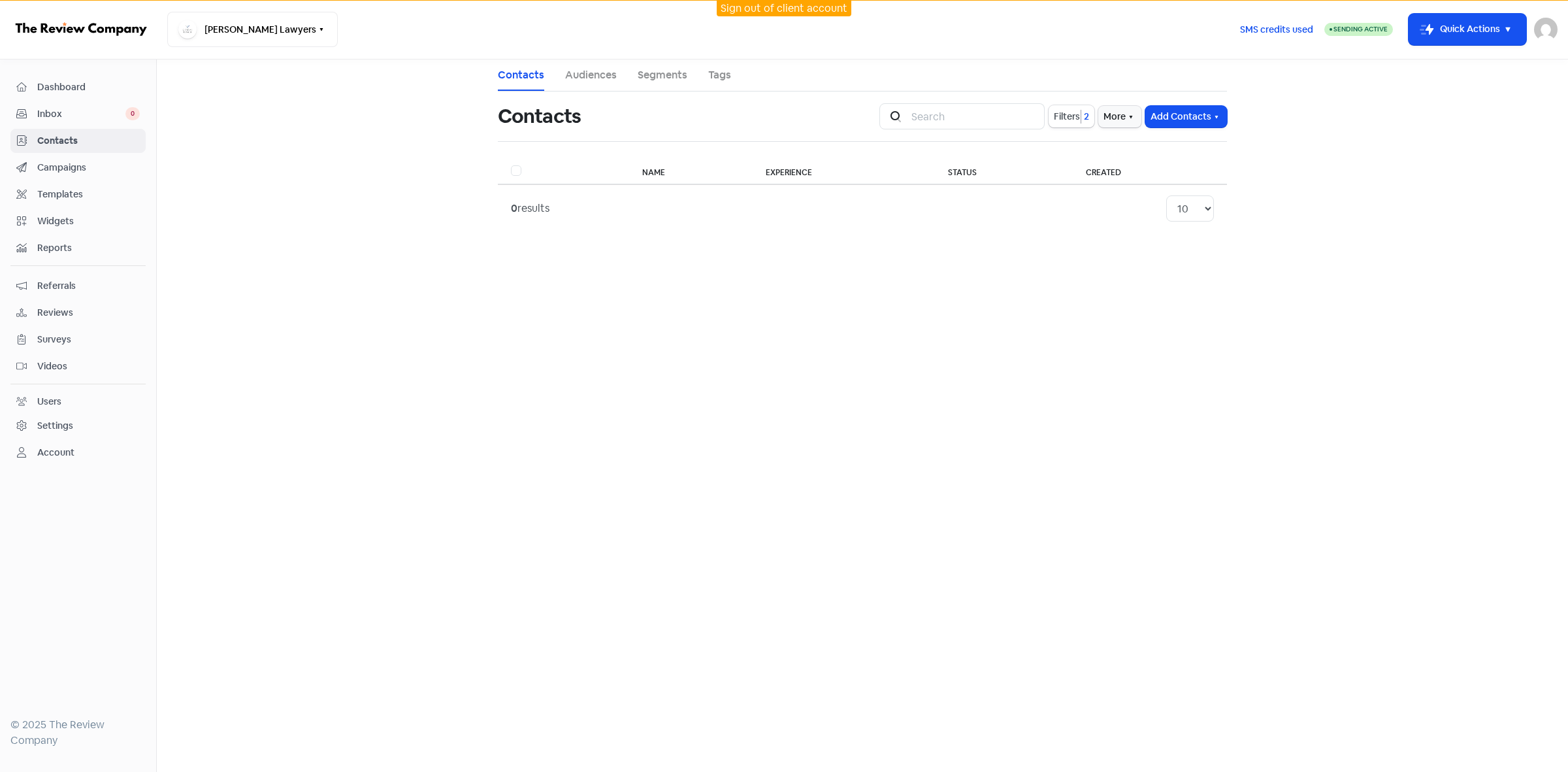
click at [788, 11] on link "Sign out of client account" at bounding box center [784, 8] width 127 height 14
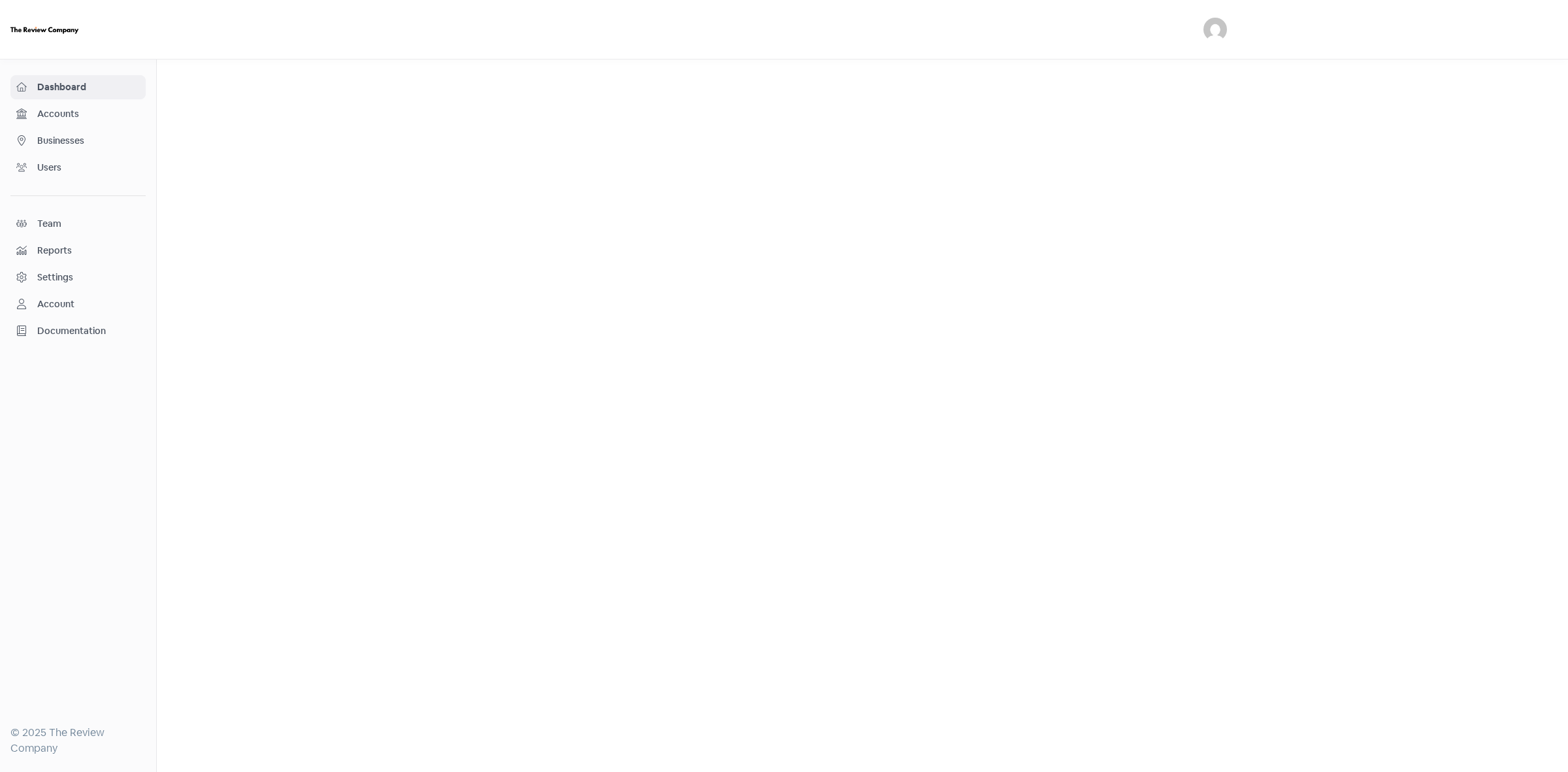
click at [62, 142] on span "Businesses" at bounding box center [88, 140] width 102 height 14
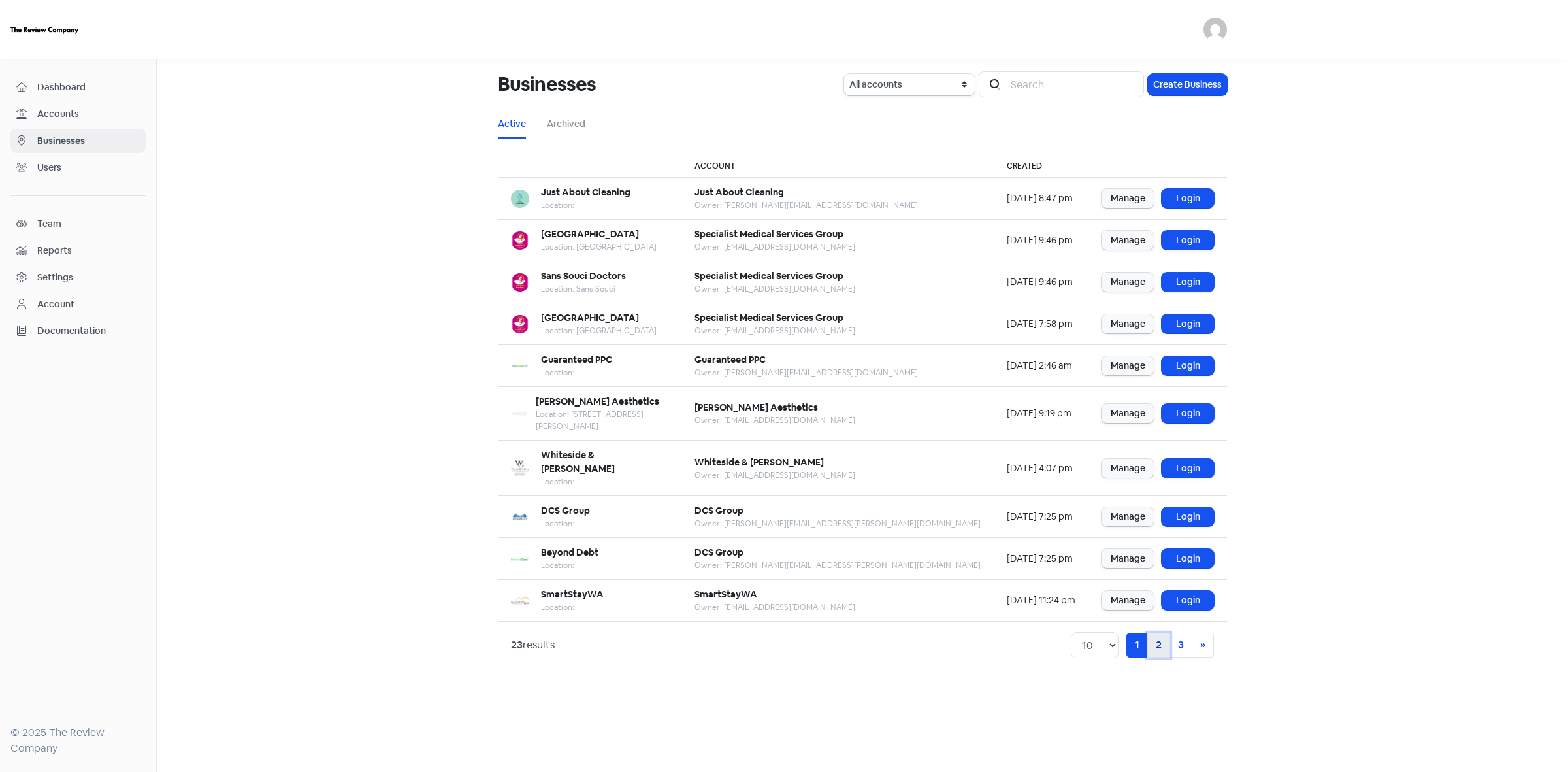
click at [1151, 633] on link "2" at bounding box center [1159, 645] width 23 height 25
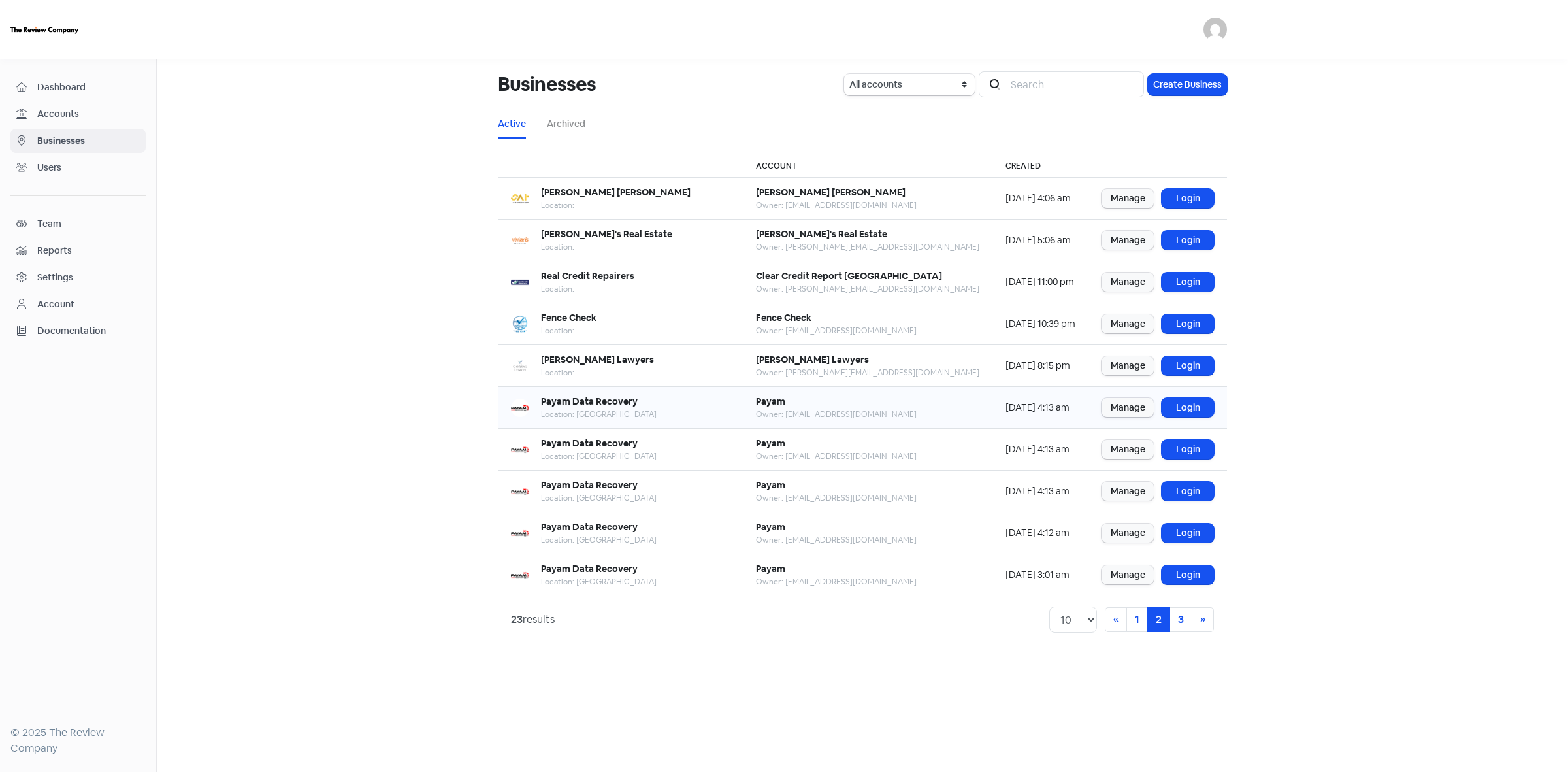
click at [1195, 419] on td "Manage Login" at bounding box center [1157, 408] width 138 height 42
click at [1190, 411] on link "Login" at bounding box center [1187, 407] width 52 height 19
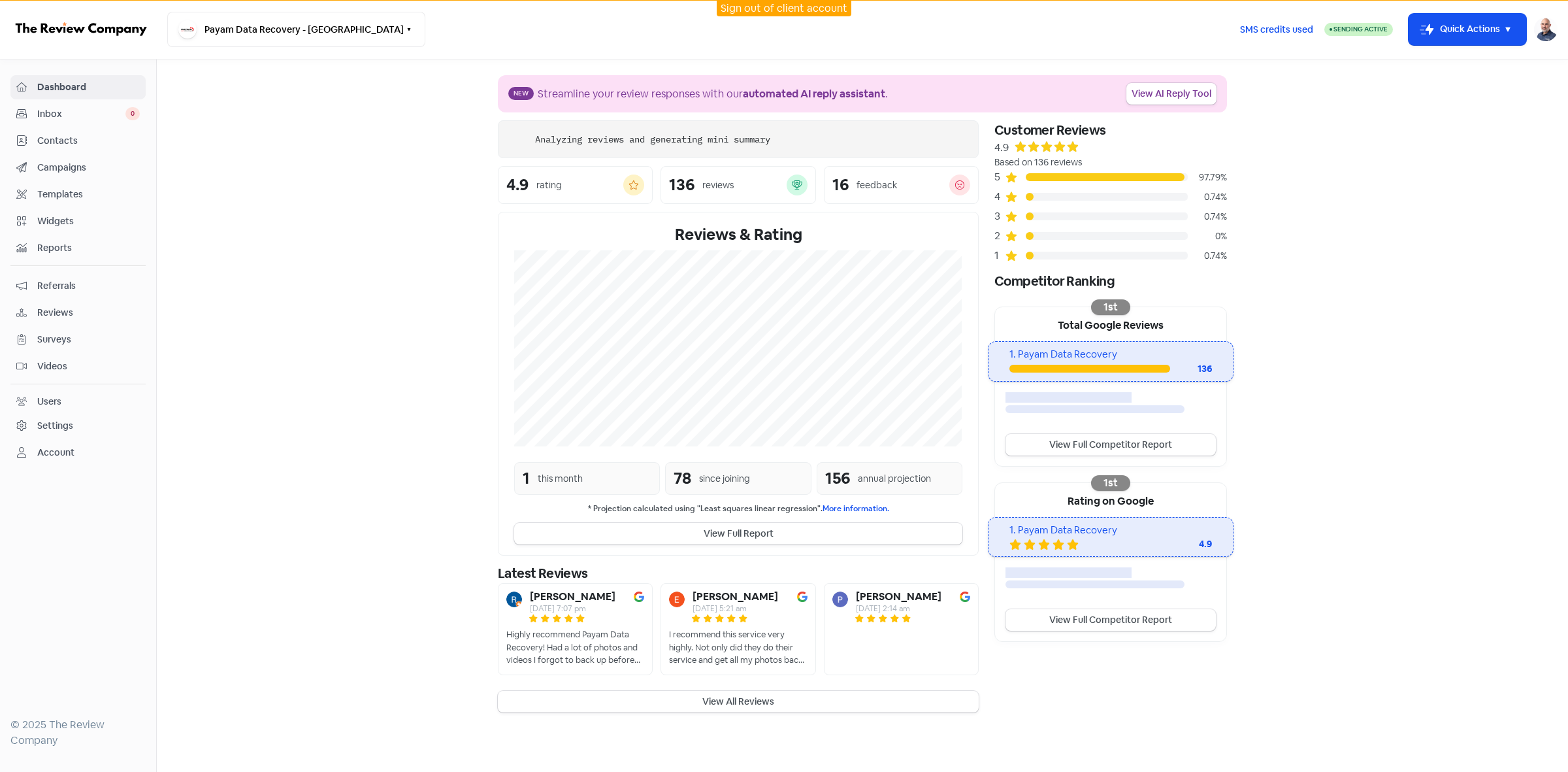
click at [38, 140] on span "Contacts" at bounding box center [88, 140] width 102 height 14
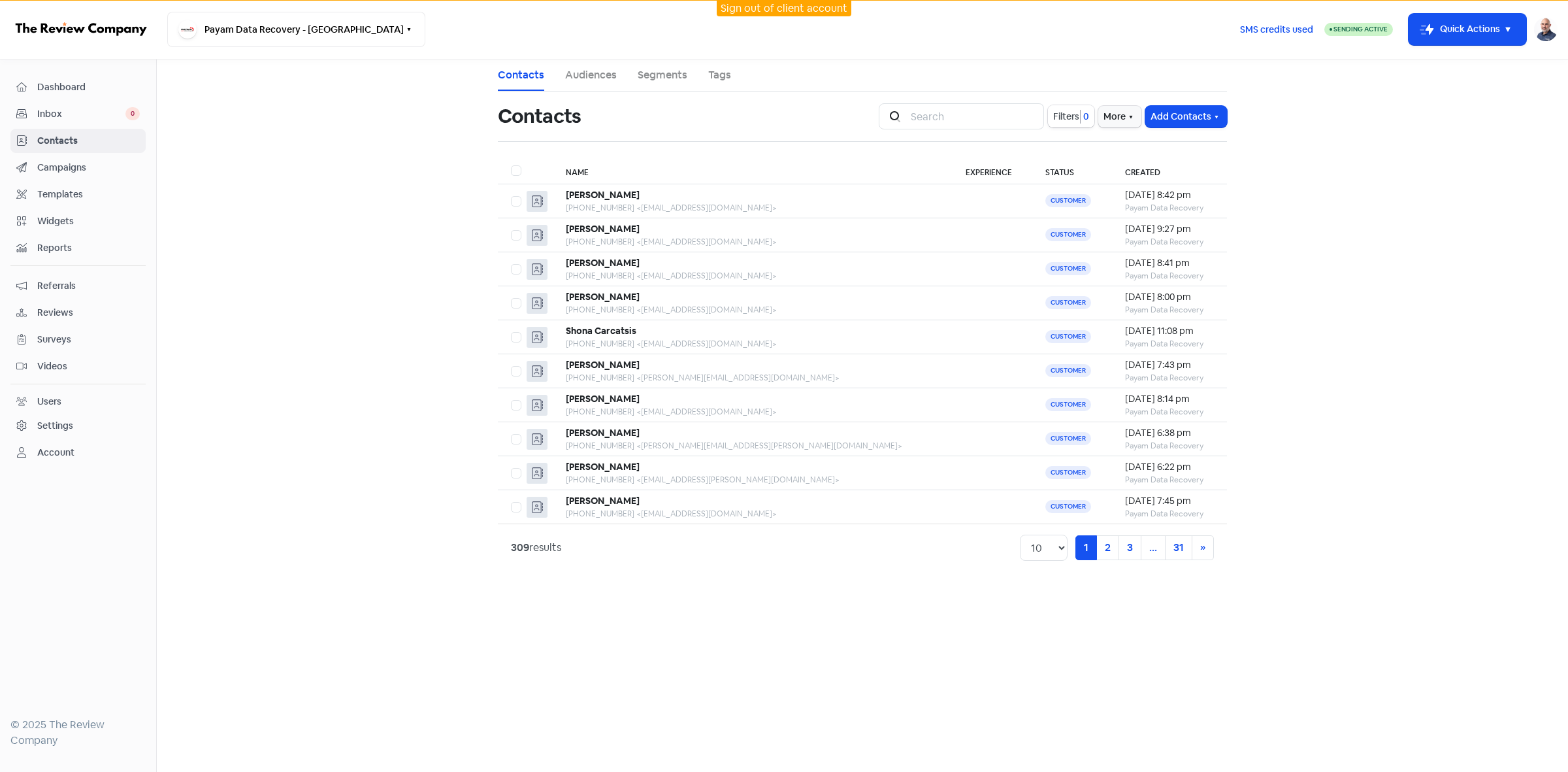
click at [1072, 118] on span "Filters" at bounding box center [1066, 116] width 26 height 14
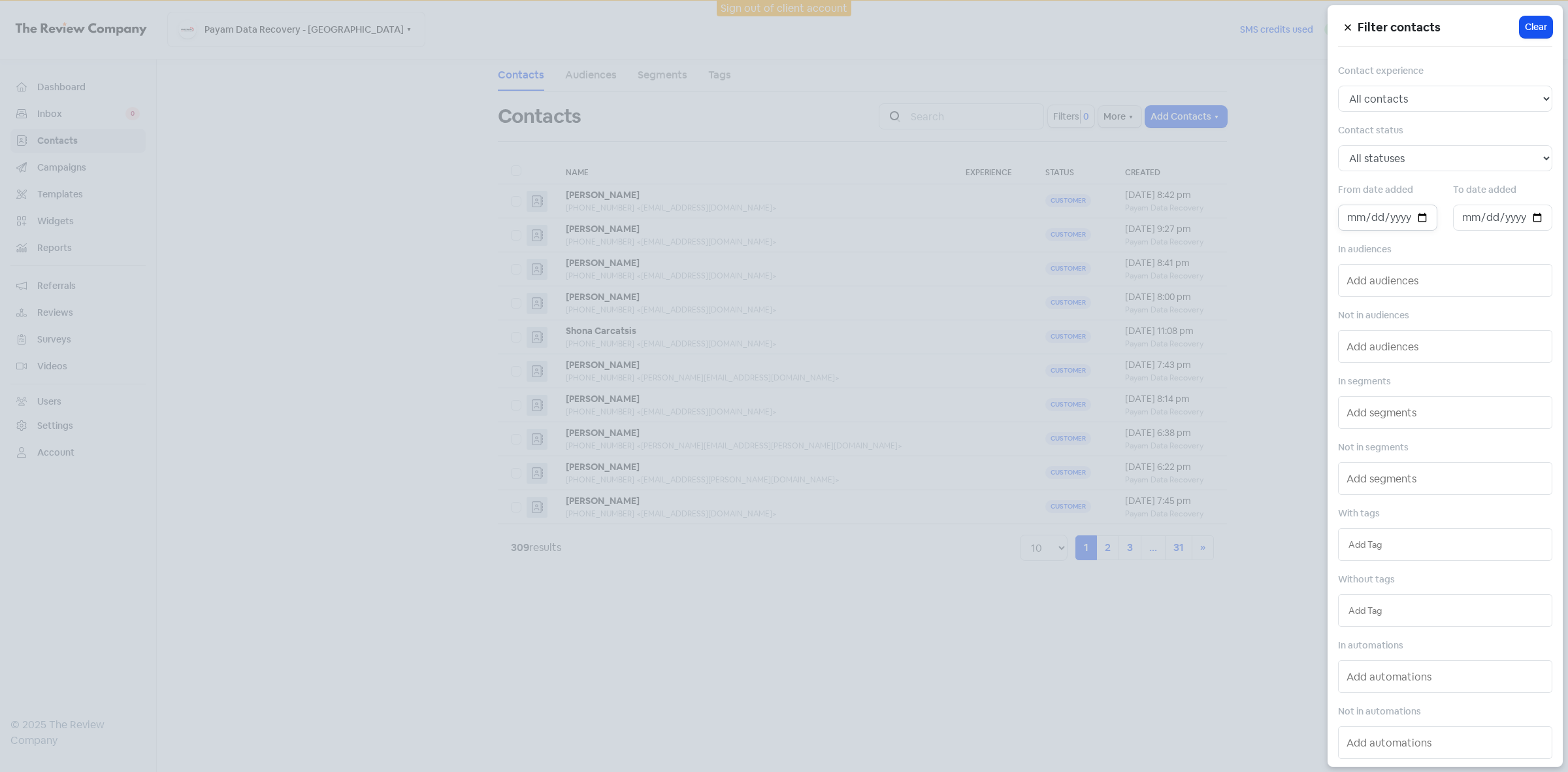
click at [1418, 212] on input "date" at bounding box center [1387, 217] width 100 height 26
click at [1423, 216] on input "[DATE]" at bounding box center [1387, 217] width 100 height 26
type input "[DATE]"
click at [1527, 218] on input "date" at bounding box center [1503, 217] width 100 height 26
type input "[DATE]"
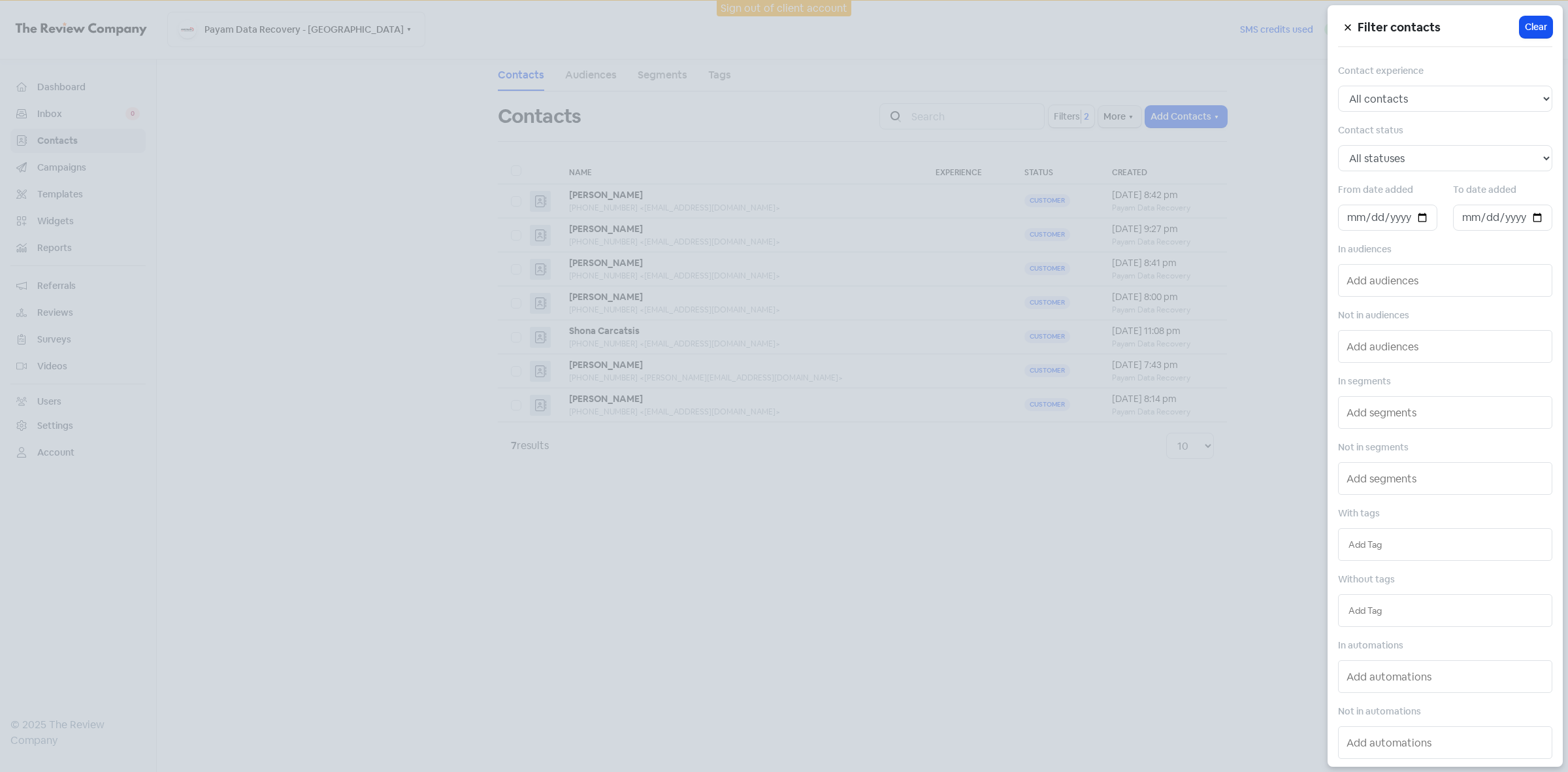
click at [1065, 599] on div at bounding box center [784, 386] width 1568 height 772
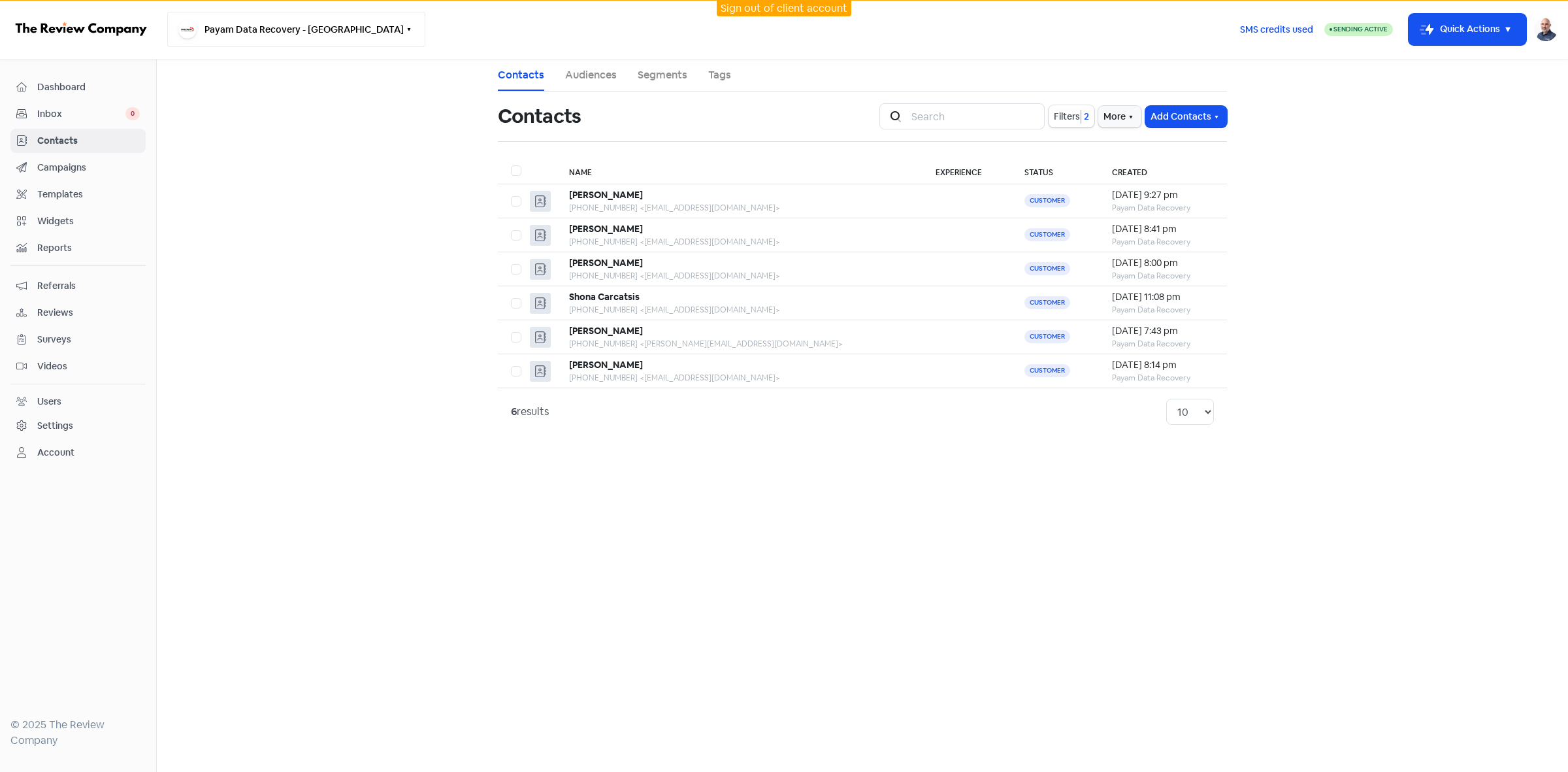
click at [403, 30] on icon "button" at bounding box center [408, 29] width 11 height 11
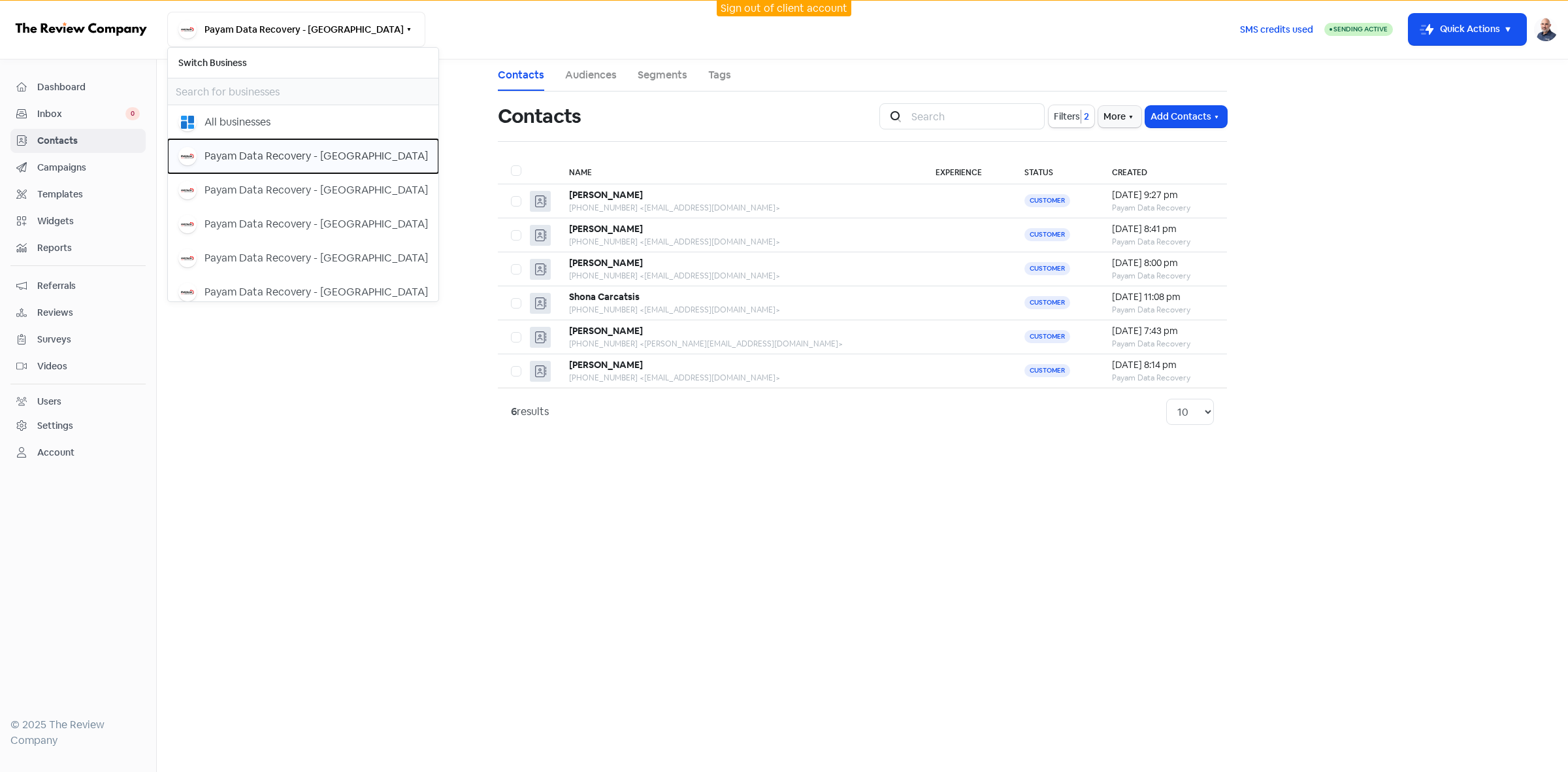
click at [327, 159] on div "Payam Data Recovery - [GEOGRAPHIC_DATA]" at bounding box center [316, 156] width 224 height 16
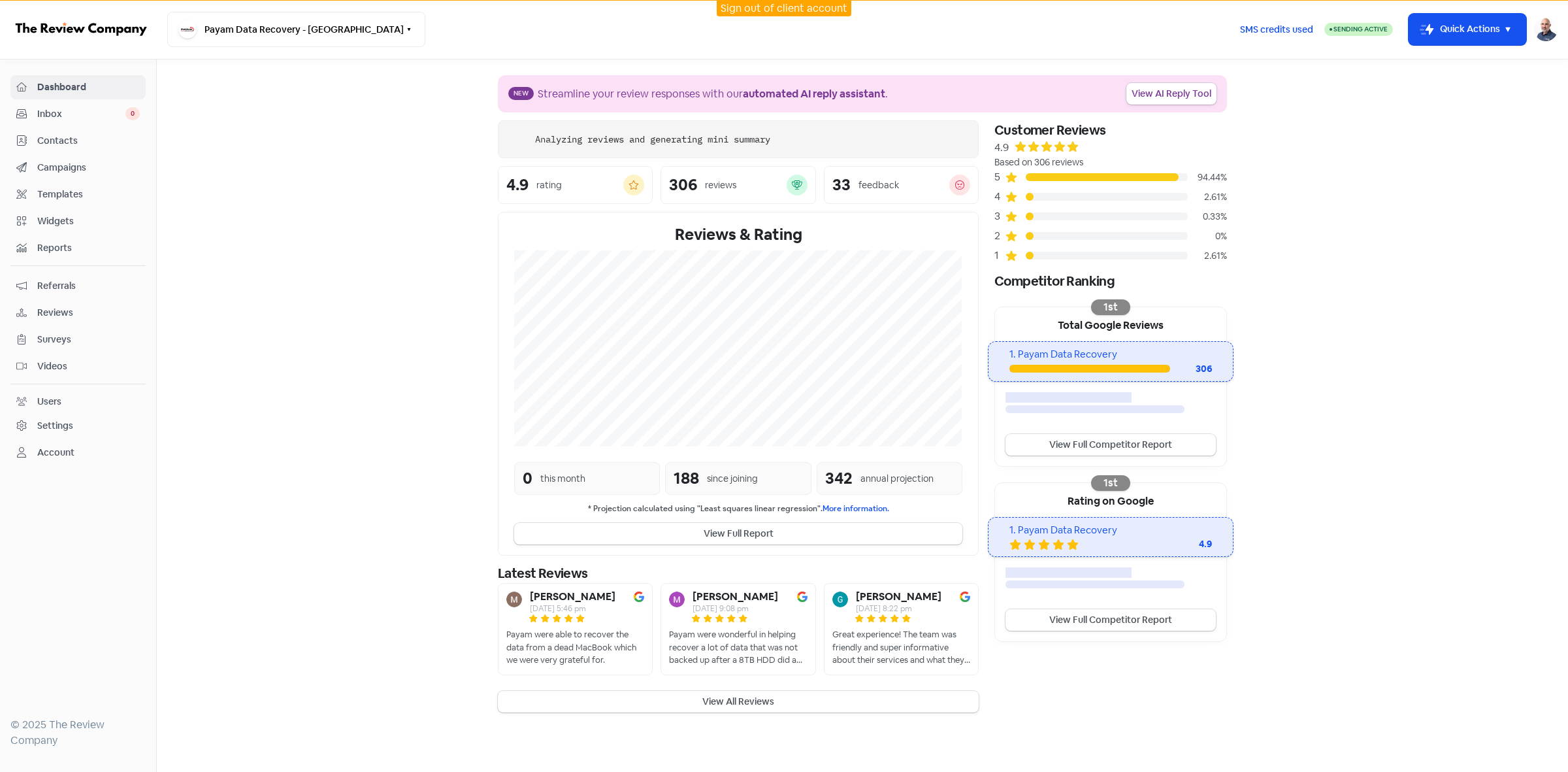
click at [57, 147] on span "Contacts" at bounding box center [88, 140] width 102 height 14
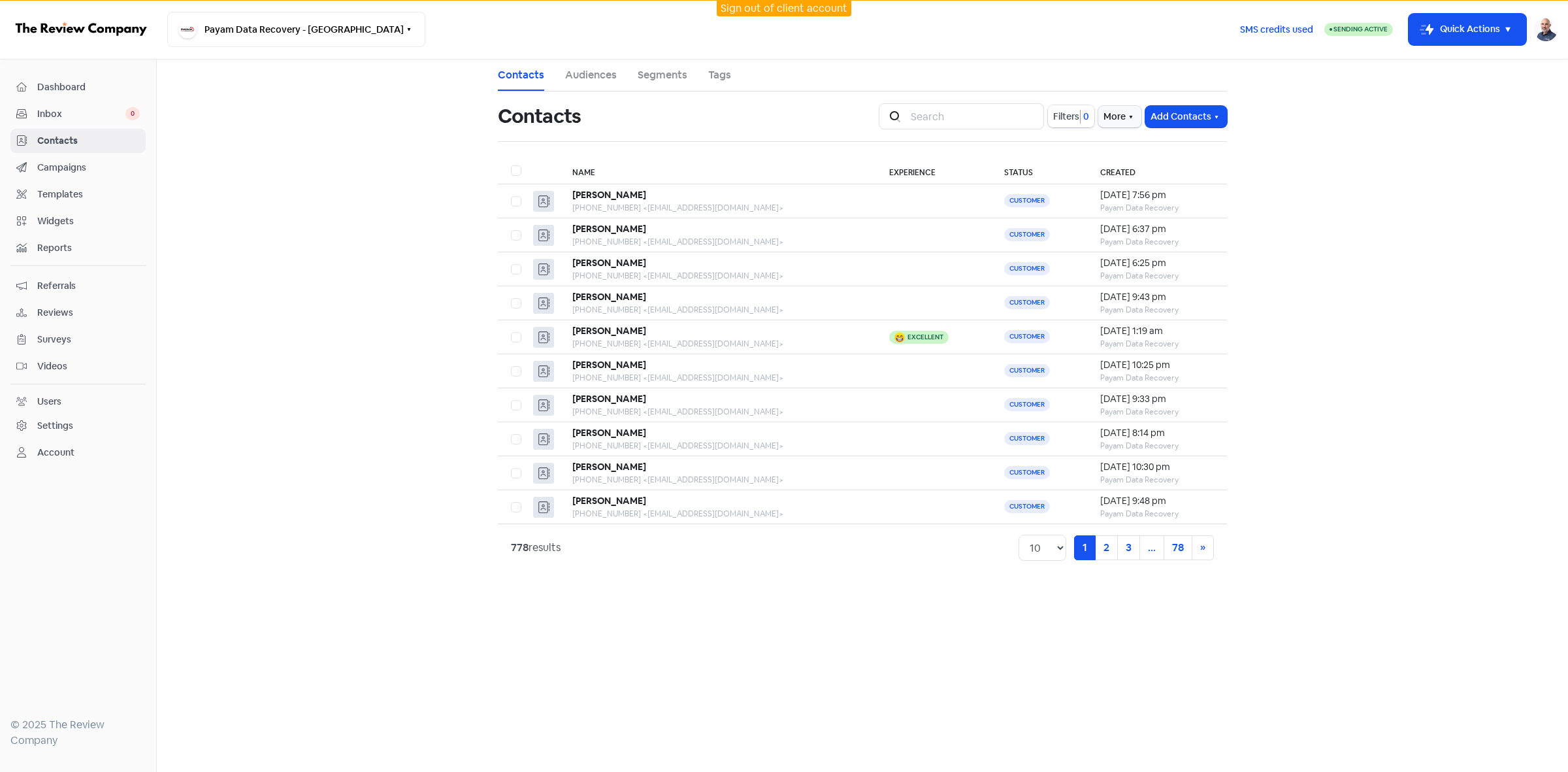
click at [1069, 115] on span "Filters" at bounding box center [1066, 116] width 26 height 14
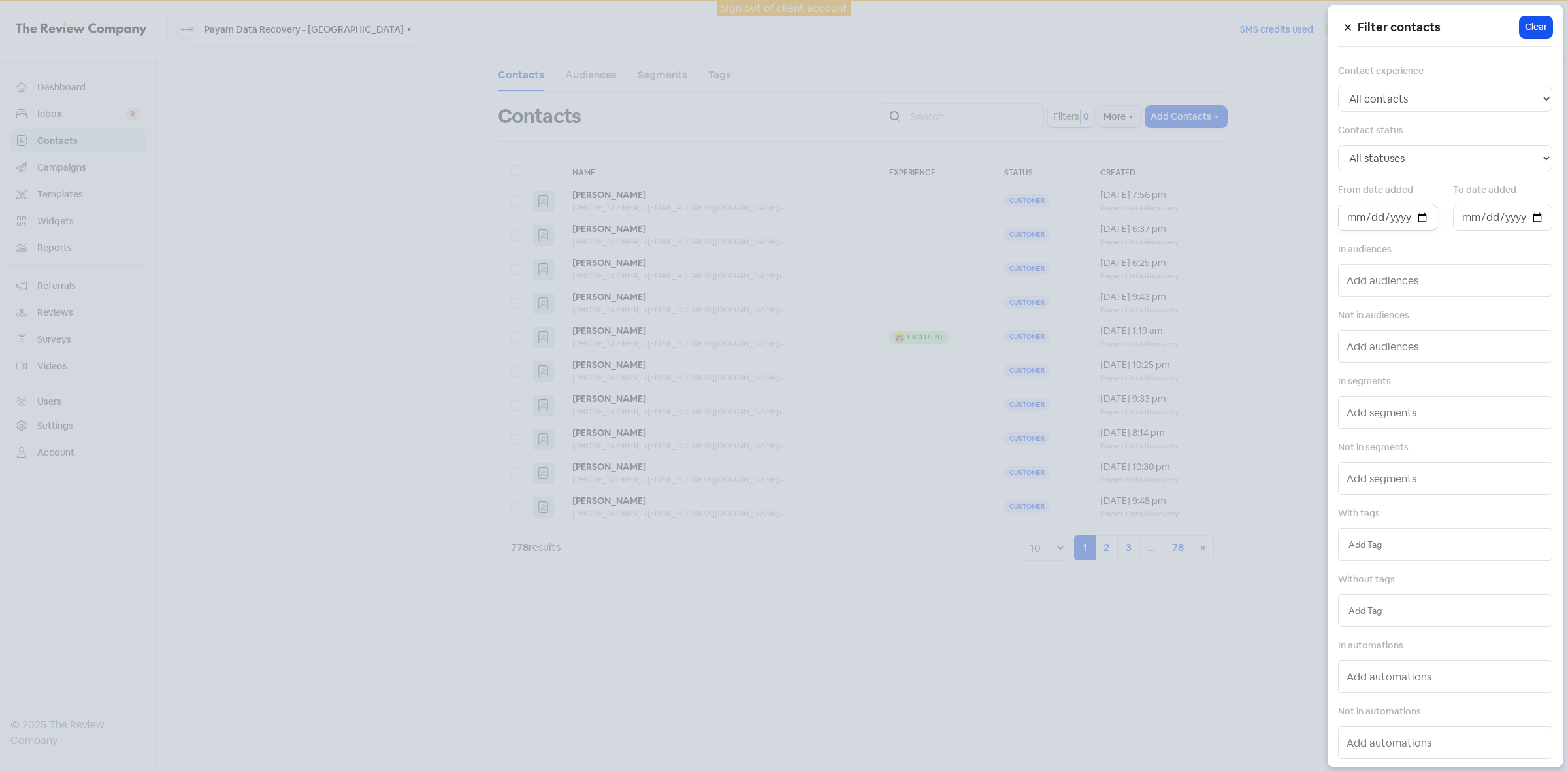
click at [1417, 216] on input "date" at bounding box center [1387, 217] width 100 height 26
type input "[DATE]"
click at [1526, 219] on input "date" at bounding box center [1503, 217] width 100 height 26
type input "[DATE]"
click at [950, 686] on div at bounding box center [784, 386] width 1568 height 772
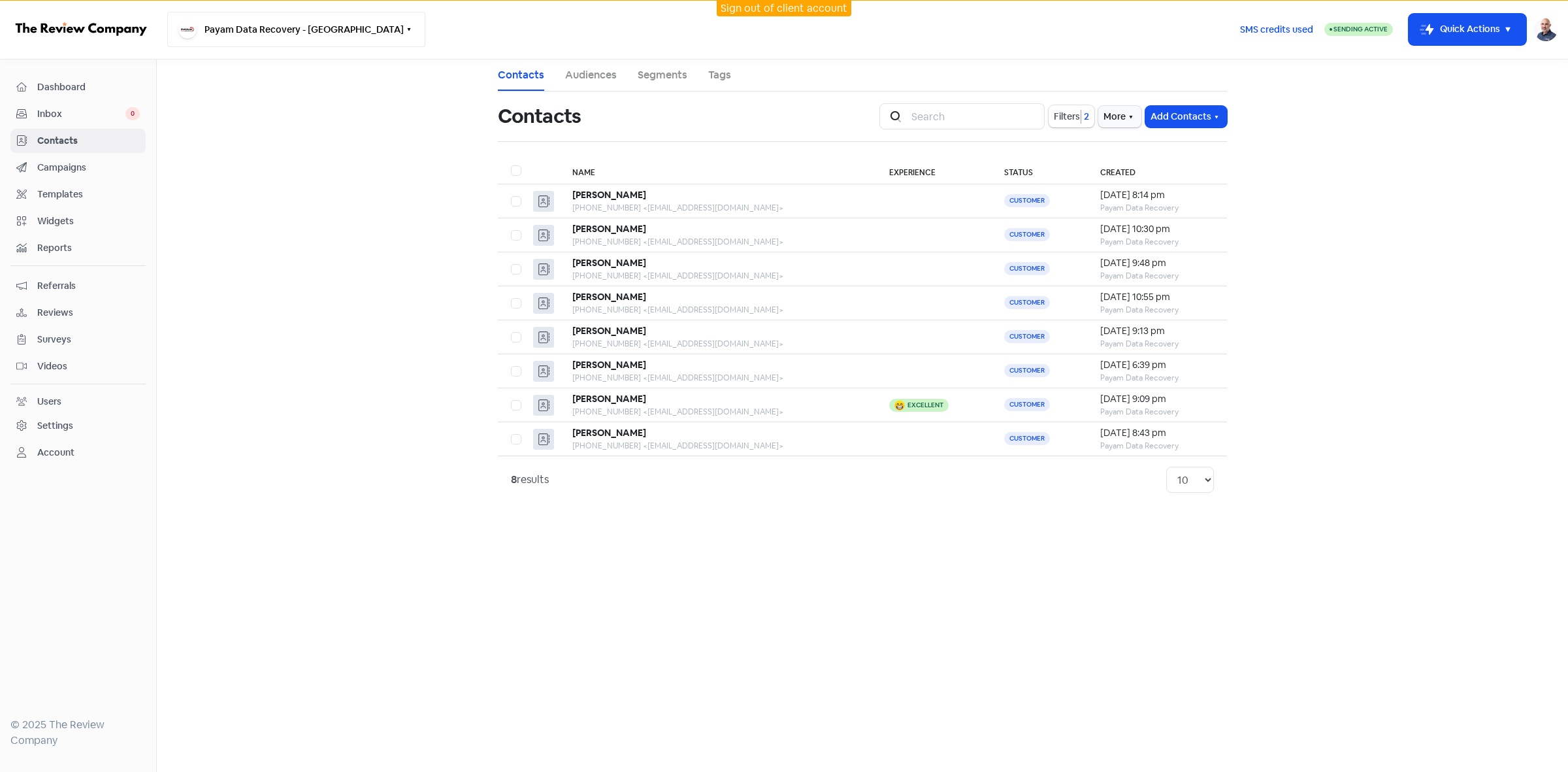
click at [338, 31] on button "Payam Data Recovery - [GEOGRAPHIC_DATA]" at bounding box center [296, 29] width 258 height 35
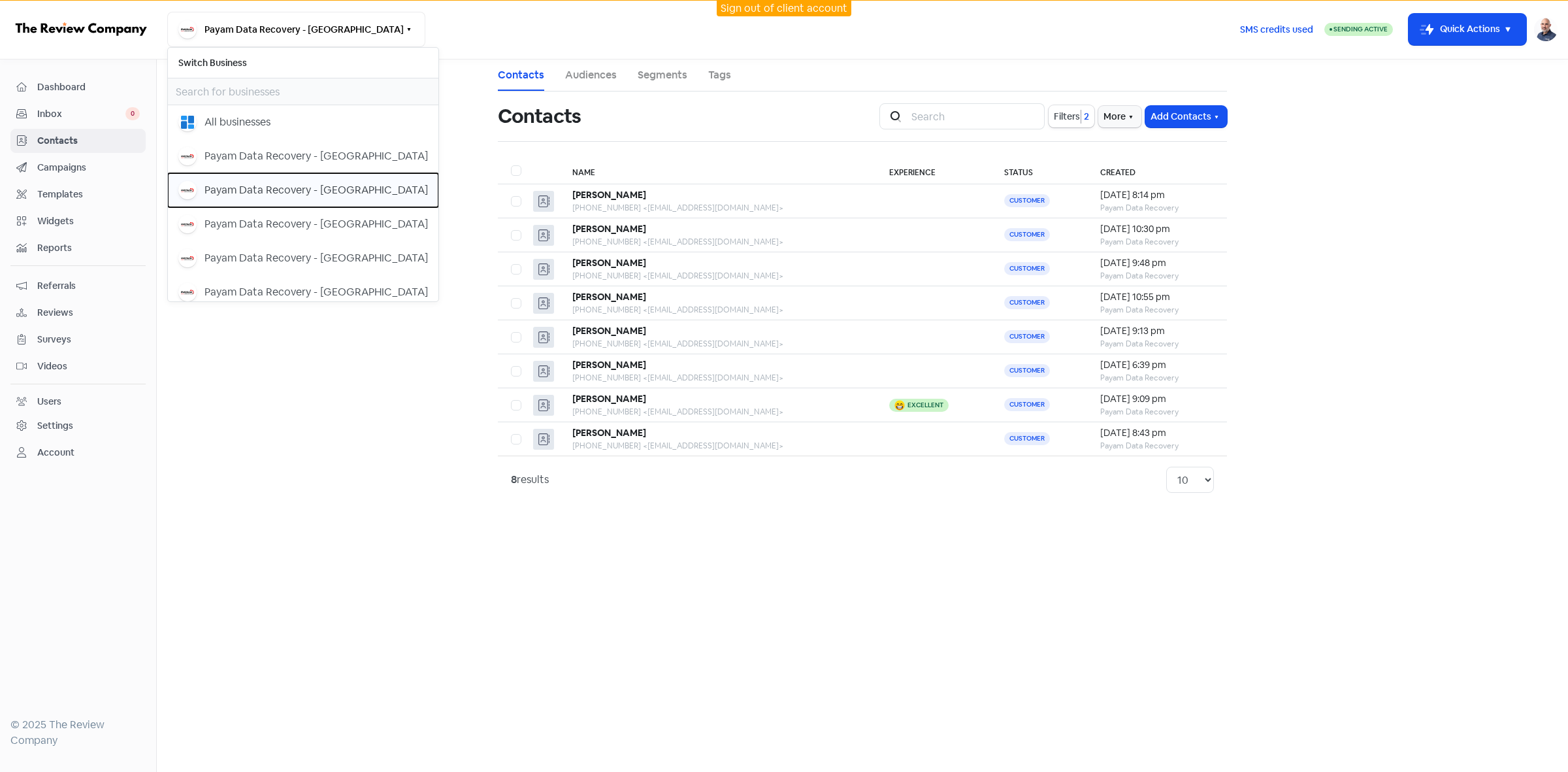
click at [348, 189] on div "Payam Data Recovery - [GEOGRAPHIC_DATA]" at bounding box center [316, 190] width 224 height 16
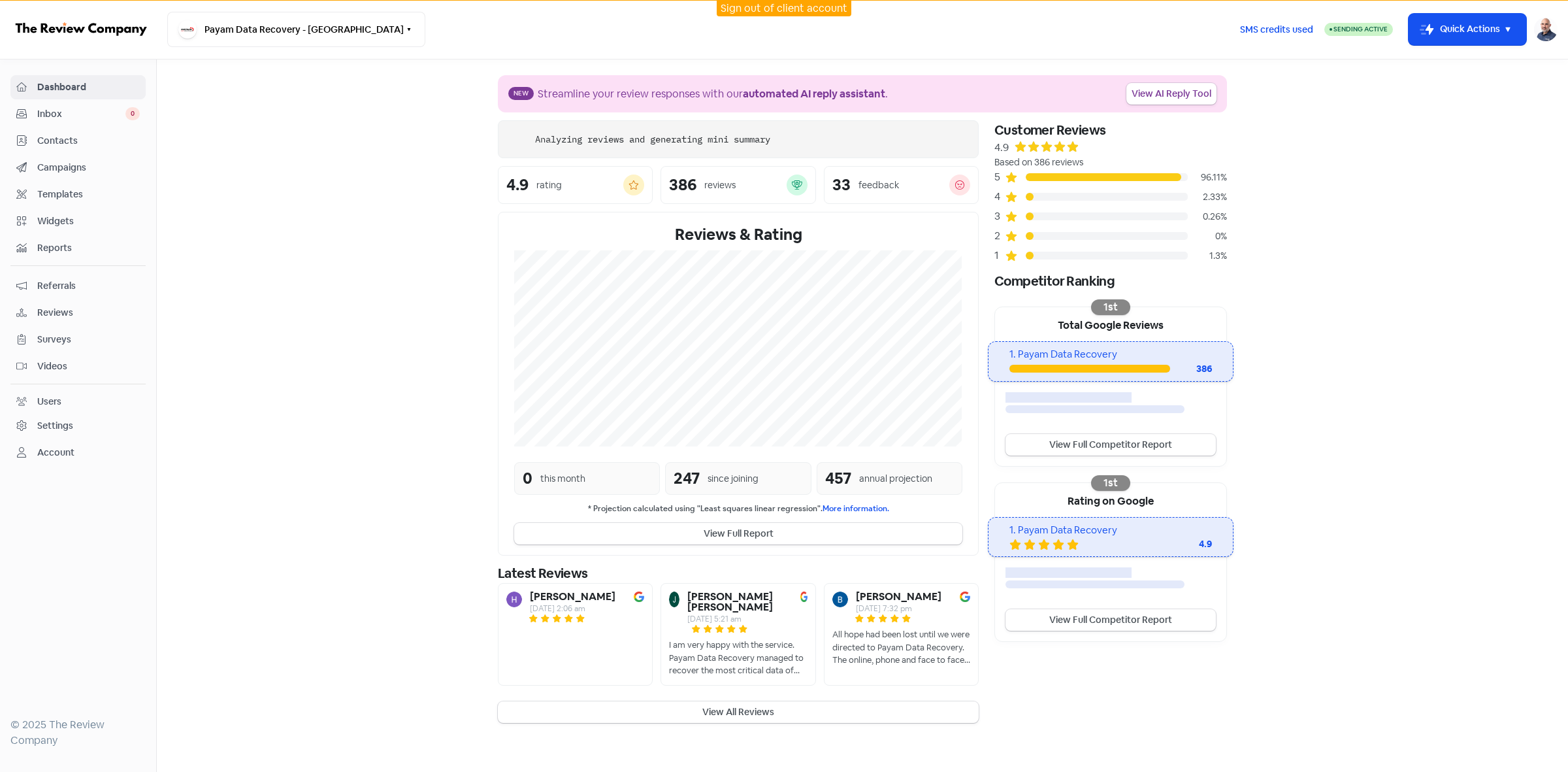
click at [60, 137] on span "Contacts" at bounding box center [88, 140] width 102 height 14
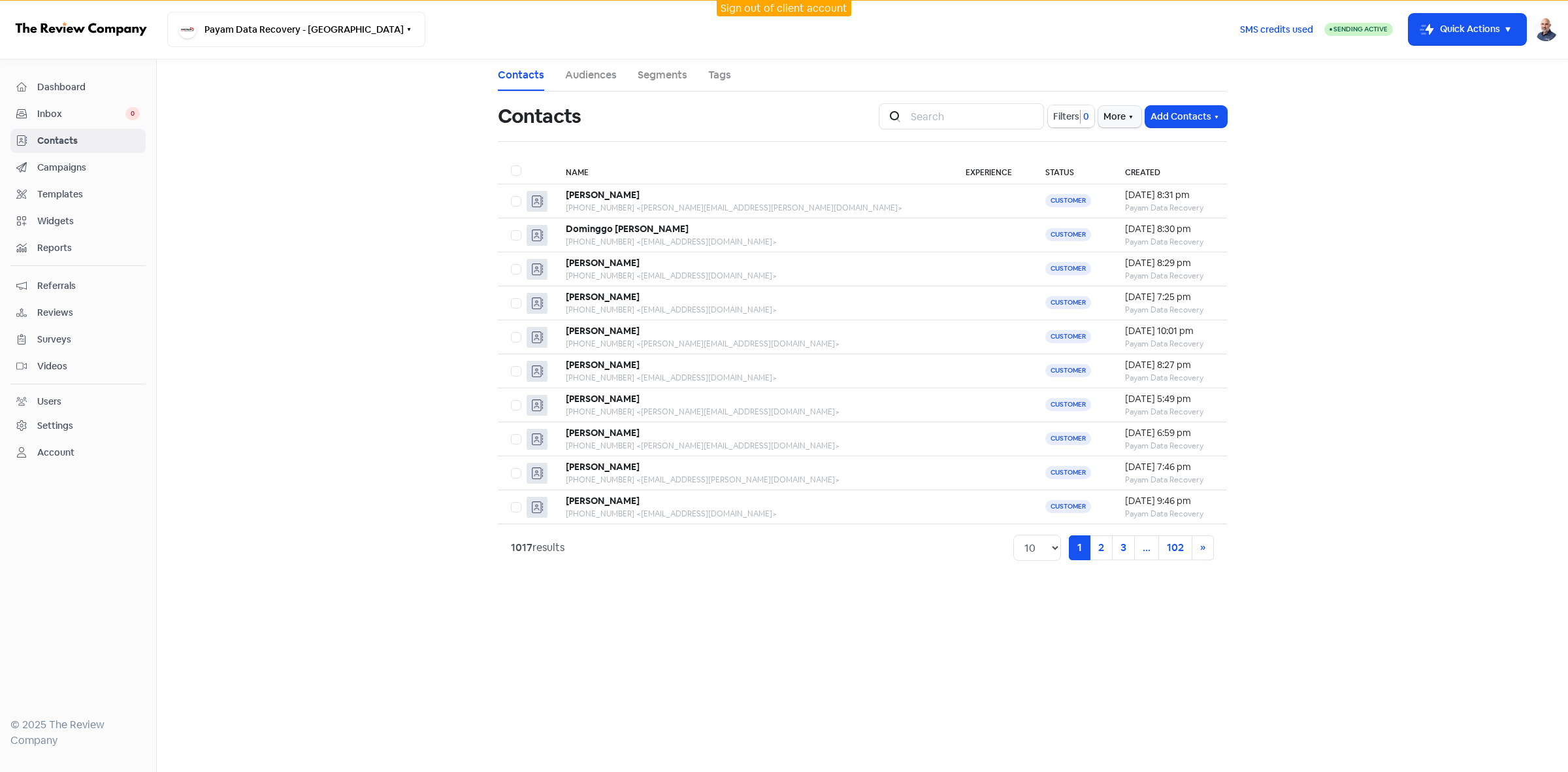
click at [1067, 120] on span "Filters" at bounding box center [1066, 116] width 26 height 14
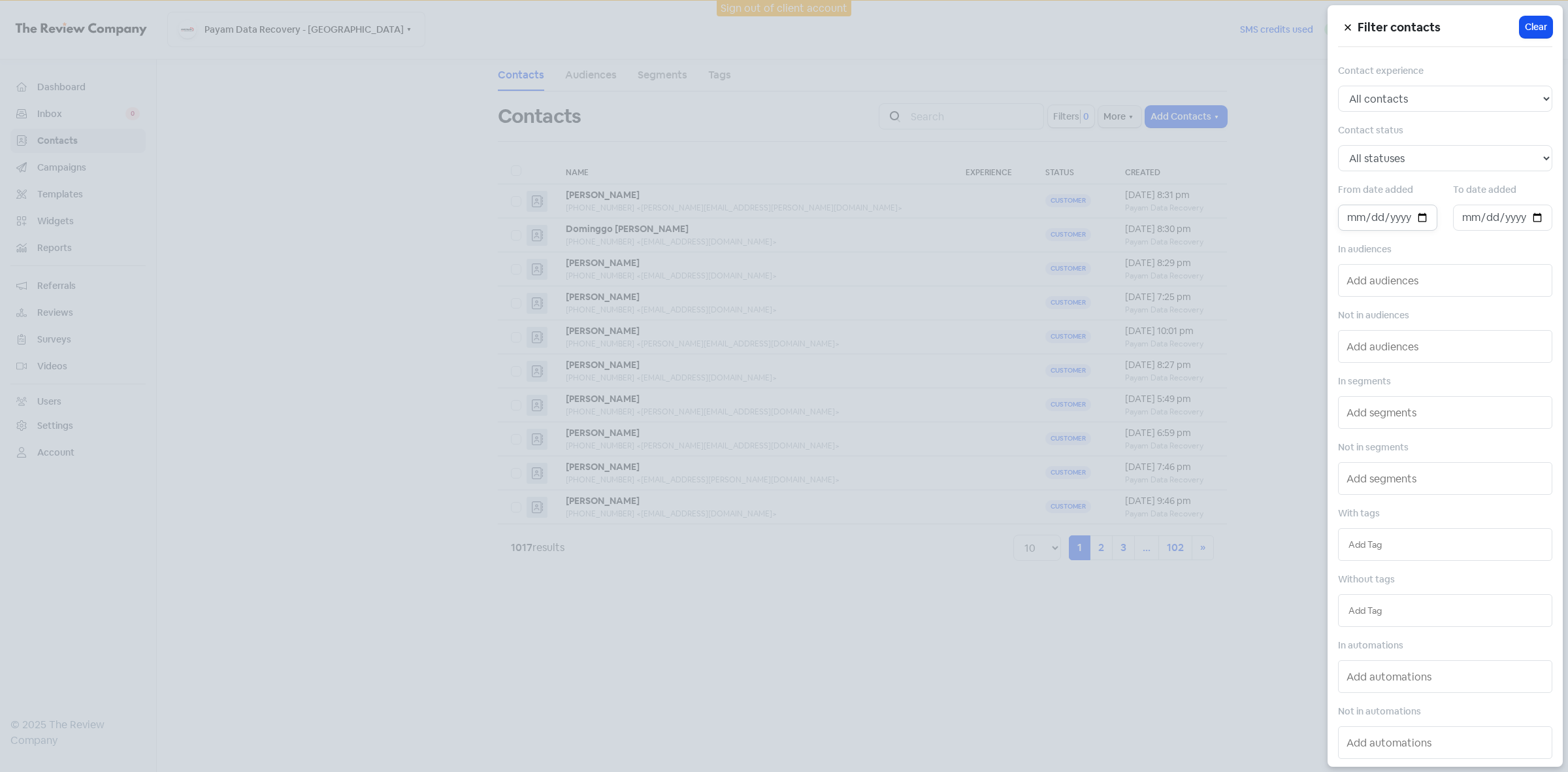
click at [1428, 219] on input "date" at bounding box center [1387, 217] width 100 height 26
click at [1420, 220] on input "date" at bounding box center [1387, 217] width 100 height 26
type input "[DATE]"
drag, startPoint x: 1529, startPoint y: 222, endPoint x: 1529, endPoint y: 231, distance: 9.0
click at [1529, 226] on input "date" at bounding box center [1503, 217] width 100 height 26
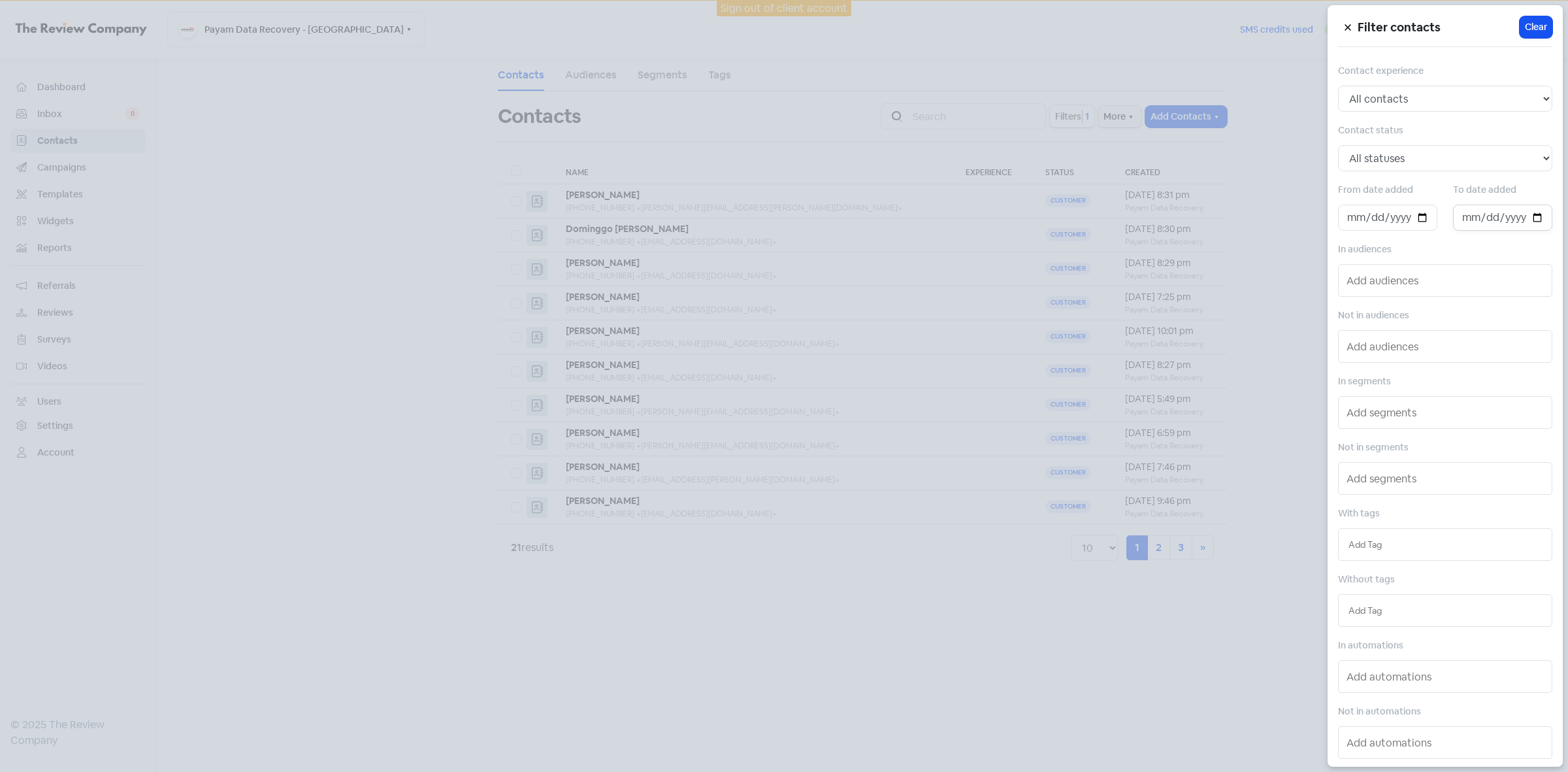
type input "[DATE]"
click at [838, 687] on div at bounding box center [784, 386] width 1568 height 772
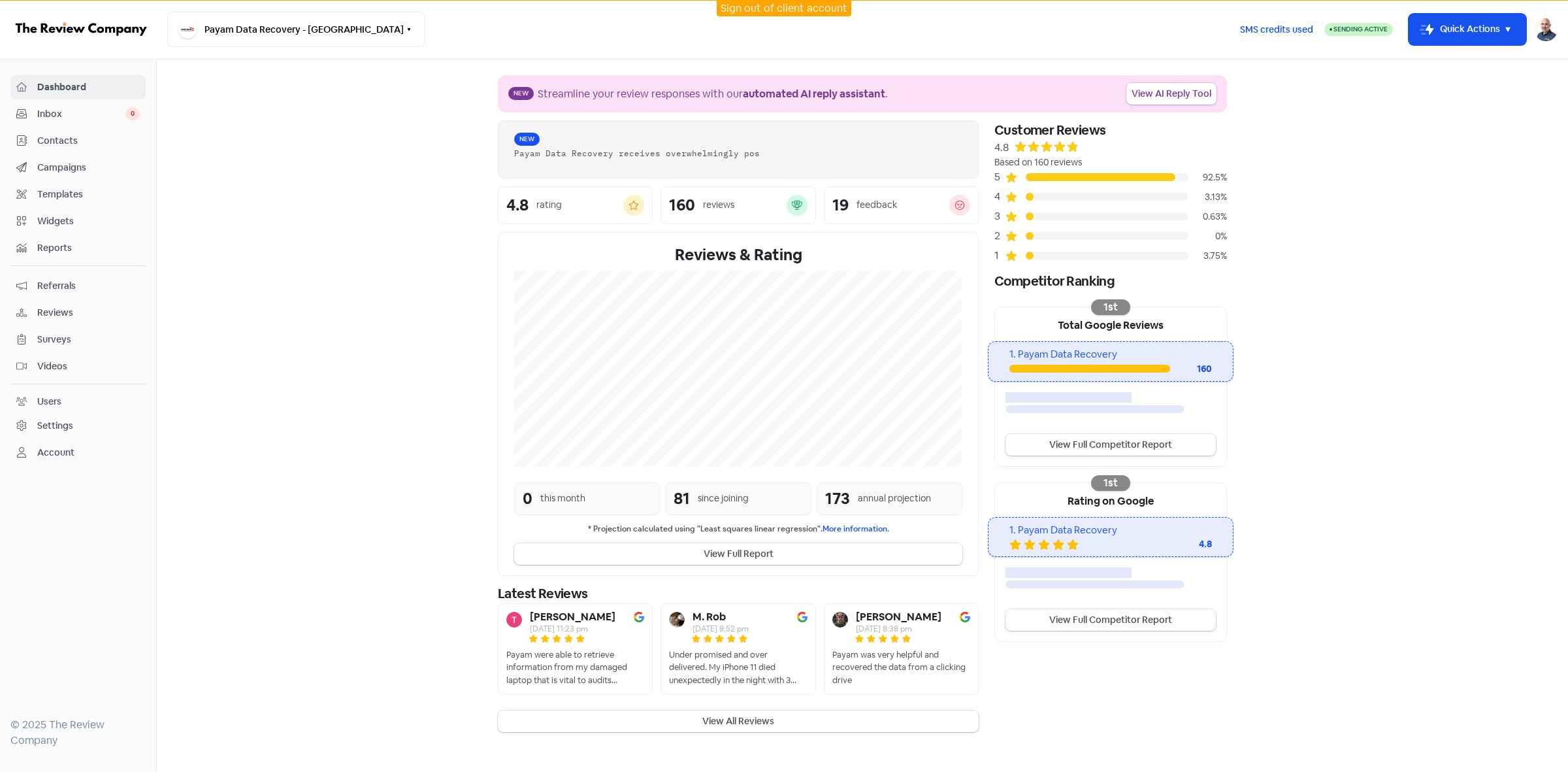
click at [62, 144] on span "Contacts" at bounding box center [88, 140] width 102 height 14
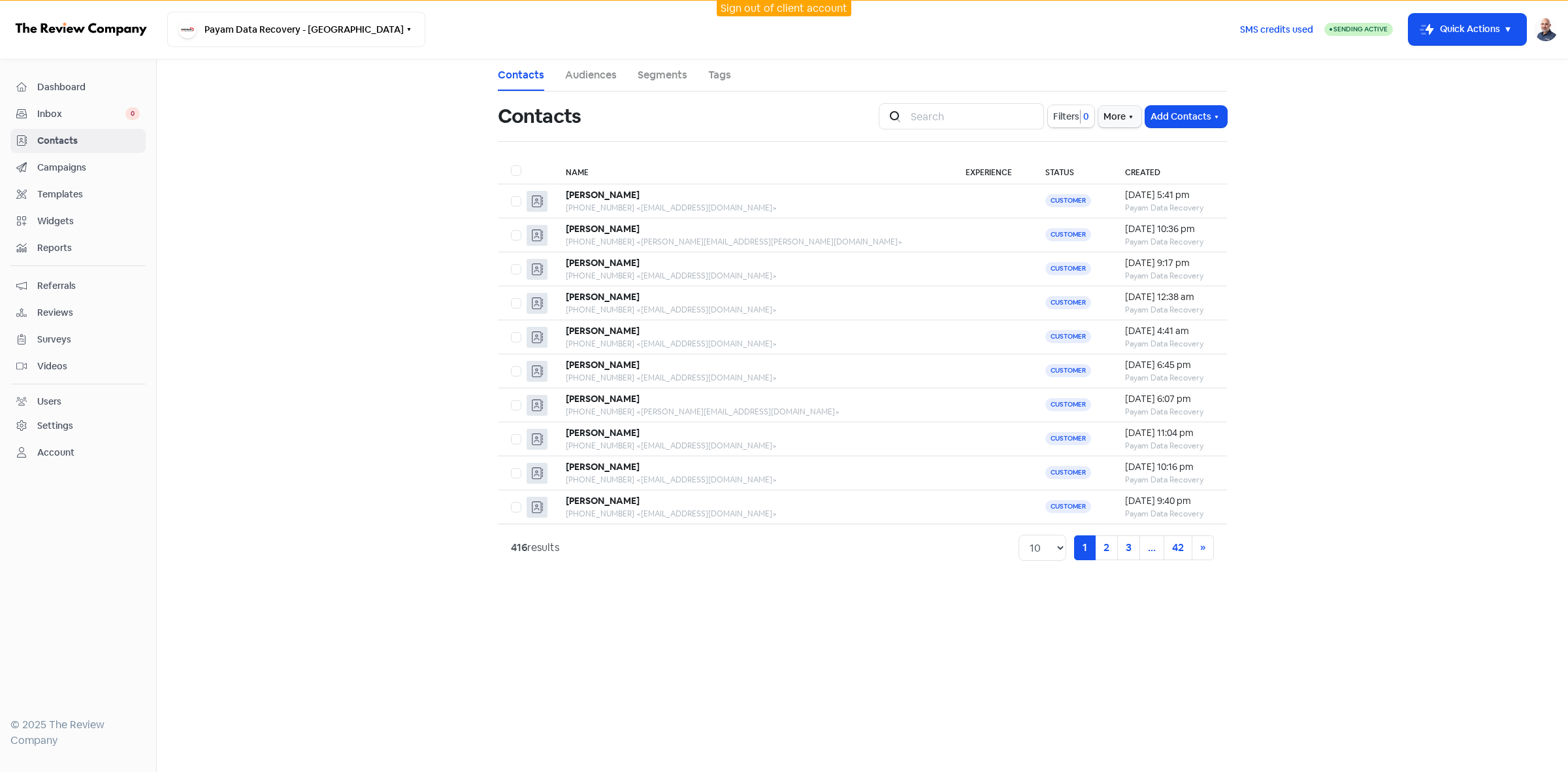
click at [1054, 122] on span "Filters" at bounding box center [1066, 116] width 26 height 14
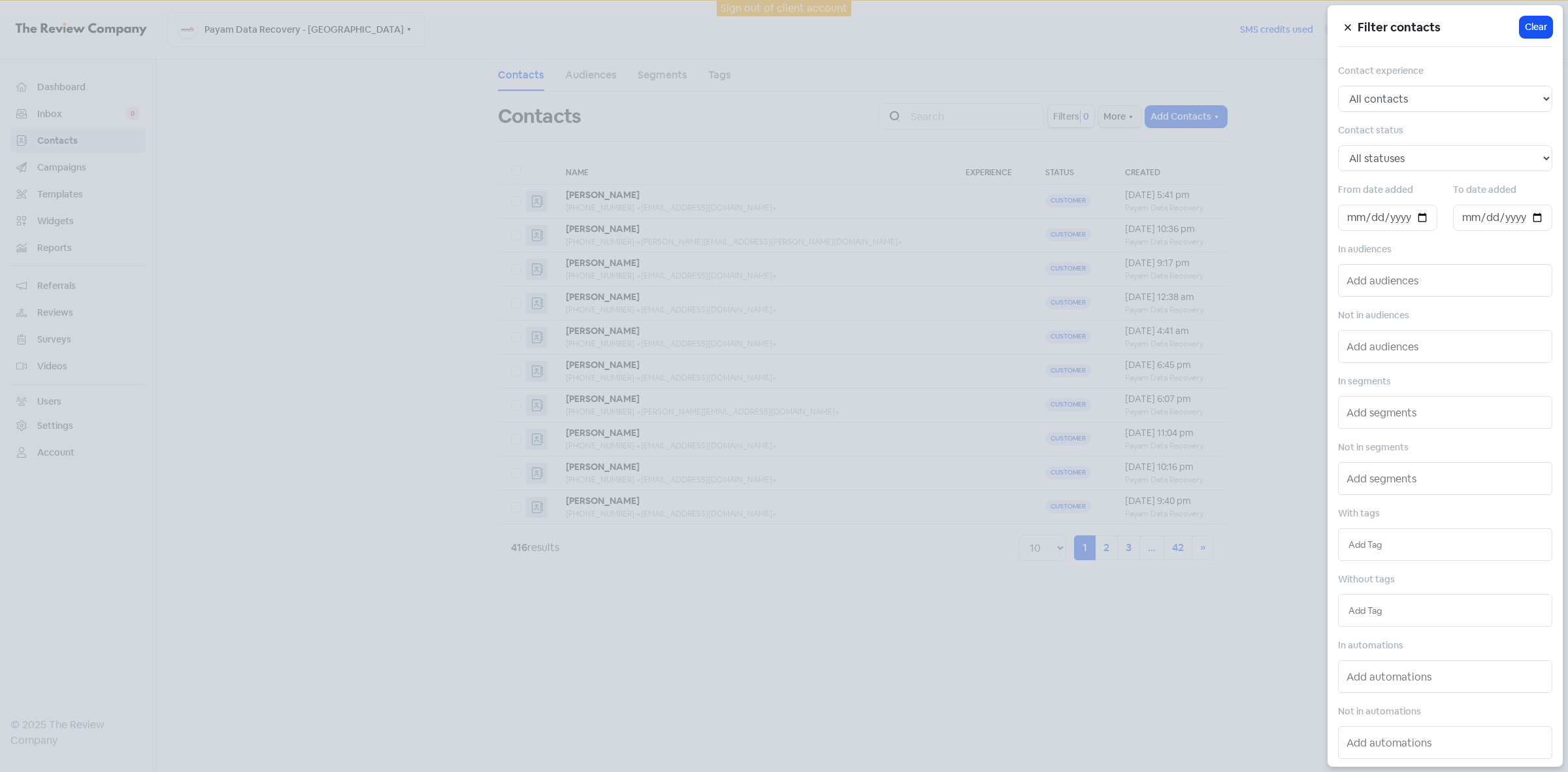
click at [1053, 119] on div at bounding box center [784, 386] width 1568 height 772
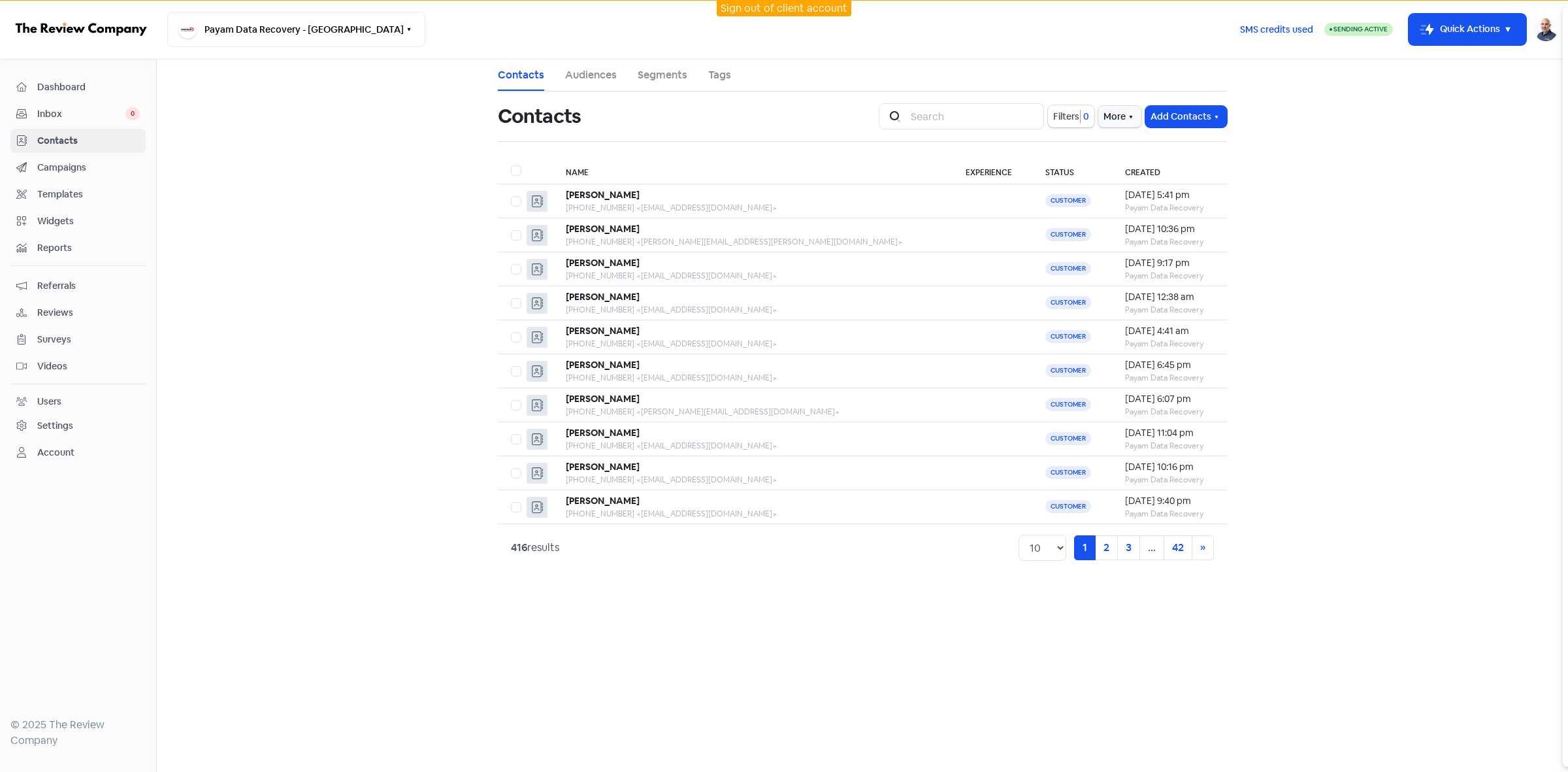
click at [1053, 119] on span "Filters" at bounding box center [1066, 116] width 26 height 14
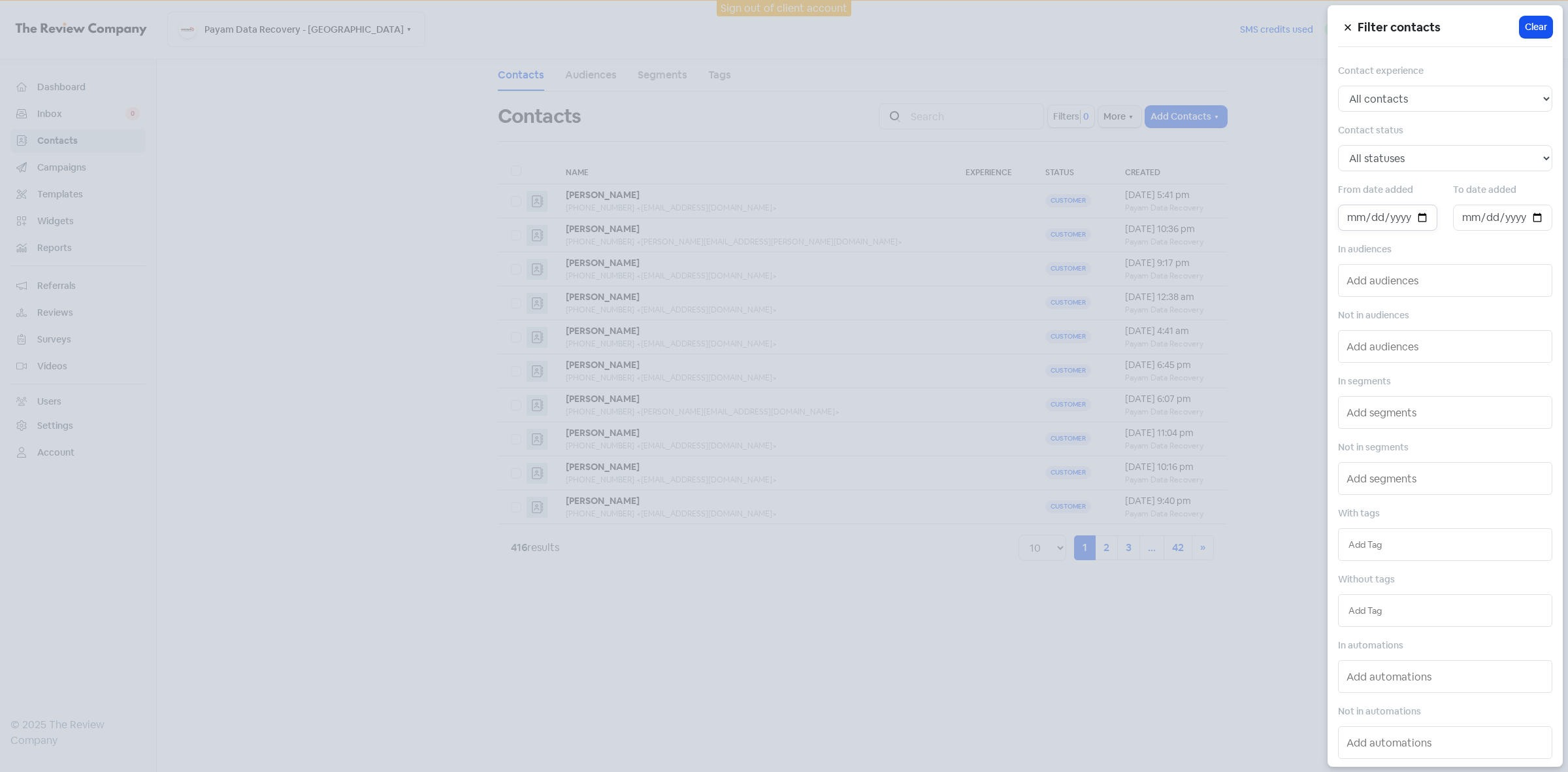
click at [1425, 216] on input "date" at bounding box center [1387, 217] width 100 height 26
click at [1417, 219] on input "[DATE]" at bounding box center [1387, 217] width 100 height 26
type input "[DATE]"
drag, startPoint x: 1532, startPoint y: 217, endPoint x: 1527, endPoint y: 223, distance: 7.8
click at [1532, 218] on input "date" at bounding box center [1503, 217] width 100 height 26
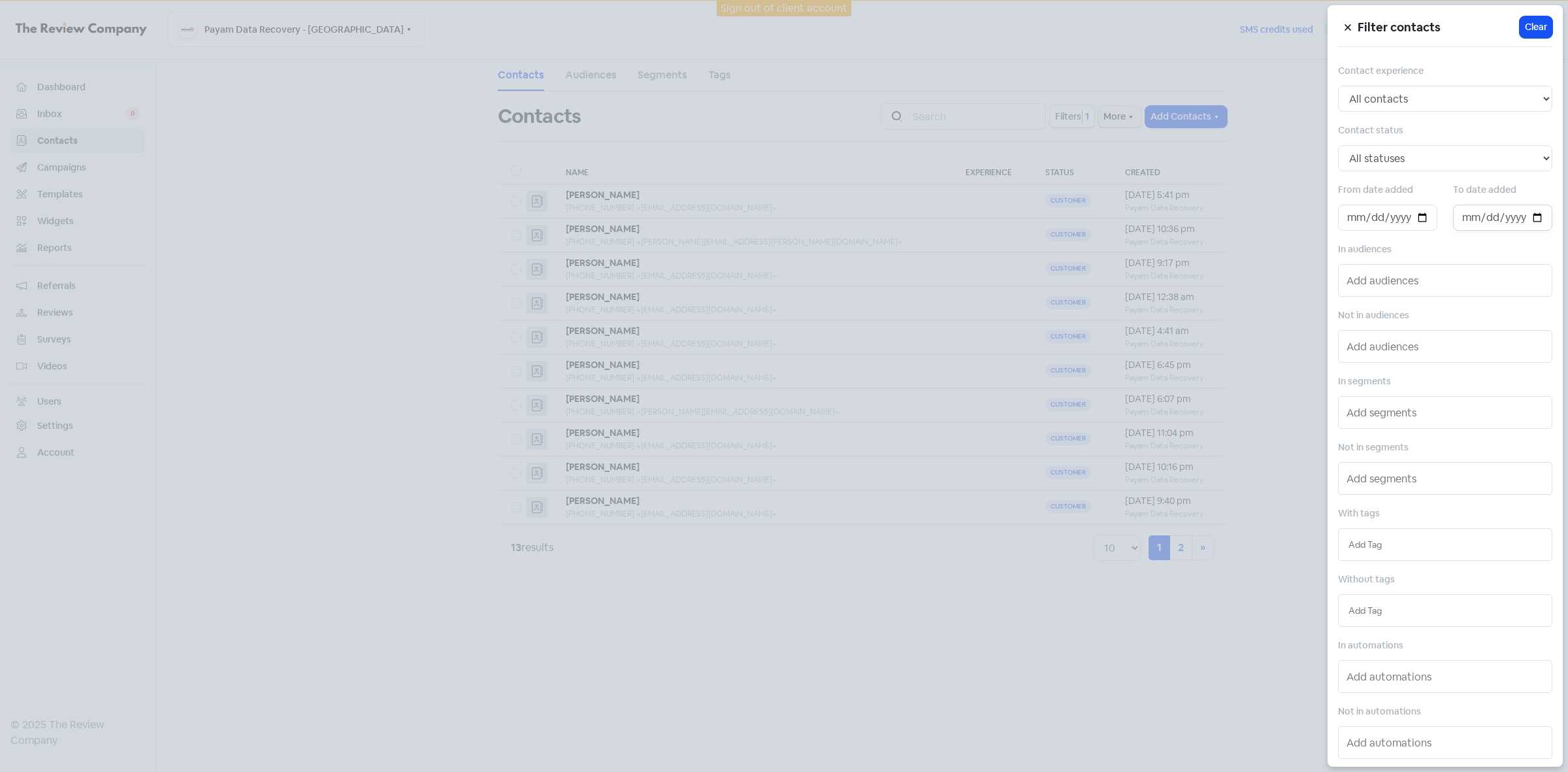
type input "[DATE]"
click at [1005, 637] on div at bounding box center [784, 386] width 1568 height 772
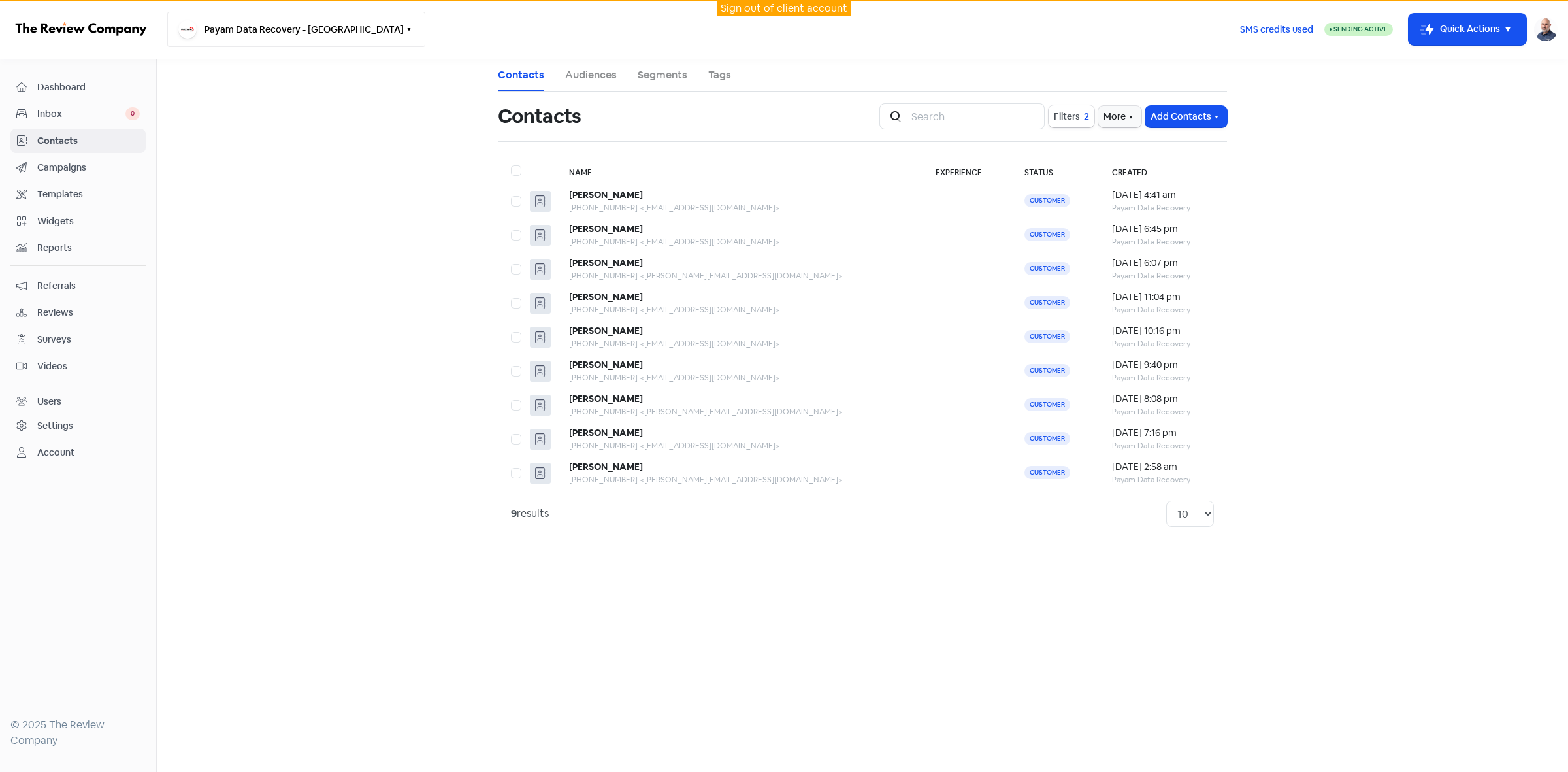
click at [317, 31] on button "Payam Data Recovery - [GEOGRAPHIC_DATA]" at bounding box center [296, 29] width 258 height 35
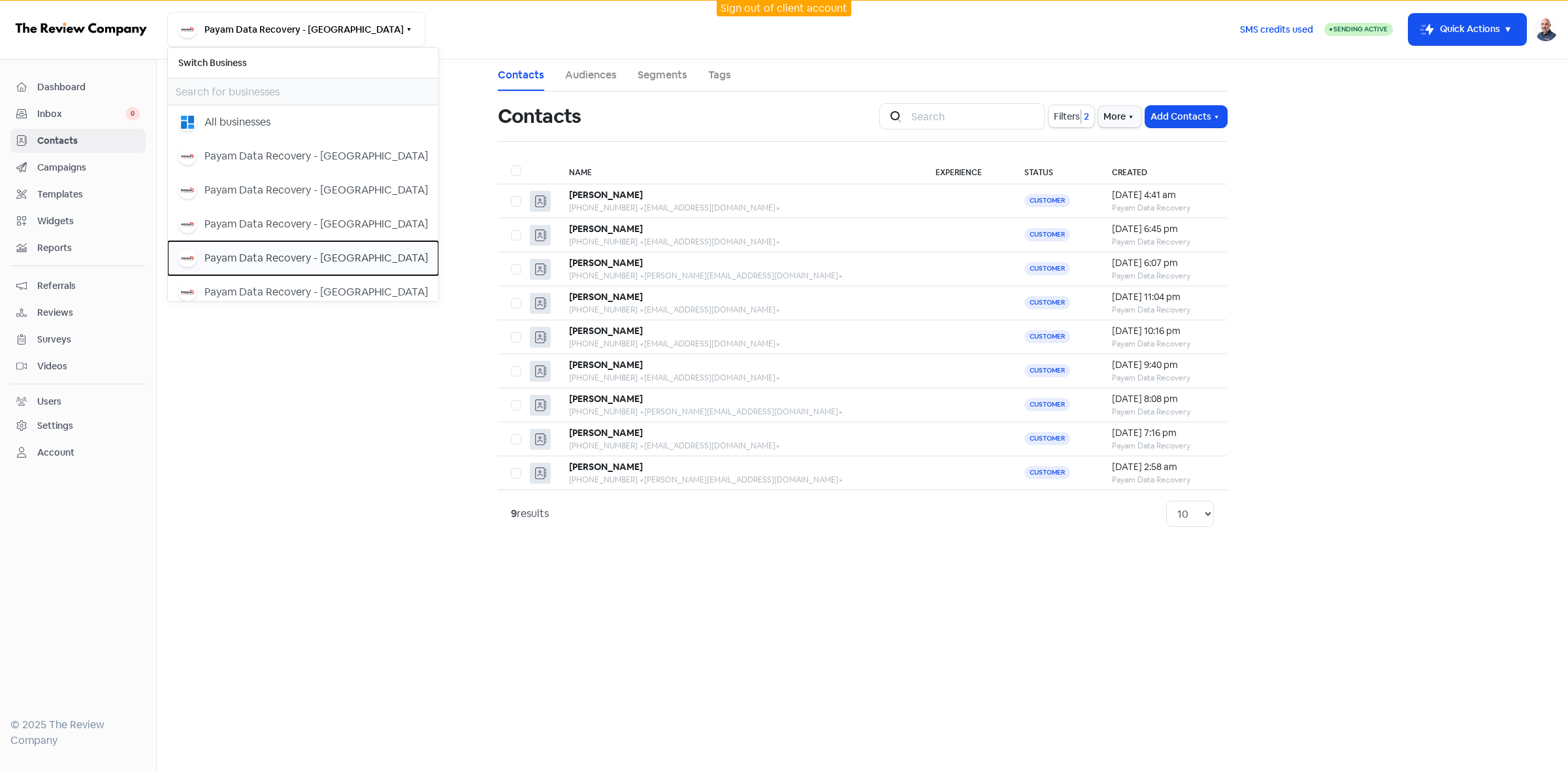
click at [317, 256] on div "Payam Data Recovery - [GEOGRAPHIC_DATA]" at bounding box center [316, 258] width 224 height 16
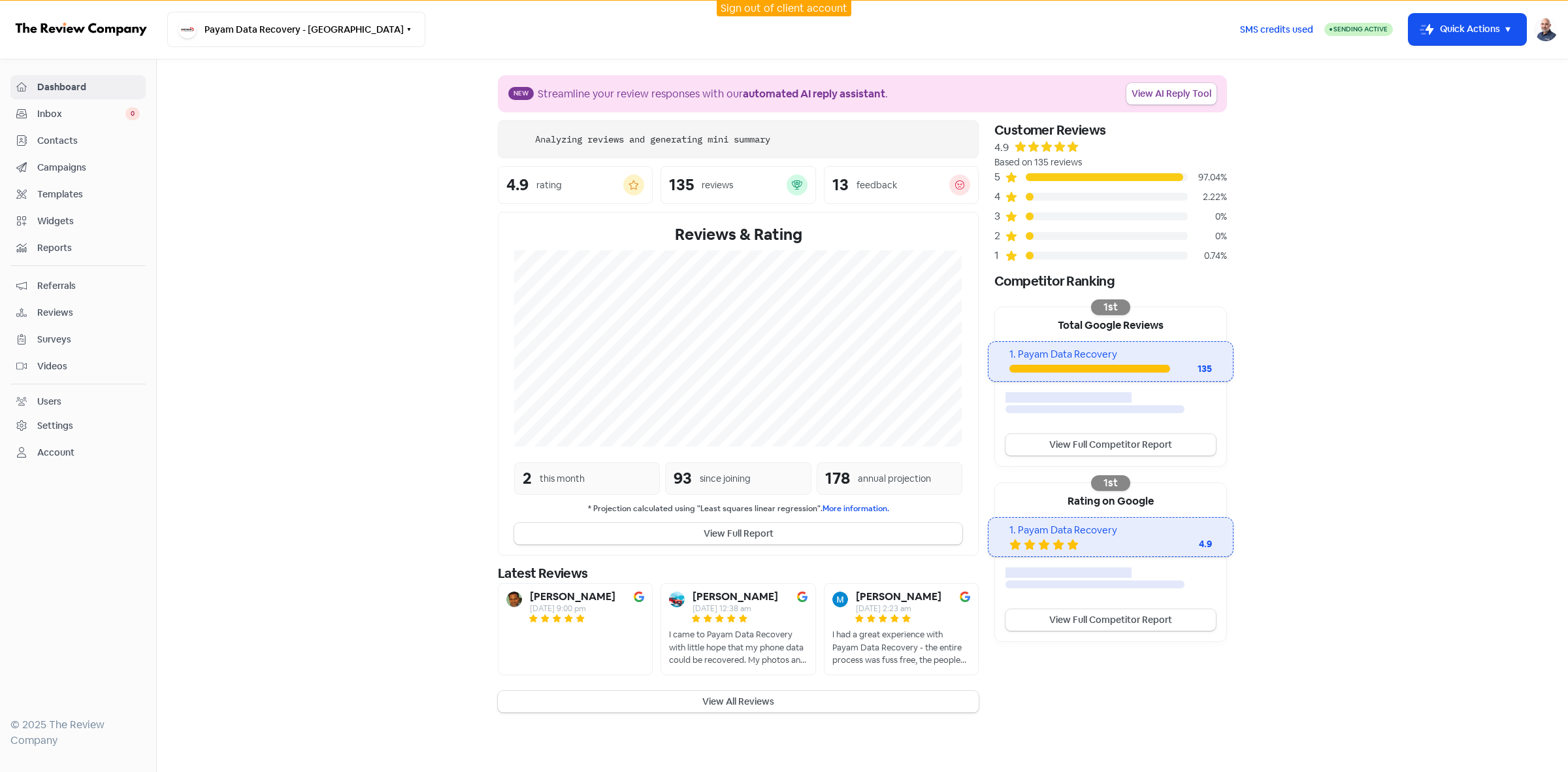
click at [48, 147] on span "Contacts" at bounding box center [88, 140] width 102 height 14
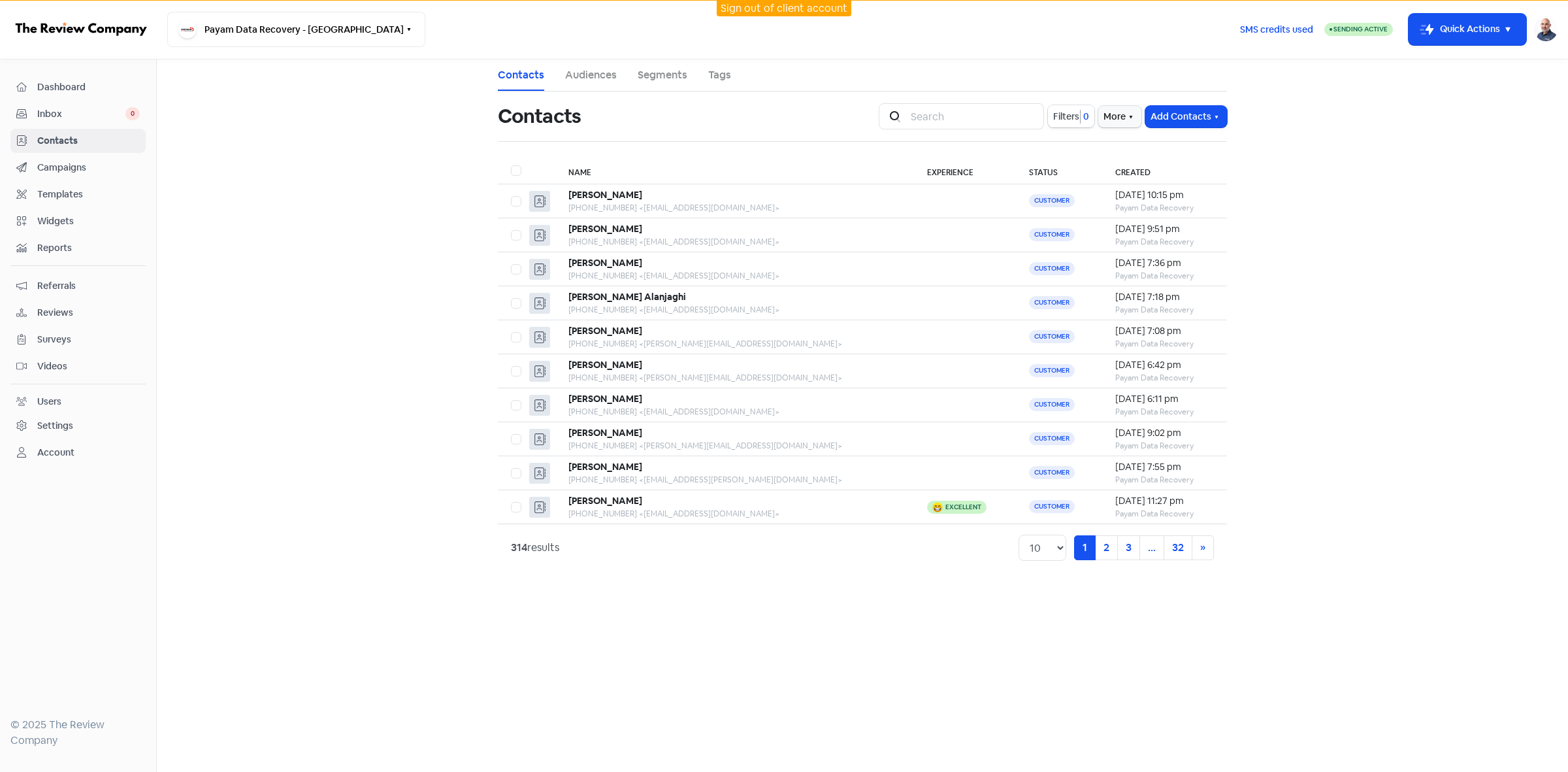
click at [1074, 110] on span "Filters" at bounding box center [1066, 116] width 26 height 14
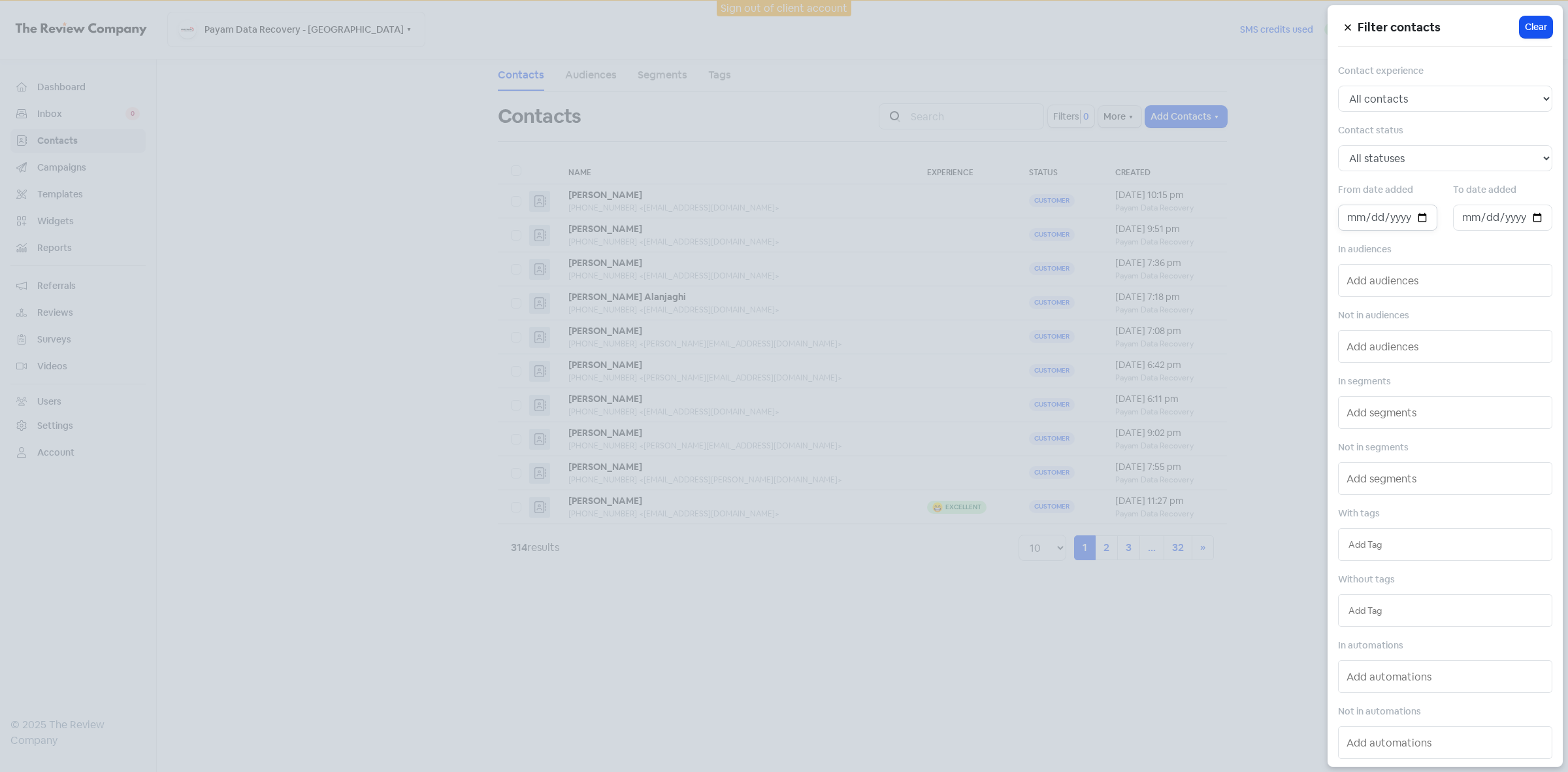
click at [1419, 219] on input "date" at bounding box center [1387, 217] width 100 height 26
type input "[DATE]"
click at [1530, 214] on input "date" at bounding box center [1503, 217] width 100 height 26
click at [1530, 216] on input "date" at bounding box center [1503, 217] width 100 height 26
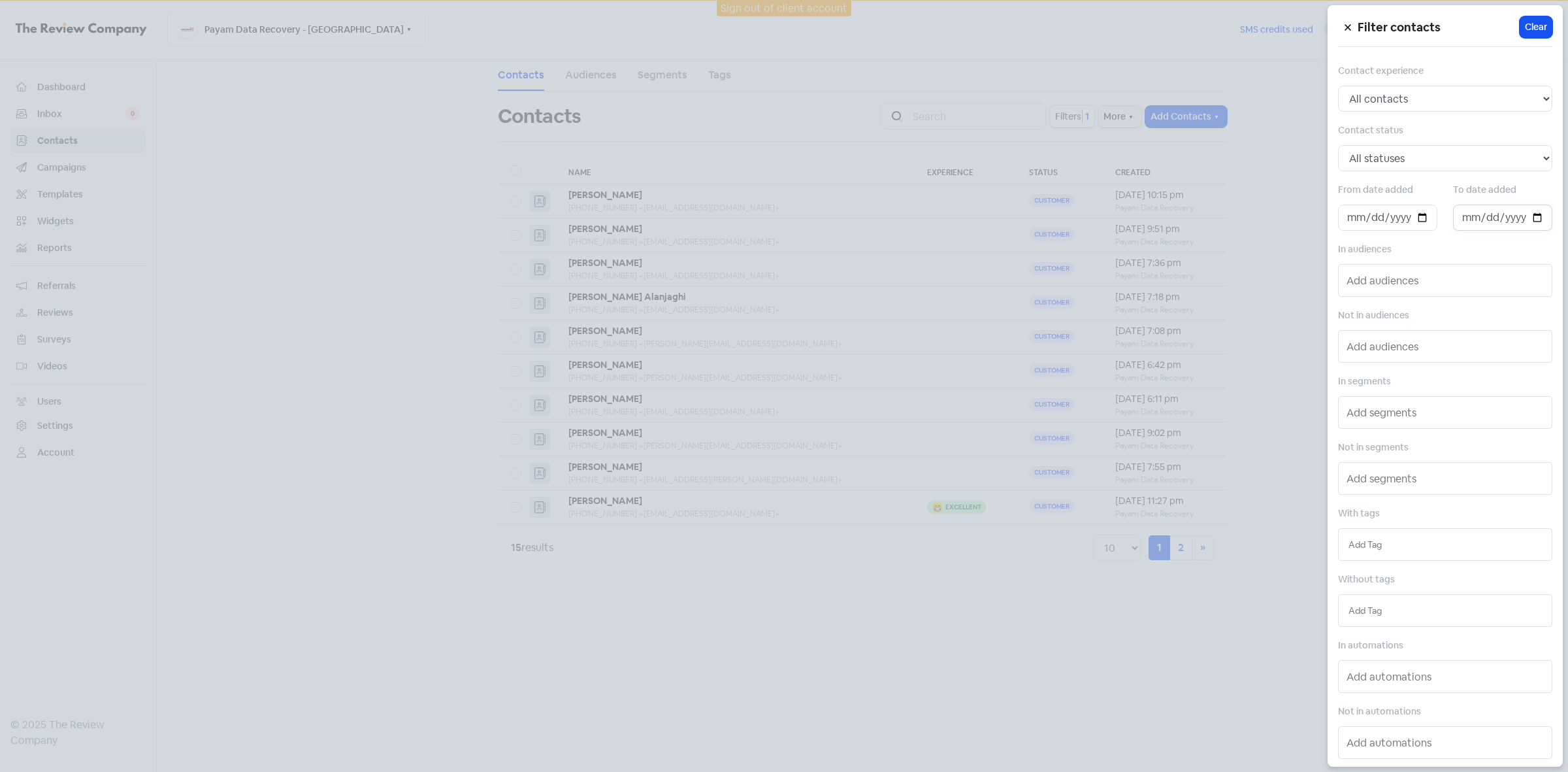
click at [1532, 211] on input "date" at bounding box center [1503, 217] width 100 height 26
drag, startPoint x: 1532, startPoint y: 213, endPoint x: 1520, endPoint y: 231, distance: 21.6
click at [1531, 214] on input "date" at bounding box center [1503, 217] width 100 height 26
click at [1527, 221] on input "date" at bounding box center [1503, 217] width 100 height 26
click at [1526, 224] on input "date" at bounding box center [1503, 217] width 100 height 26
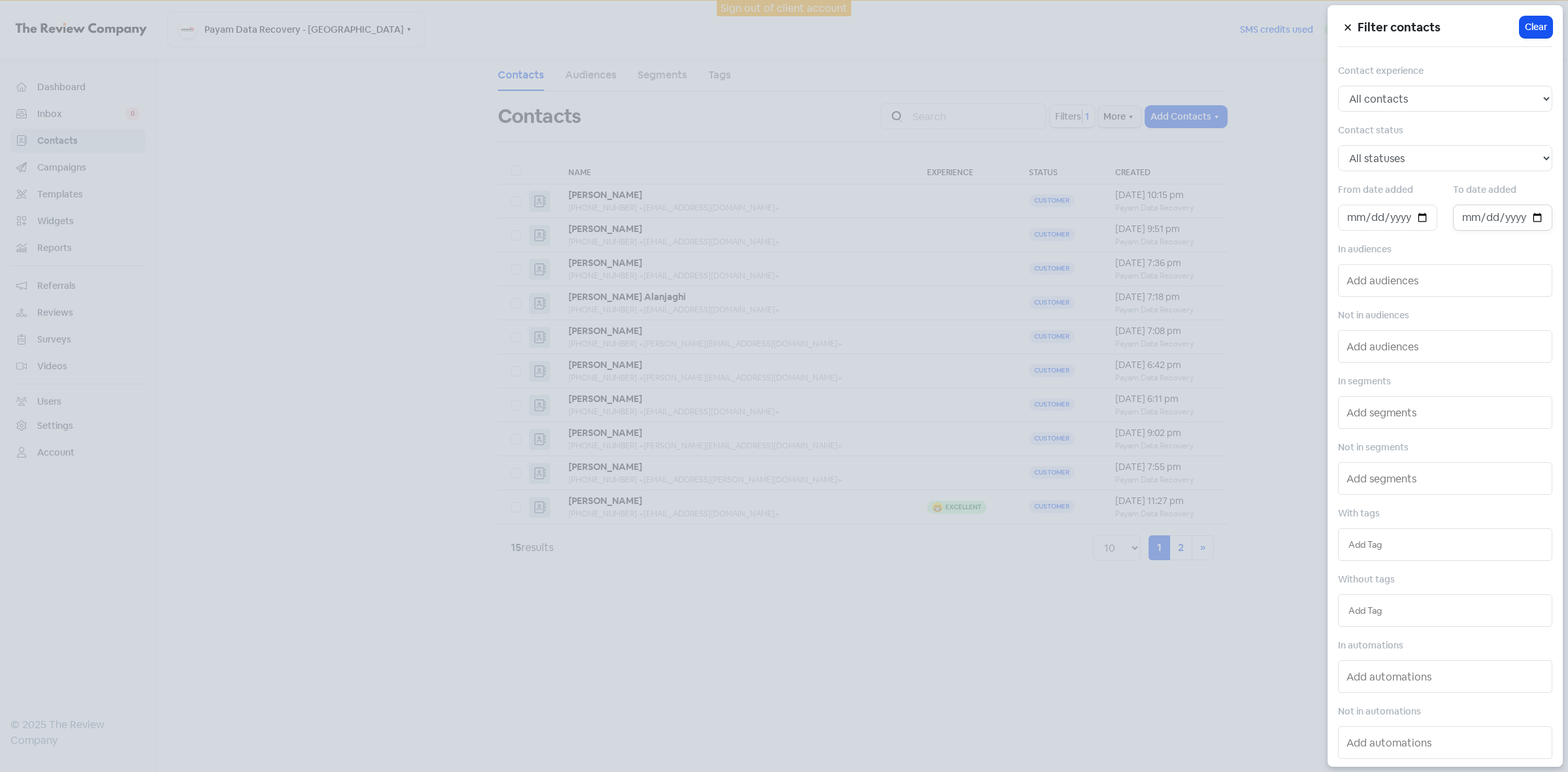
click at [1526, 224] on input "date" at bounding box center [1503, 217] width 100 height 26
click at [1530, 218] on input "date" at bounding box center [1503, 217] width 100 height 26
drag, startPoint x: 1530, startPoint y: 218, endPoint x: 1520, endPoint y: 230, distance: 15.6
click at [1530, 218] on input "date" at bounding box center [1503, 217] width 100 height 26
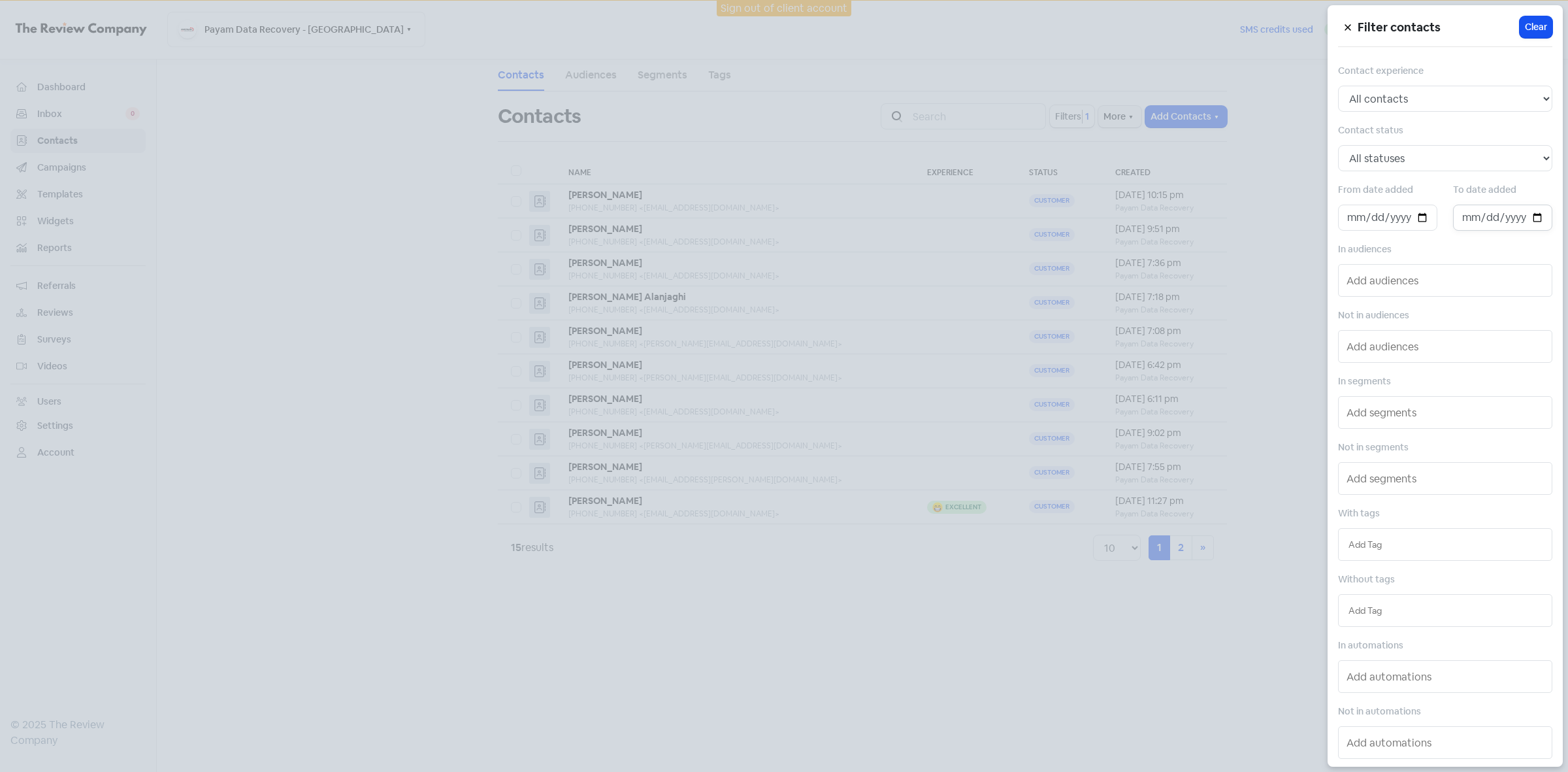
click at [1537, 219] on input "date" at bounding box center [1503, 217] width 100 height 26
click at [1530, 223] on input "date" at bounding box center [1503, 217] width 100 height 26
type input "[DATE]"
click at [1168, 634] on div at bounding box center [784, 386] width 1568 height 772
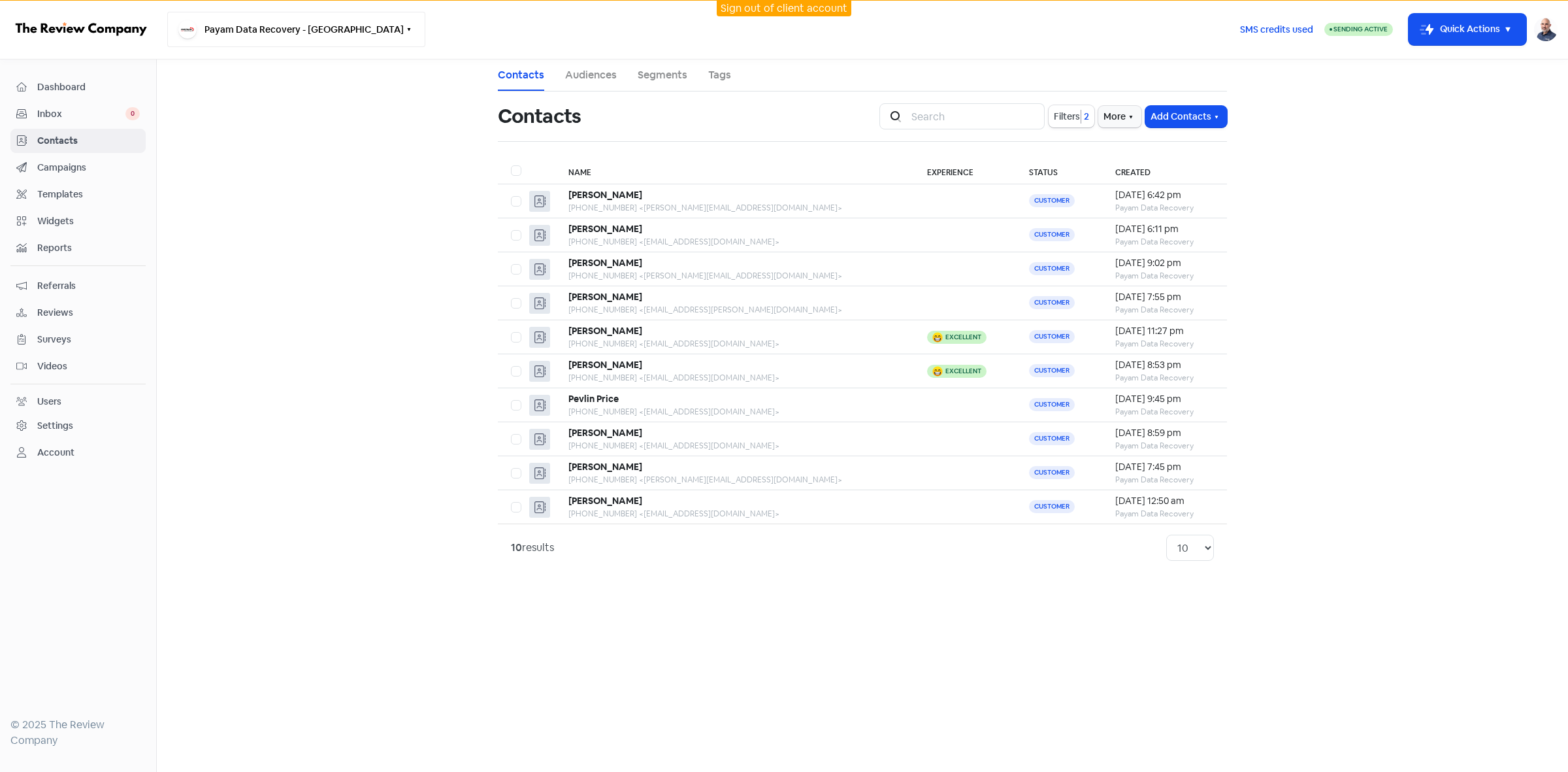
drag, startPoint x: 309, startPoint y: 19, endPoint x: 305, endPoint y: 24, distance: 6.4
click at [309, 19] on button "Payam Data Recovery - [GEOGRAPHIC_DATA]" at bounding box center [296, 29] width 258 height 35
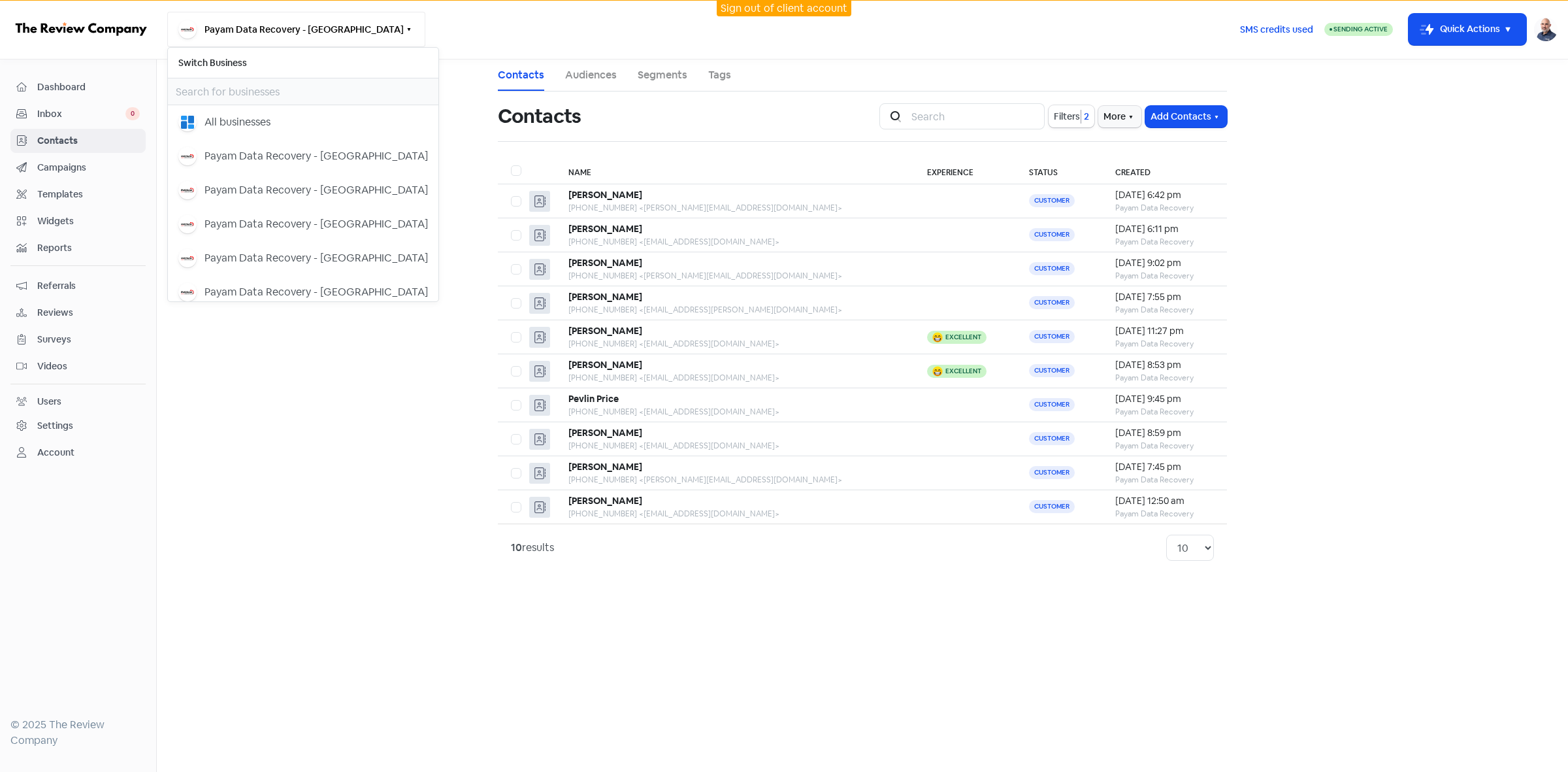
click at [304, 24] on button "Payam Data Recovery - [GEOGRAPHIC_DATA]" at bounding box center [296, 29] width 258 height 35
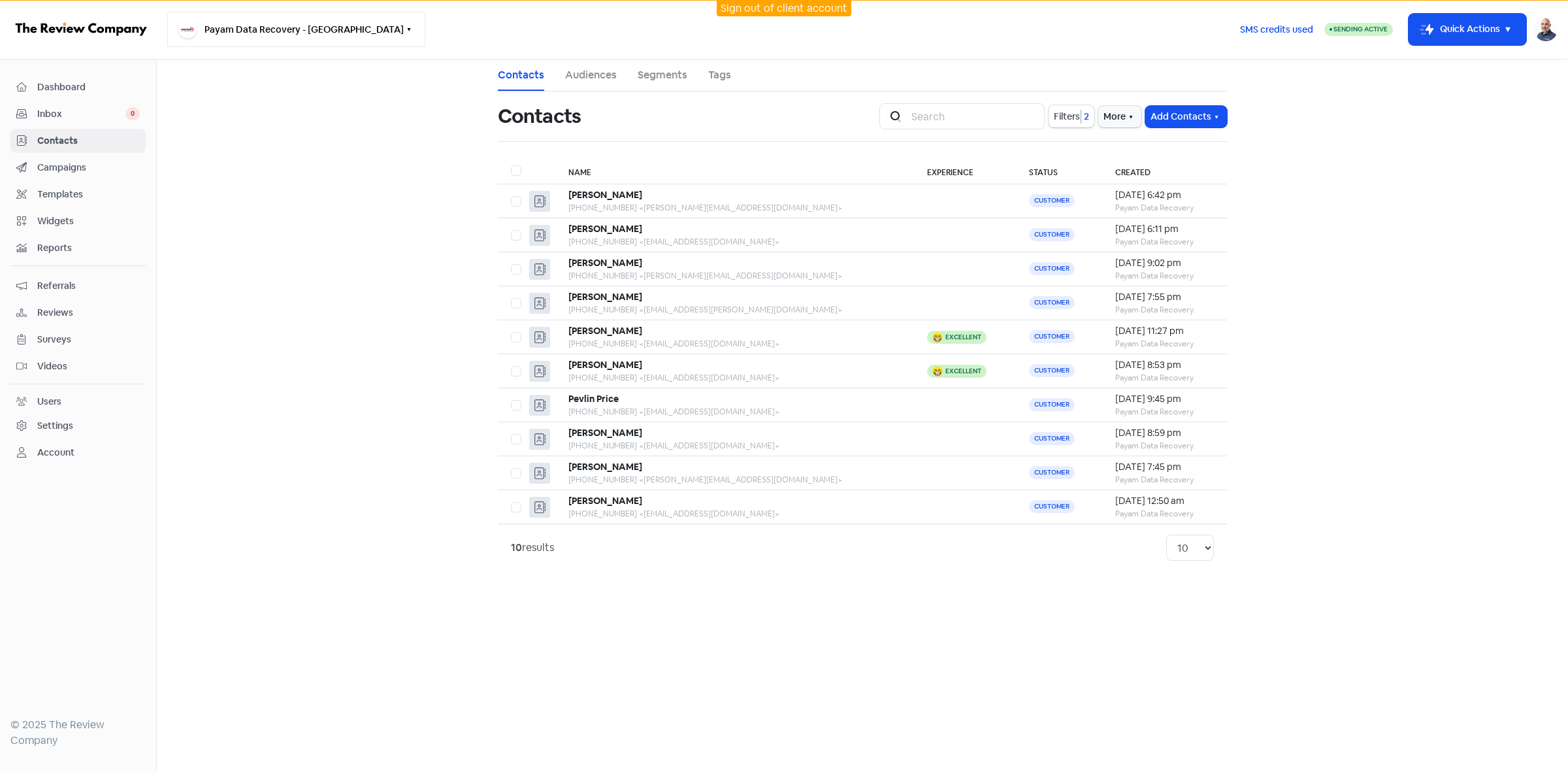
drag, startPoint x: 304, startPoint y: 24, endPoint x: 299, endPoint y: 57, distance: 33.4
click at [304, 24] on button "Payam Data Recovery - [GEOGRAPHIC_DATA]" at bounding box center [296, 29] width 258 height 35
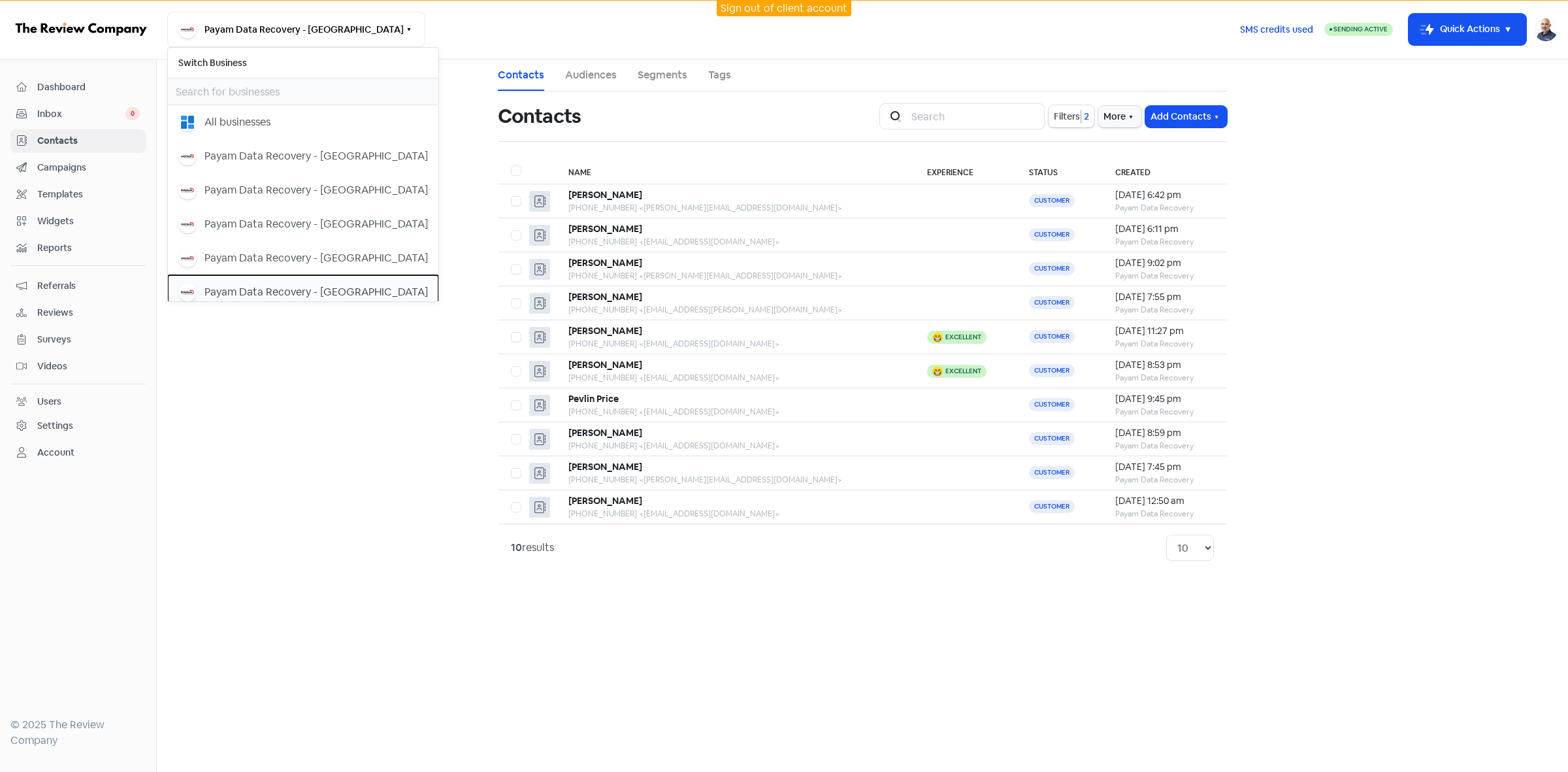
click at [317, 291] on div "Payam Data Recovery - [GEOGRAPHIC_DATA]" at bounding box center [316, 292] width 224 height 16
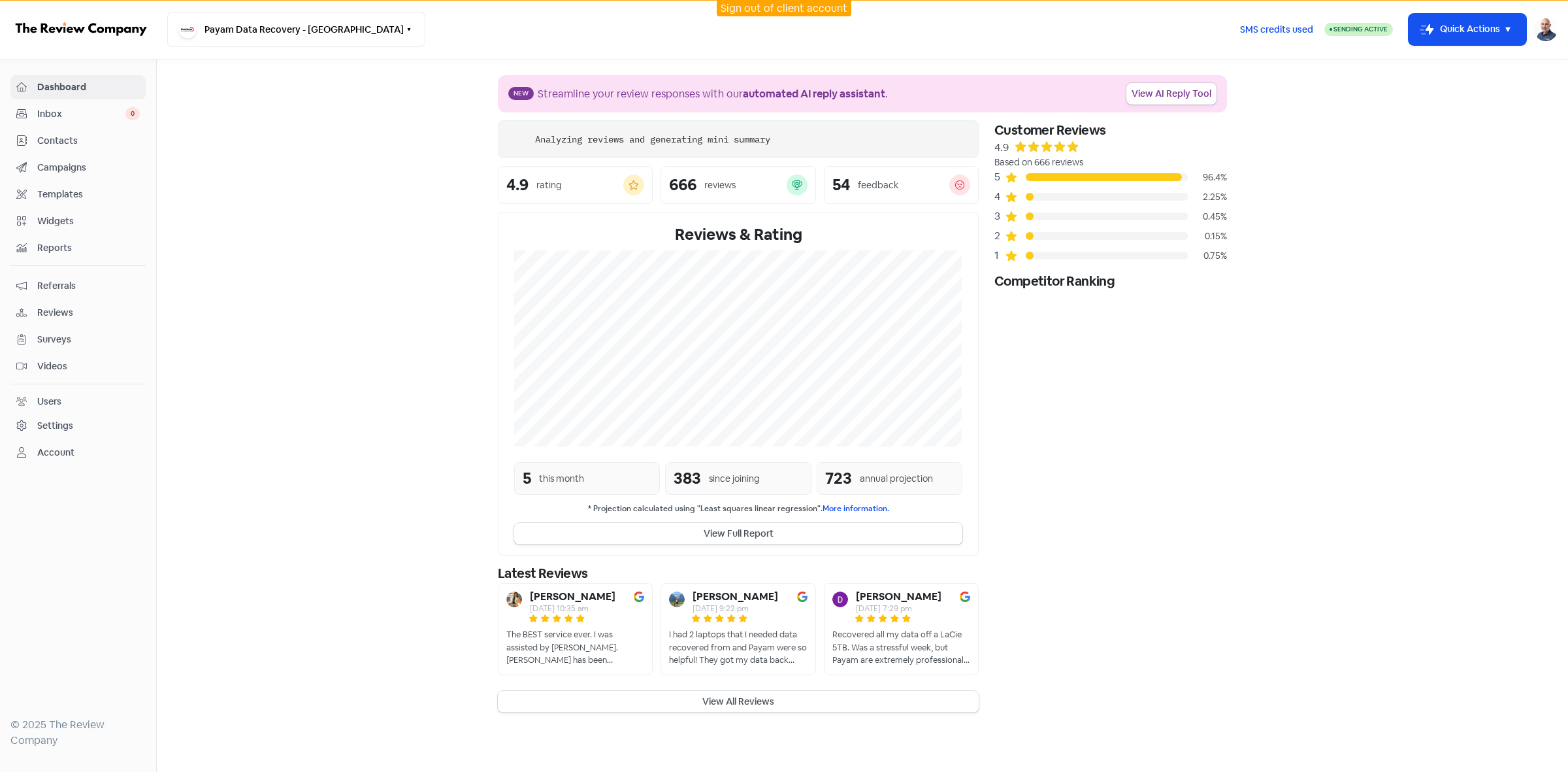
click at [54, 147] on span "Contacts" at bounding box center [88, 140] width 102 height 14
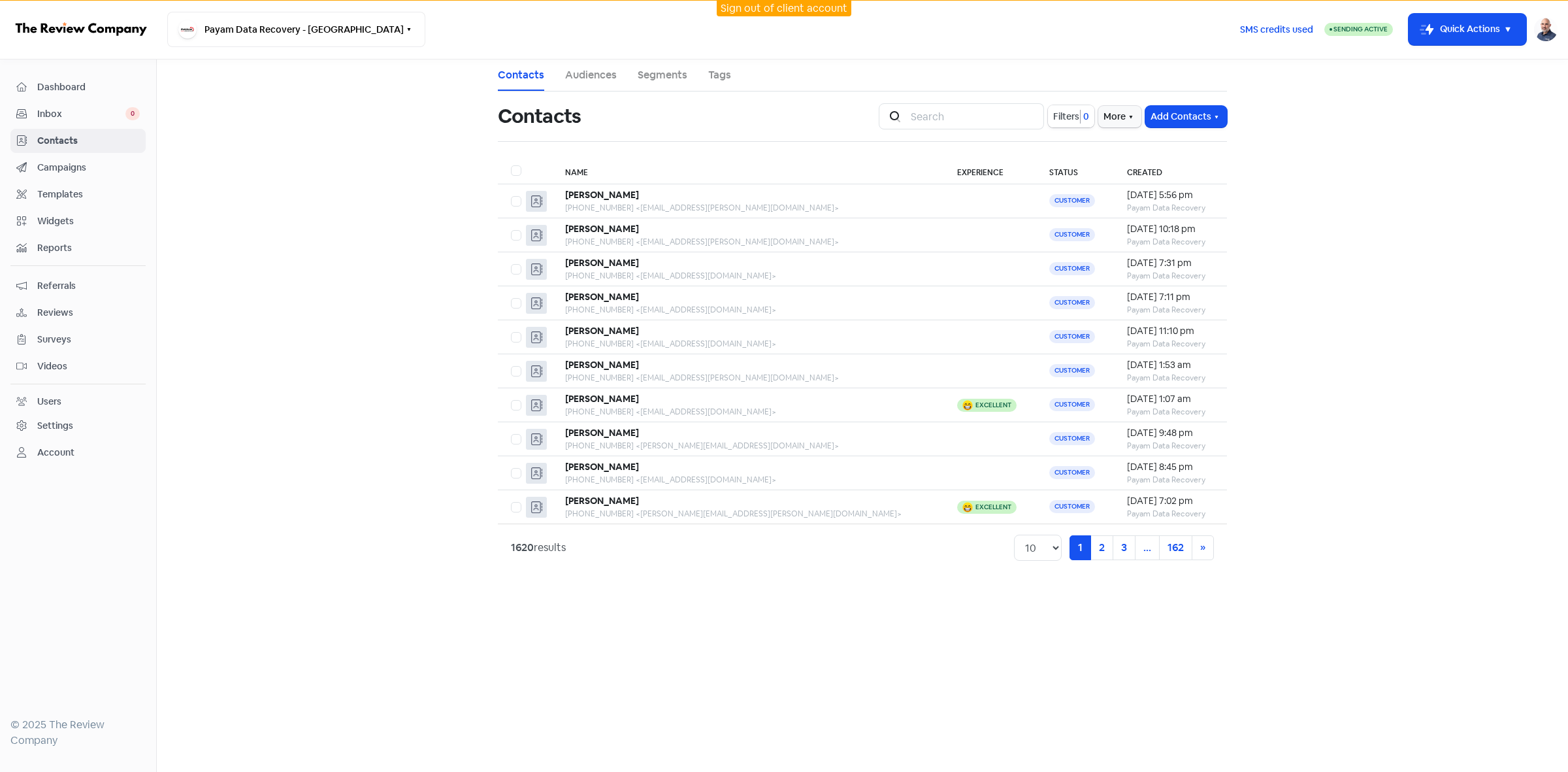
click at [1069, 118] on span "Filters" at bounding box center [1066, 116] width 26 height 14
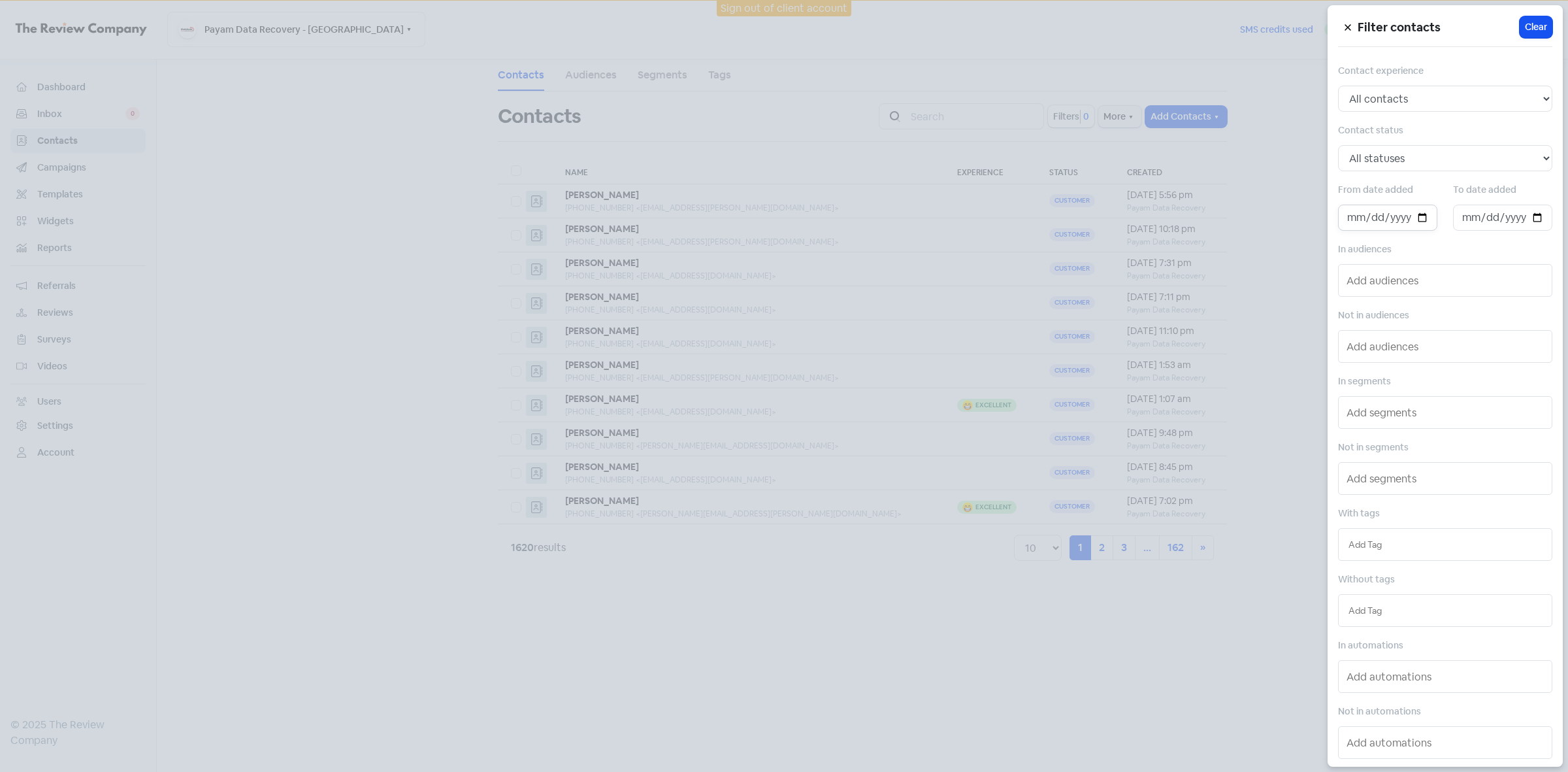
click at [1420, 217] on input "date" at bounding box center [1387, 217] width 100 height 26
type input "2025-09-24"
click at [1530, 217] on input "date" at bounding box center [1503, 217] width 100 height 26
type input "[DATE]"
click at [955, 648] on div at bounding box center [784, 386] width 1568 height 772
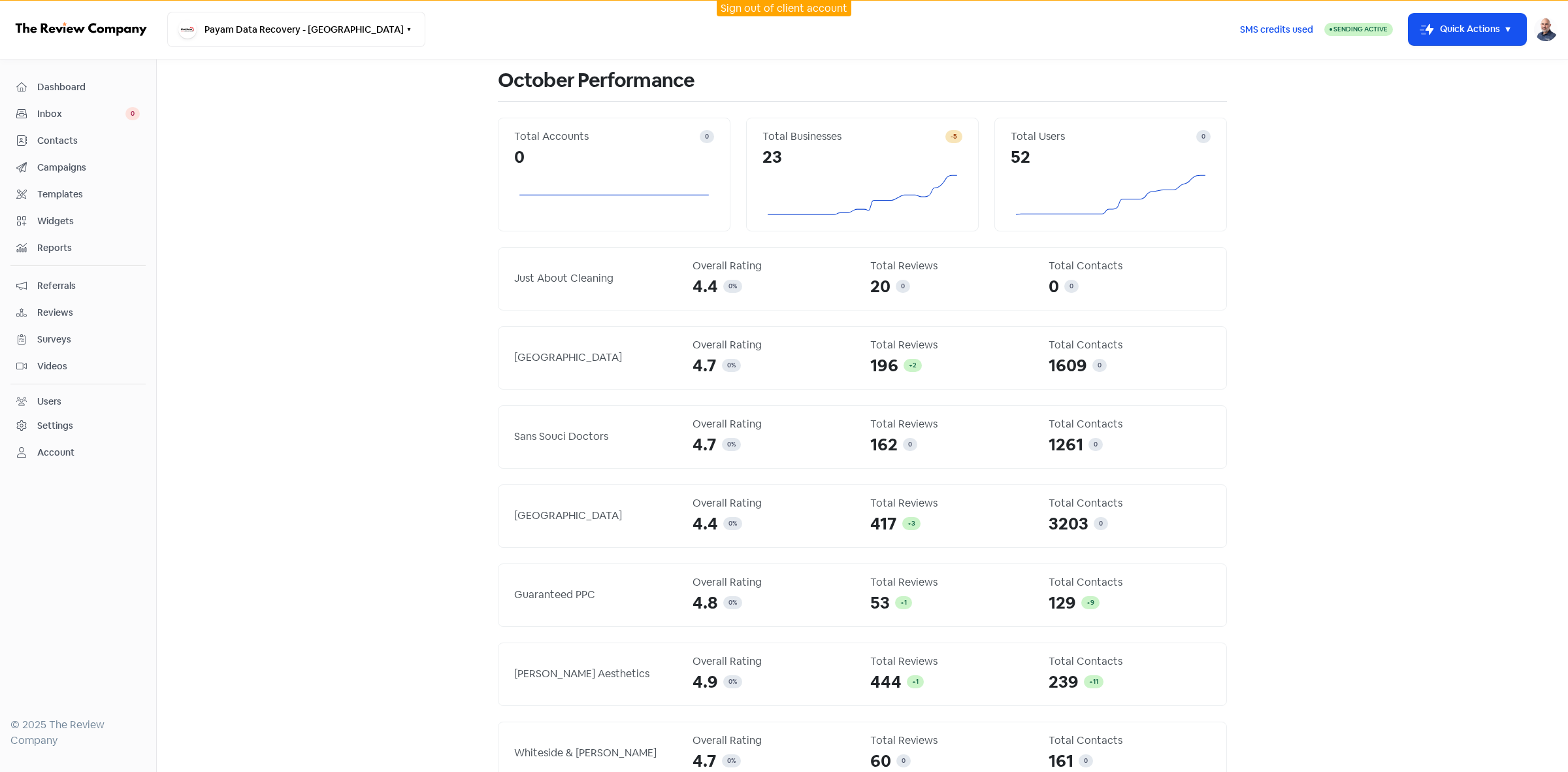
click at [56, 116] on span "Inbox" at bounding box center [81, 114] width 88 height 14
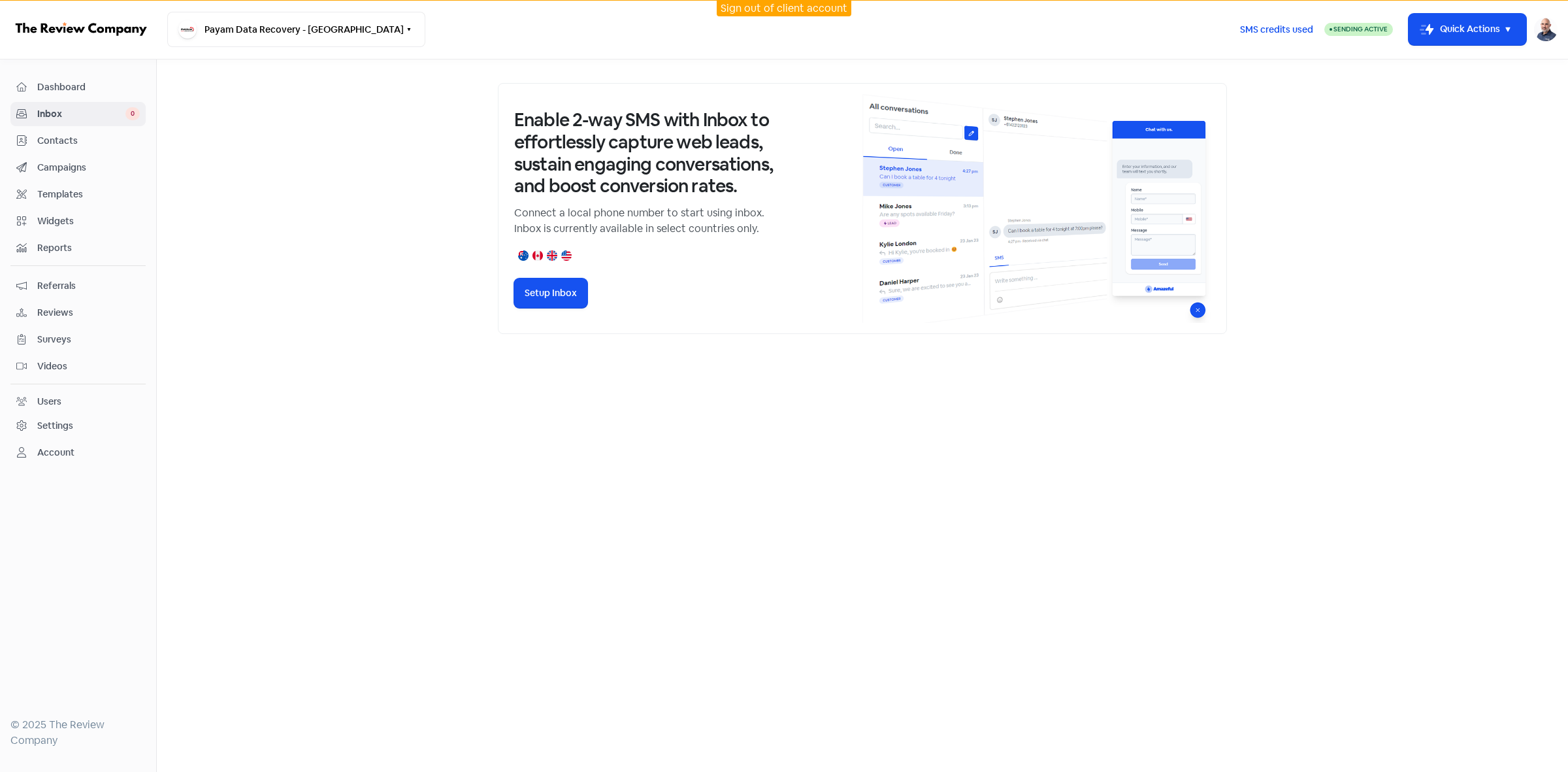
click at [72, 148] on div "Contacts" at bounding box center [78, 140] width 123 height 15
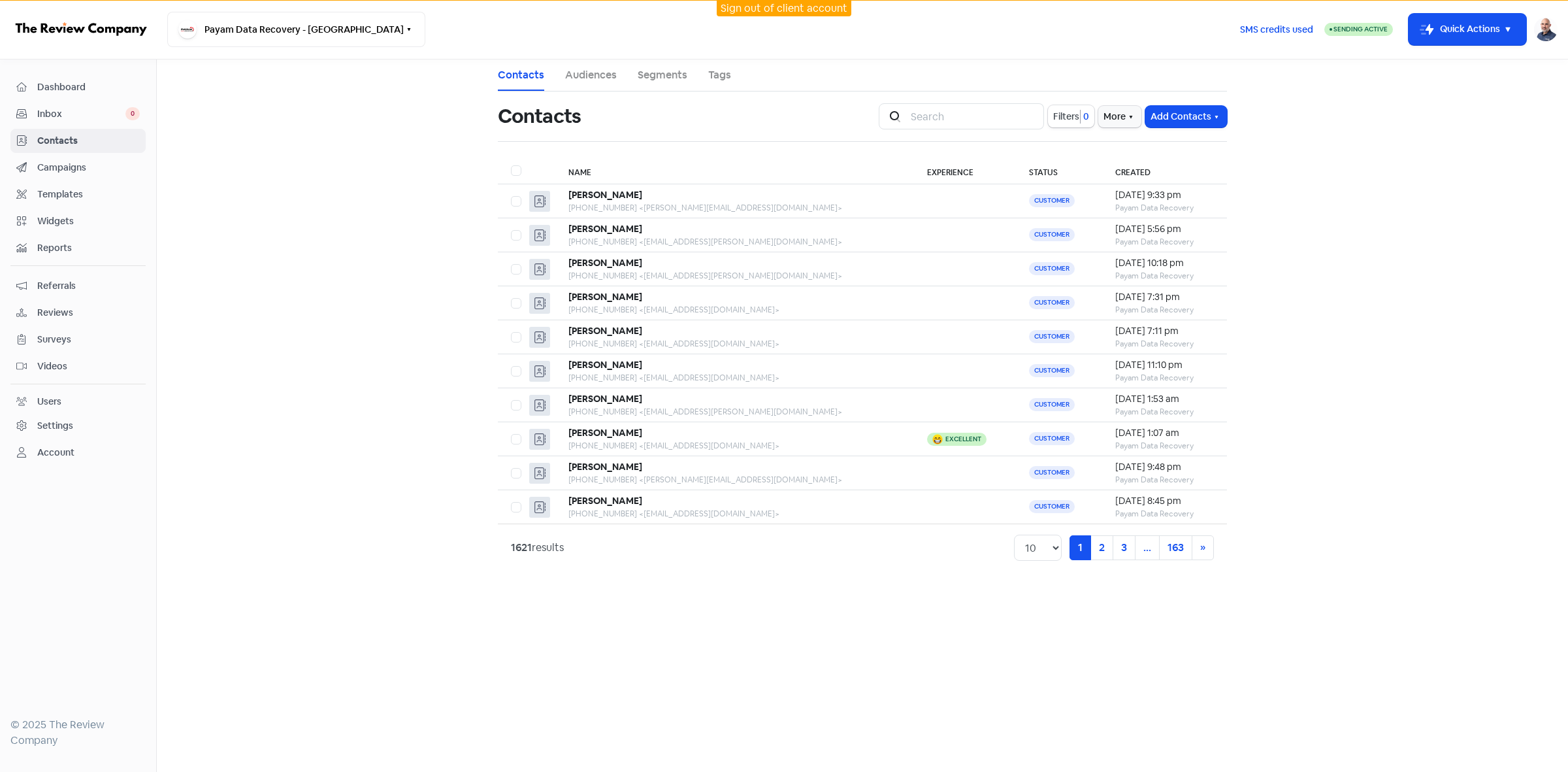
click at [805, 11] on link "Sign out of client account" at bounding box center [784, 8] width 127 height 14
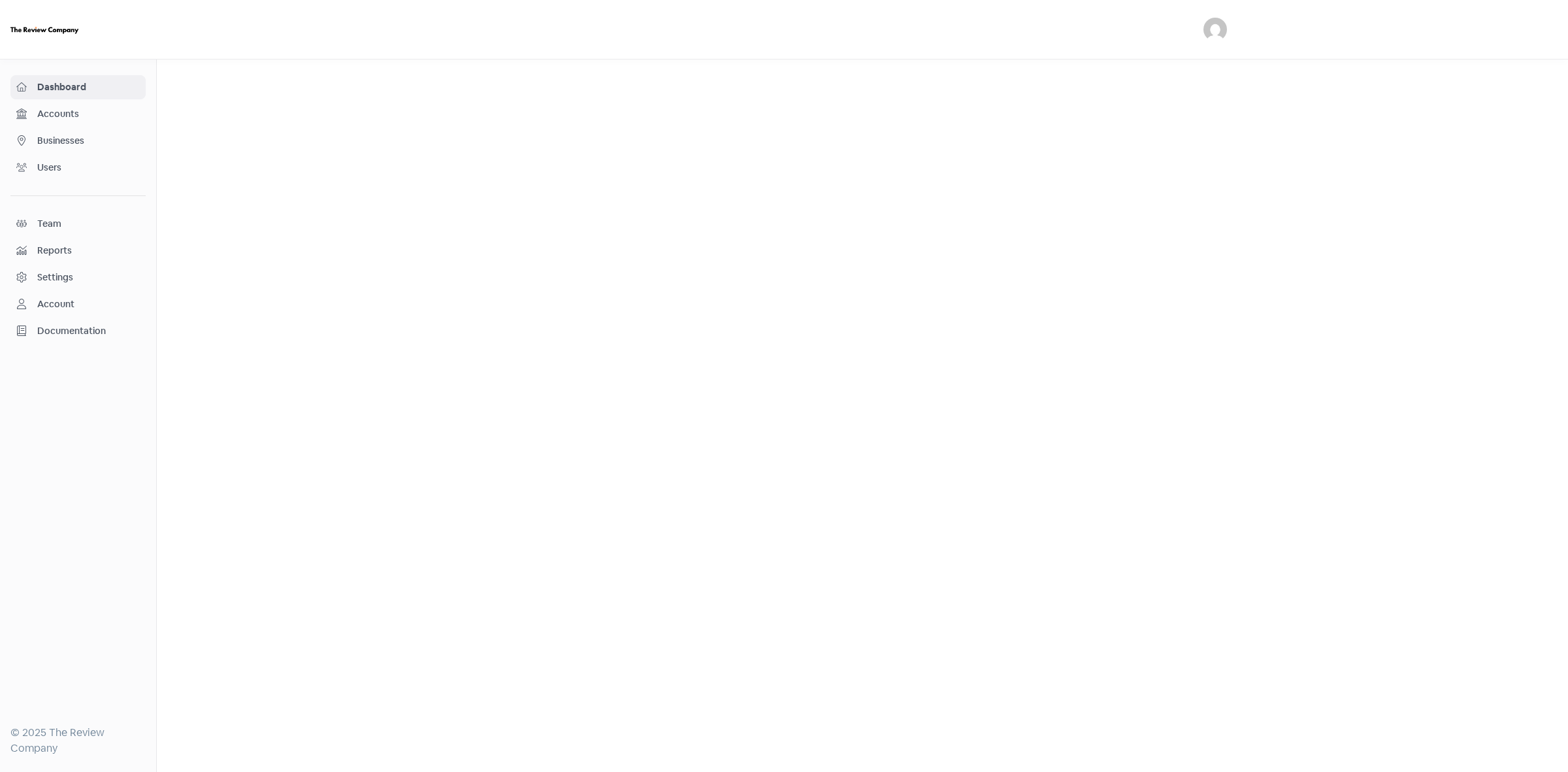
click at [72, 145] on span "Businesses" at bounding box center [88, 140] width 102 height 14
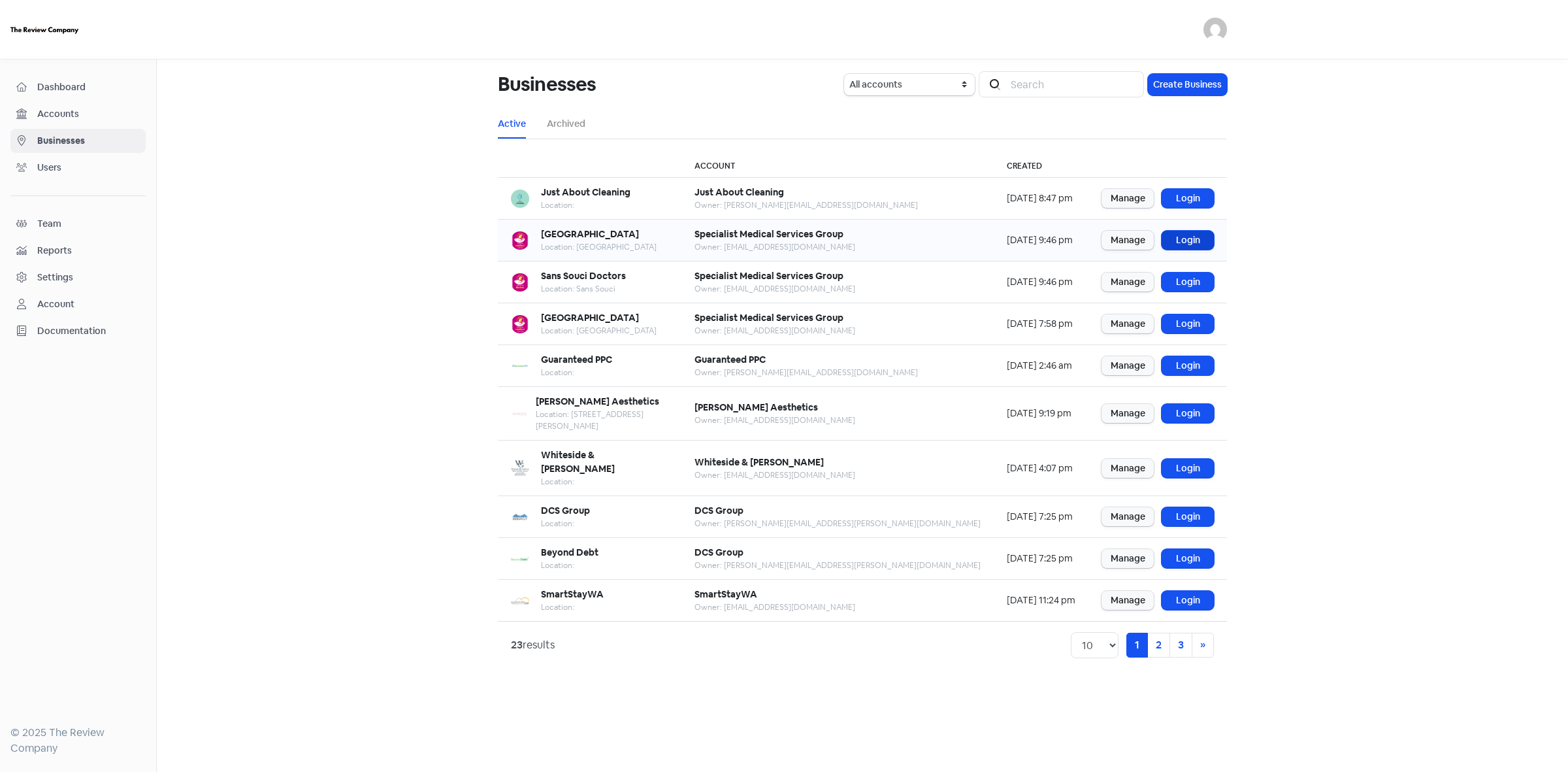
click at [1185, 237] on link "Login" at bounding box center [1187, 240] width 52 height 19
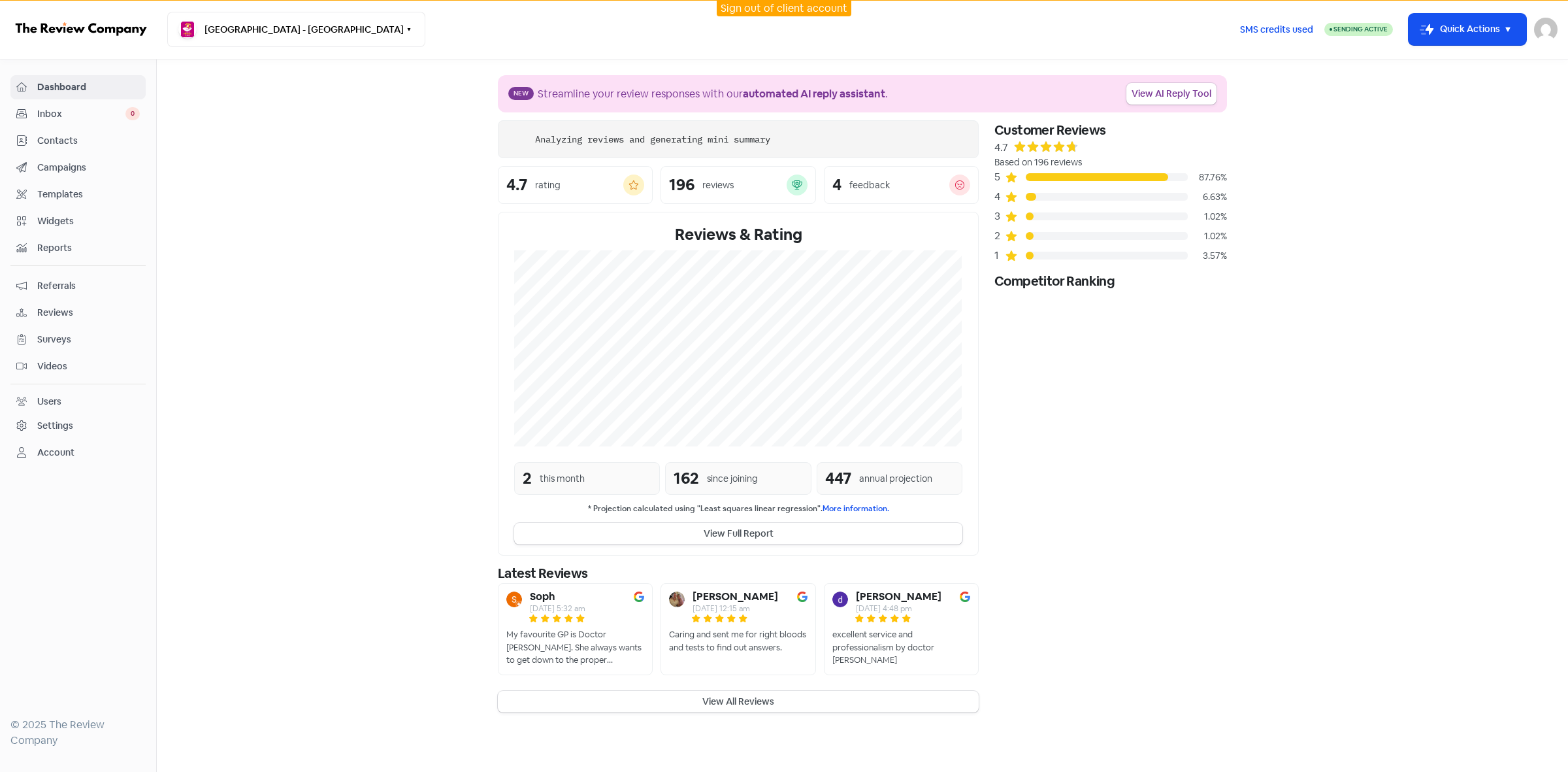
click at [64, 144] on span "Contacts" at bounding box center [88, 140] width 102 height 14
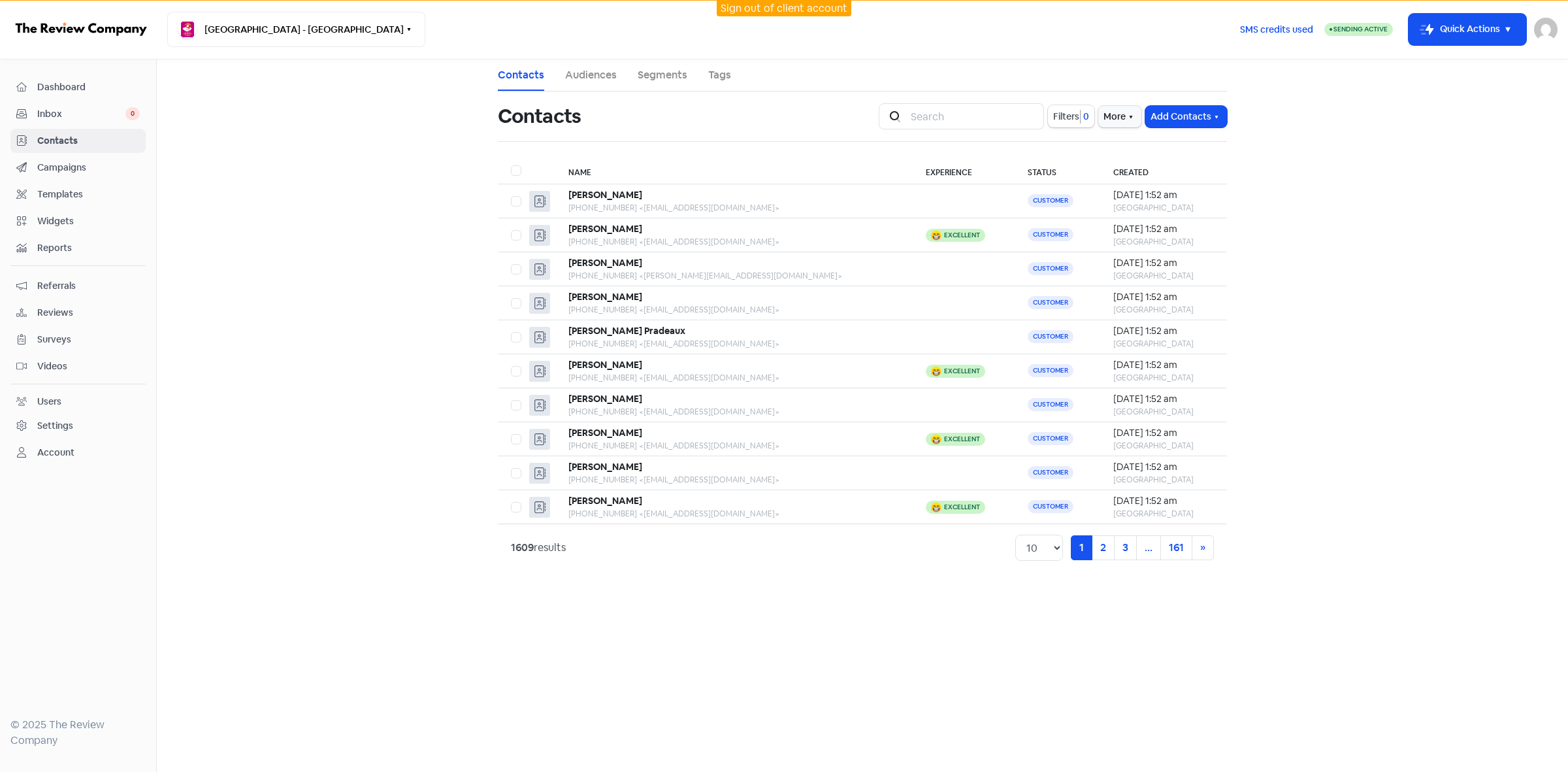
click at [1344, 462] on main "Contacts Audiences Segments Tags Contacts Icon For Search Filters 0 More Add Co…" at bounding box center [863, 416] width 1412 height 713
click at [1048, 123] on button "Filters 0" at bounding box center [1071, 116] width 47 height 22
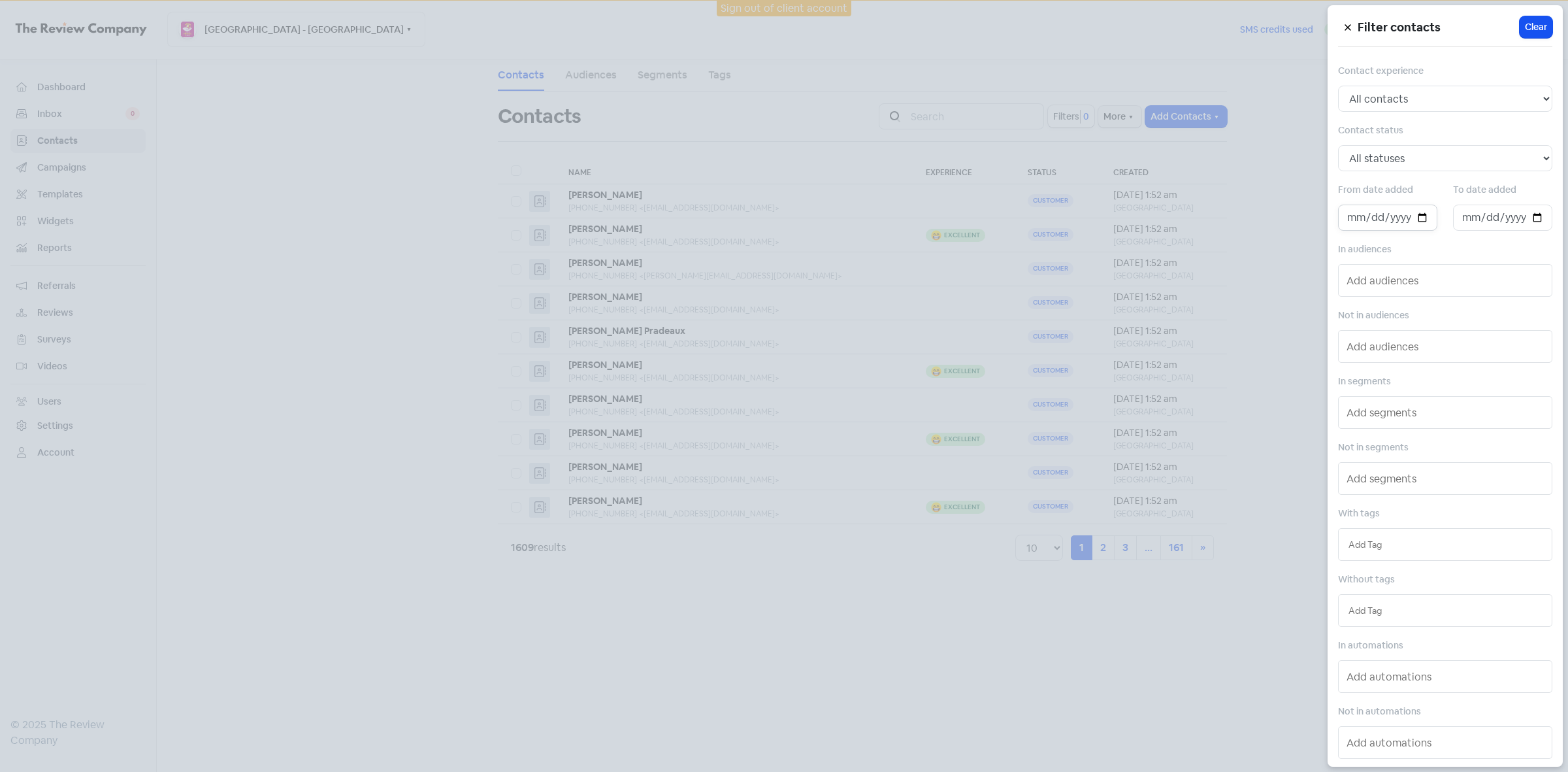
click at [1425, 218] on input "date" at bounding box center [1387, 217] width 100 height 26
type input "[DATE]"
click at [1527, 216] on input "date" at bounding box center [1503, 217] width 100 height 26
type input "[DATE]"
click at [912, 690] on div at bounding box center [784, 386] width 1568 height 772
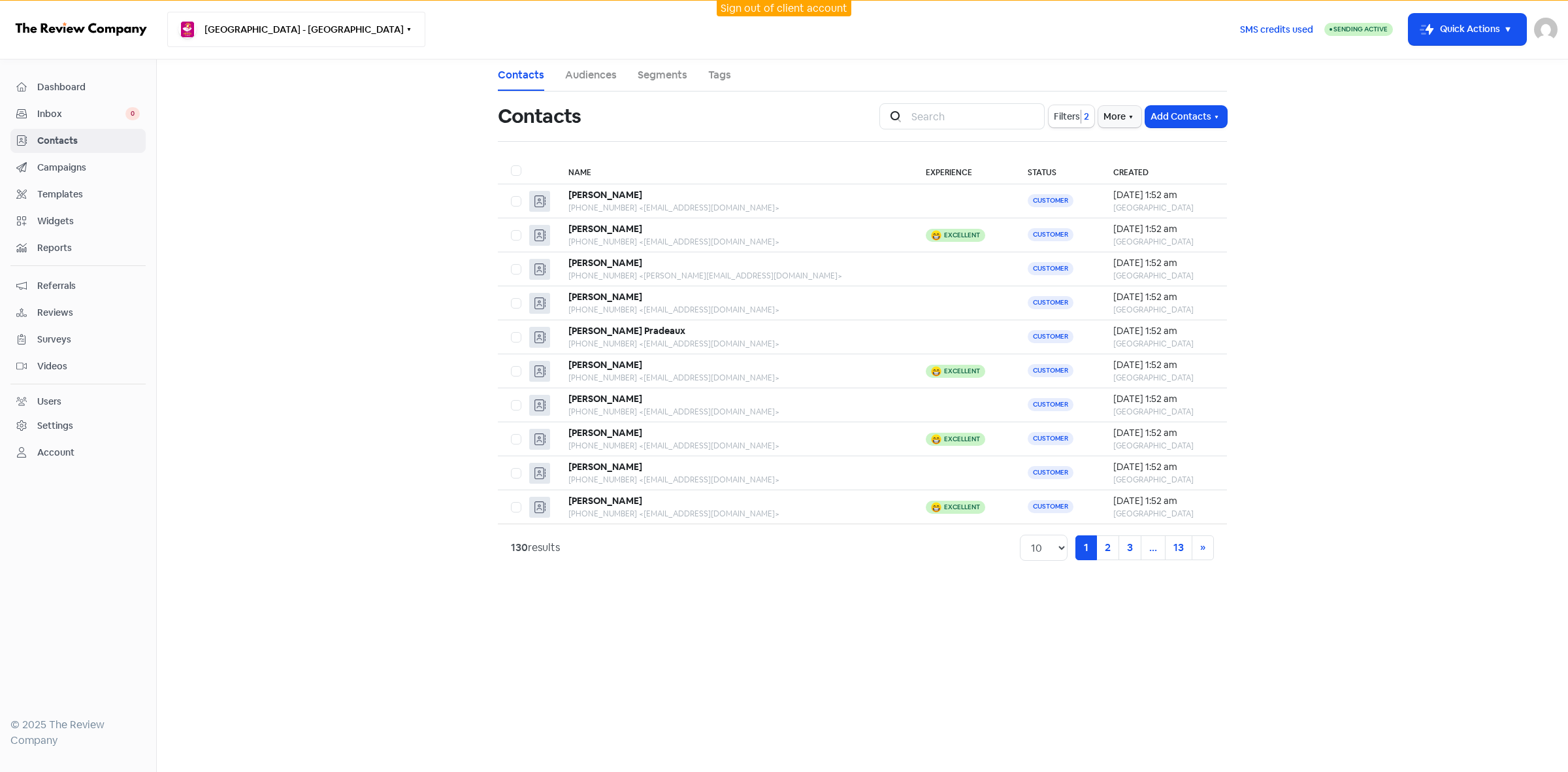
click at [337, 34] on button "[GEOGRAPHIC_DATA] - [GEOGRAPHIC_DATA]" at bounding box center [296, 29] width 258 height 35
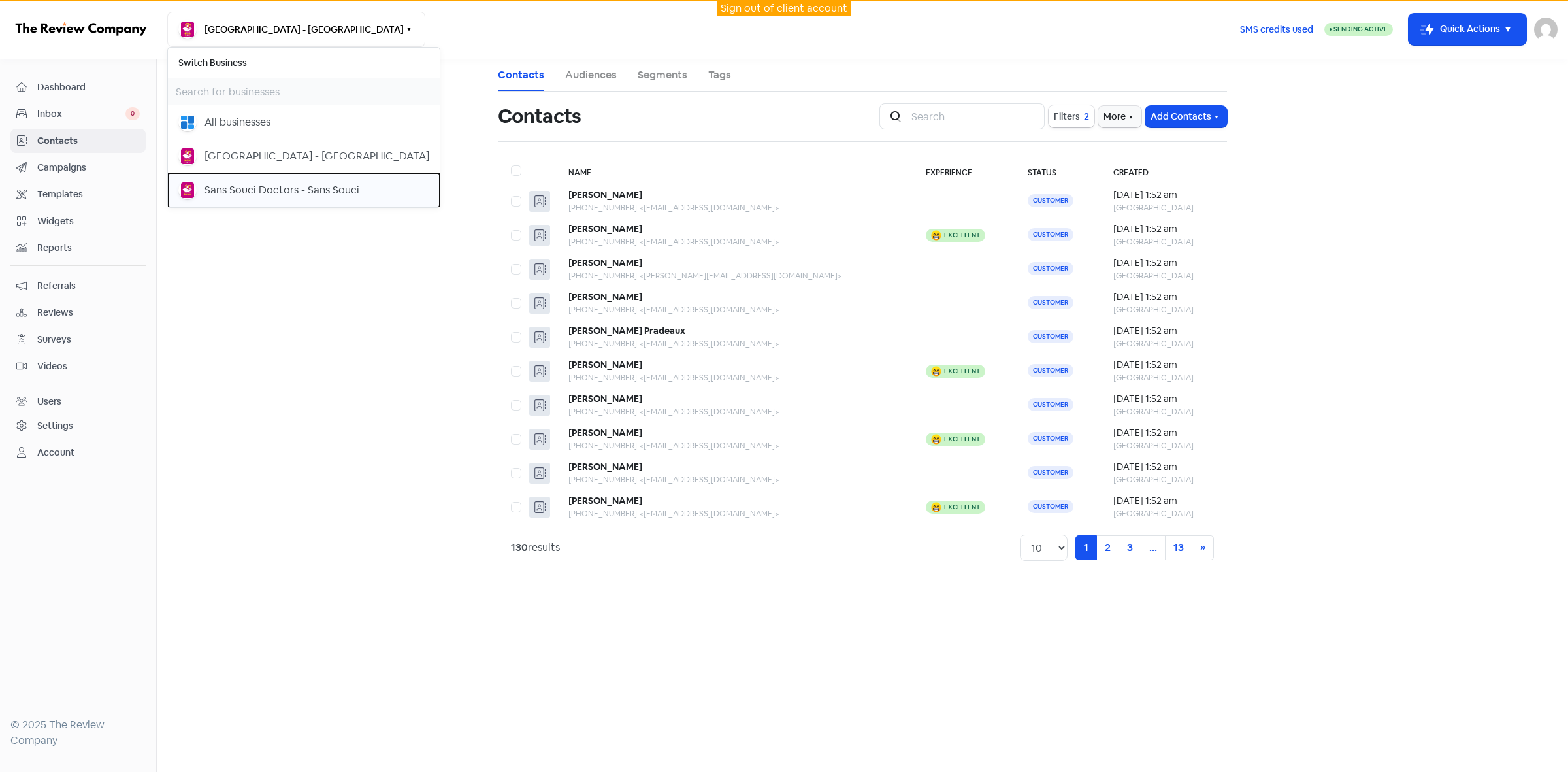
click at [333, 188] on div "Sans Souci Doctors - Sans Souci" at bounding box center [282, 190] width 155 height 16
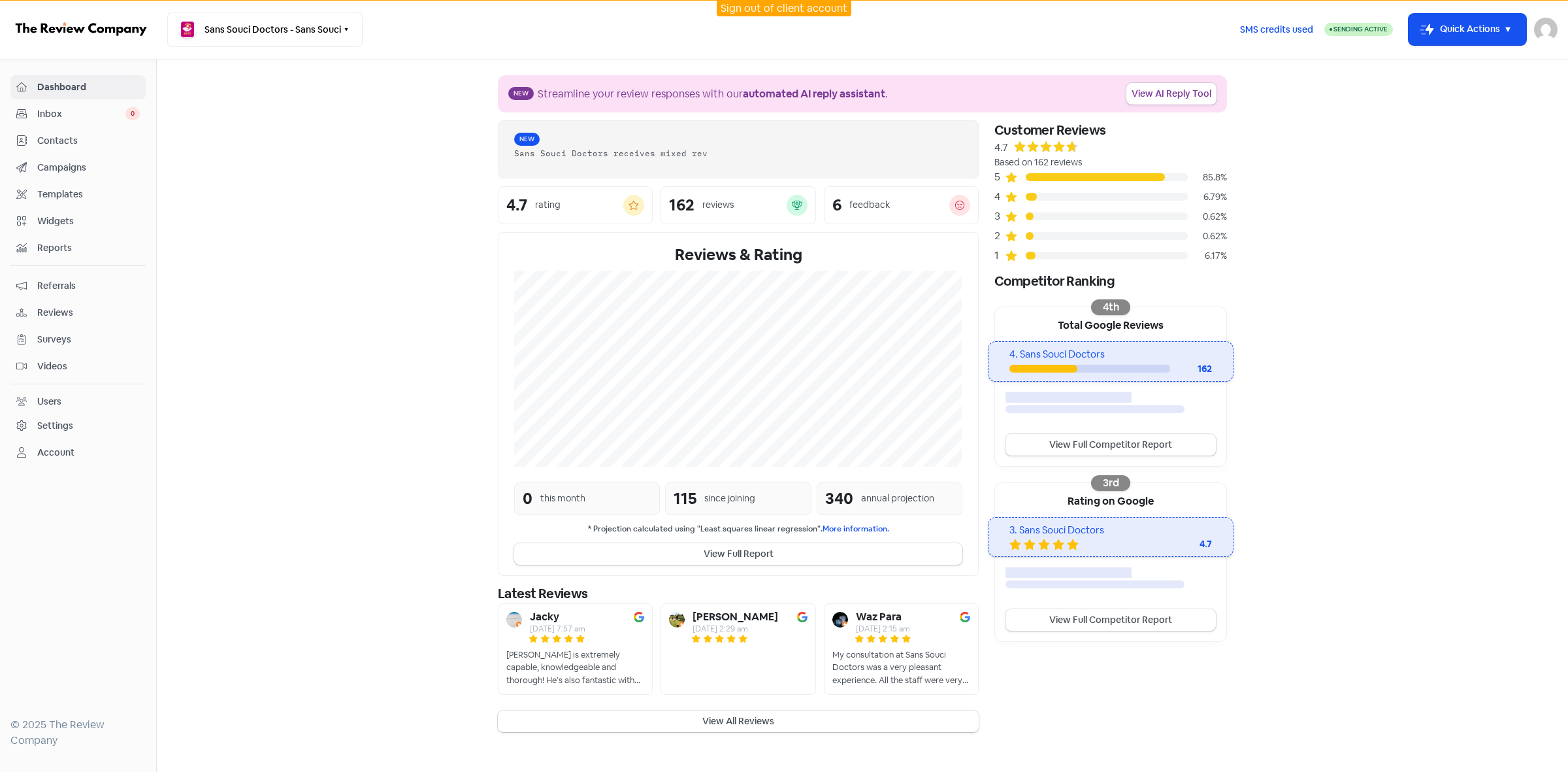
click at [57, 142] on span "Contacts" at bounding box center [88, 140] width 102 height 14
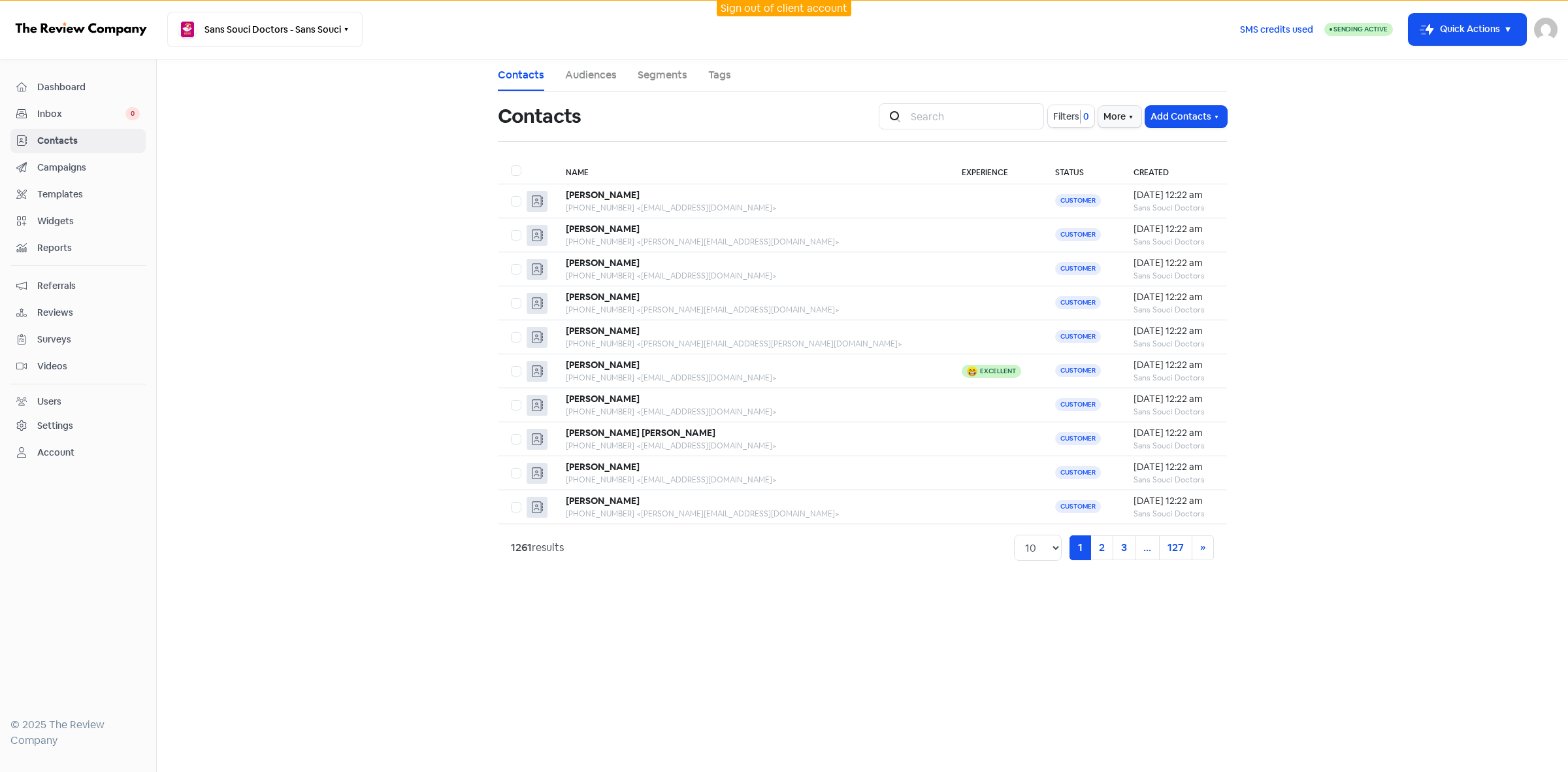
click at [1081, 112] on span "0" at bounding box center [1085, 116] width 9 height 14
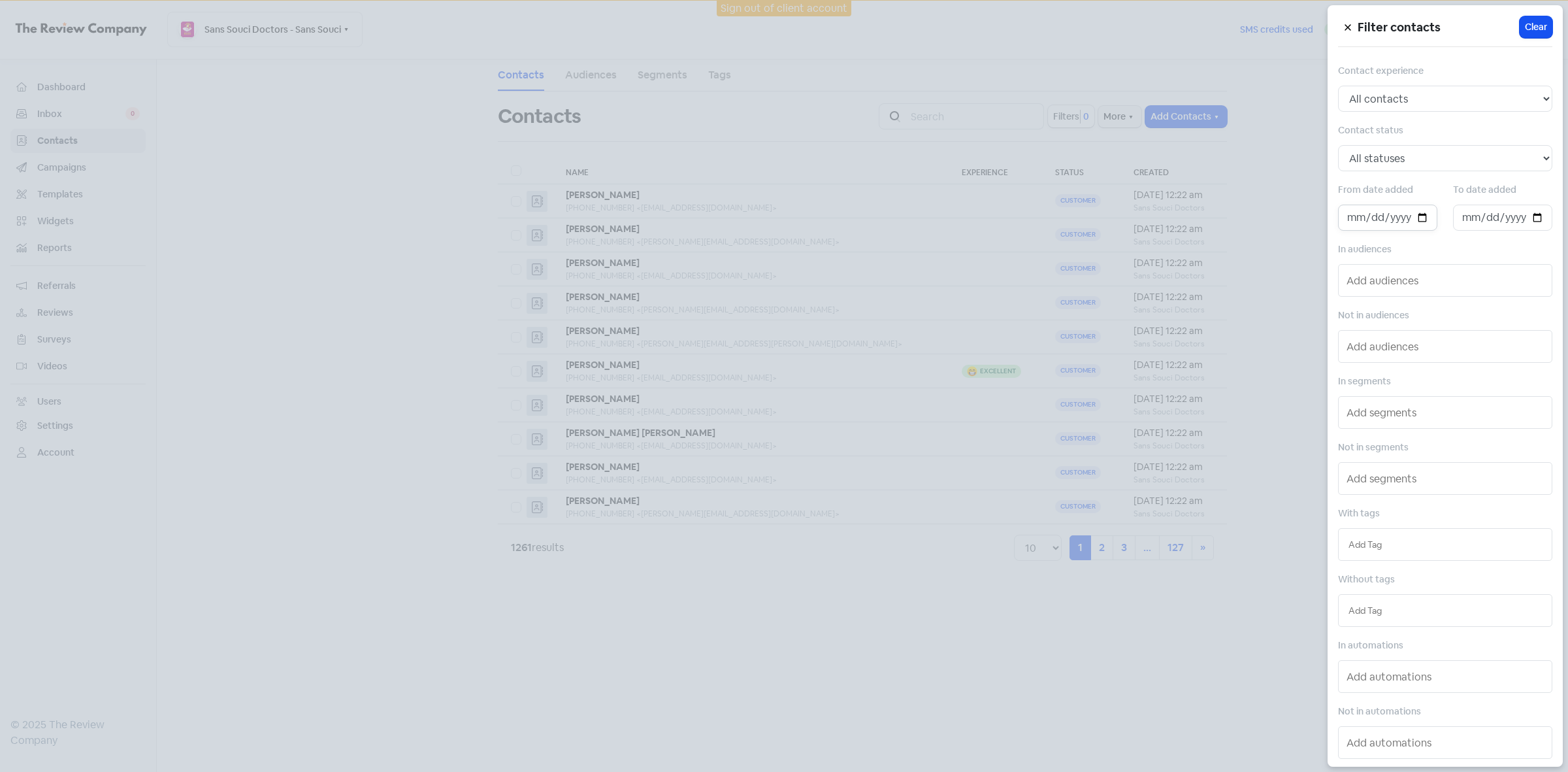
click at [1420, 216] on input "date" at bounding box center [1387, 217] width 100 height 26
type input "[DATE]"
click at [1537, 220] on input "date" at bounding box center [1503, 217] width 100 height 26
click at [1524, 214] on input "date" at bounding box center [1503, 217] width 100 height 26
type input "[DATE]"
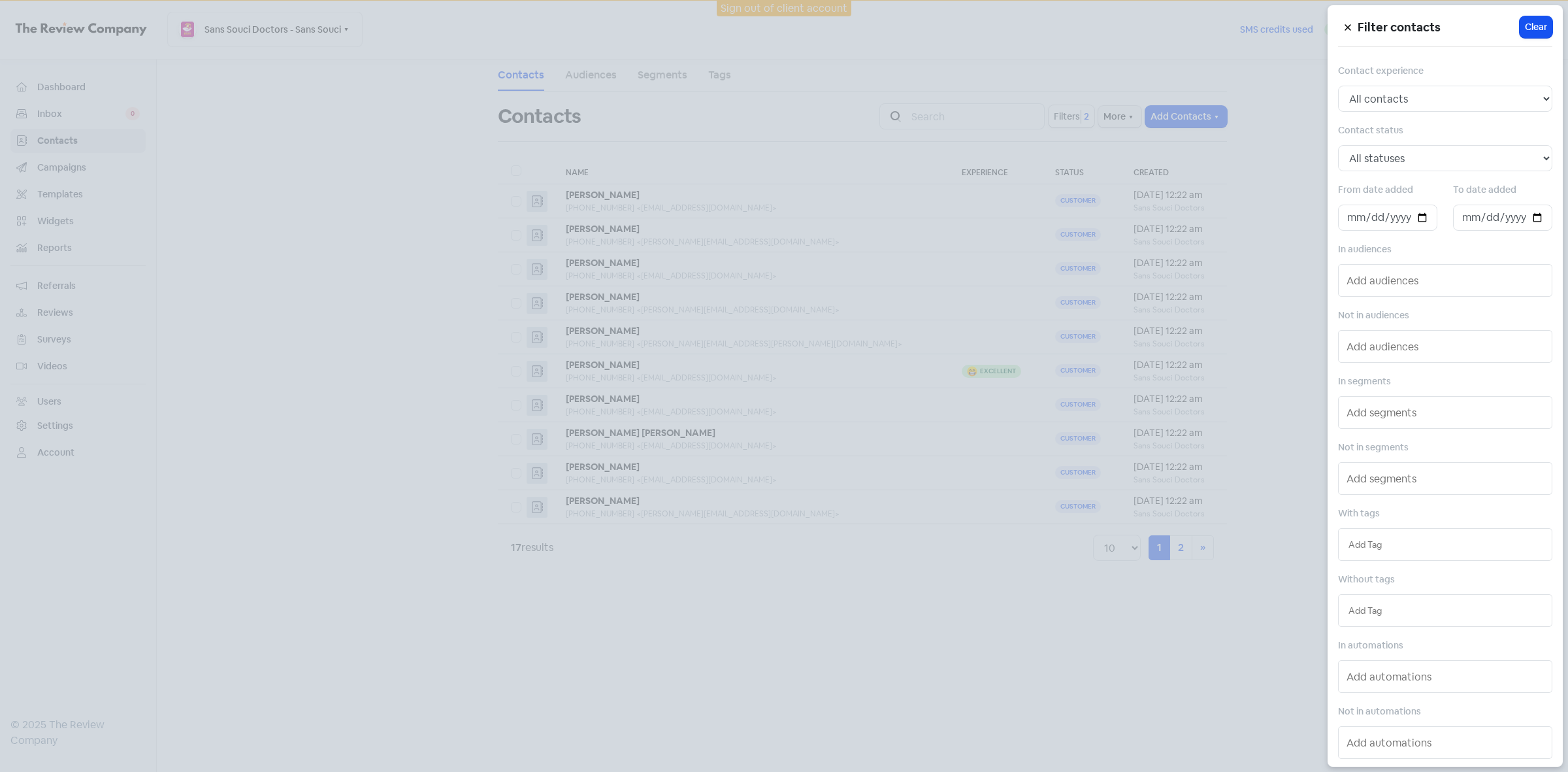
click at [968, 632] on div at bounding box center [784, 386] width 1568 height 772
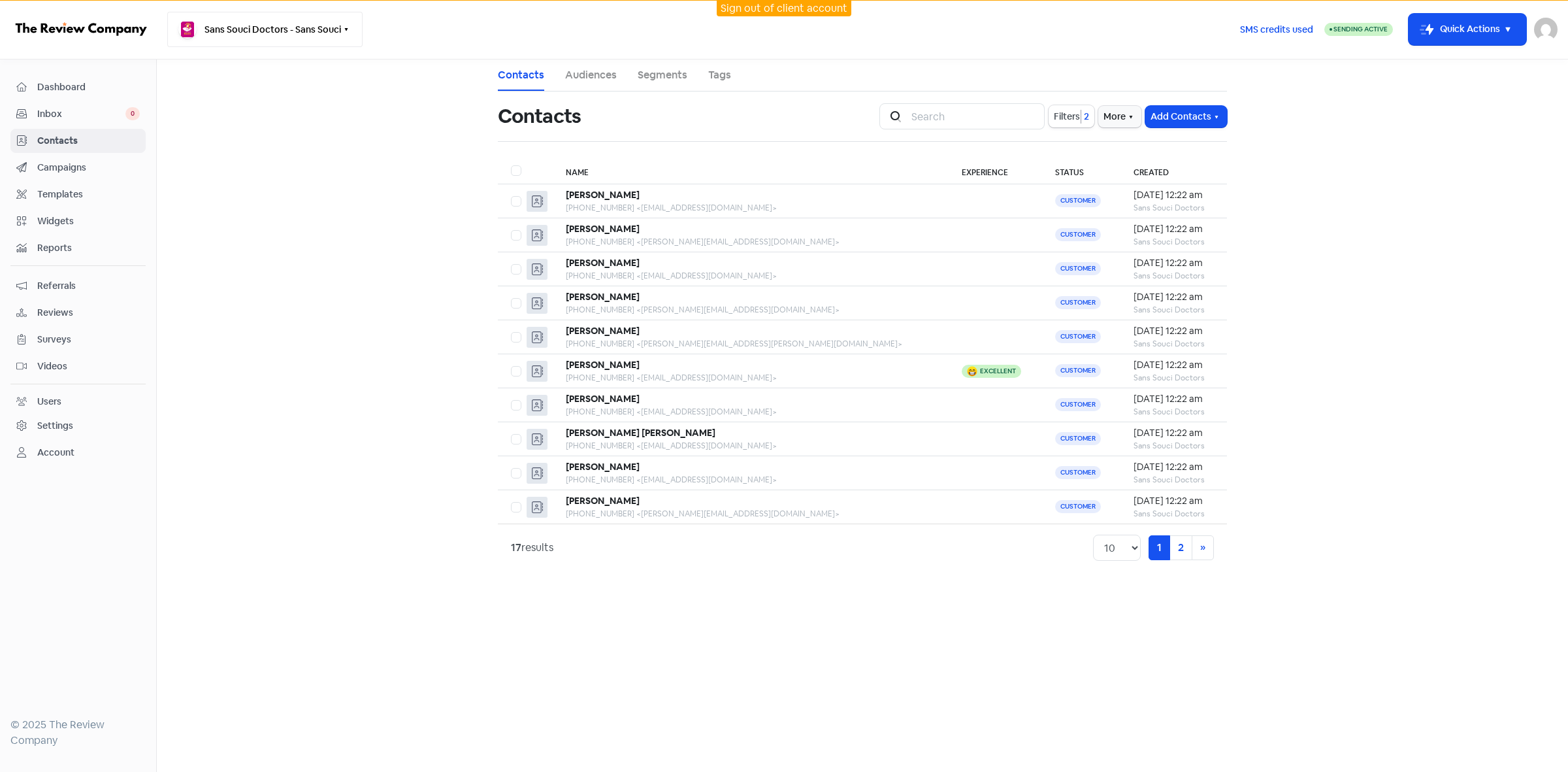
click at [307, 34] on button "Sans Souci Doctors - Sans Souci" at bounding box center [264, 29] width 196 height 35
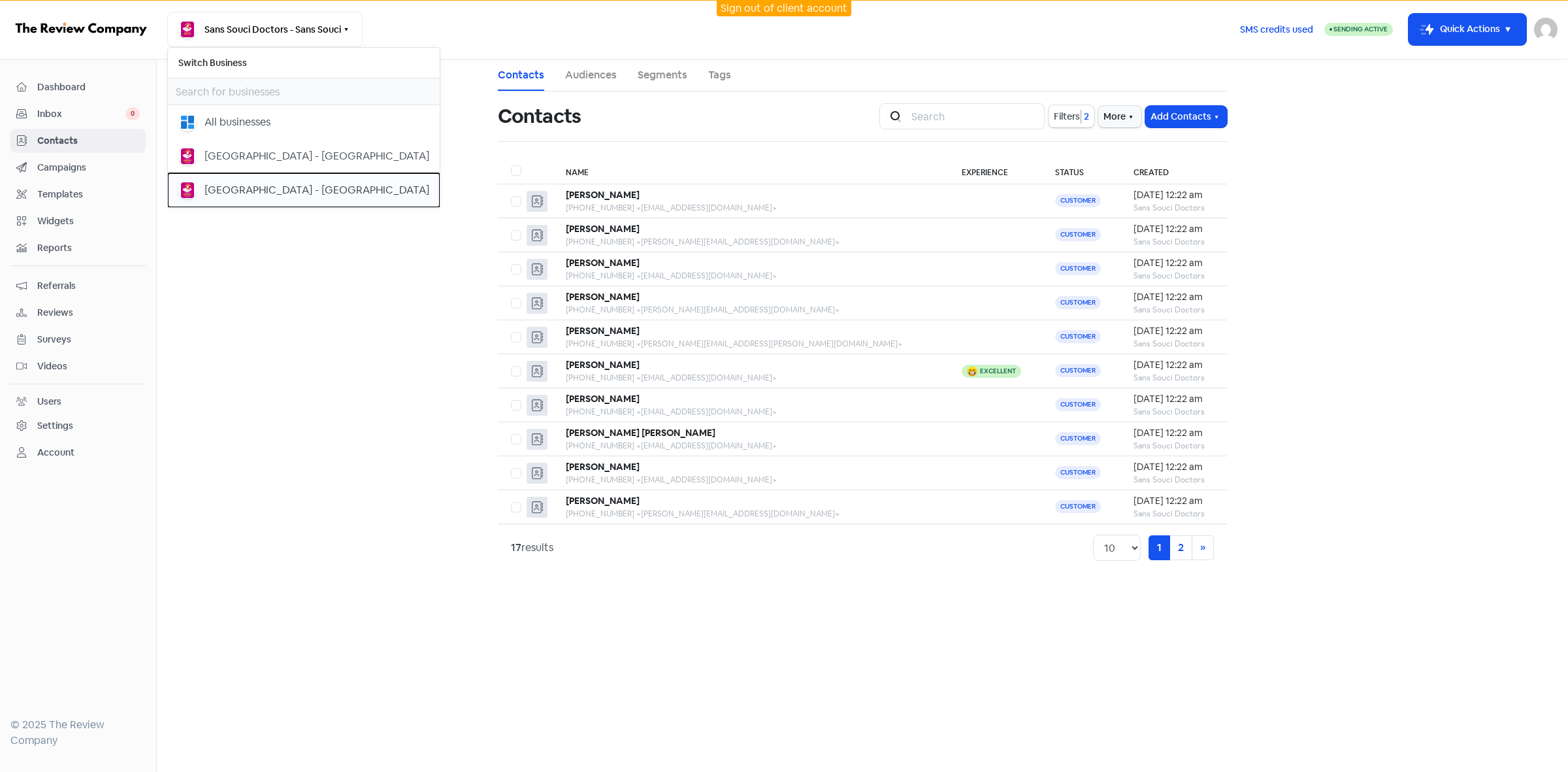
click at [308, 186] on div "[GEOGRAPHIC_DATA] - [GEOGRAPHIC_DATA]" at bounding box center [317, 190] width 225 height 16
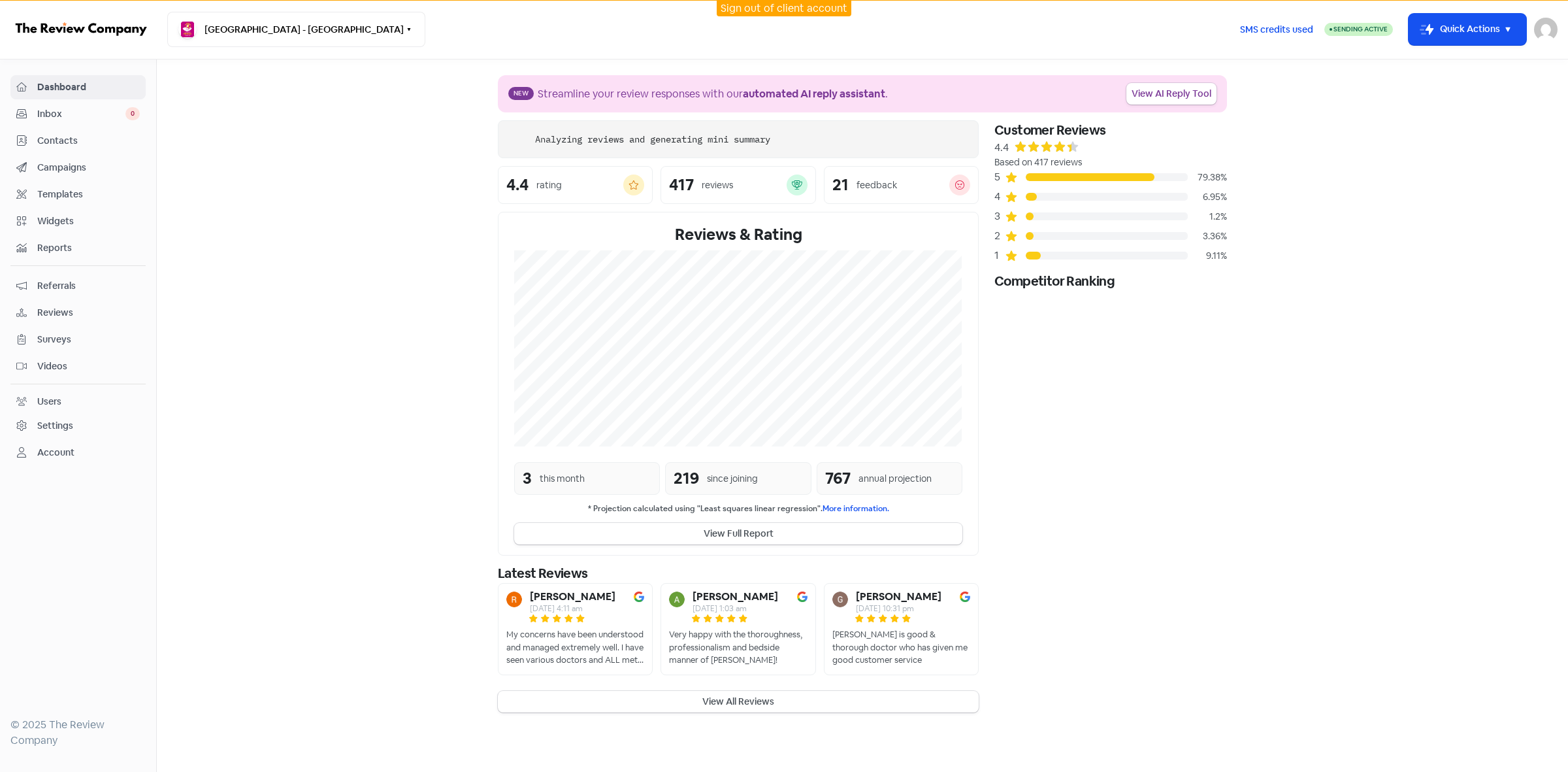
click at [56, 146] on span "Contacts" at bounding box center [88, 140] width 102 height 14
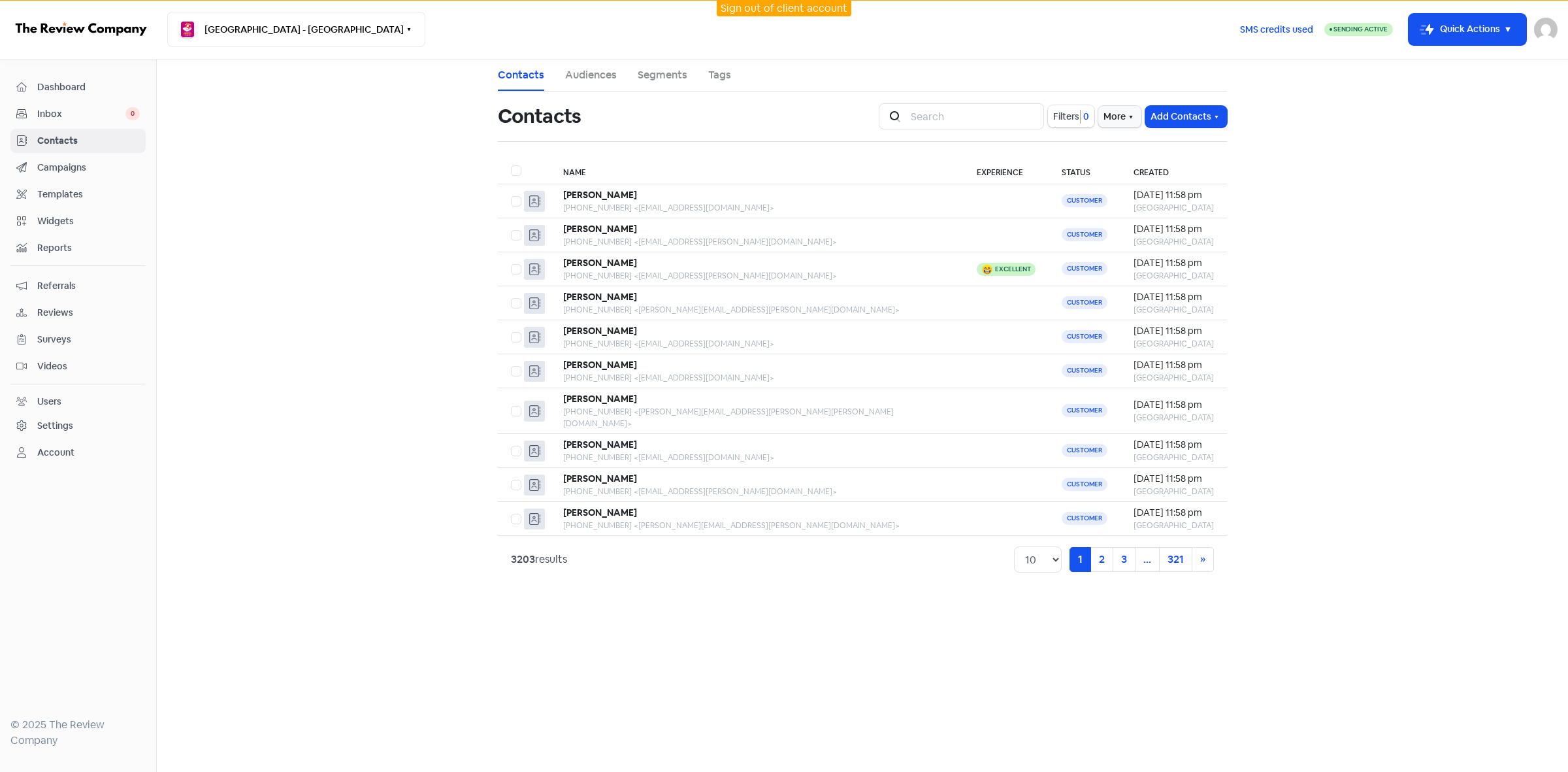
click at [1069, 115] on span "Filters" at bounding box center [1066, 116] width 26 height 14
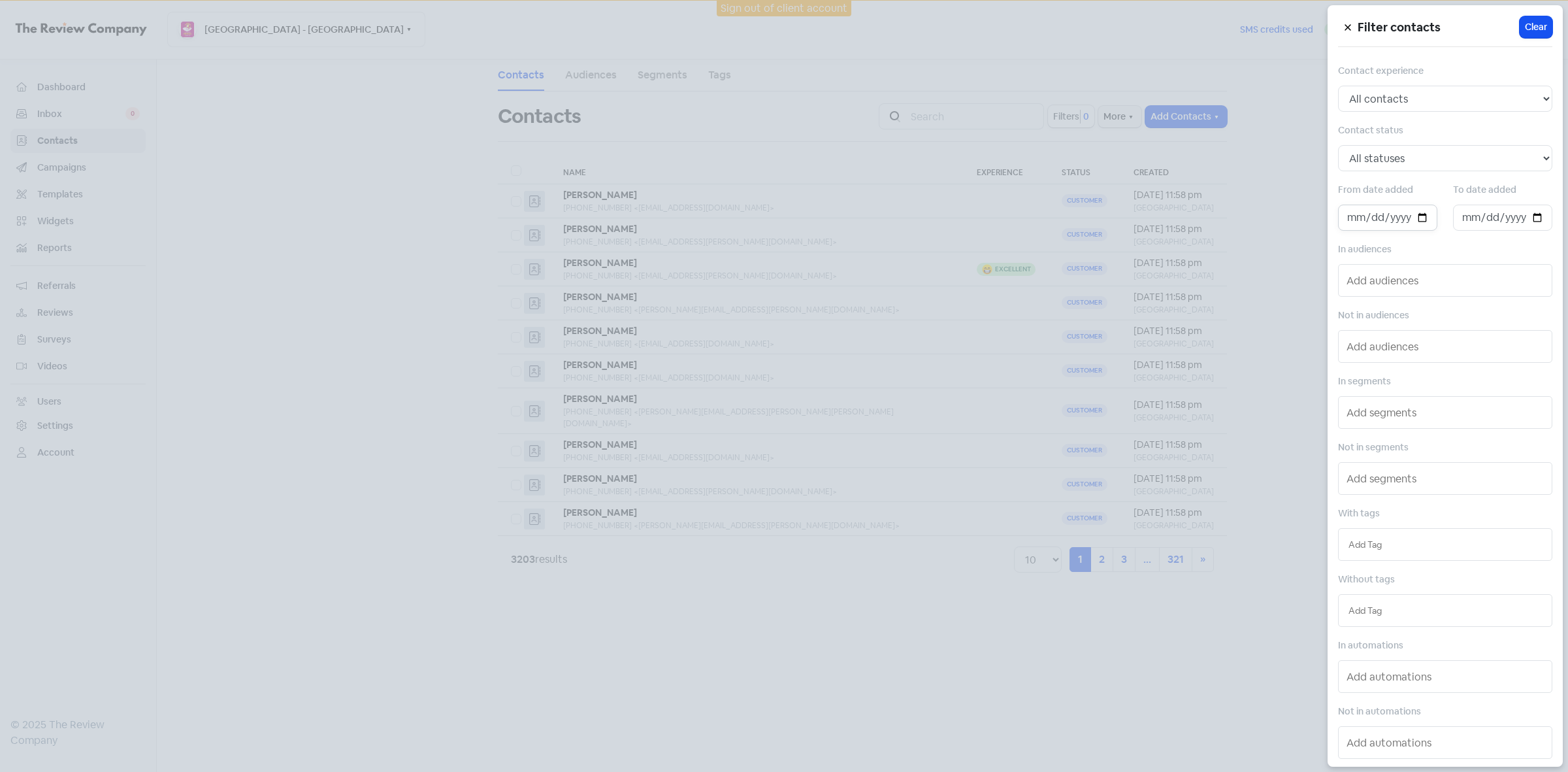
click at [1412, 211] on input "date" at bounding box center [1387, 217] width 100 height 26
click at [1413, 219] on input "date" at bounding box center [1387, 217] width 100 height 26
type input "[DATE]"
click at [1528, 219] on input "date" at bounding box center [1503, 217] width 100 height 26
type input "[DATE]"
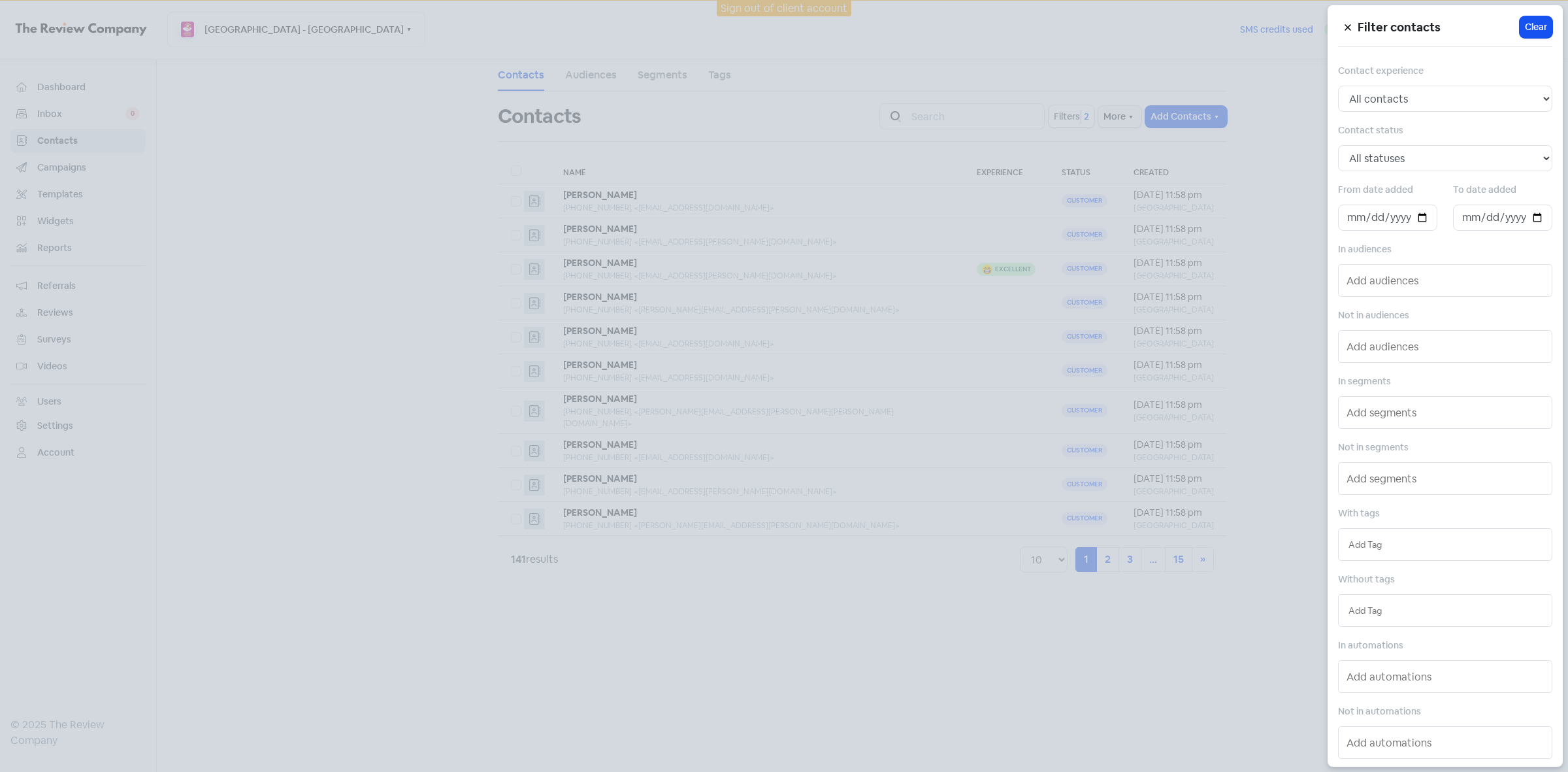
click at [924, 677] on div at bounding box center [784, 386] width 1568 height 772
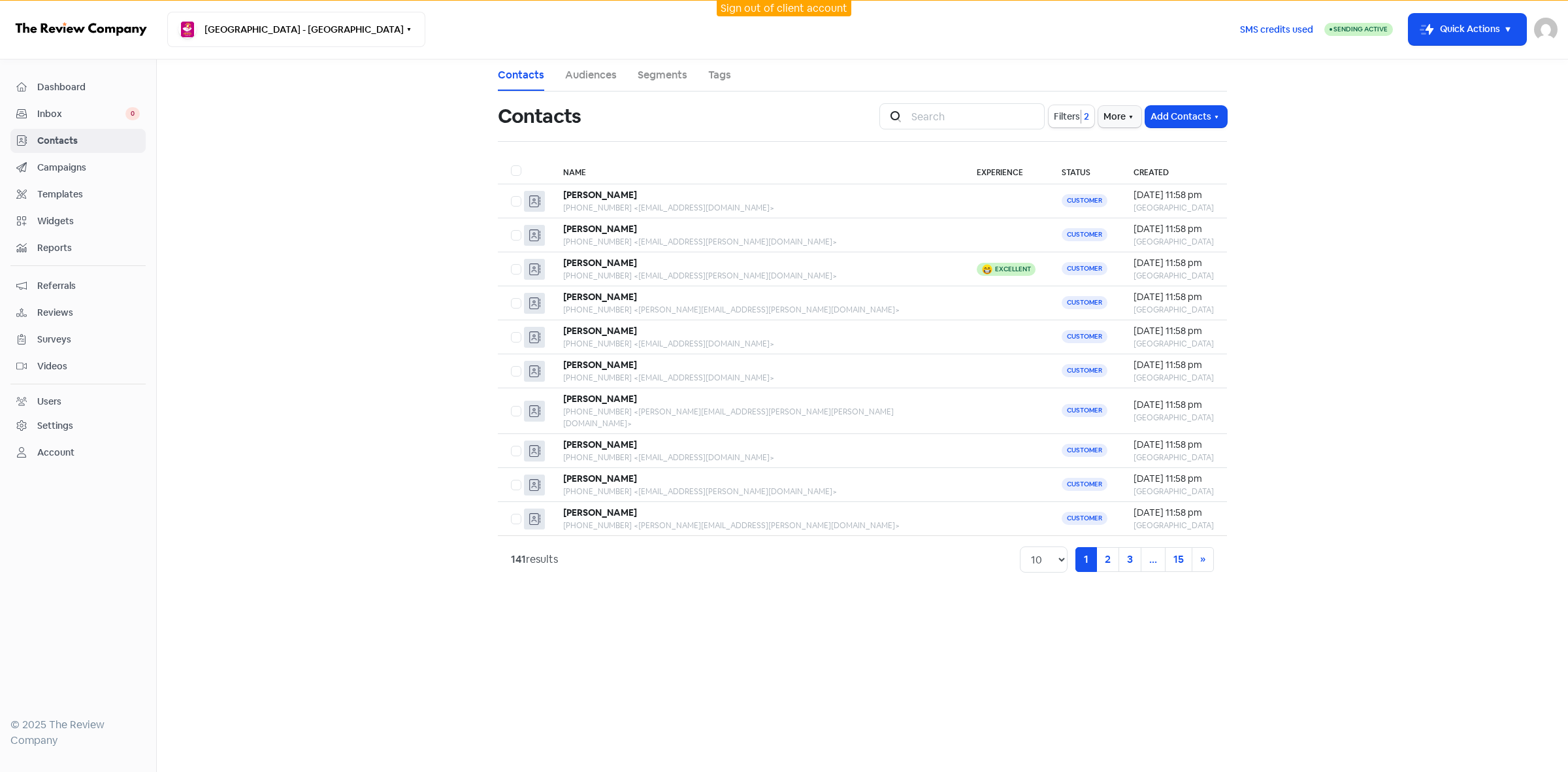
click at [925, 668] on main "Contacts Audiences Segments Tags Contacts Icon For Search Filters 2 More Add Co…" at bounding box center [863, 416] width 1412 height 713
